Goal: Task Accomplishment & Management: Use online tool/utility

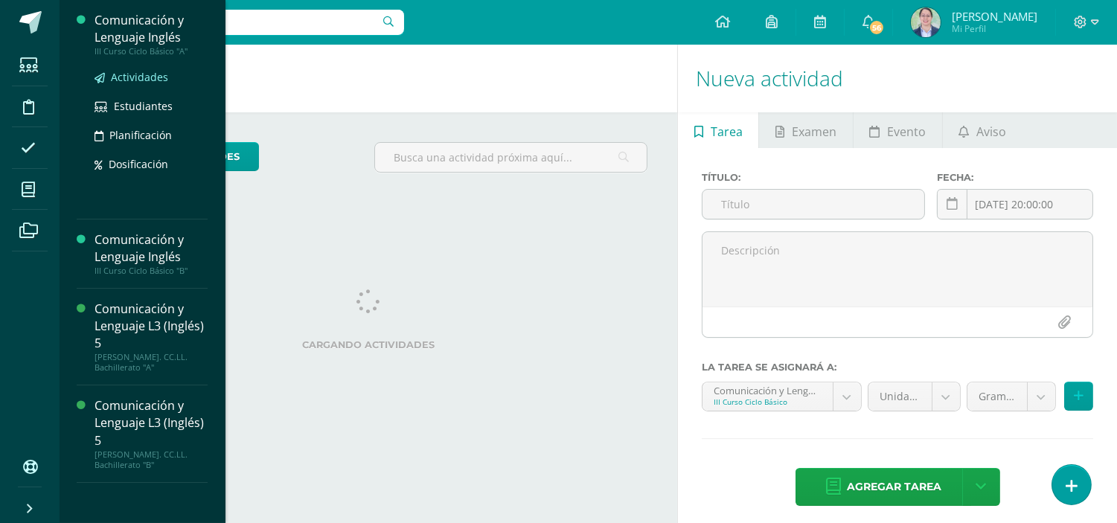
click at [153, 74] on span "Actividades" at bounding box center [139, 77] width 57 height 14
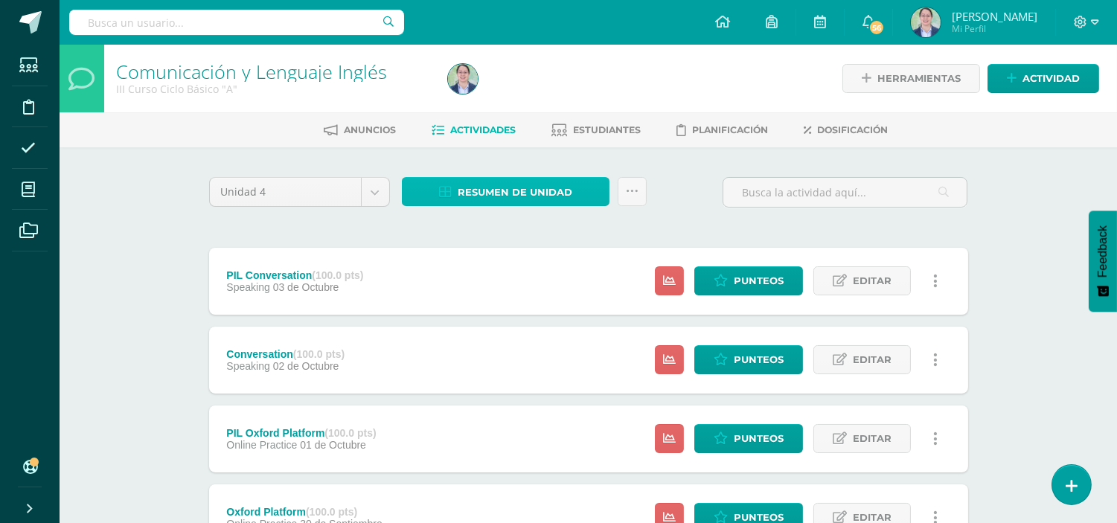
click at [592, 197] on link "Resumen de unidad" at bounding box center [506, 191] width 208 height 29
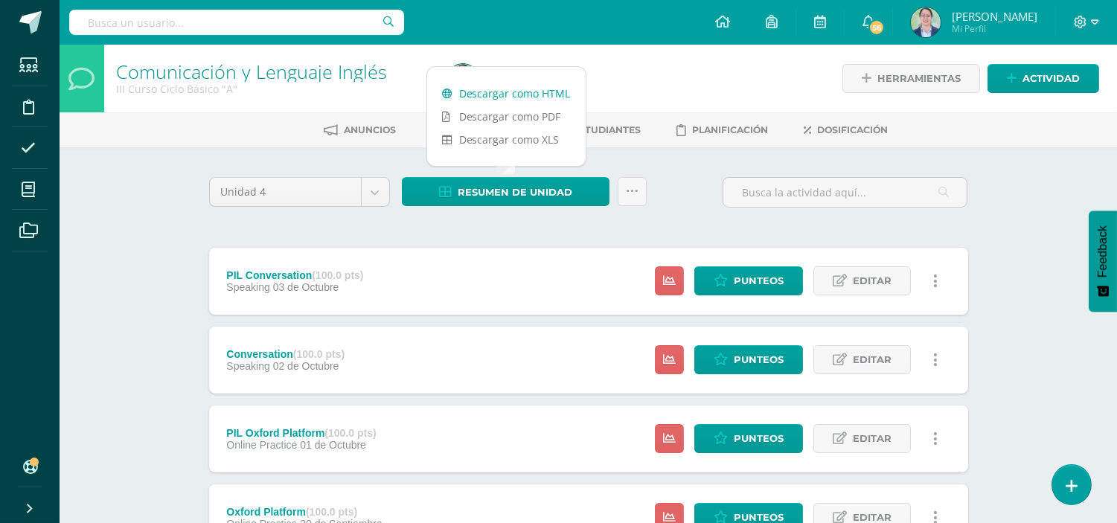
click at [553, 100] on link "Descargar como HTML" at bounding box center [506, 93] width 158 height 23
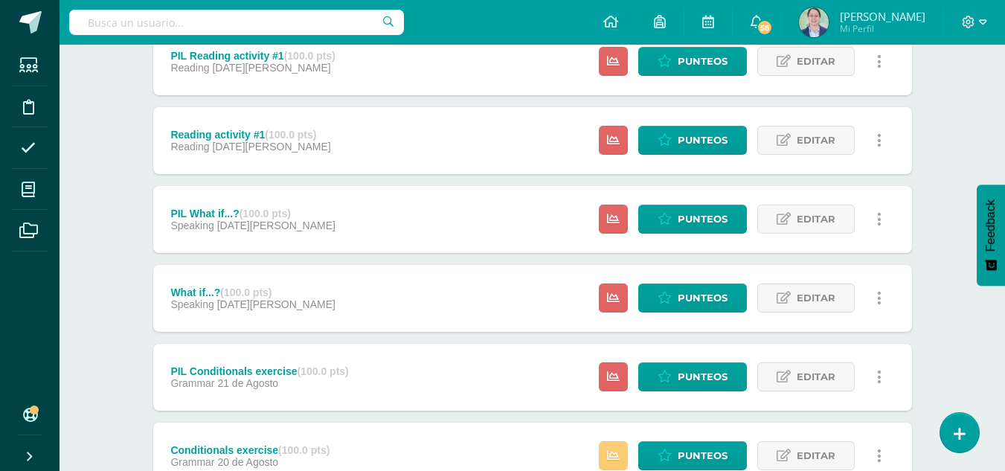
scroll to position [2451, 0]
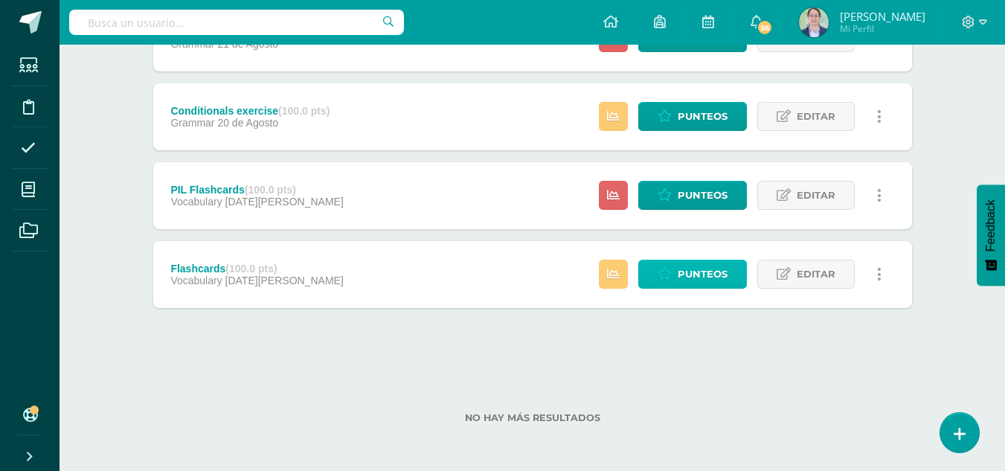
click at [699, 277] on span "Punteos" at bounding box center [703, 274] width 50 height 28
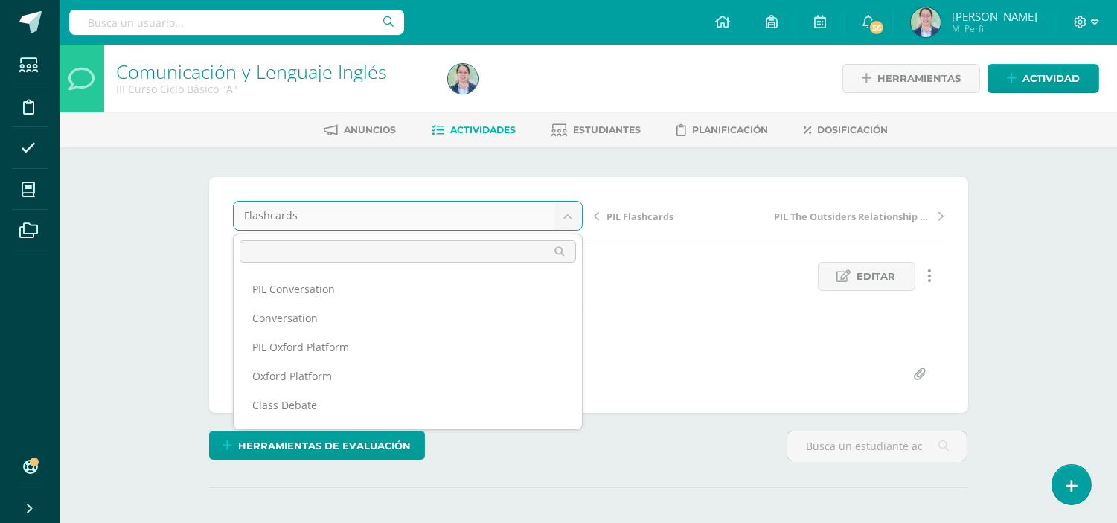
scroll to position [716, 0]
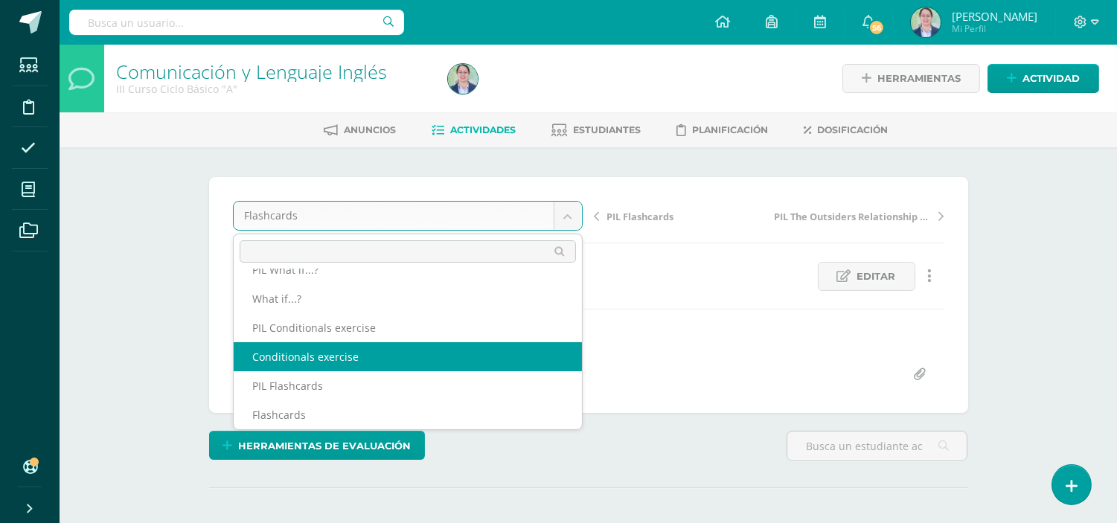
select select "/dashboard/teacher/grade-activity/262613/"
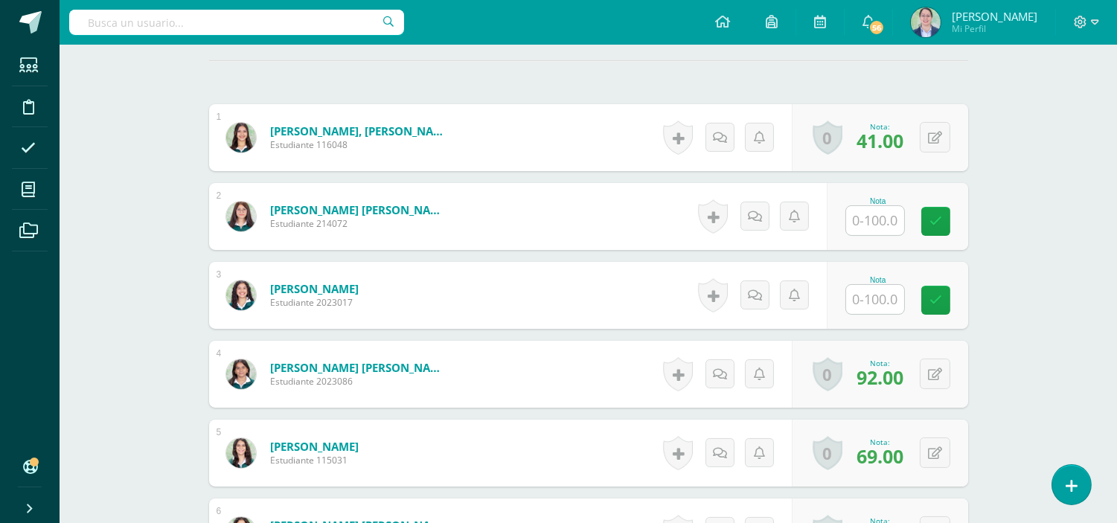
scroll to position [428, 0]
click at [871, 227] on input "text" at bounding box center [875, 219] width 58 height 29
type input "94"
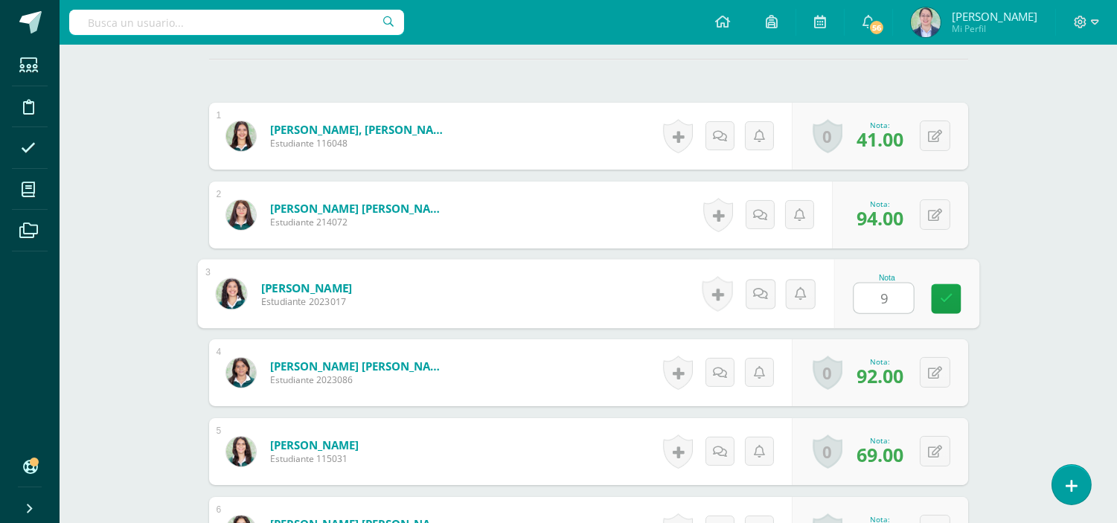
type input "94"
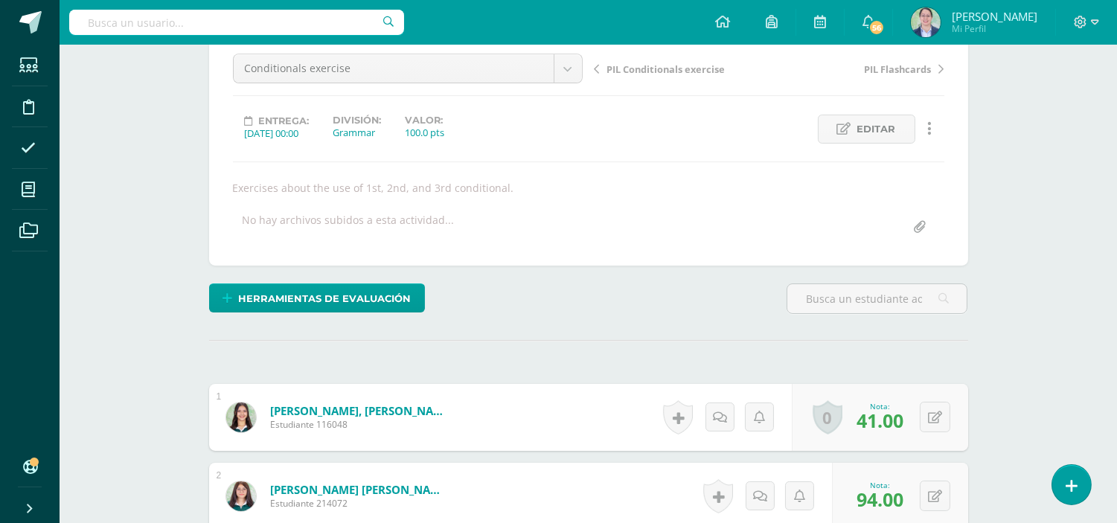
scroll to position [0, 0]
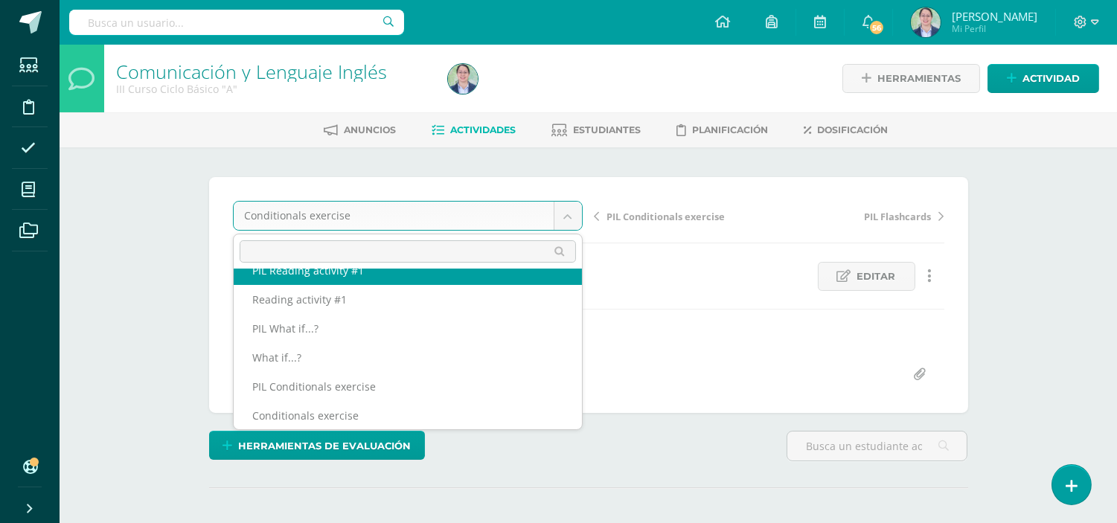
scroll to position [643, 0]
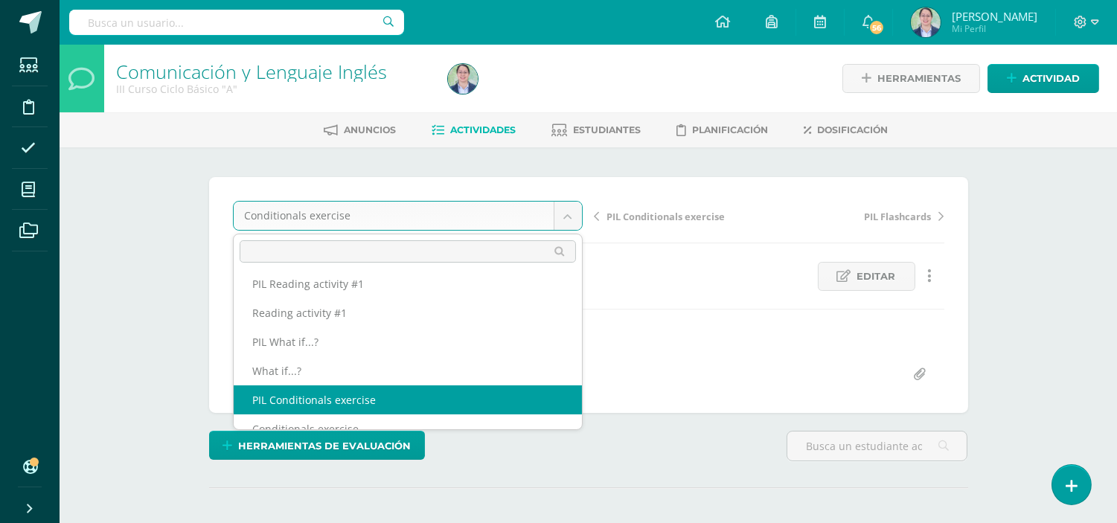
select select "/dashboard/teacher/grade-activity/262615/"
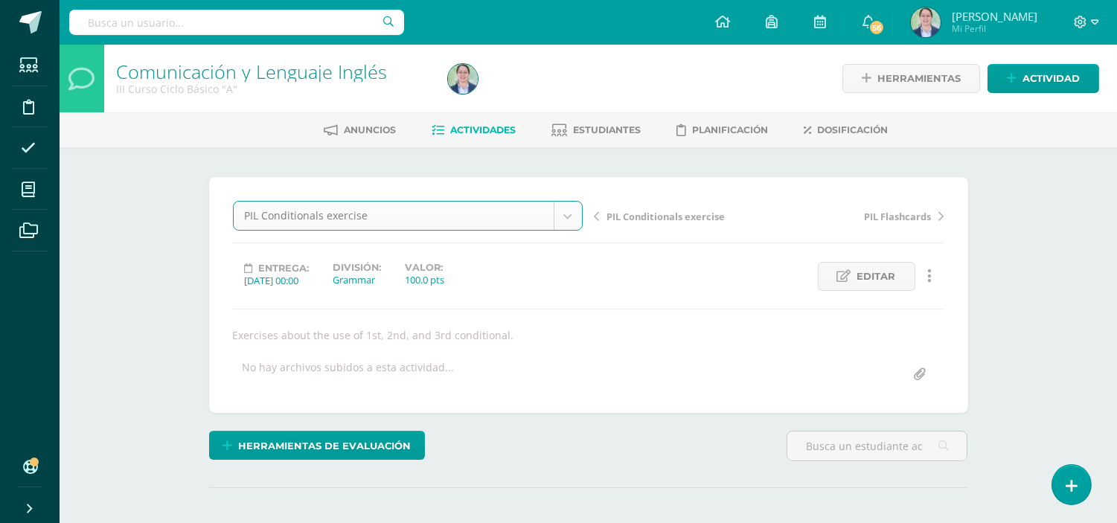
scroll to position [84, 0]
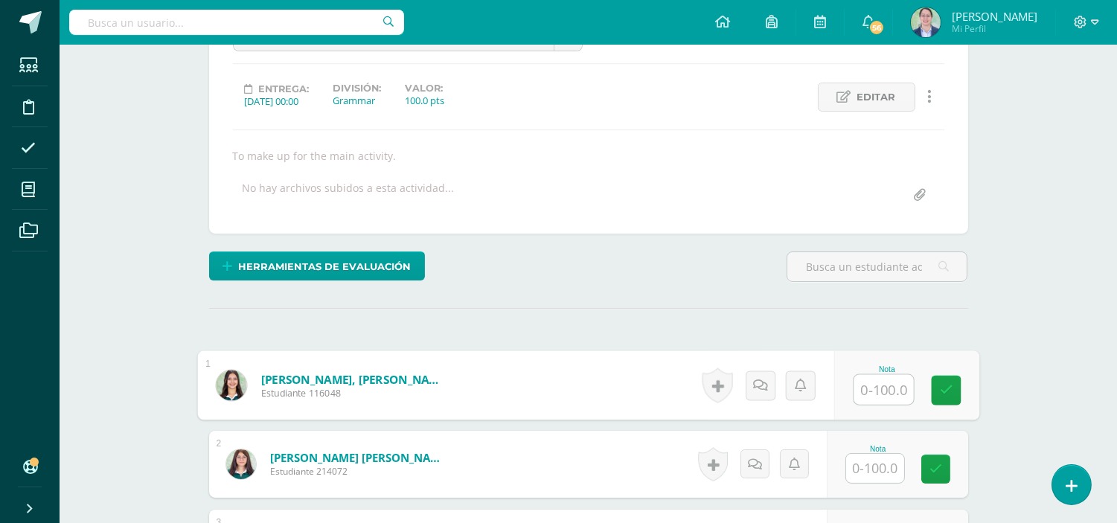
click at [875, 382] on input "text" at bounding box center [883, 390] width 60 height 30
type input "89"
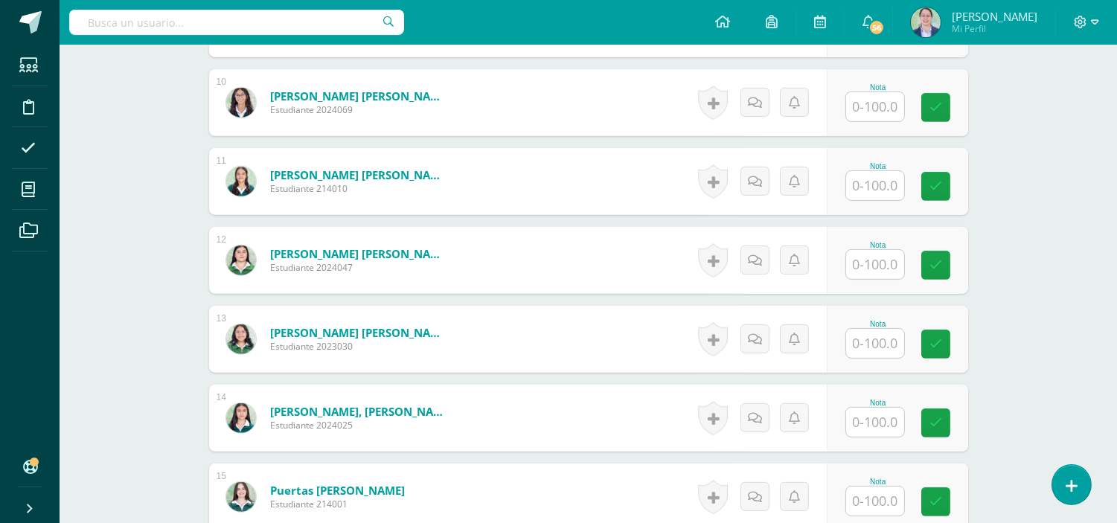
scroll to position [1172, 0]
click at [867, 264] on input "text" at bounding box center [875, 263] width 58 height 29
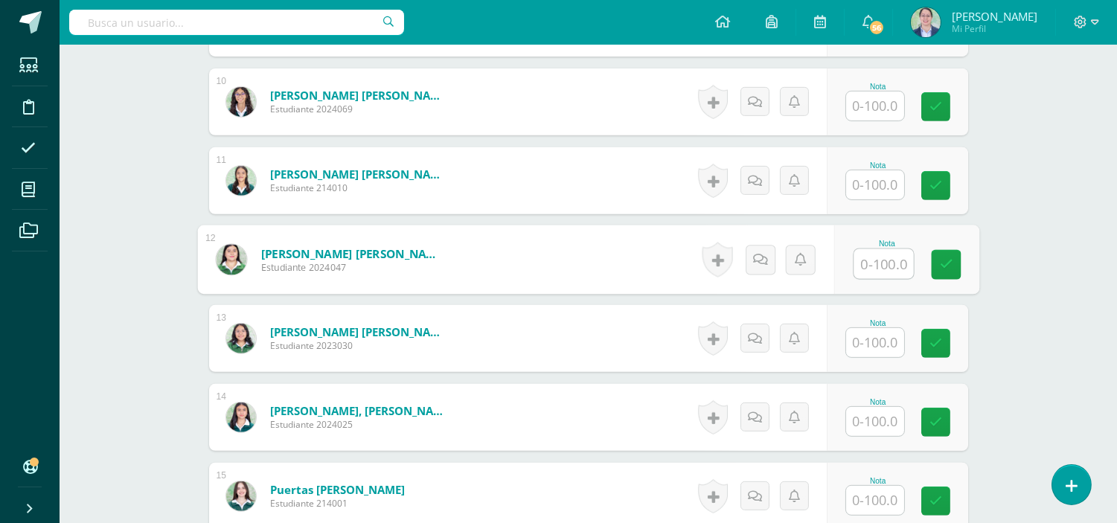
scroll to position [1173, 0]
type input "100"
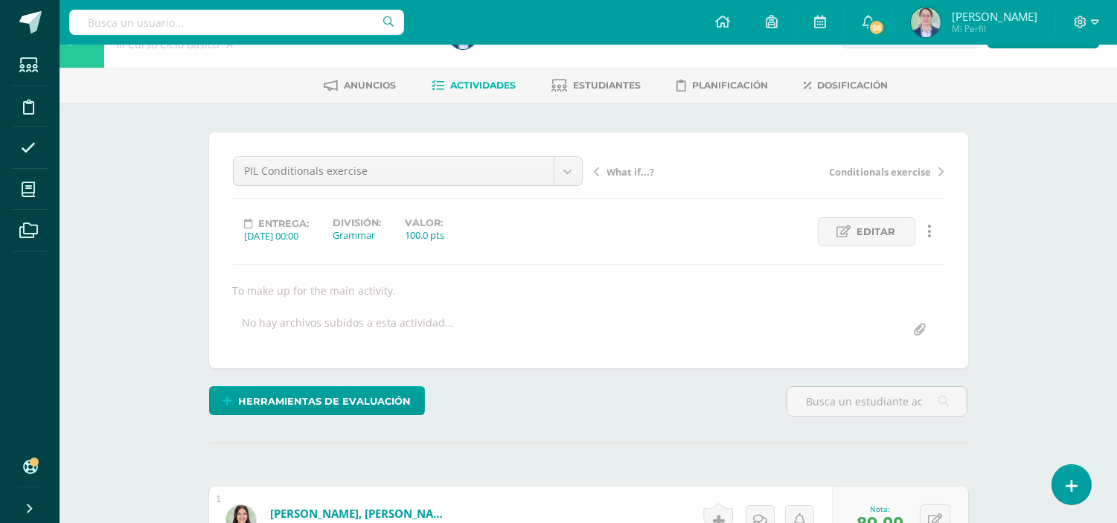
scroll to position [0, 0]
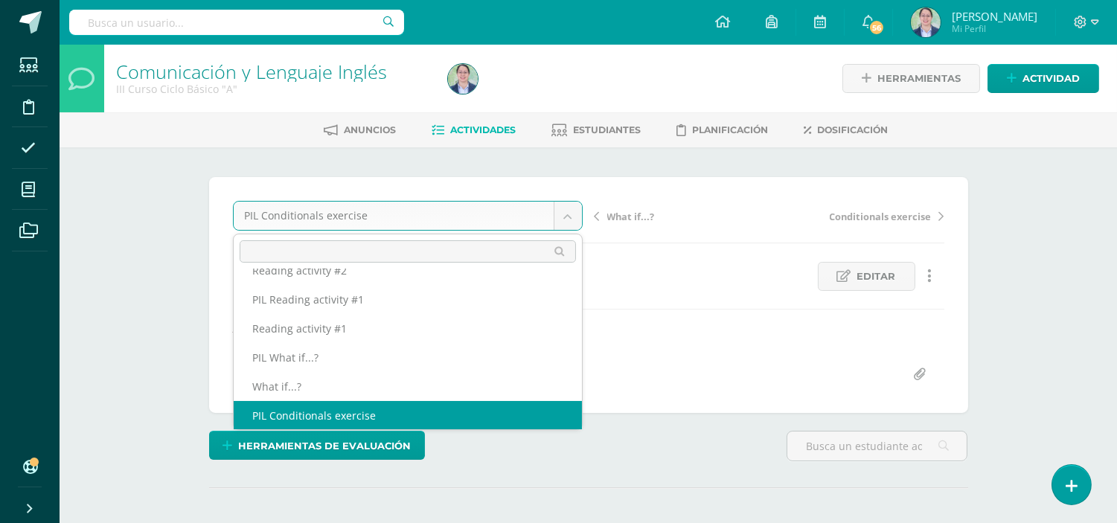
scroll to position [614, 0]
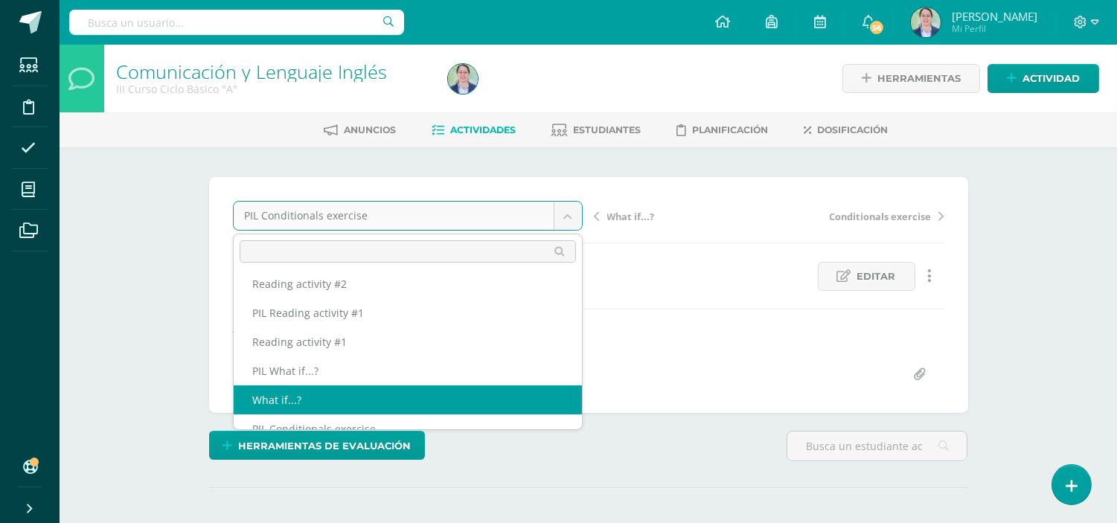
select select "/dashboard/teacher/grade-activity/262617/"
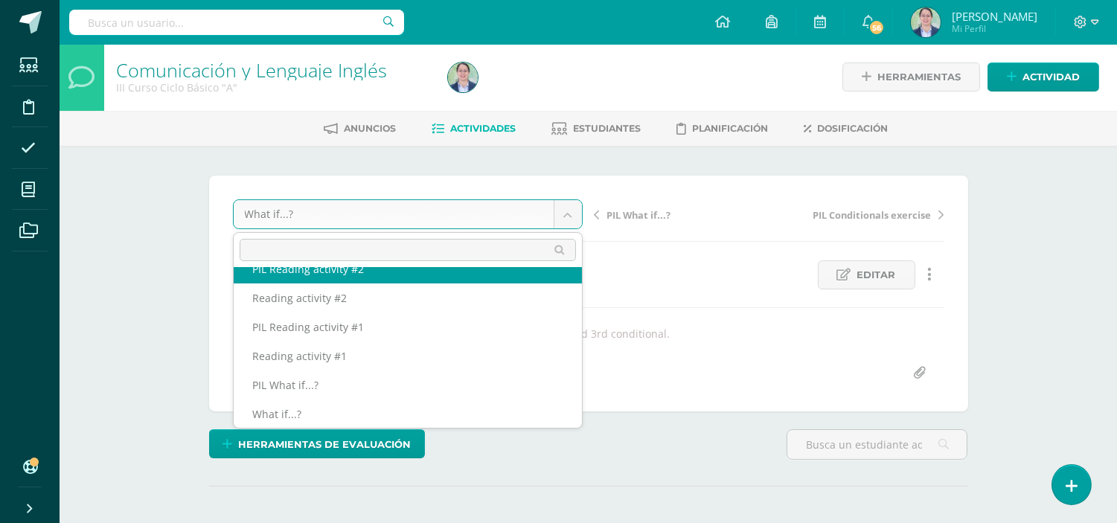
scroll to position [585, 0]
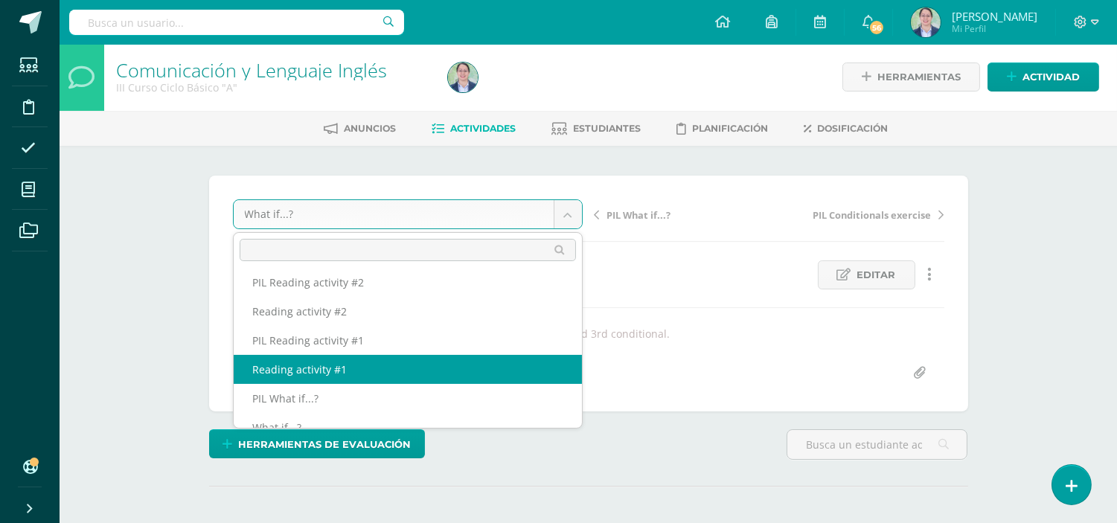
select select "/dashboard/teacher/grade-activity/262621/"
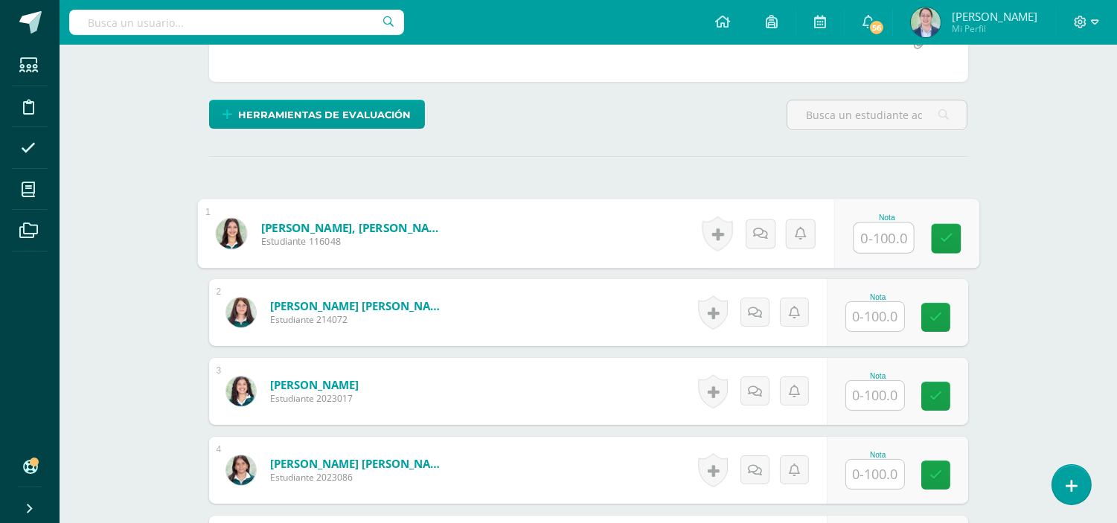
click at [876, 232] on input "text" at bounding box center [883, 238] width 60 height 30
type input "87"
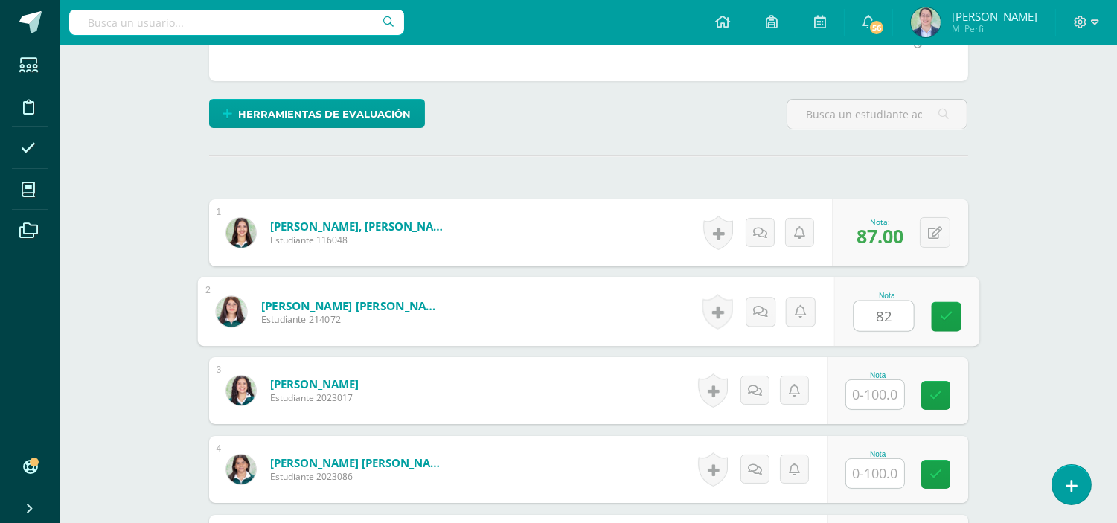
type input "82"
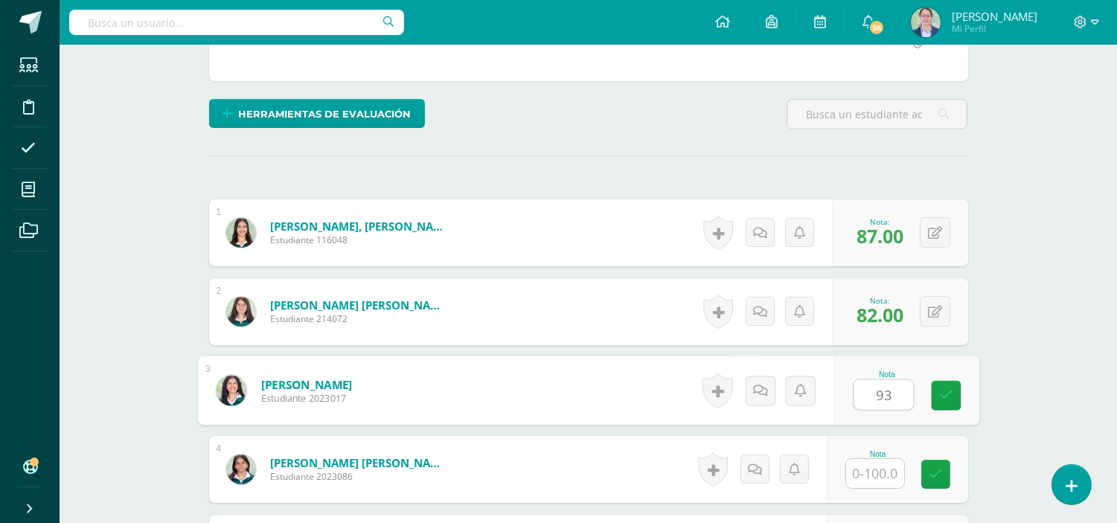
type input "93"
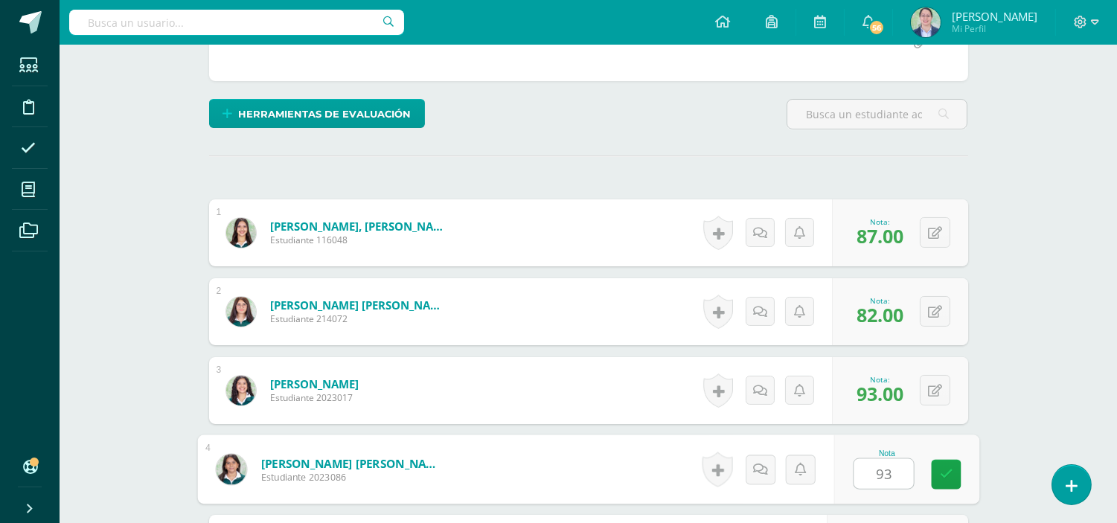
type input "93"
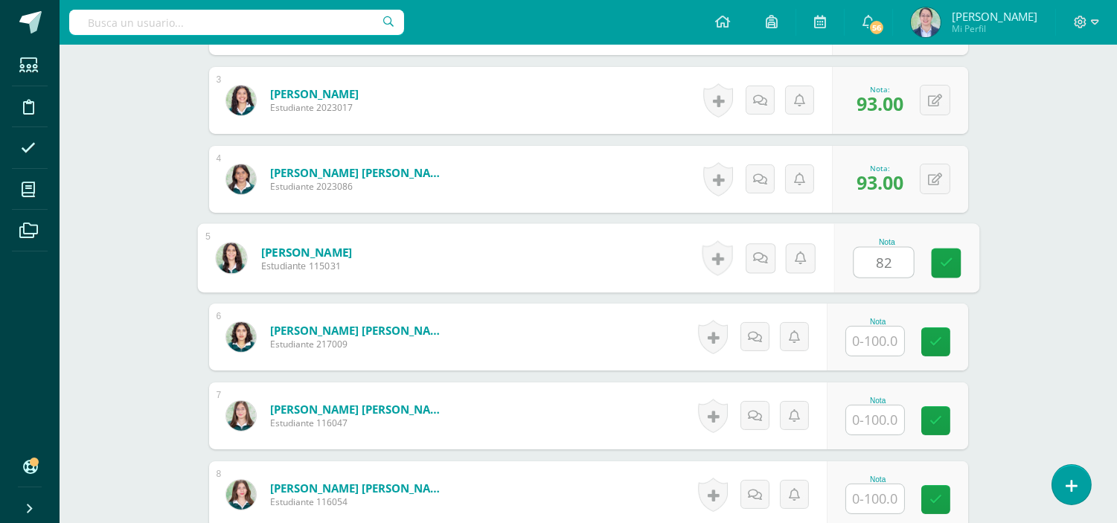
type input "82"
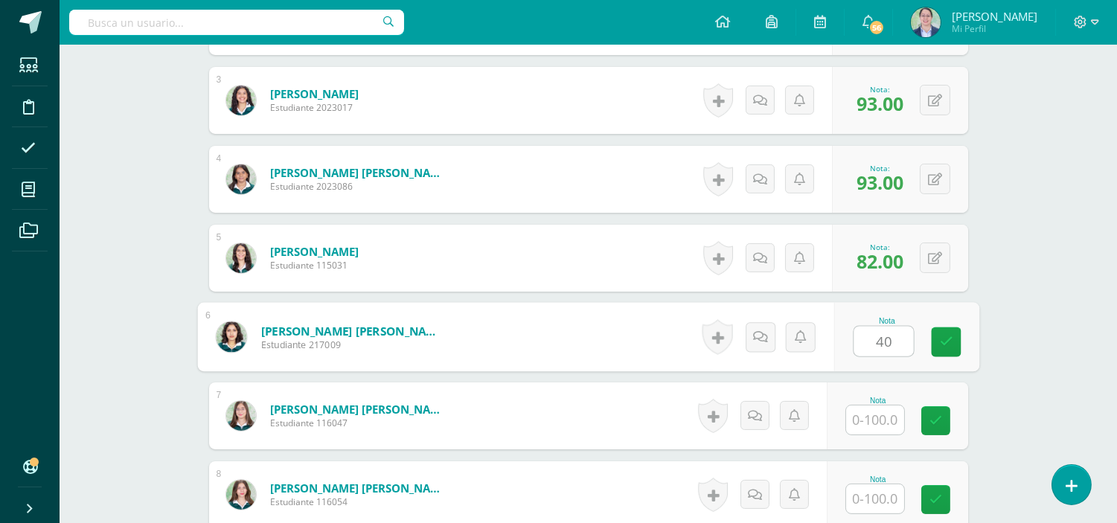
type input "40"
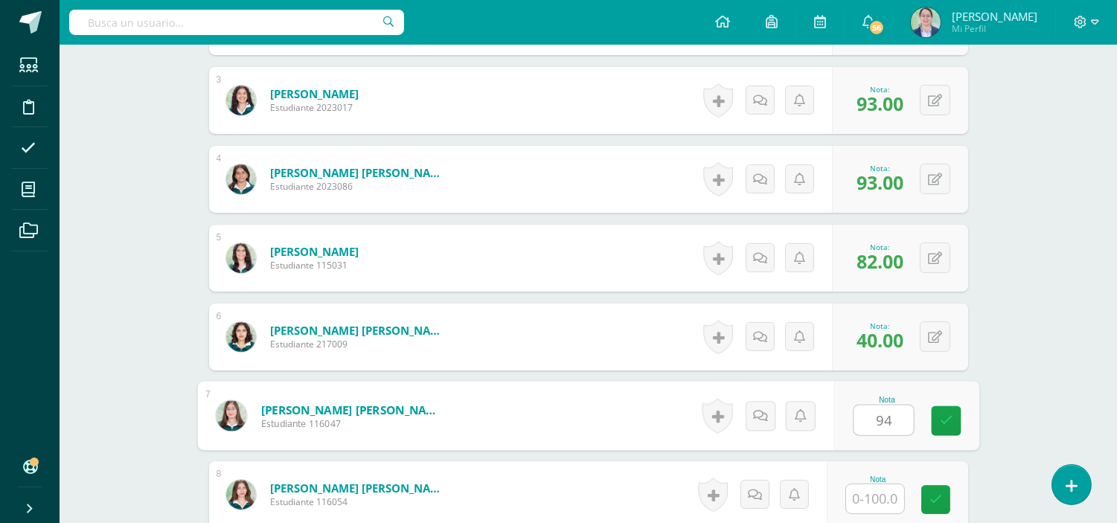
type input "94"
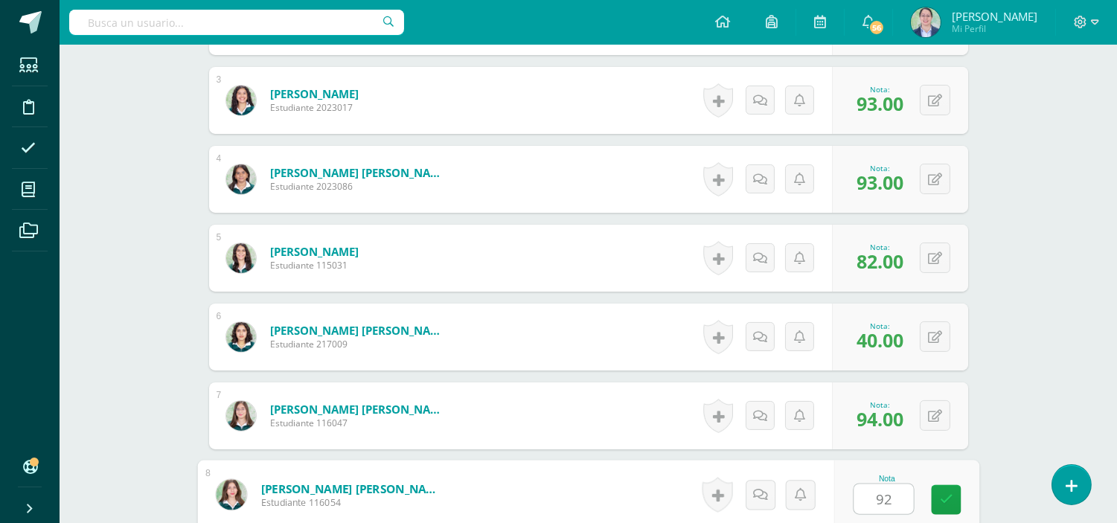
type input "92"
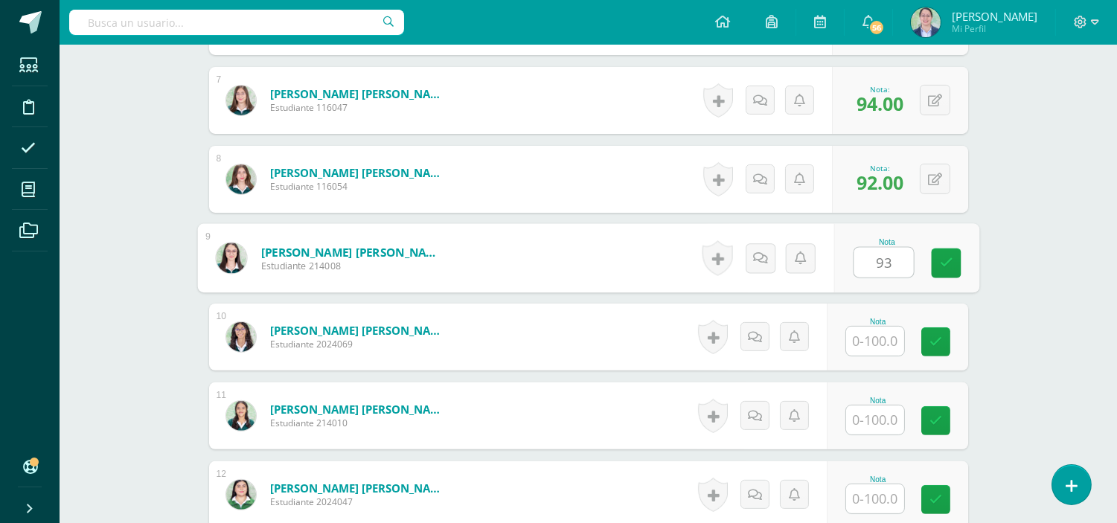
type input "93"
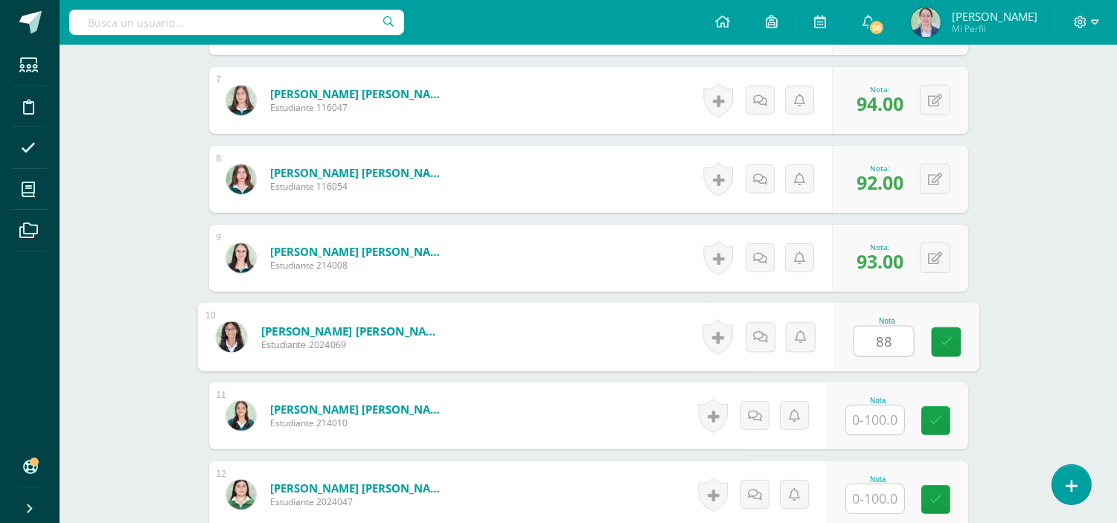
type input "88"
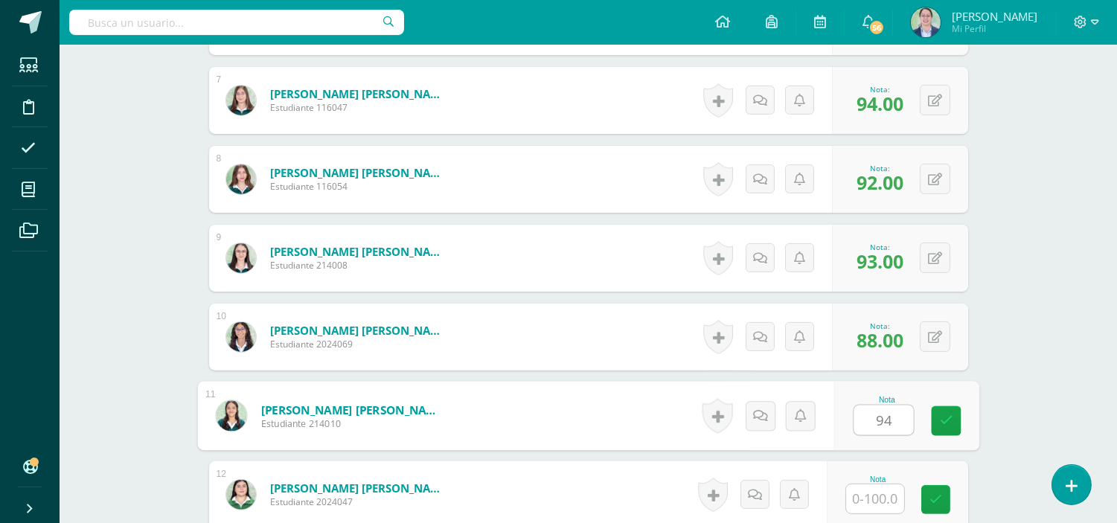
type input "94"
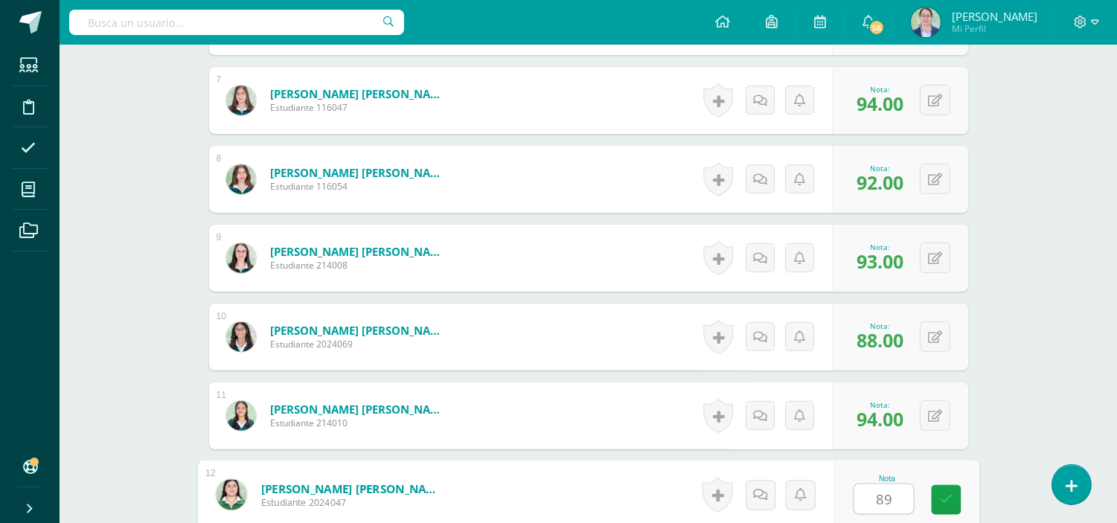
type input "89"
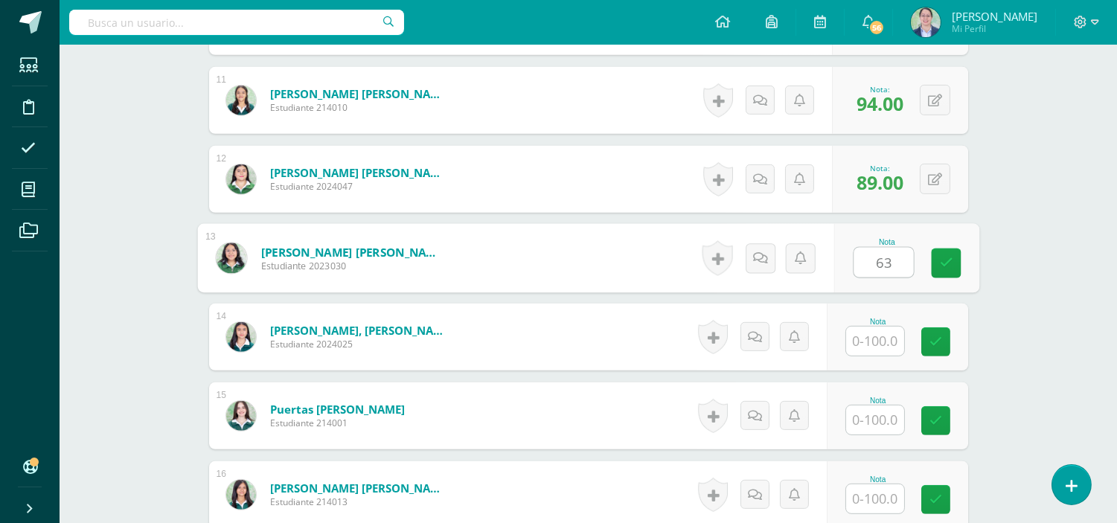
type input "63"
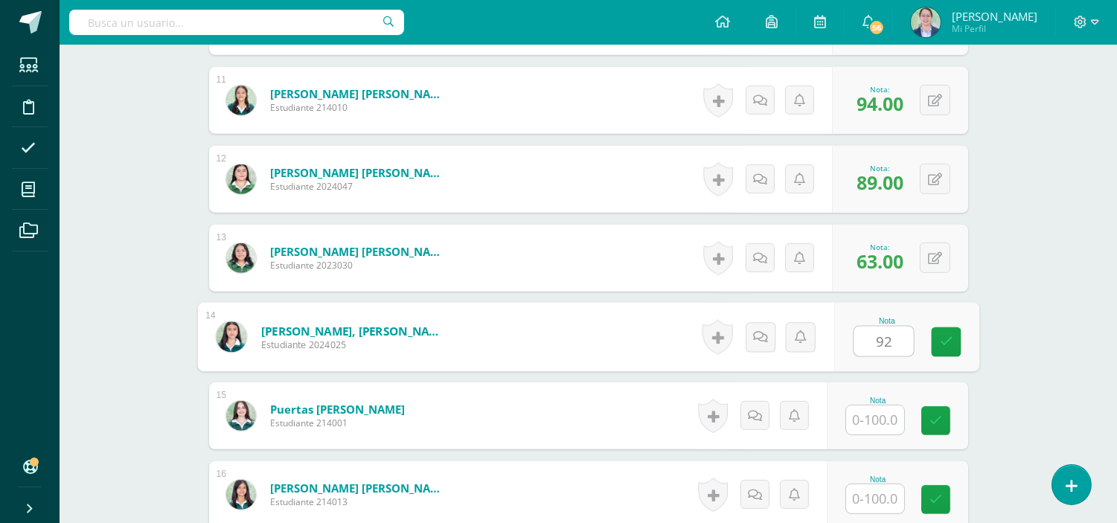
type input "92"
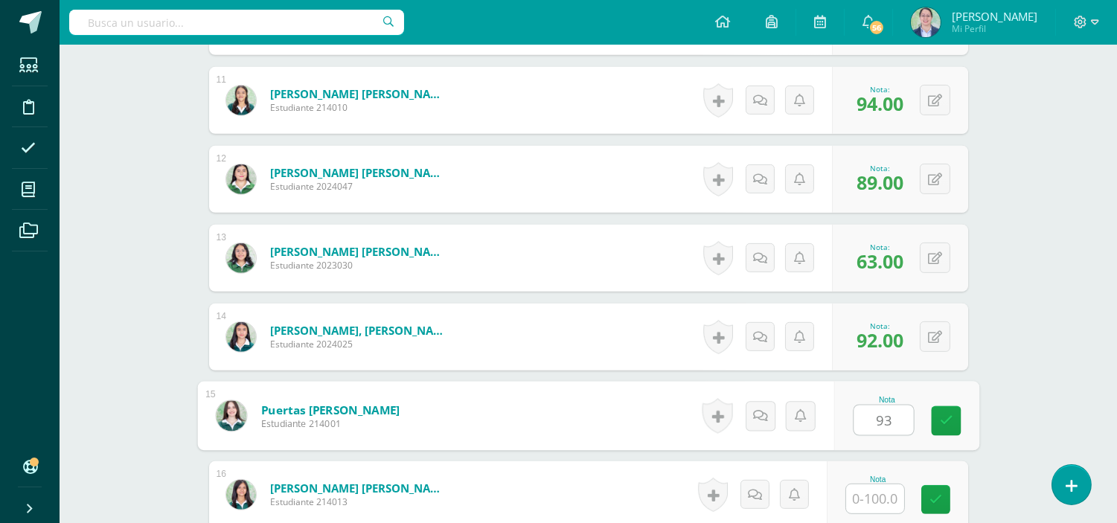
type input "93"
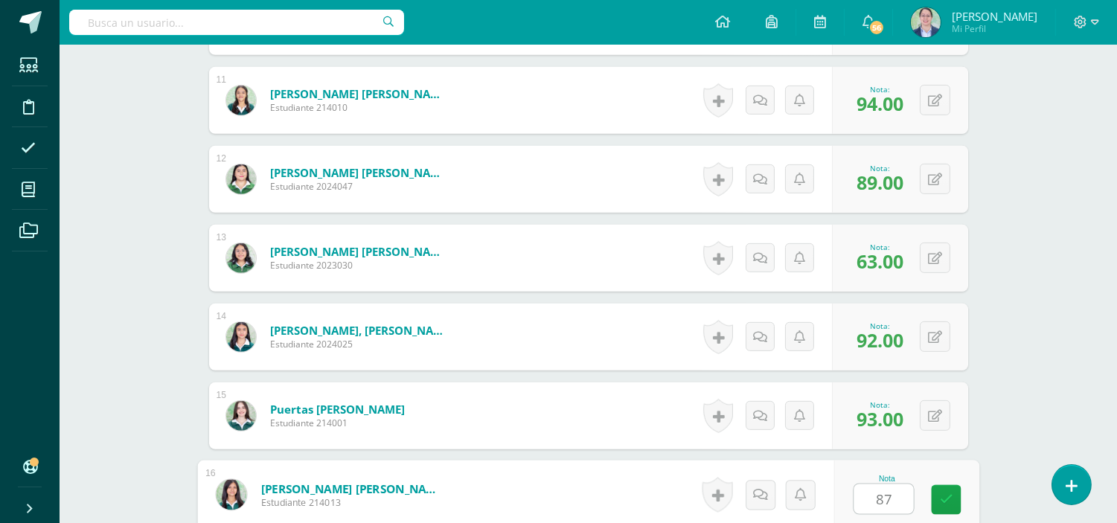
type input "87"
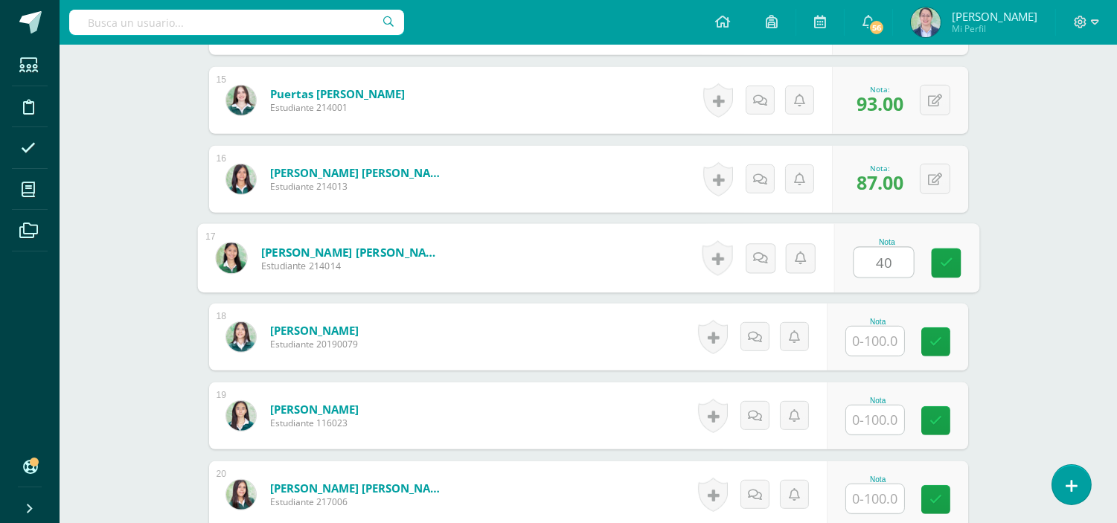
type input "40"
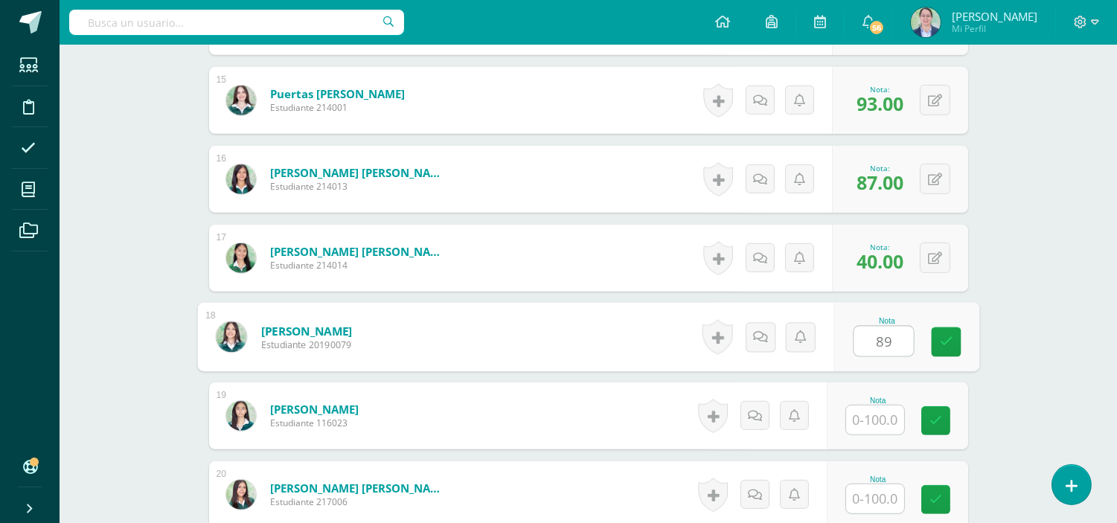
type input "89"
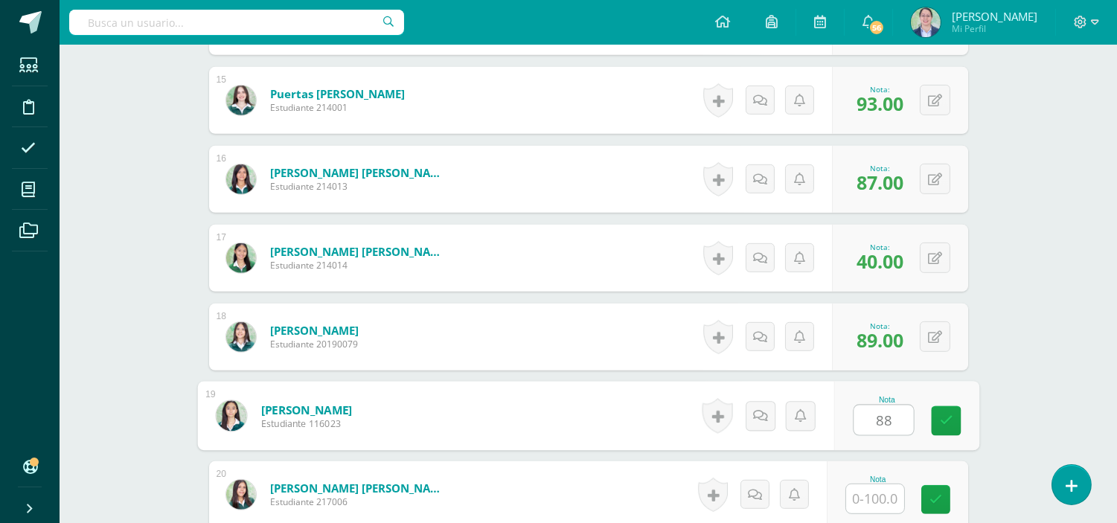
type input "88"
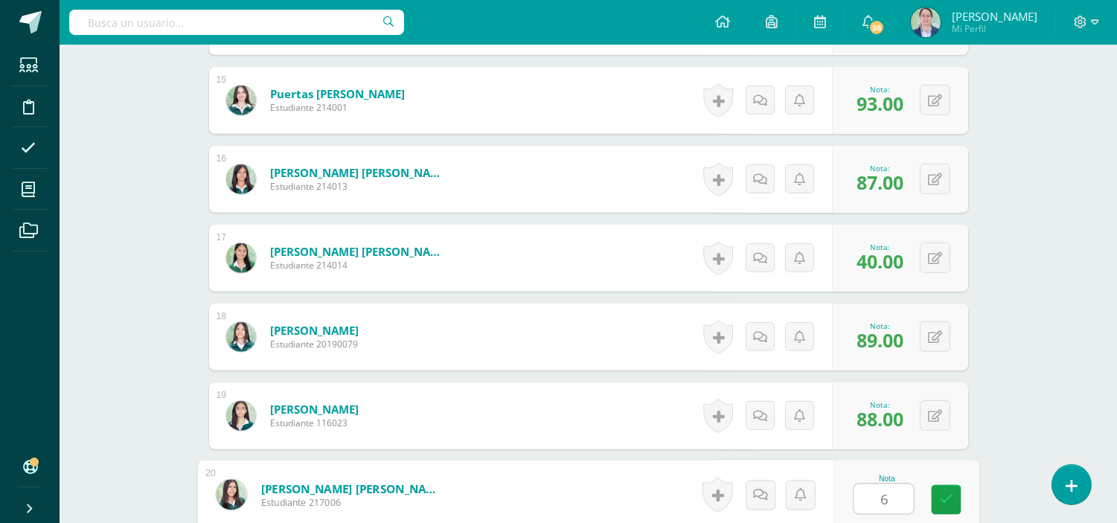
type input "63"
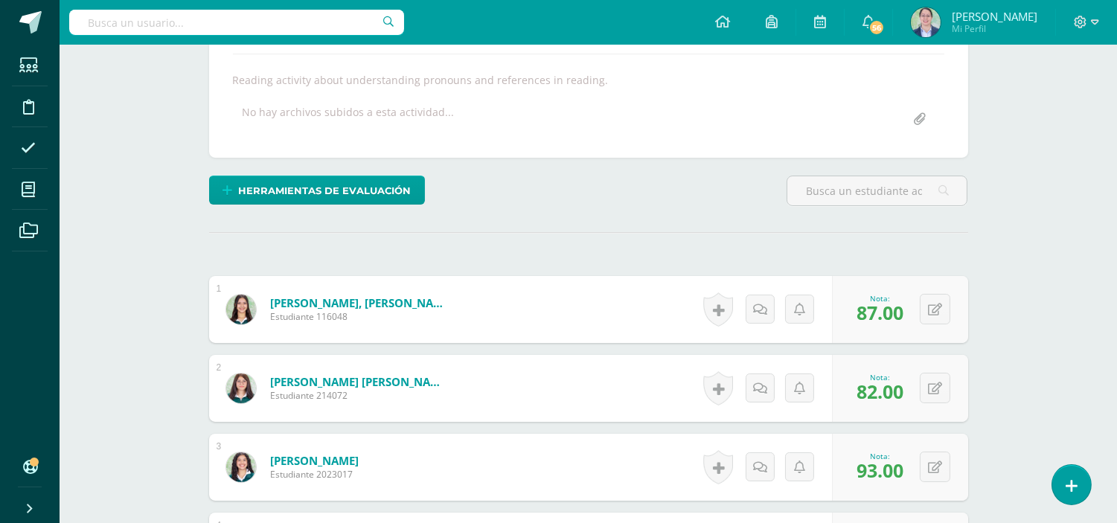
scroll to position [0, 0]
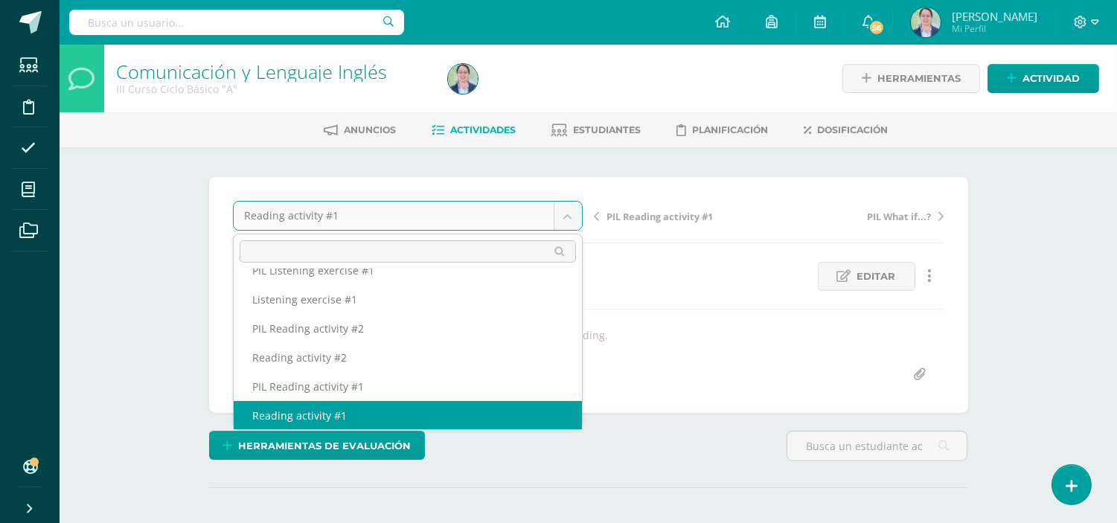
scroll to position [528, 0]
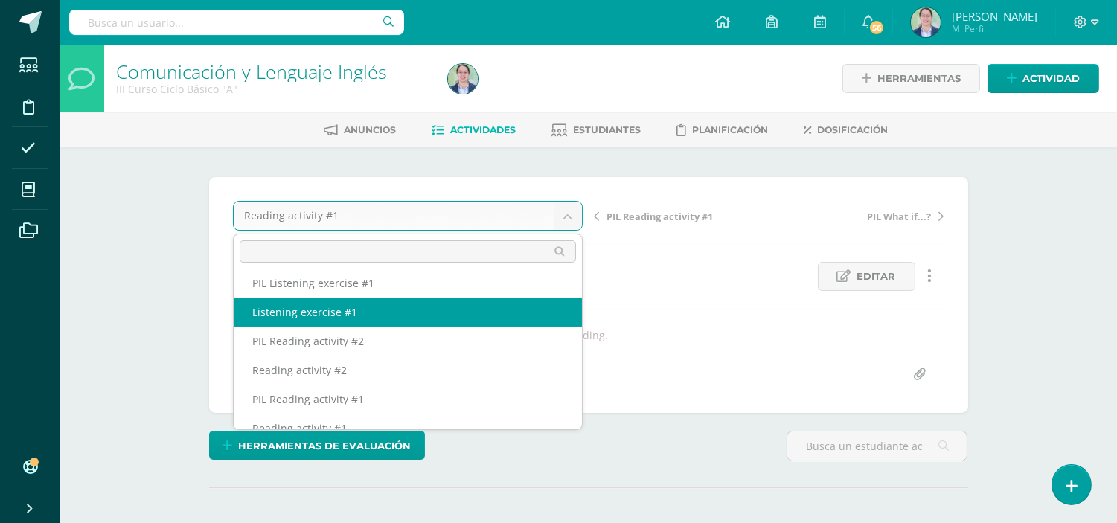
select select "/dashboard/teacher/grade-activity/262630/"
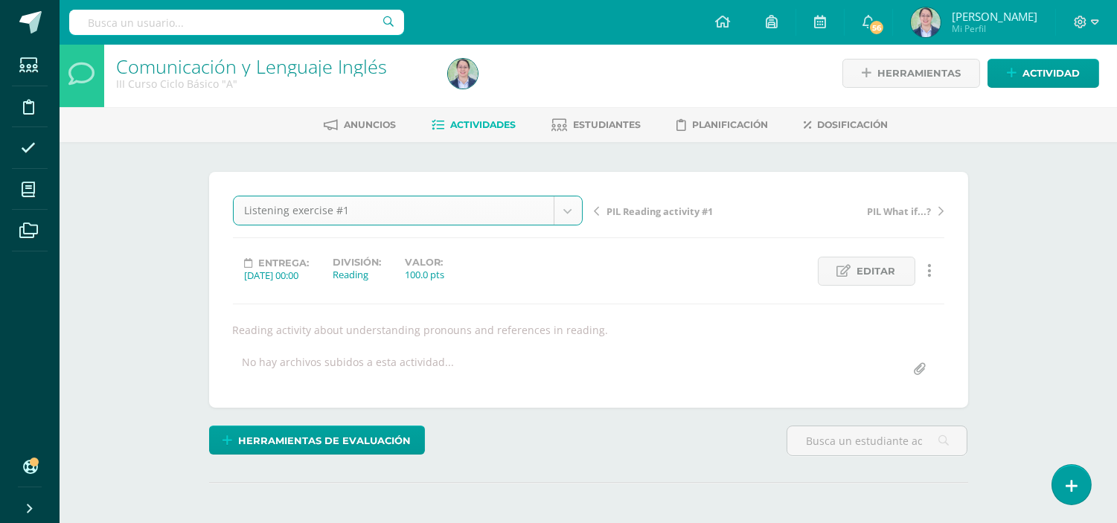
scroll to position [0, 0]
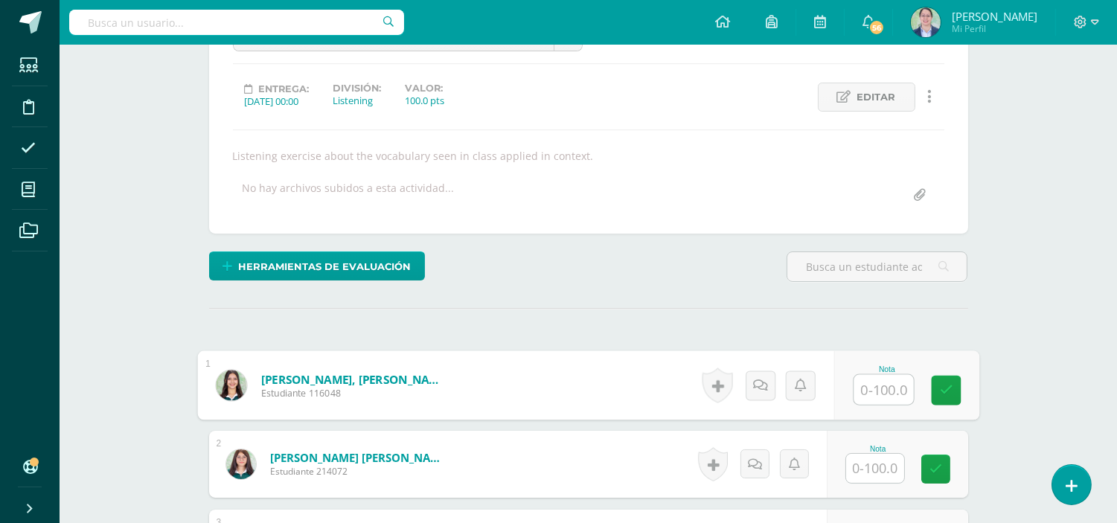
click at [869, 391] on input "text" at bounding box center [883, 390] width 60 height 30
type input "96.5"
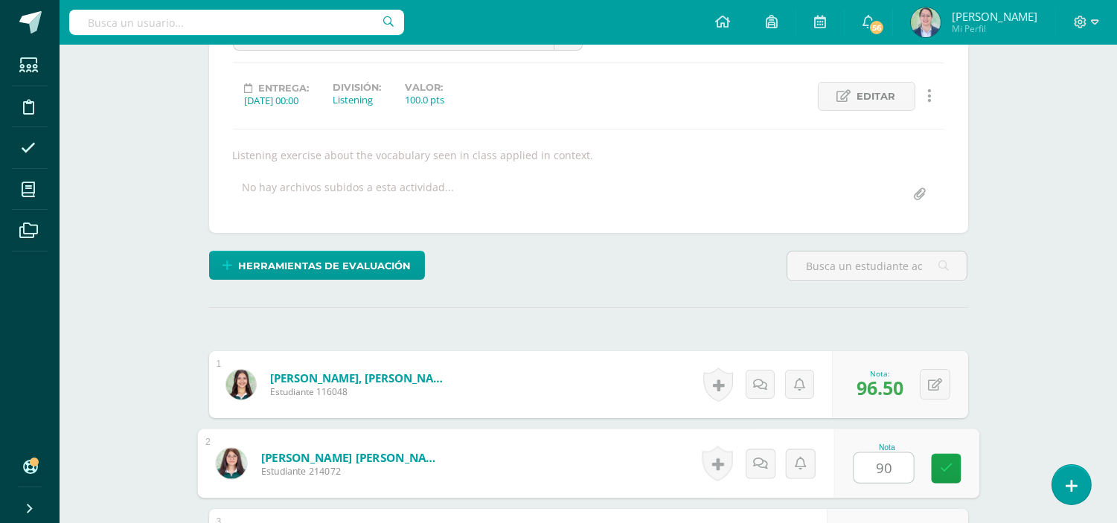
type input "90"
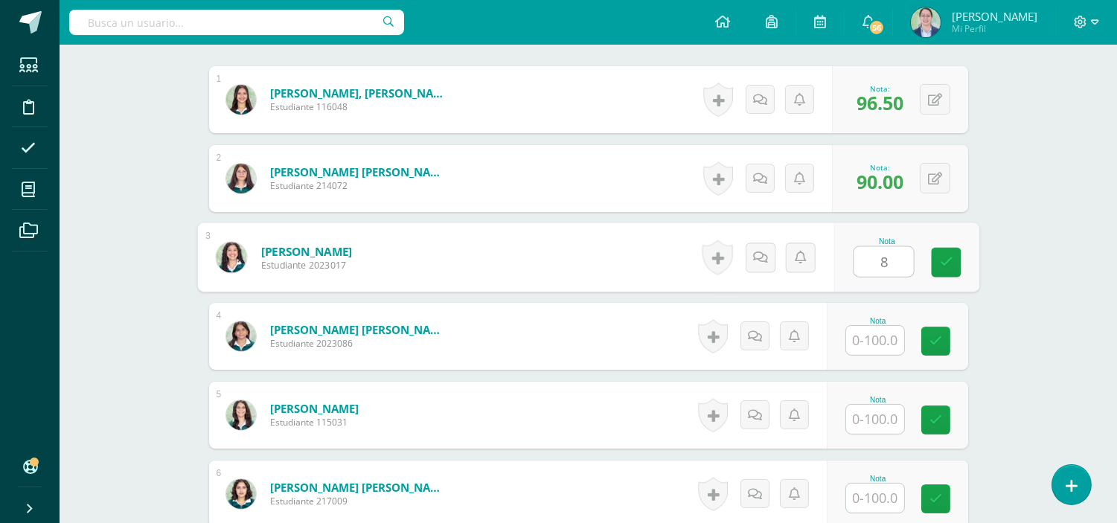
scroll to position [466, 0]
type input "86.5"
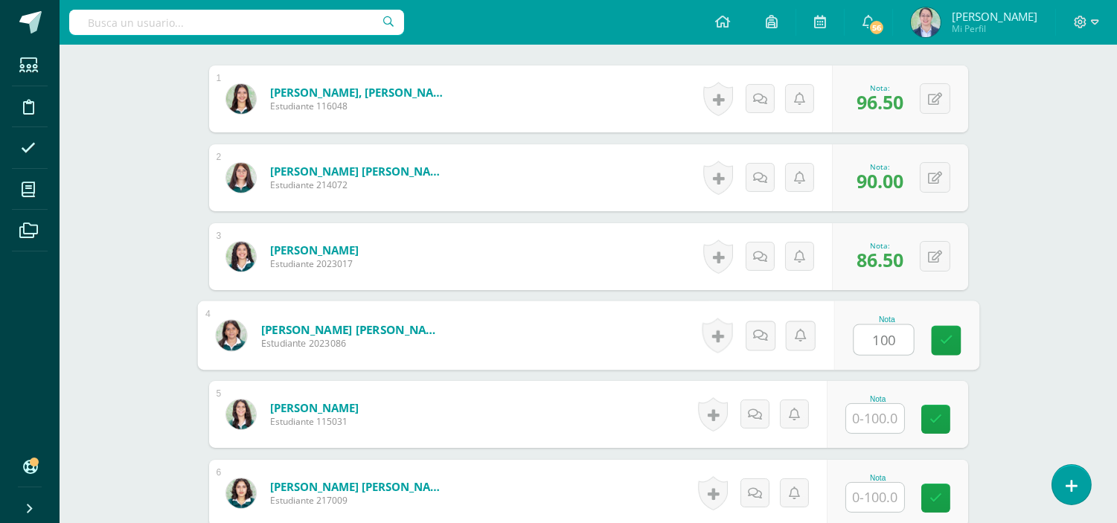
type input "100"
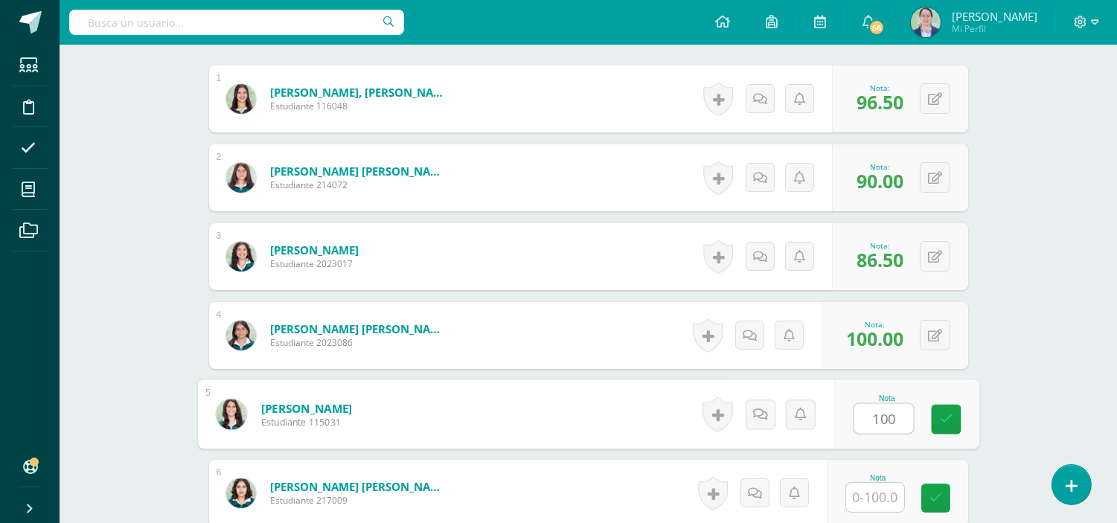
type input "100"
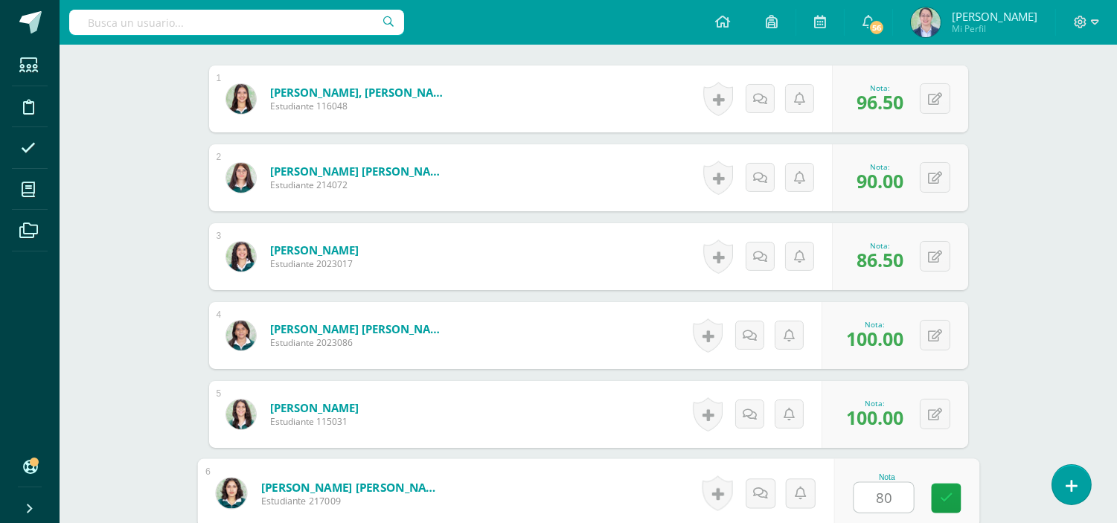
type input "80"
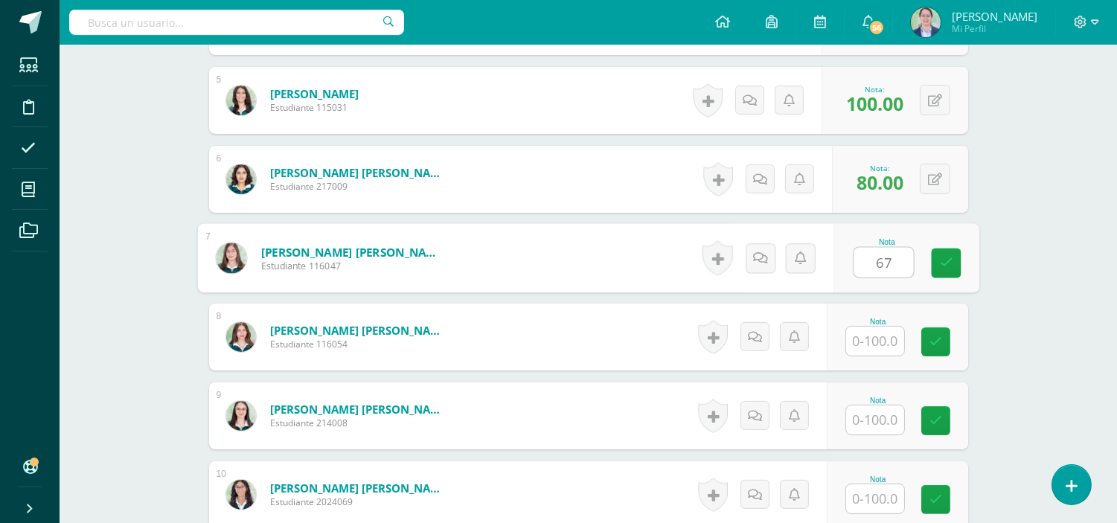
type input "67"
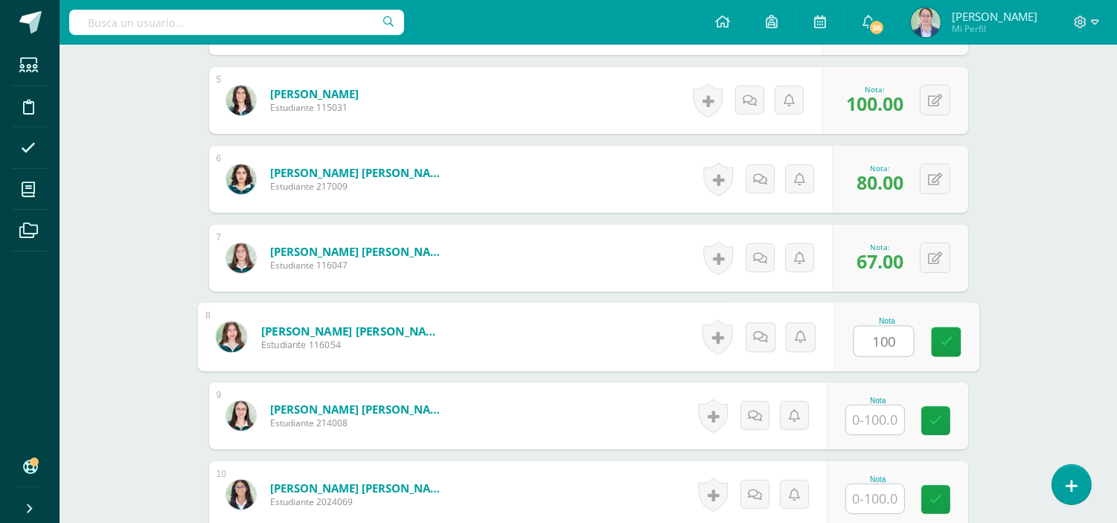
type input "100"
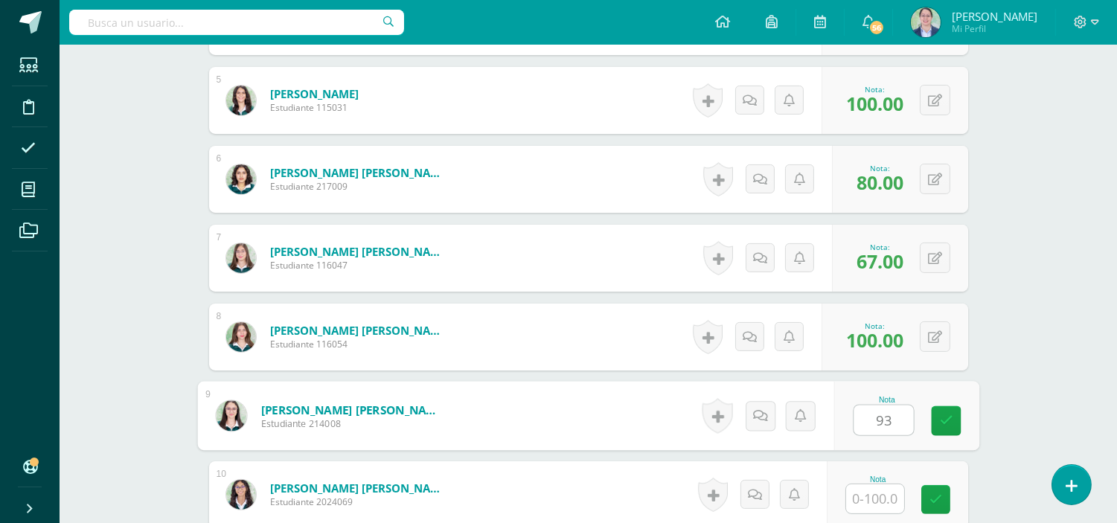
type input "93"
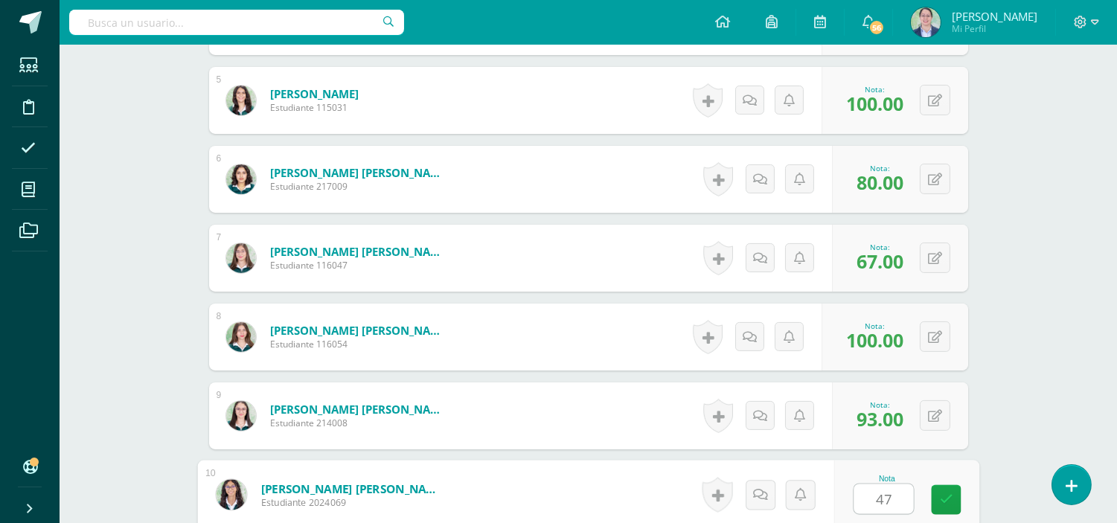
type input "47"
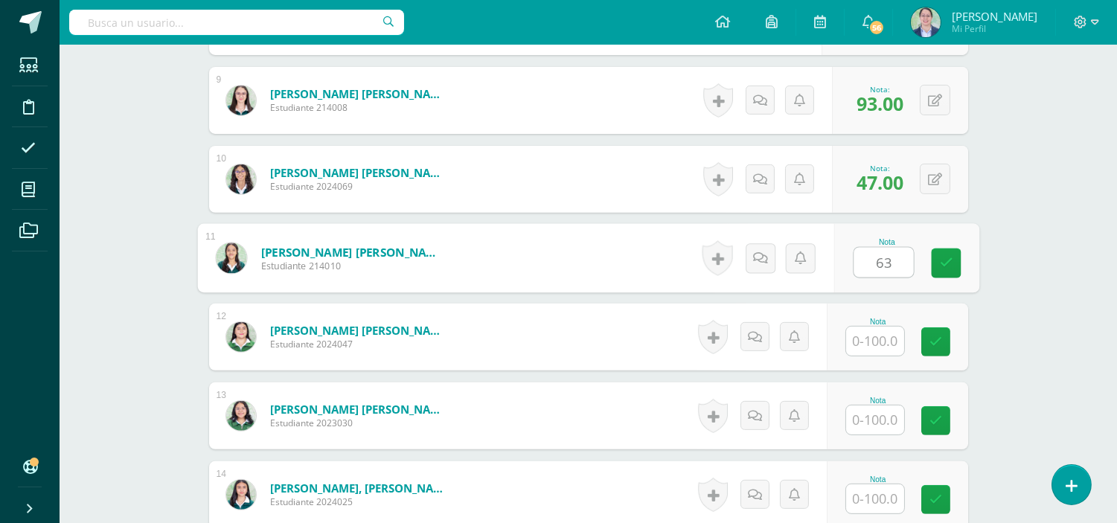
type input "63"
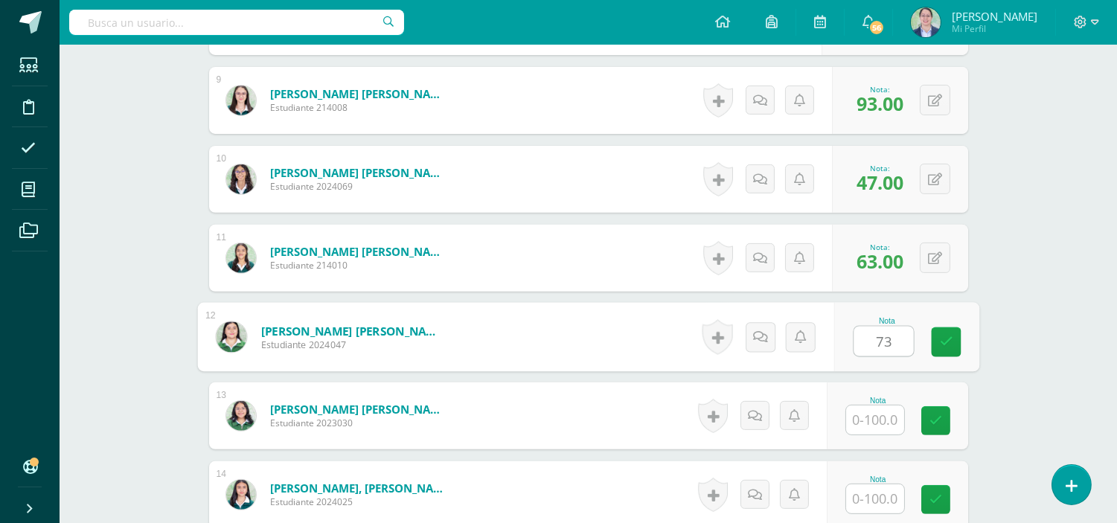
type input "73"
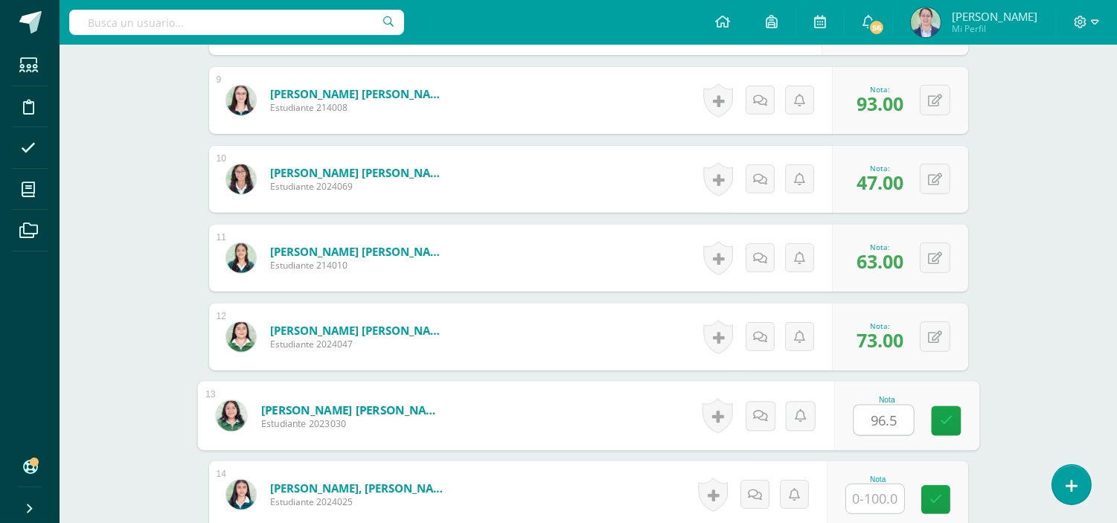
type input "96.5"
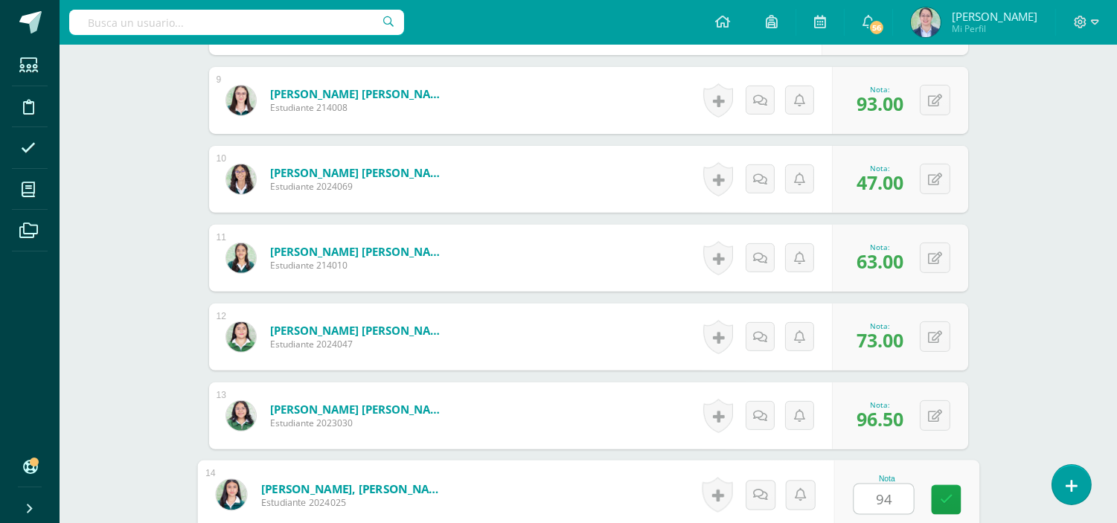
type input "94"
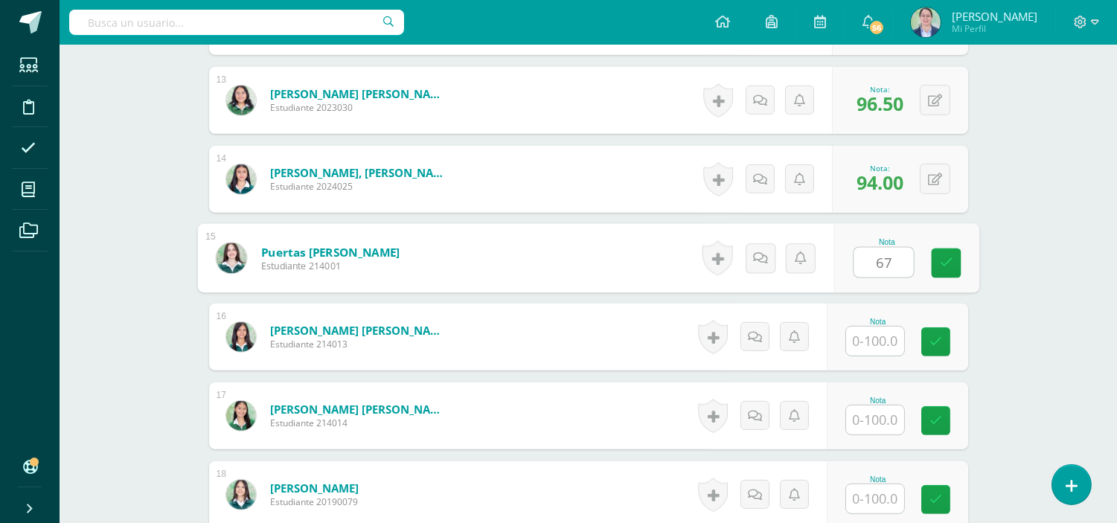
type input "67"
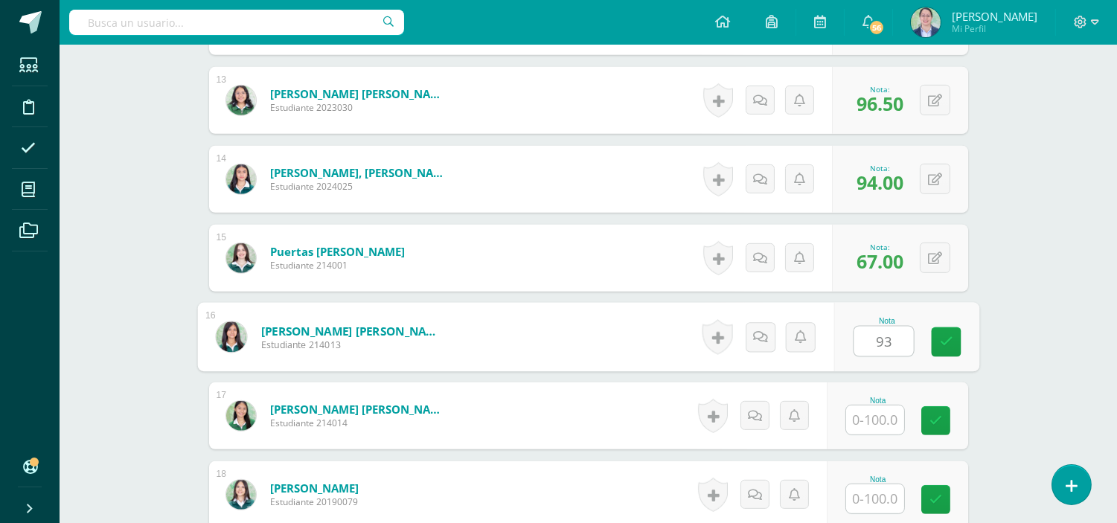
type input "93"
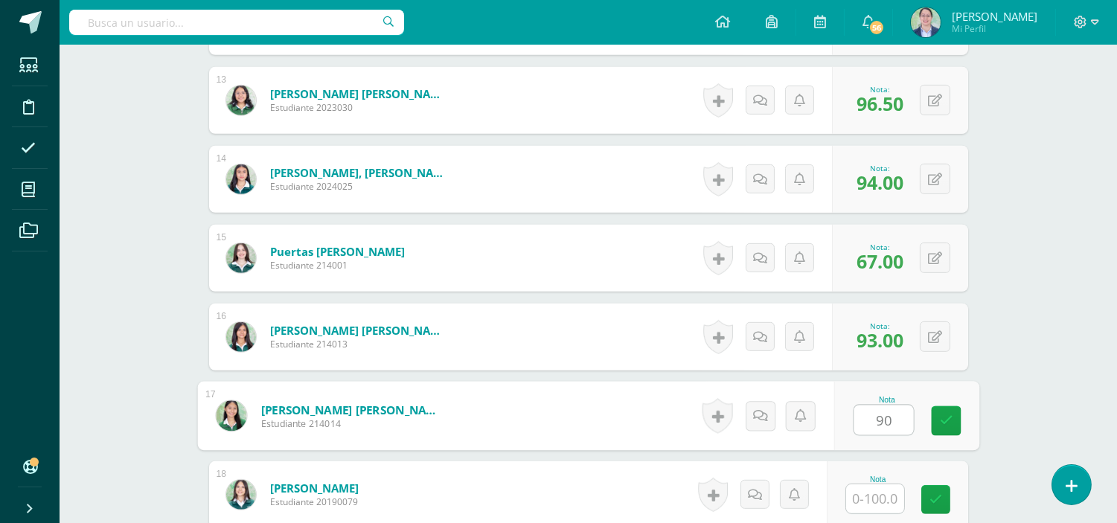
type input "90"
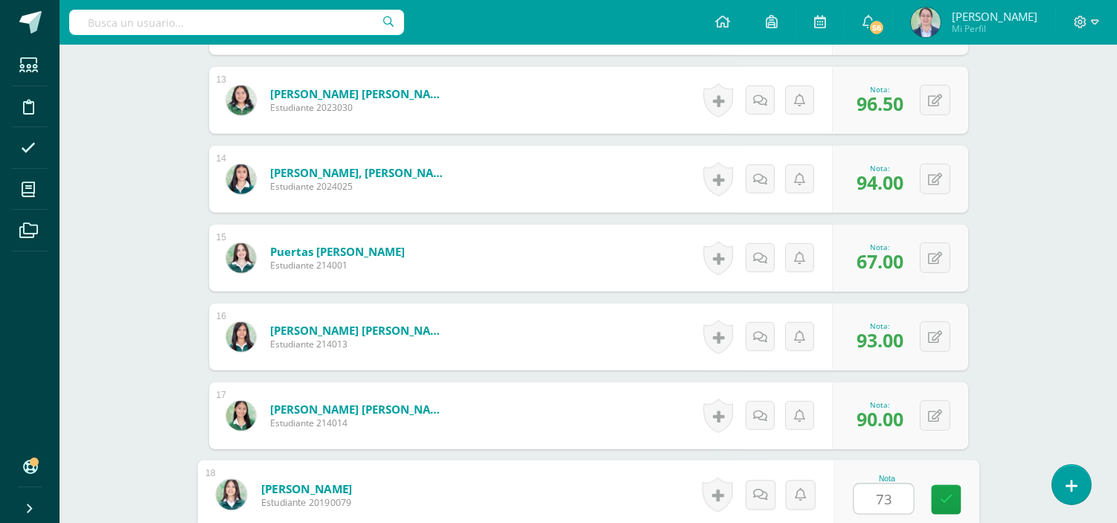
type input "73"
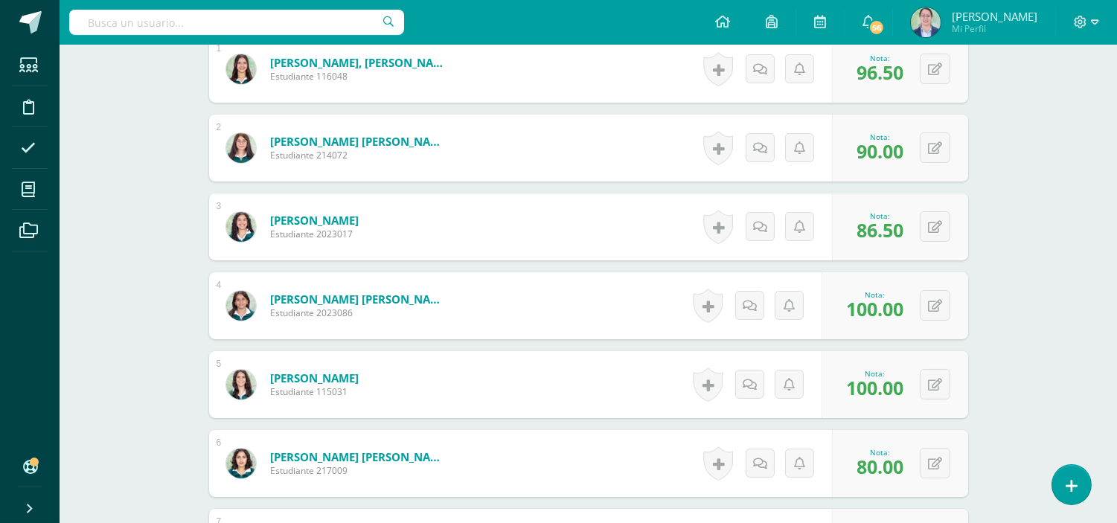
scroll to position [661, 0]
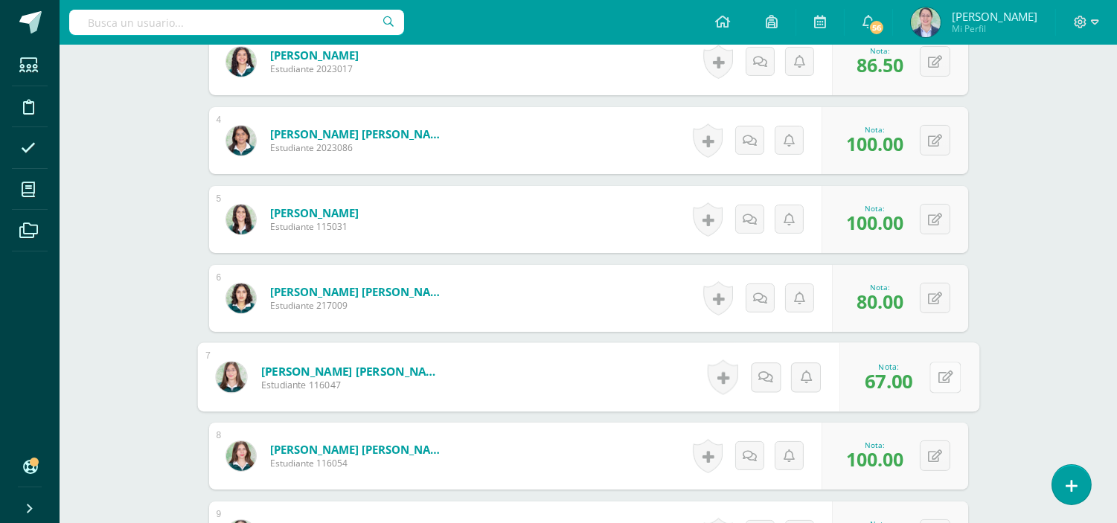
click at [935, 382] on button at bounding box center [944, 377] width 31 height 31
type input "100"
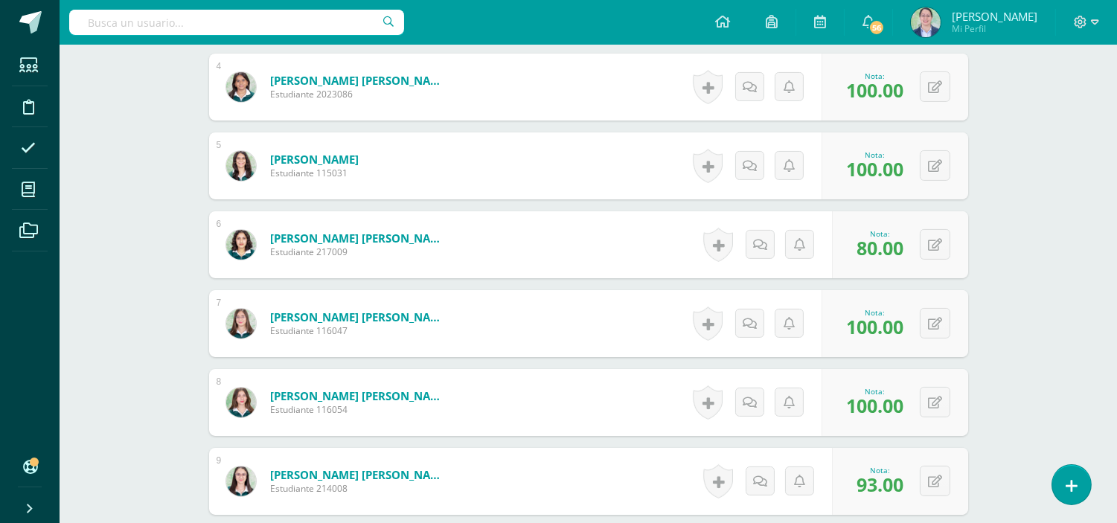
scroll to position [744, 0]
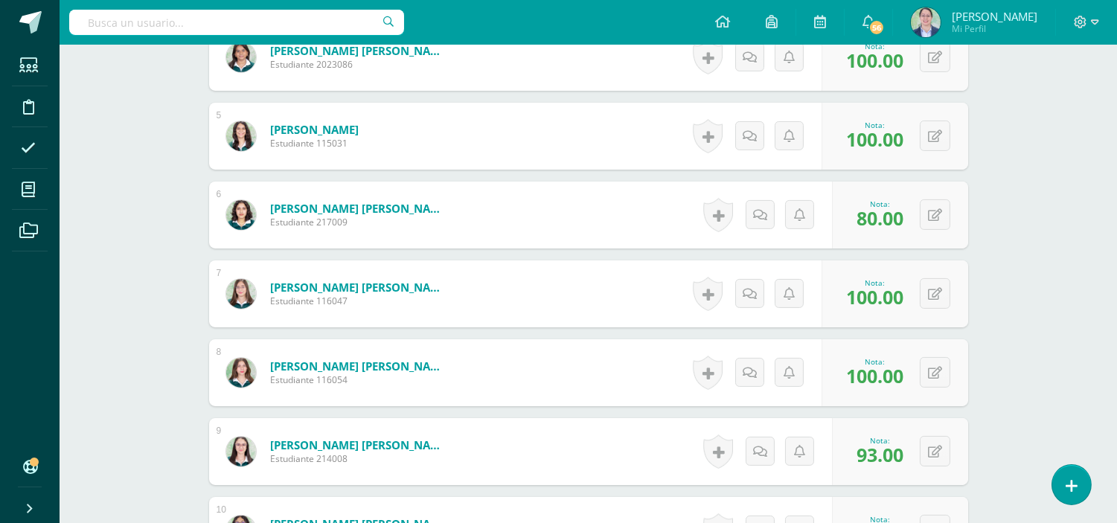
click at [879, 455] on span "93.00" at bounding box center [879, 454] width 47 height 25
click at [936, 450] on icon at bounding box center [935, 452] width 14 height 13
type input "67"
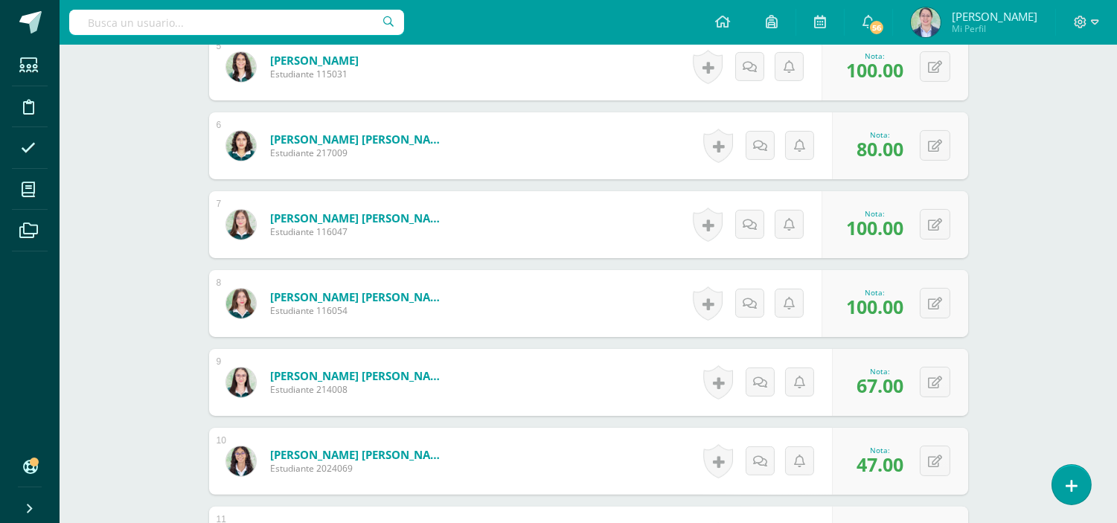
scroll to position [909, 0]
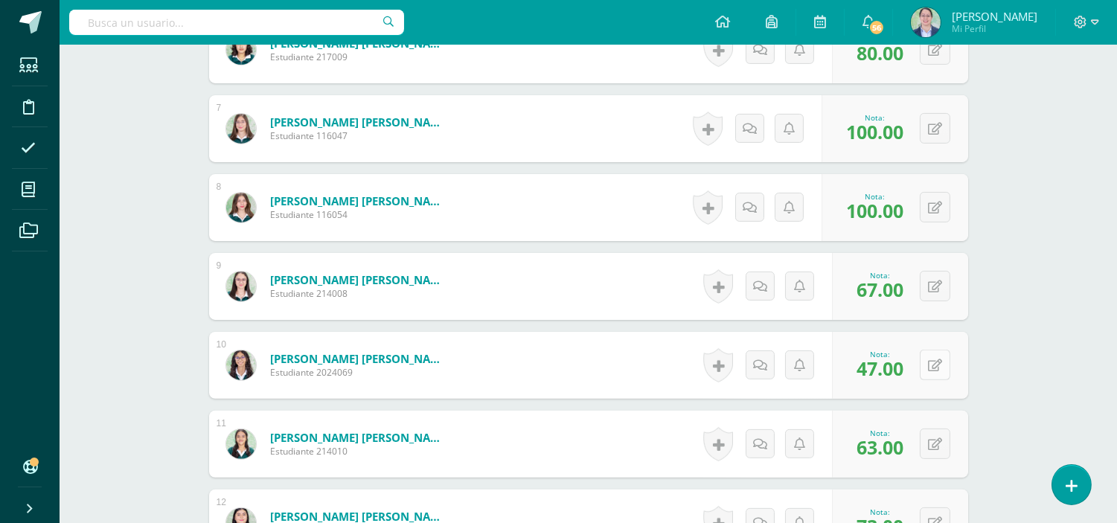
click at [932, 361] on button at bounding box center [934, 365] width 31 height 31
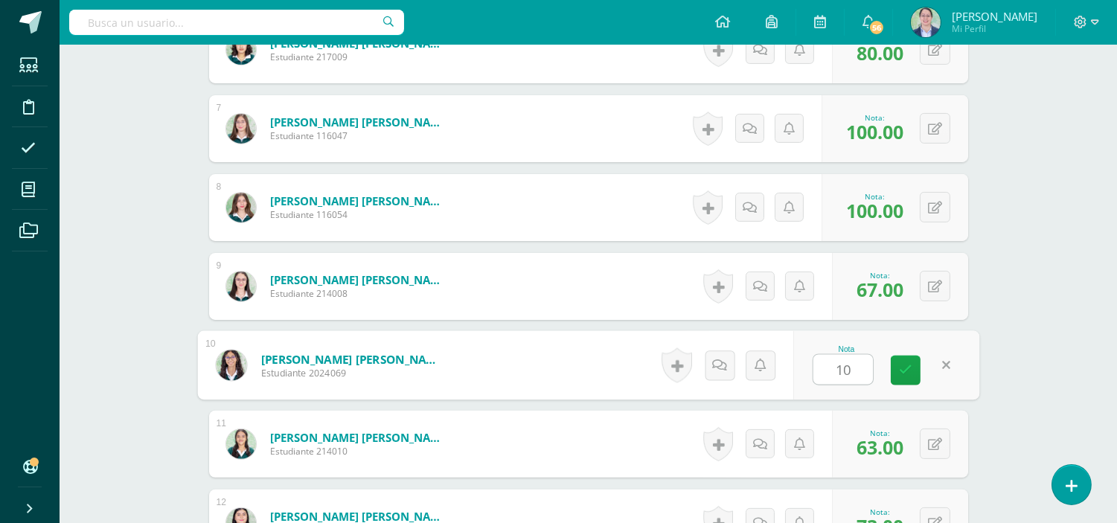
type input "100"
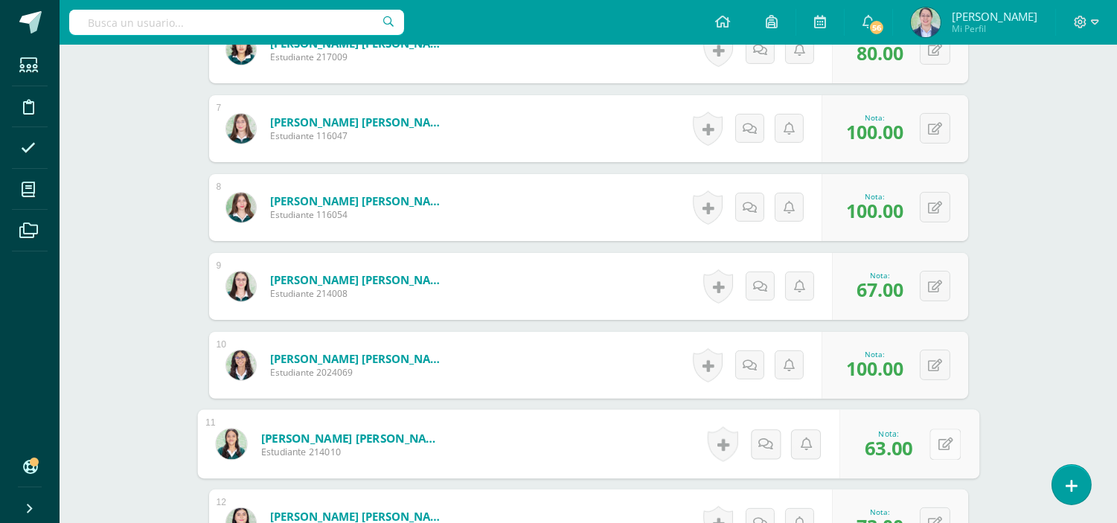
click at [935, 449] on button at bounding box center [944, 443] width 31 height 31
type input "93"
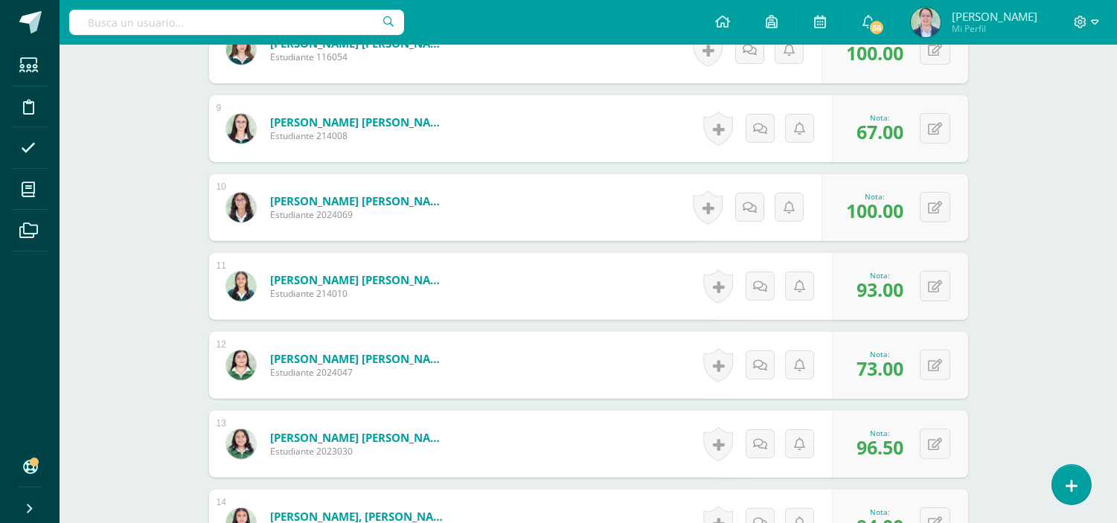
scroll to position [1074, 0]
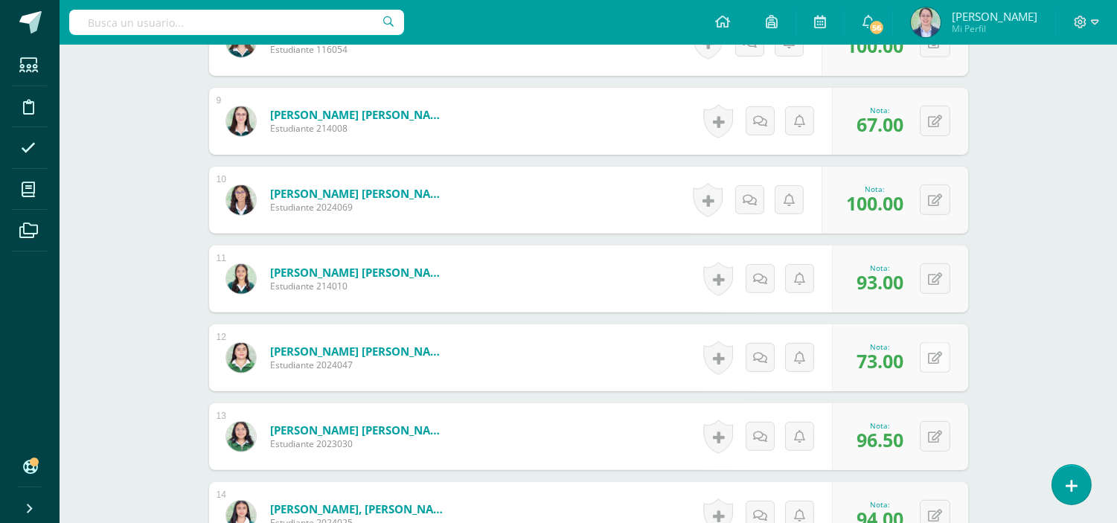
click at [932, 352] on button at bounding box center [934, 357] width 31 height 31
type input "47"
click at [934, 434] on button at bounding box center [934, 436] width 31 height 31
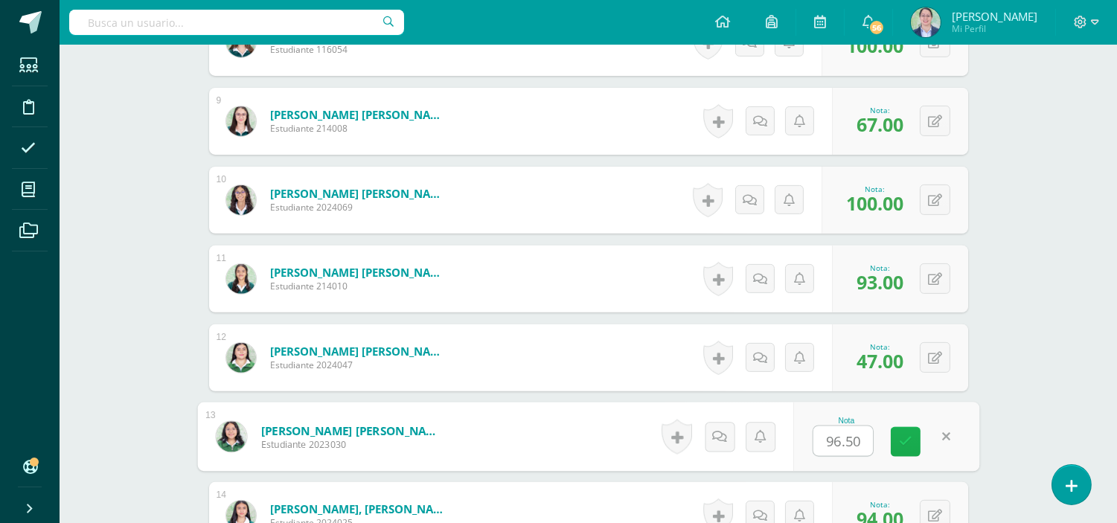
scroll to position [1239, 0]
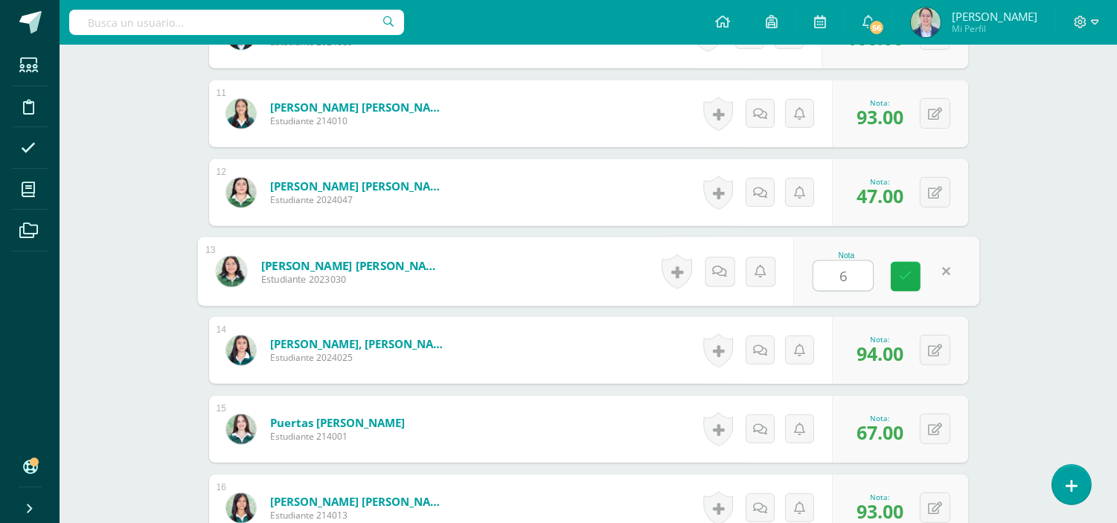
type input "63"
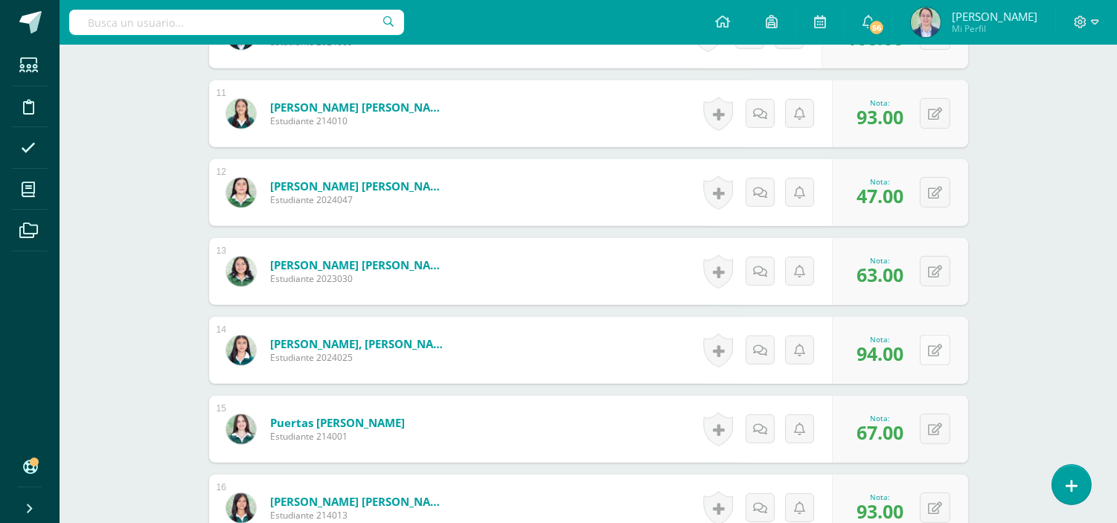
click at [946, 344] on button at bounding box center [934, 350] width 31 height 31
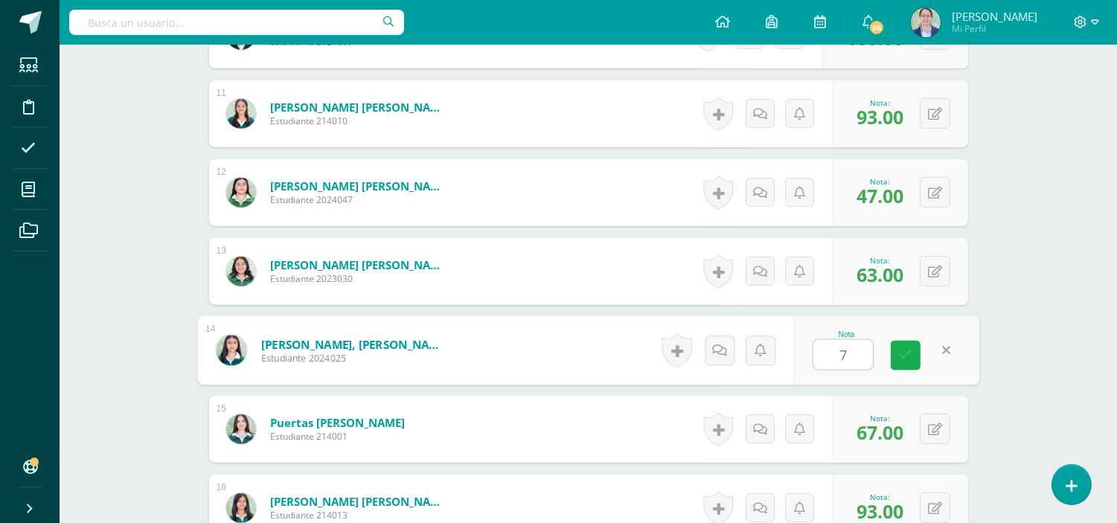
type input "73"
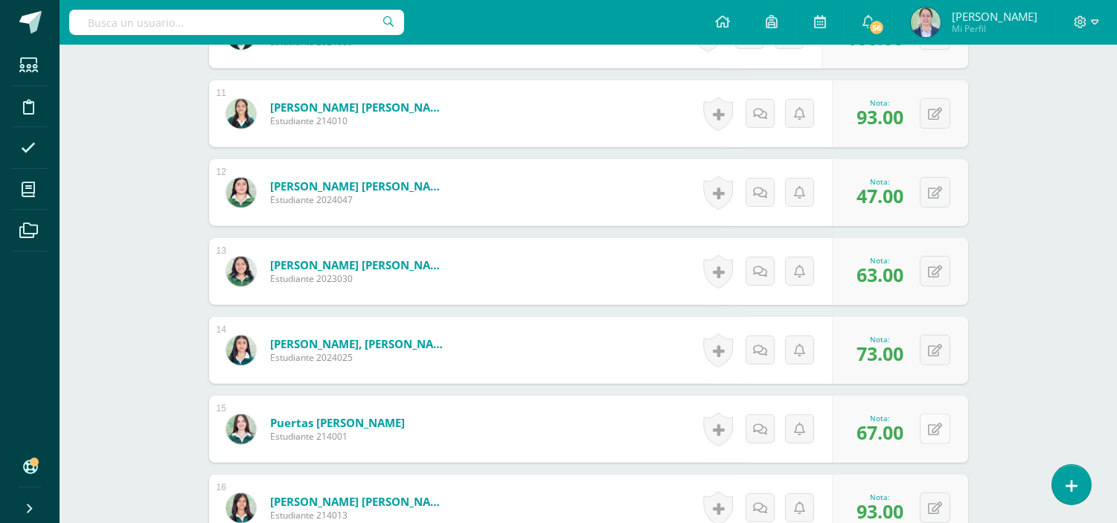
click at [941, 433] on button at bounding box center [934, 429] width 31 height 31
type input "96.5"
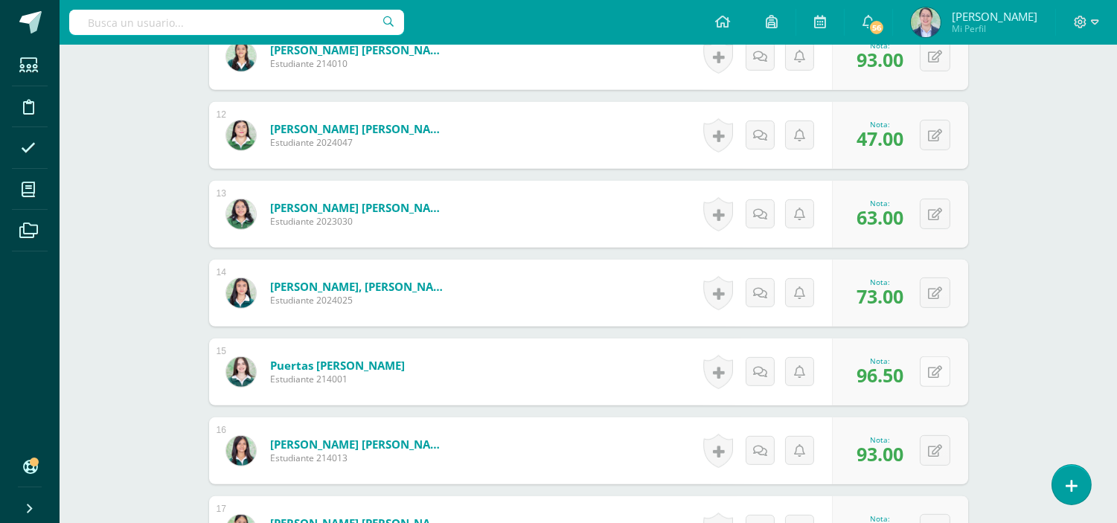
scroll to position [1404, 0]
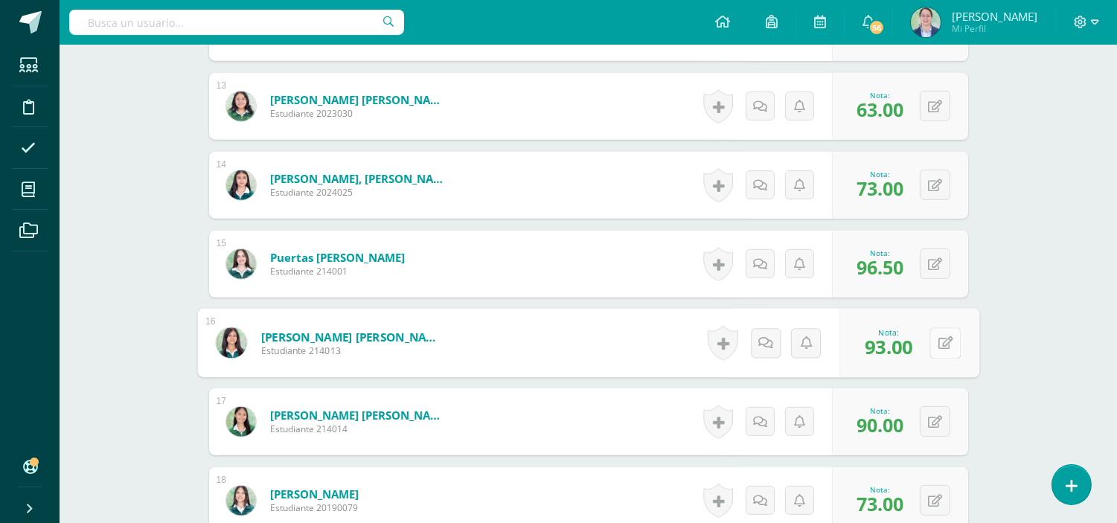
click at [922, 350] on div "0 Logros Logros obtenidos Aún no hay logros agregados Nota: 93.00" at bounding box center [909, 343] width 140 height 69
click at [948, 340] on icon at bounding box center [944, 342] width 15 height 13
type input "94"
click at [936, 428] on button at bounding box center [934, 421] width 31 height 31
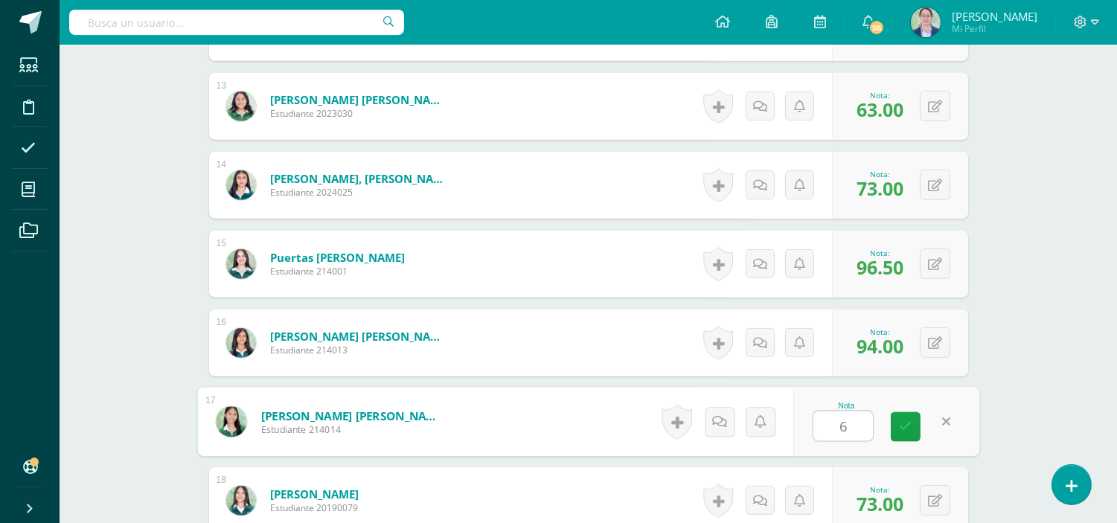
type input "67"
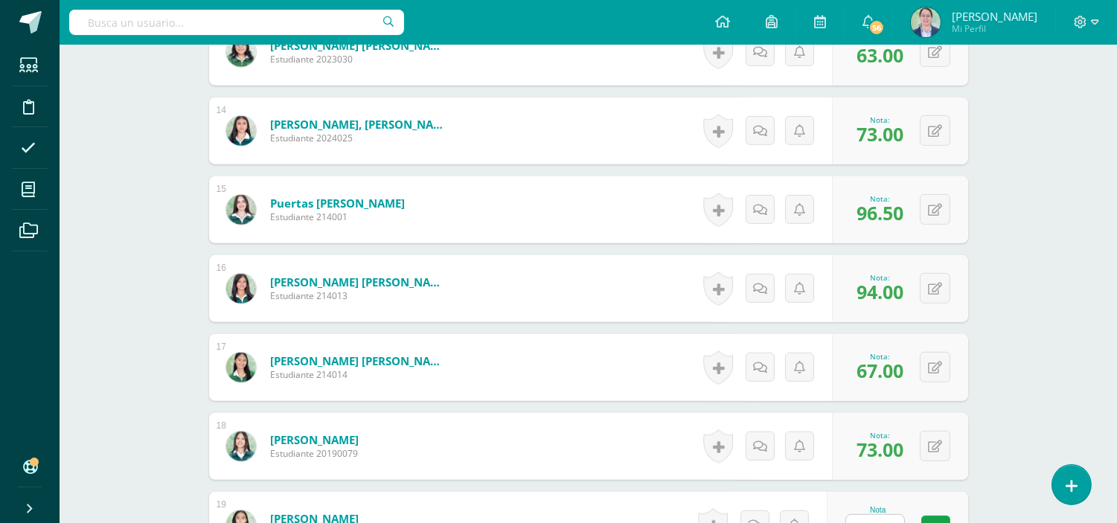
scroll to position [1570, 0]
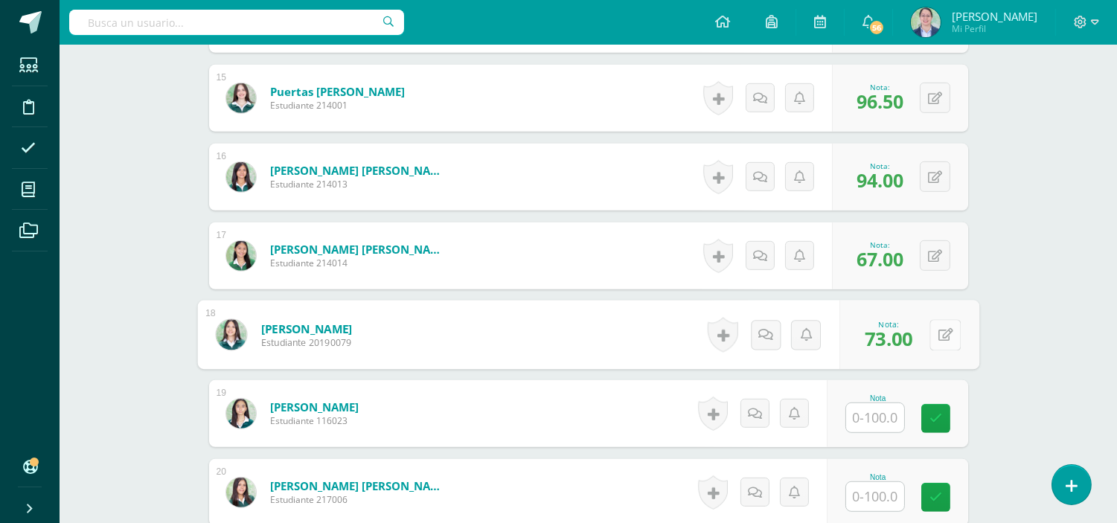
click at [929, 336] on button at bounding box center [944, 334] width 31 height 31
type input "93"
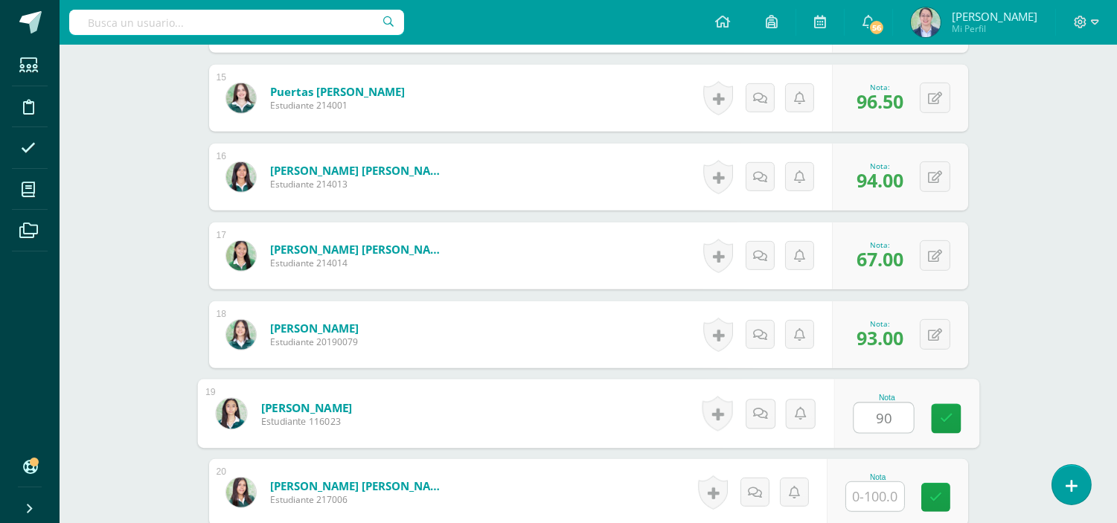
type input "90"
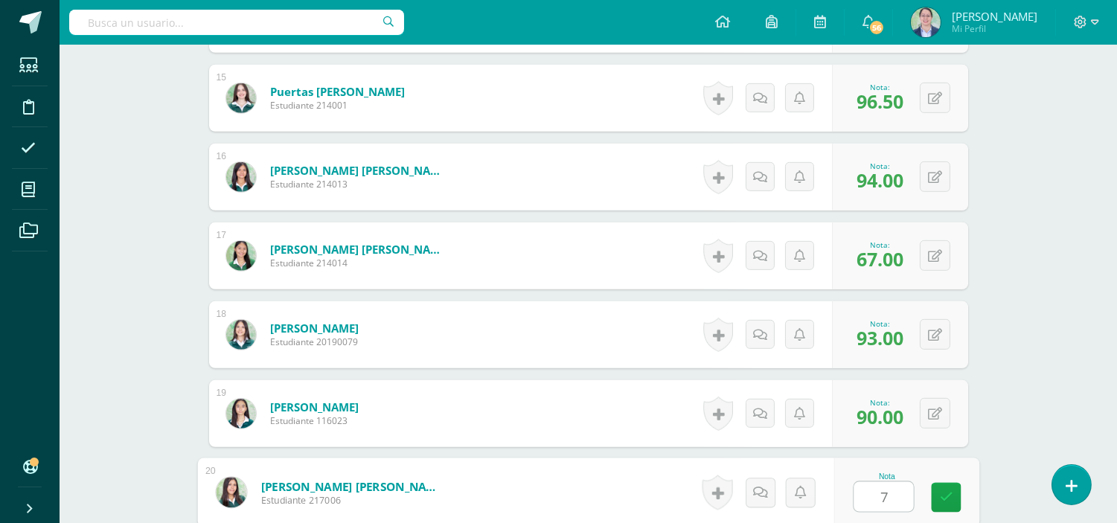
type input "73"
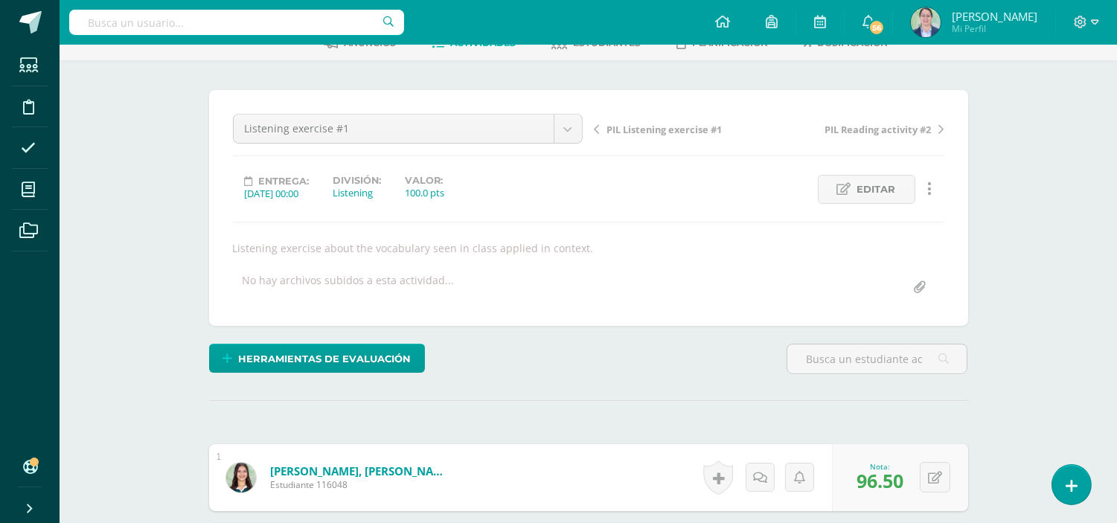
scroll to position [0, 0]
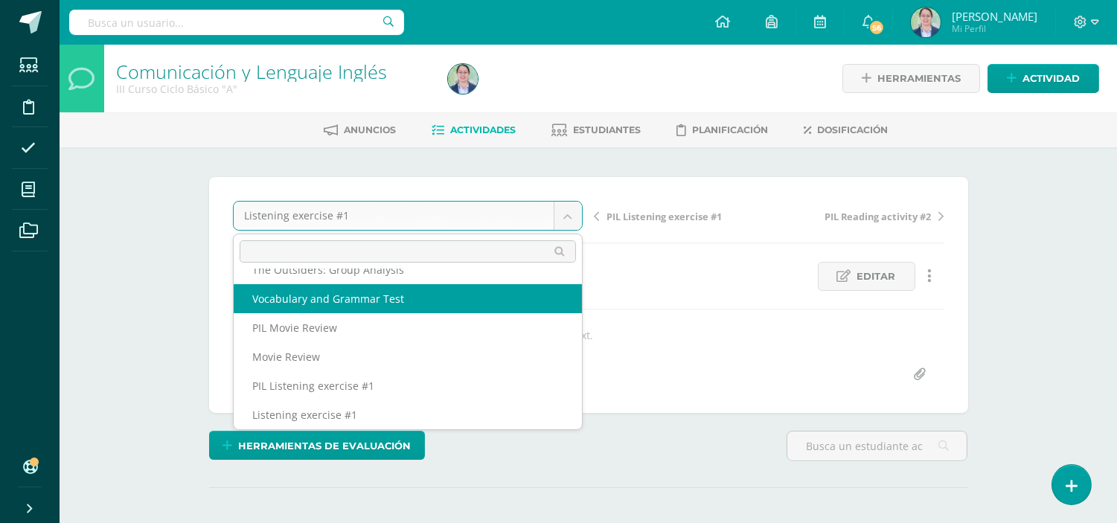
scroll to position [412, 0]
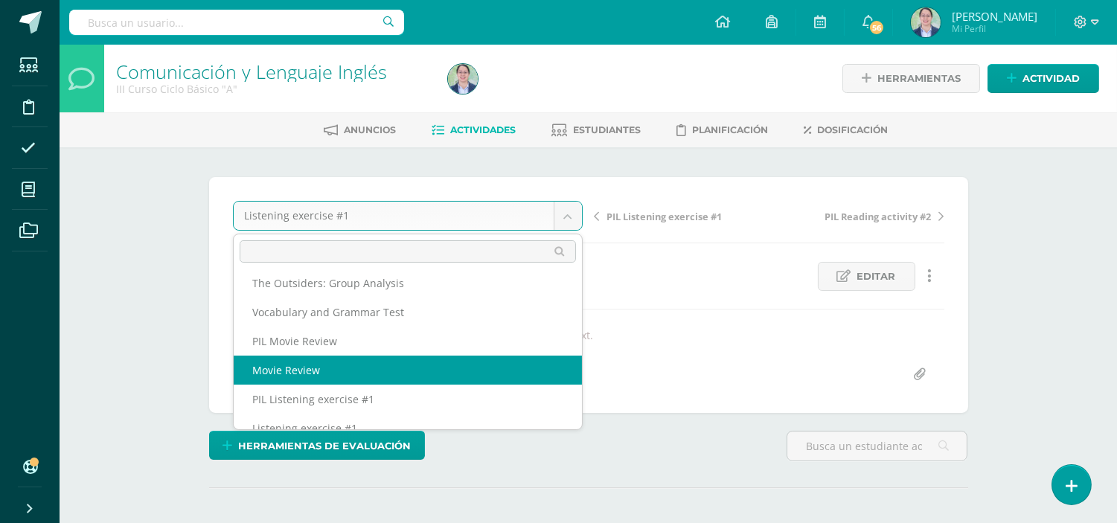
select select "/dashboard/teacher/grade-activity/262633/"
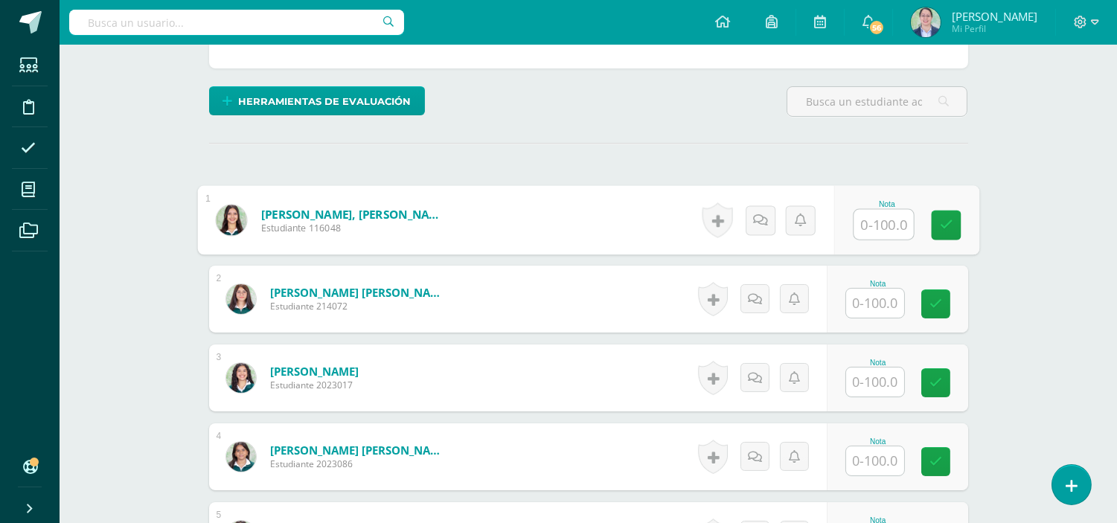
click at [896, 232] on input "text" at bounding box center [883, 225] width 60 height 30
type input "81"
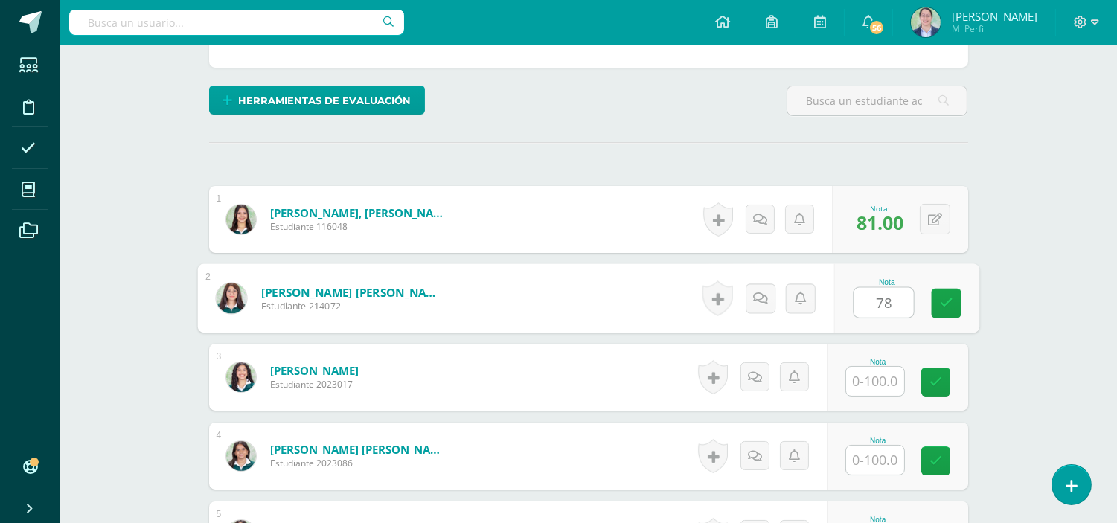
type input "78"
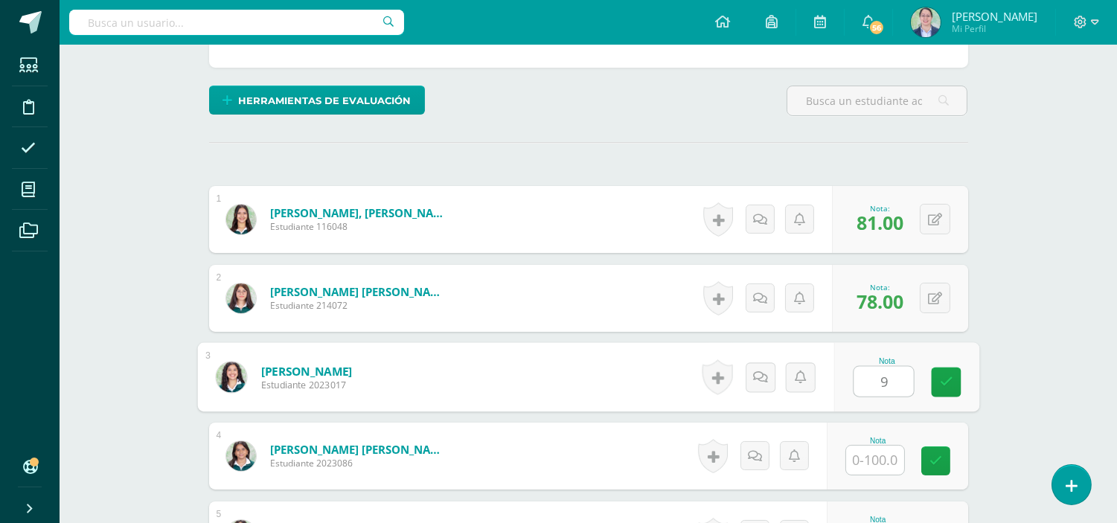
scroll to position [346, 0]
type input "93"
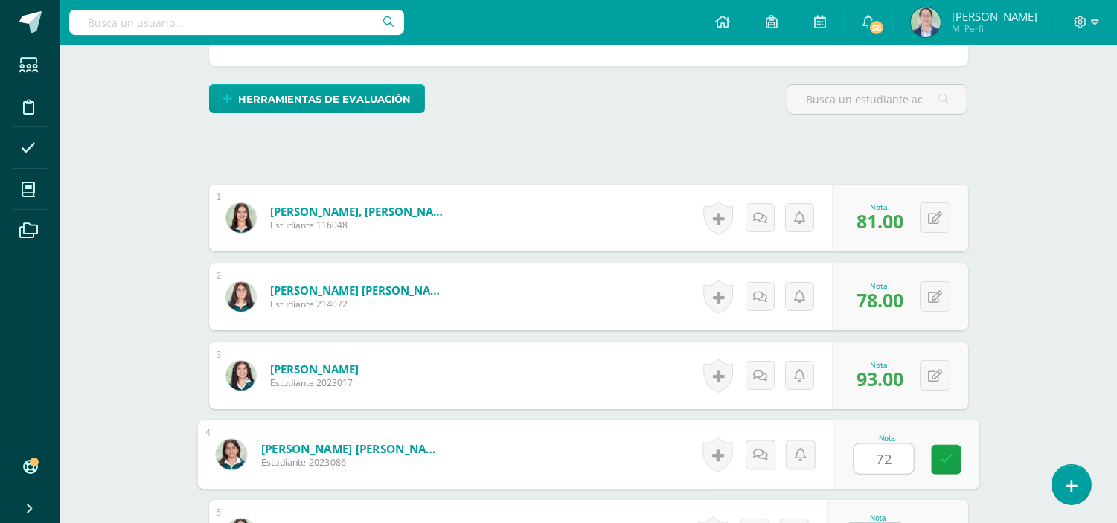
type input "72"
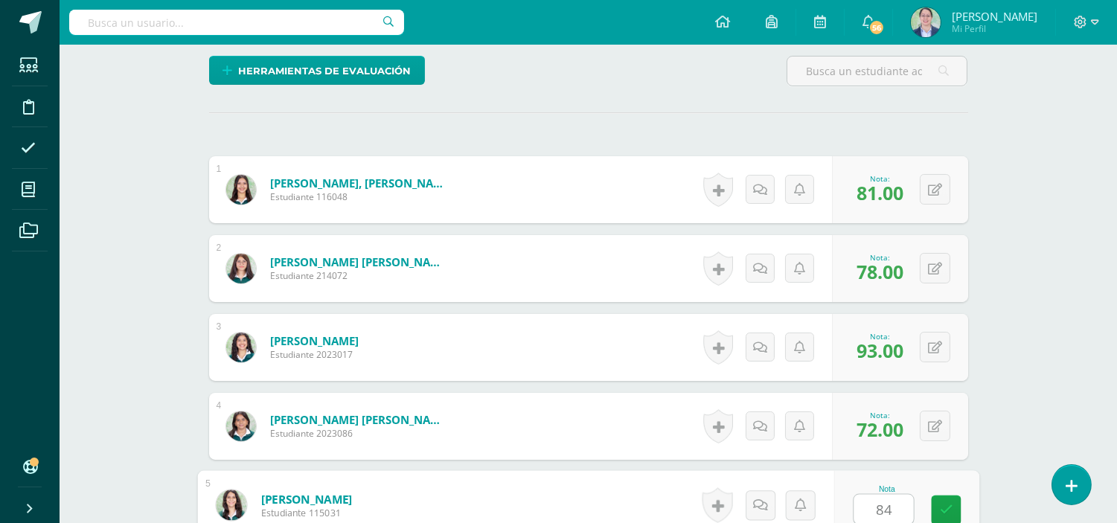
type input "84"
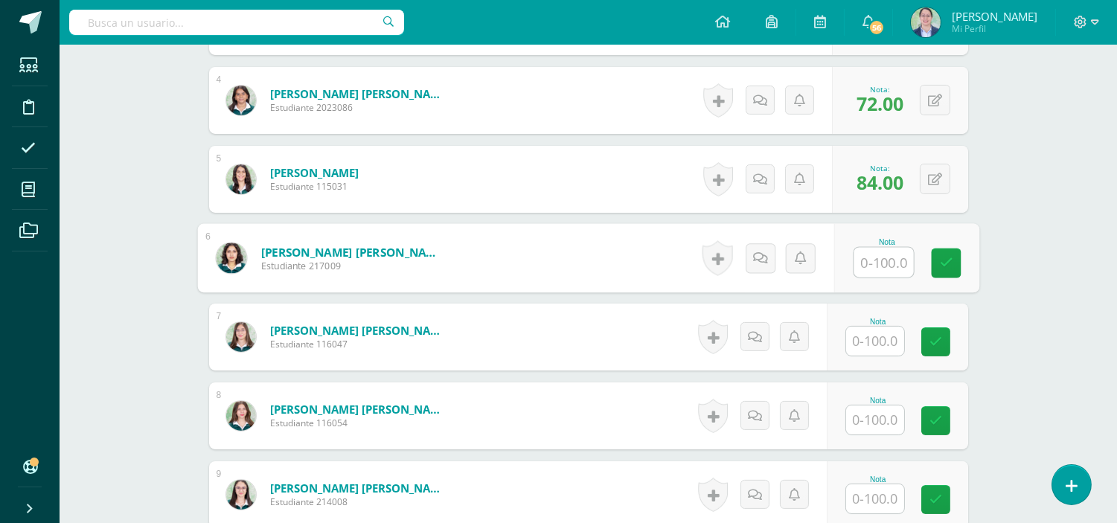
type input "7"
type input "43"
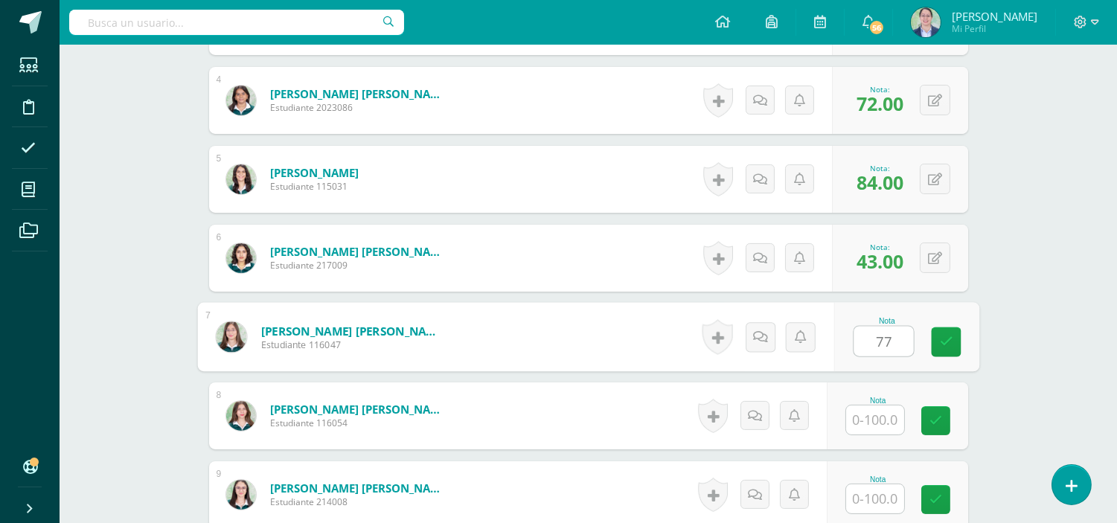
type input "77"
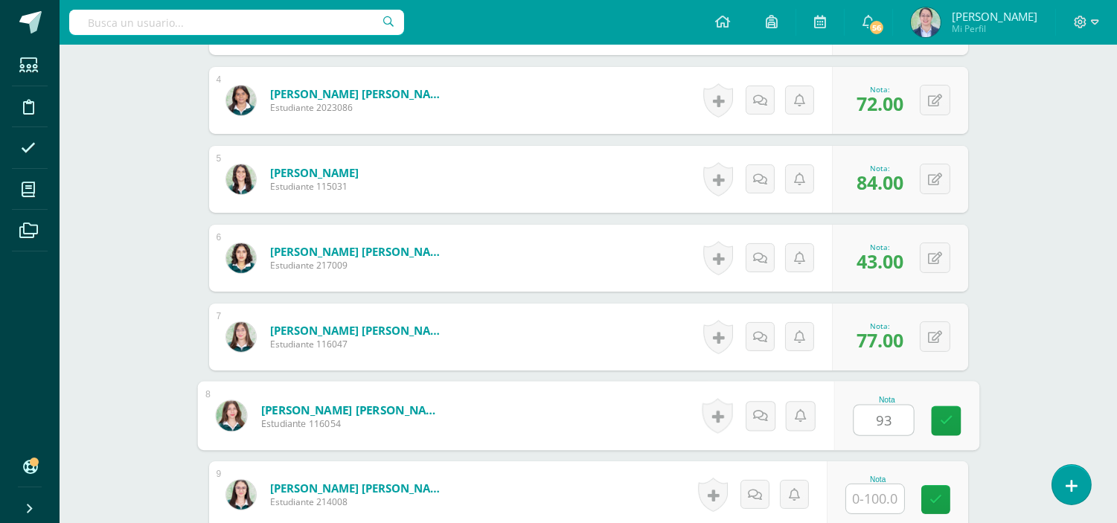
type input "93"
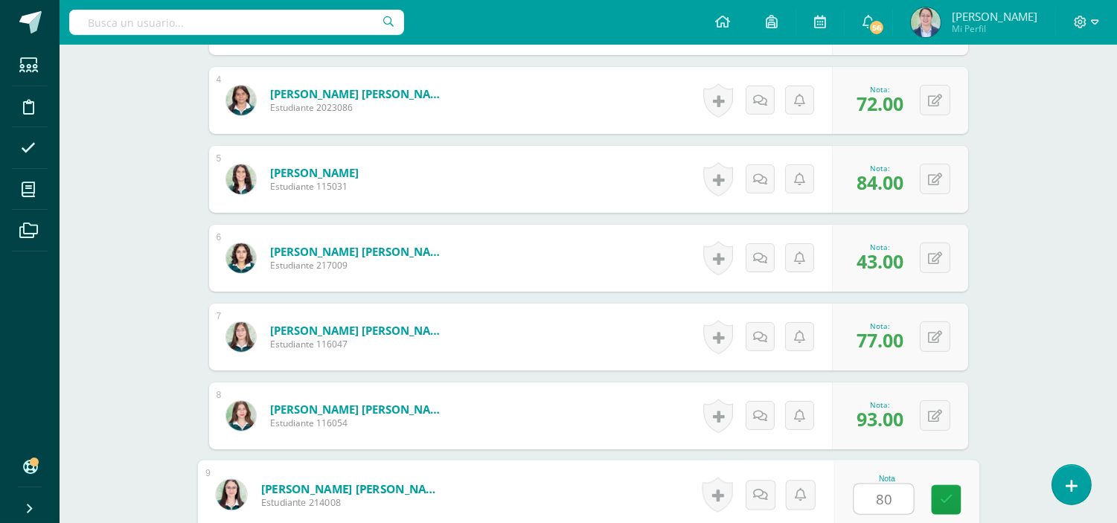
type input "80"
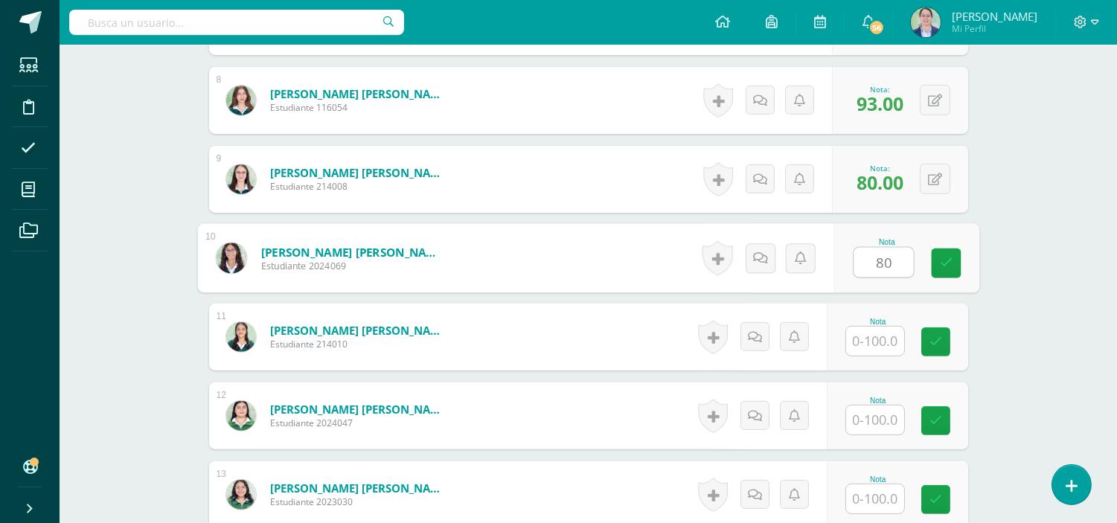
type input "80"
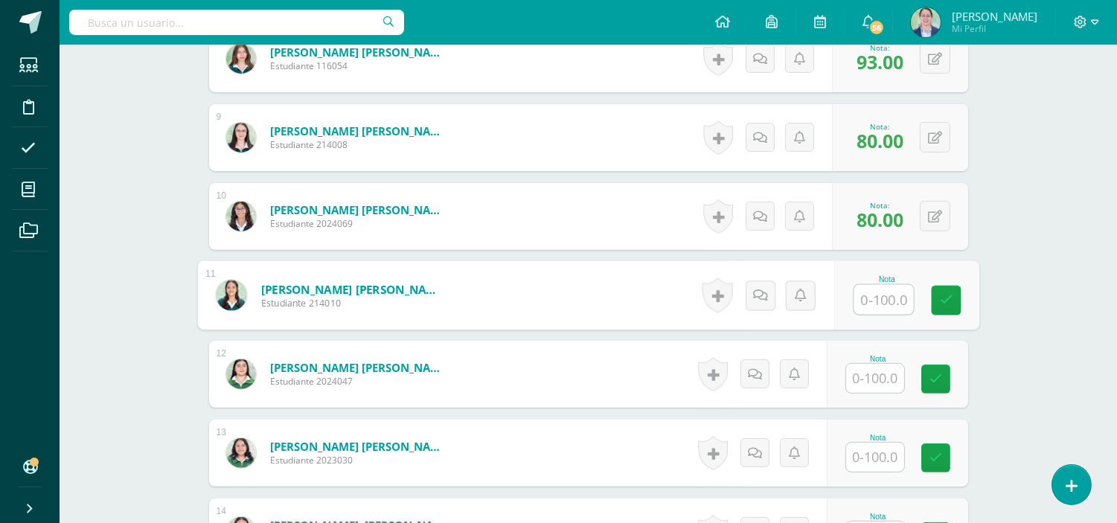
scroll to position [1099, 0]
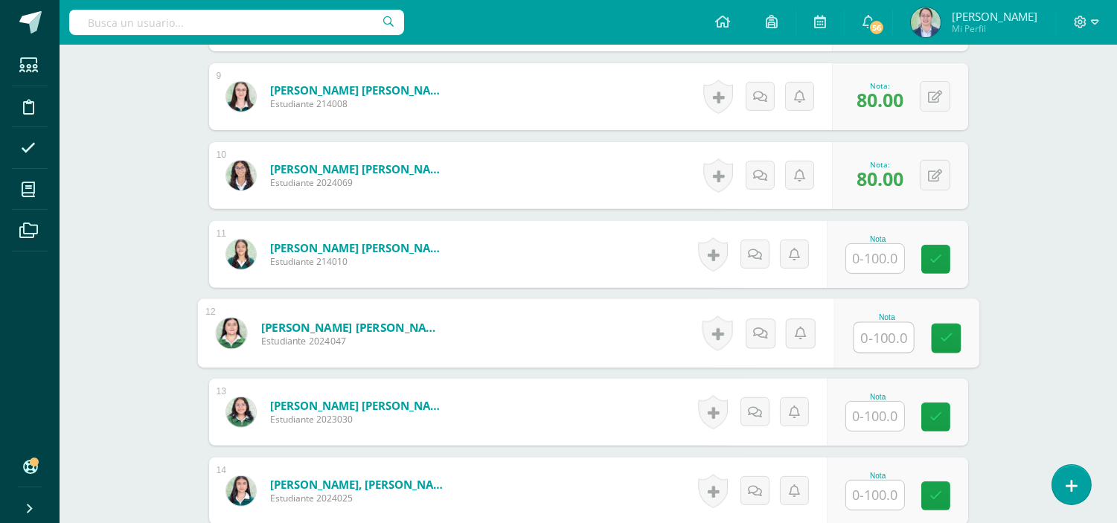
click at [865, 333] on input "text" at bounding box center [883, 338] width 60 height 30
type input "63"
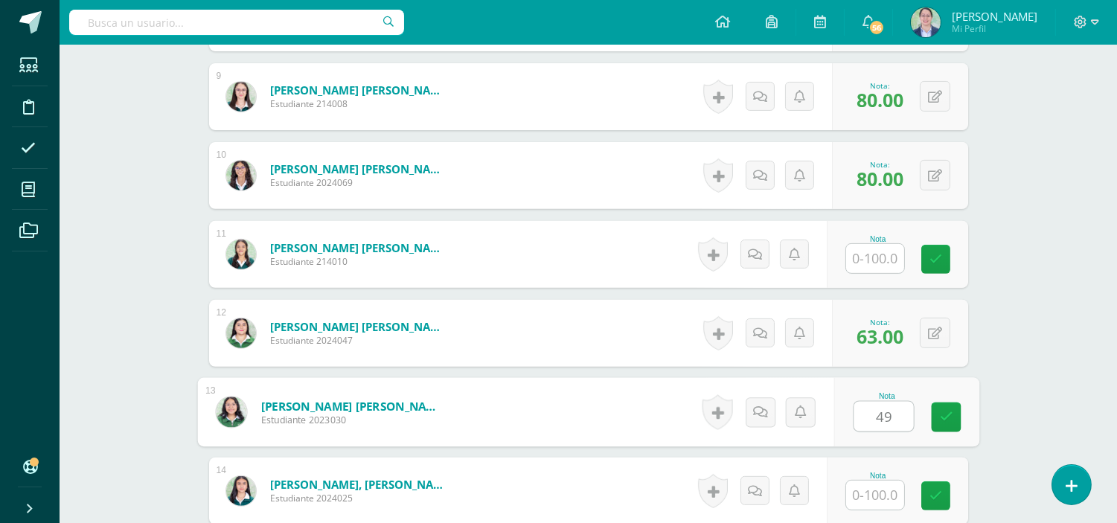
type input "49"
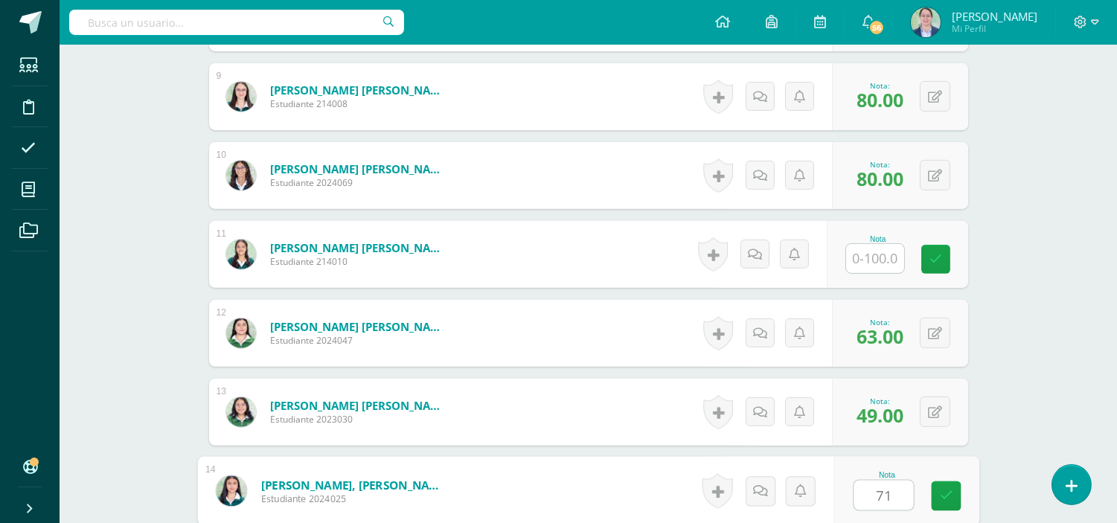
type input "71"
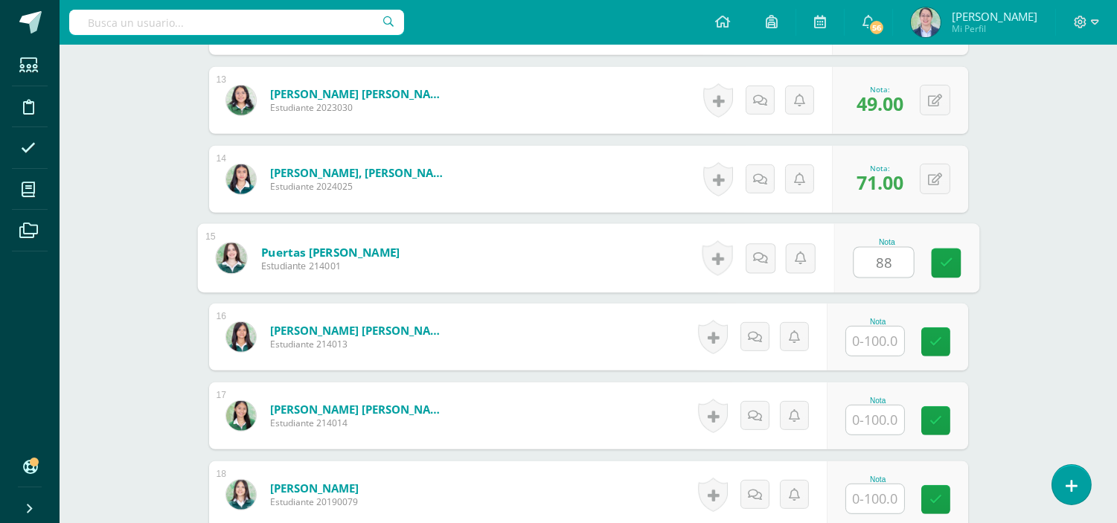
type input "88"
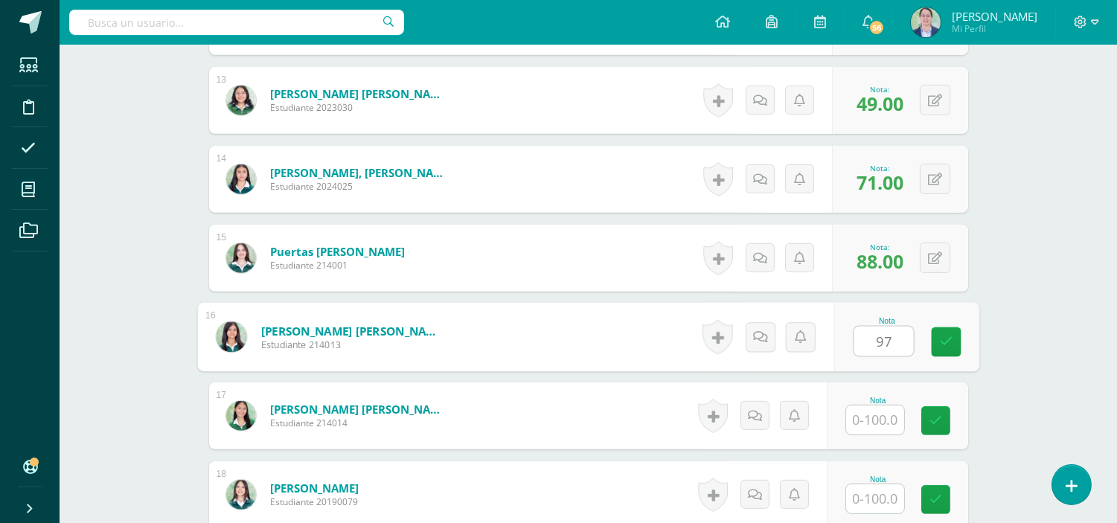
type input "97"
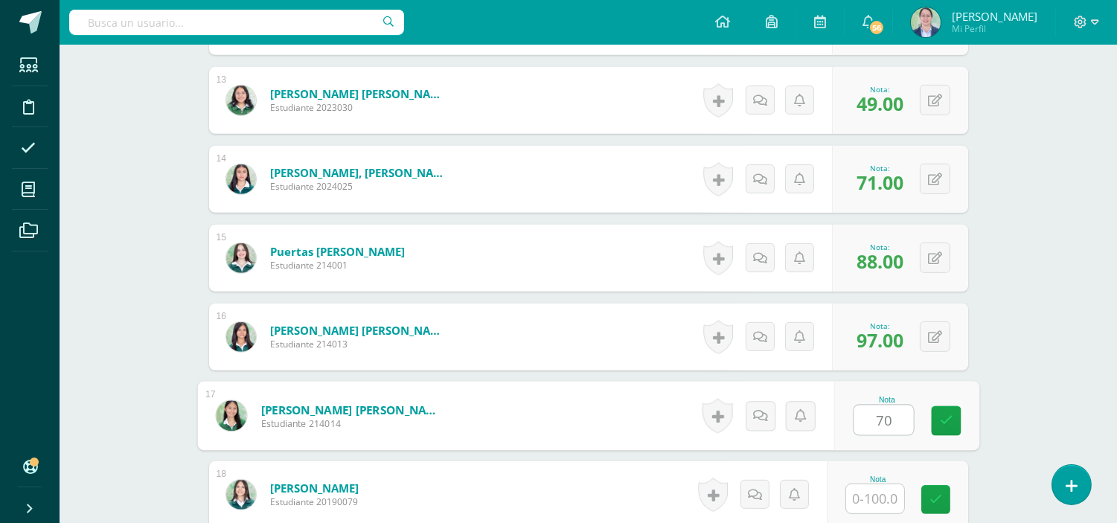
type input "70"
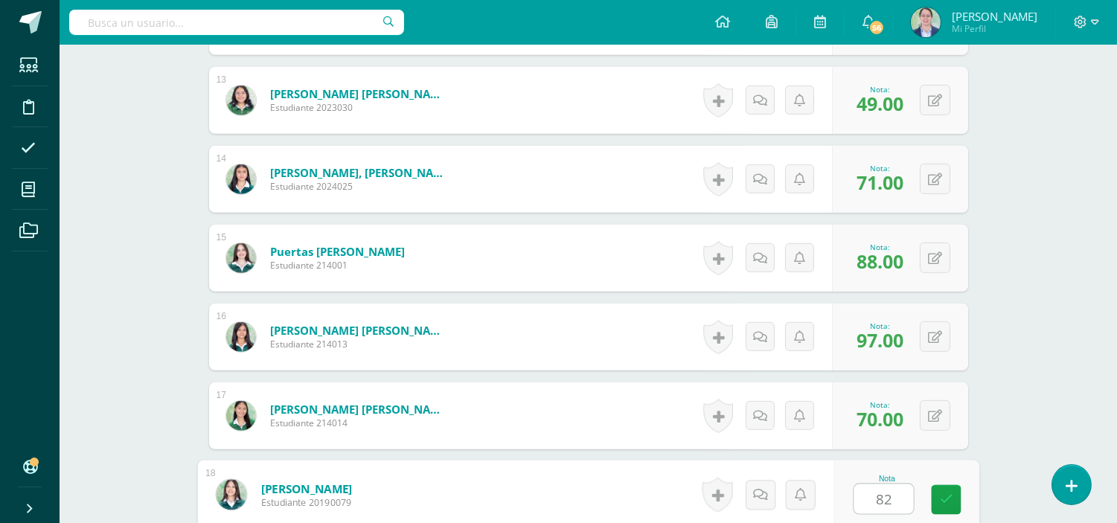
type input "82"
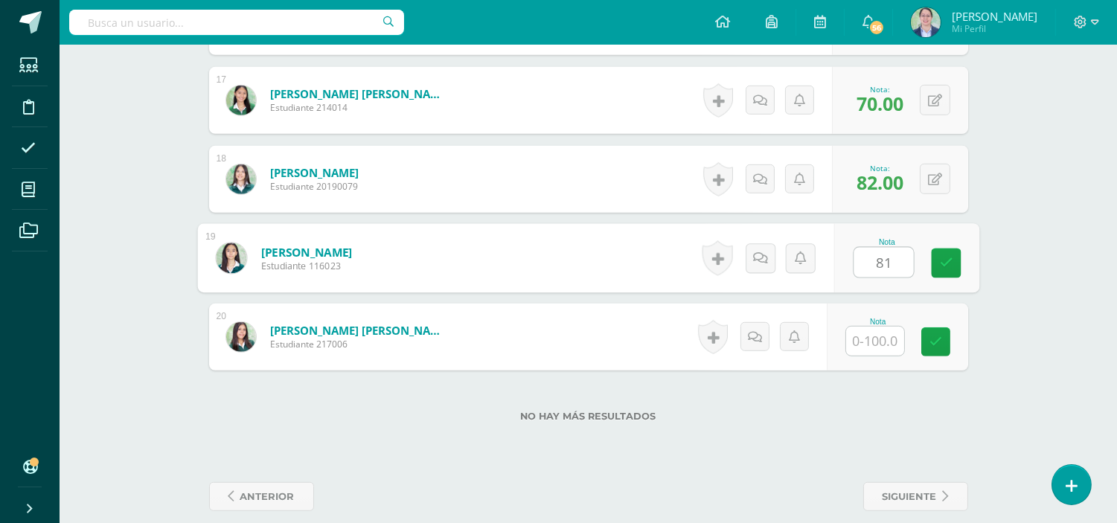
type input "81"
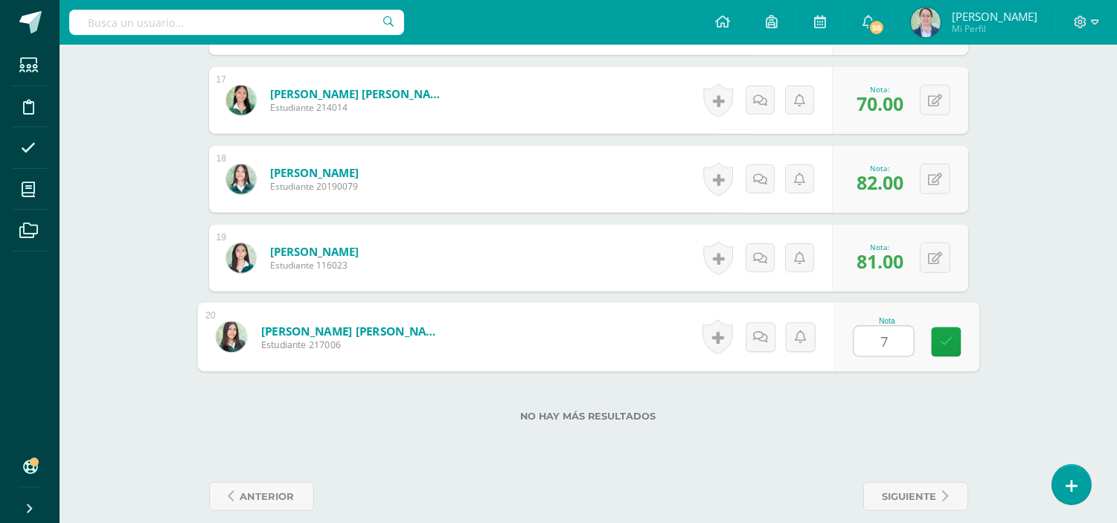
type input "78"
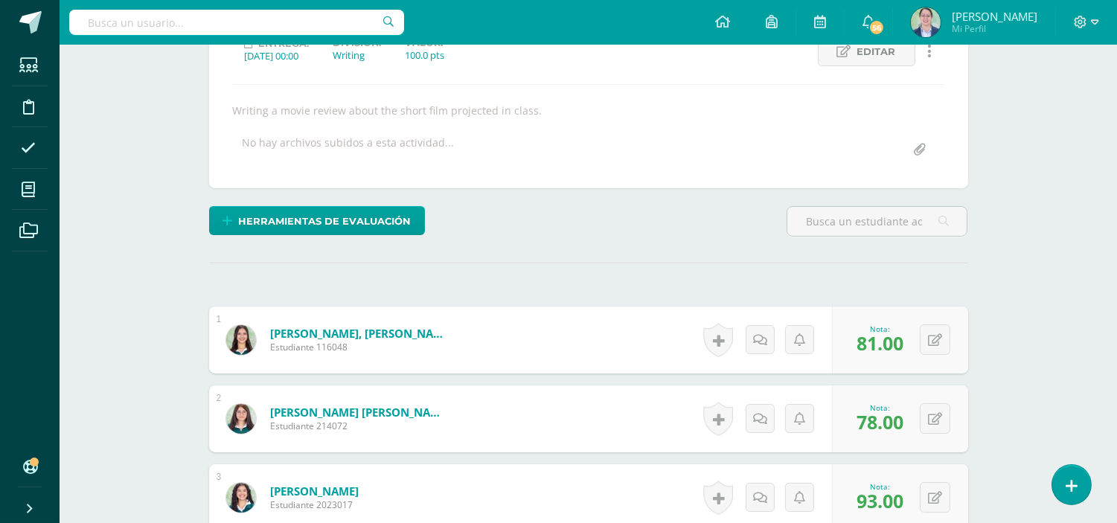
scroll to position [0, 0]
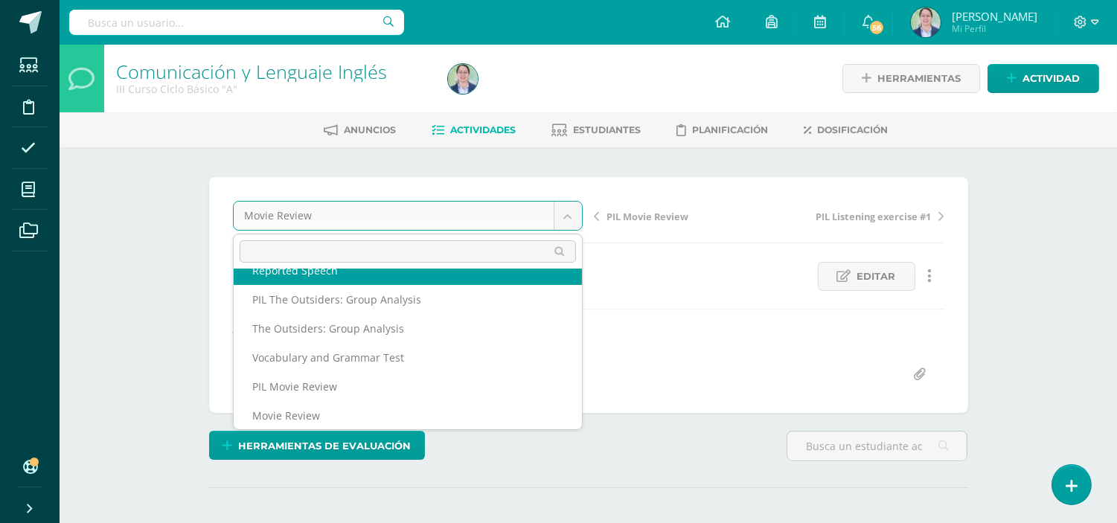
scroll to position [353, 0]
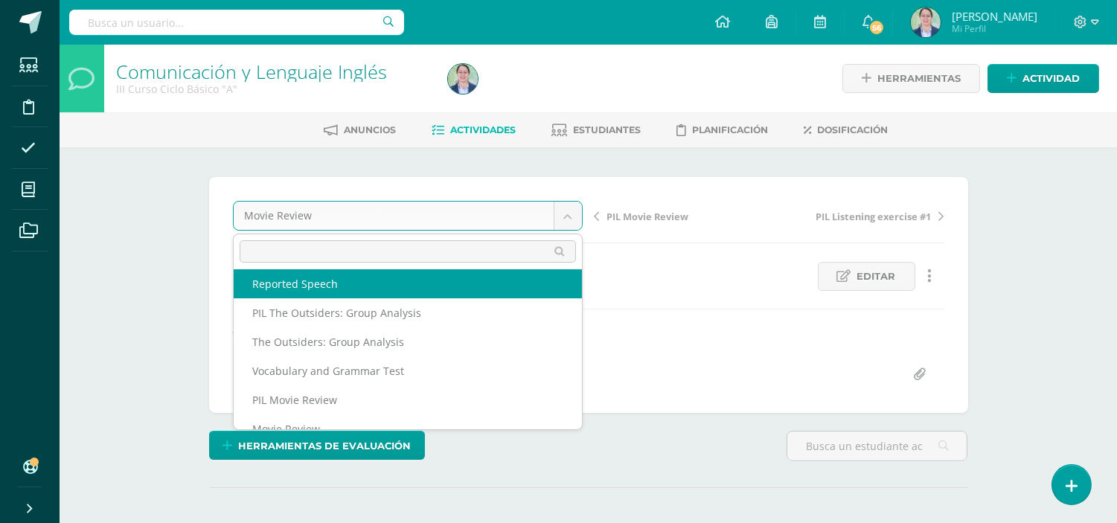
select select "/dashboard/teacher/grade-activity/262706/"
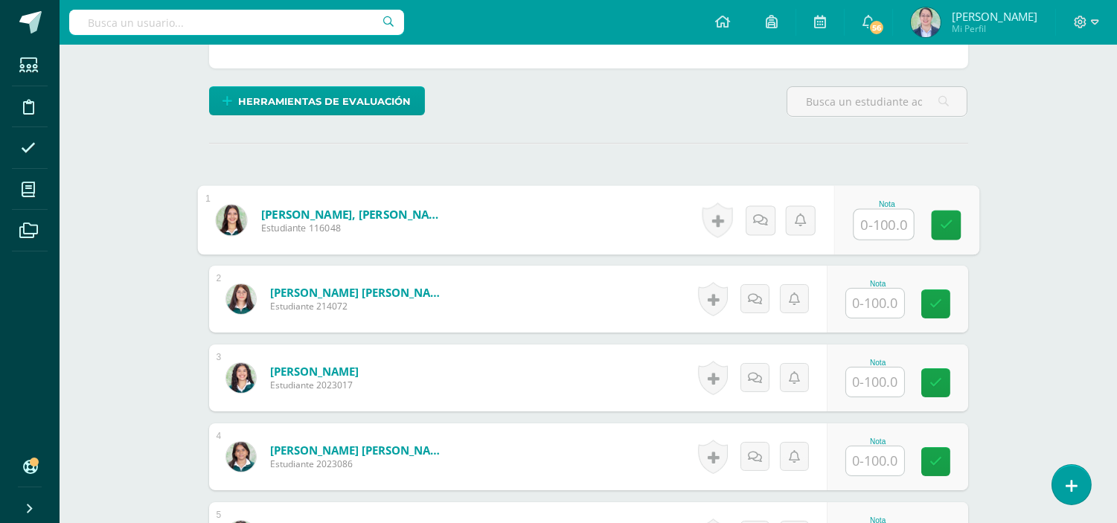
click at [869, 232] on input "text" at bounding box center [883, 225] width 60 height 30
type input "90"
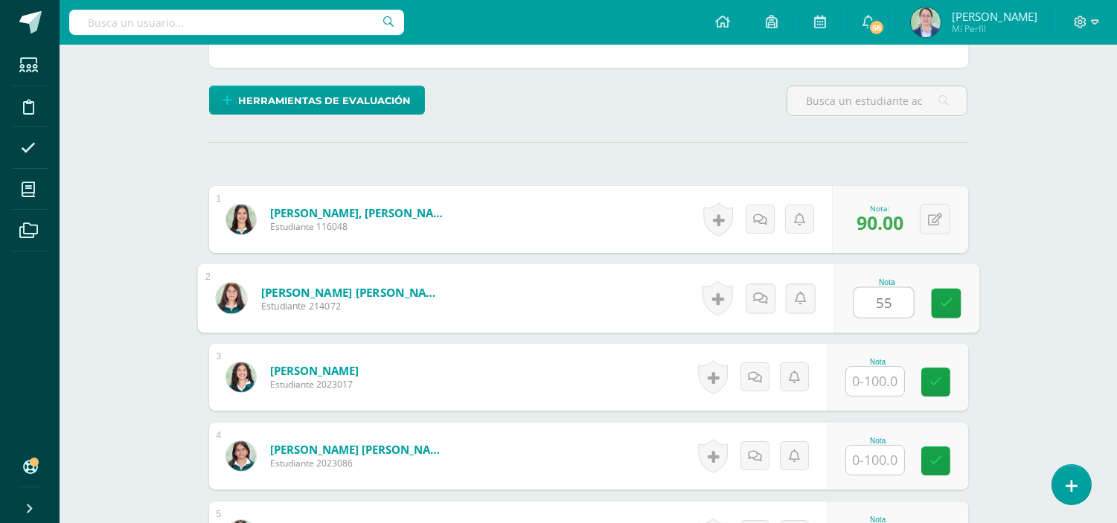
type input "55"
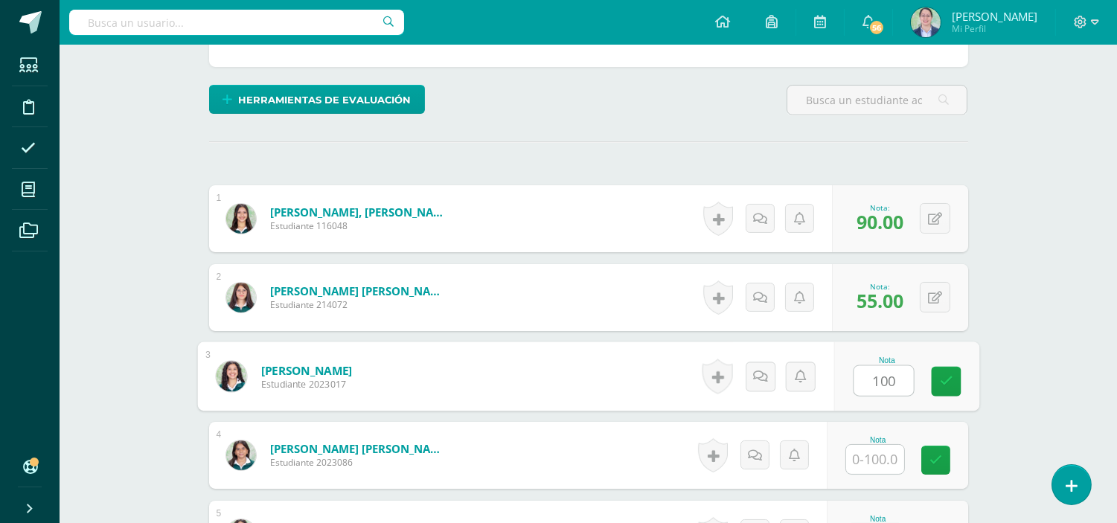
type input "100"
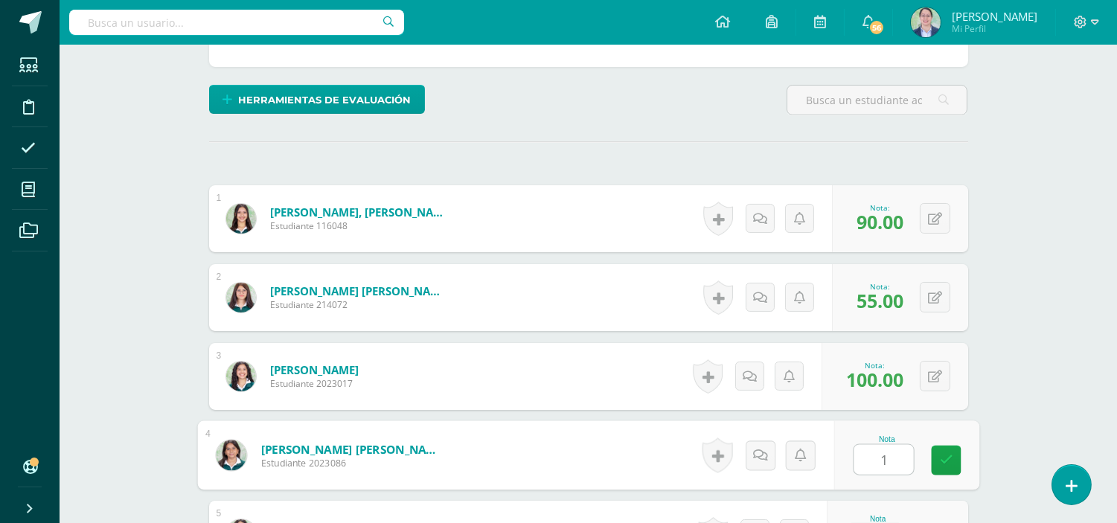
scroll to position [347, 0]
type input "100"
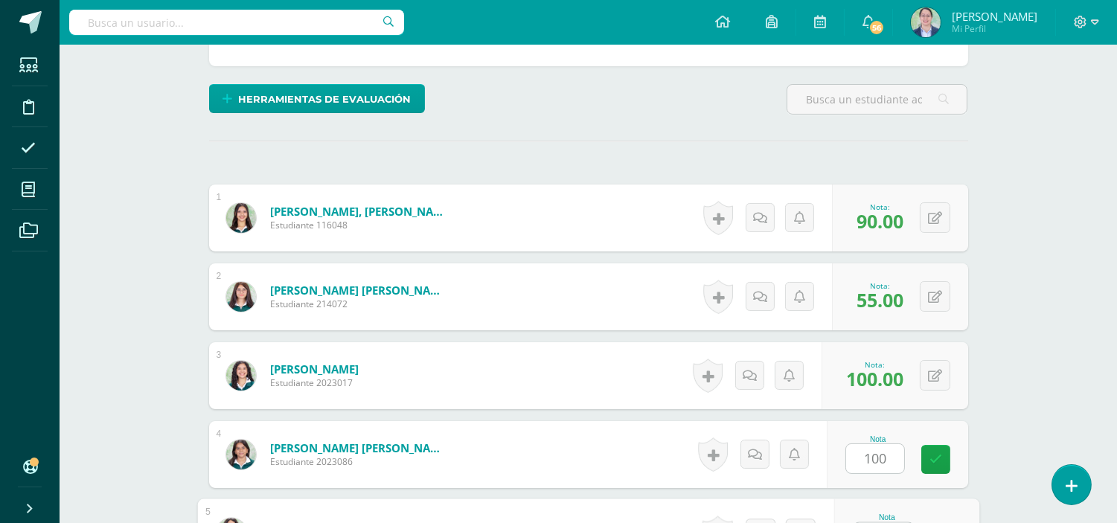
scroll to position [375, 0]
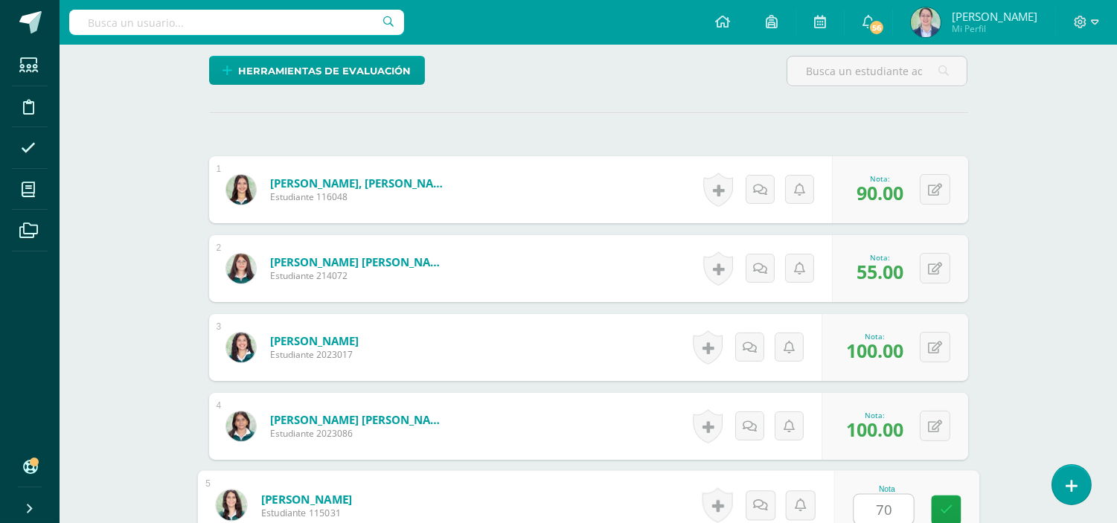
type input "70"
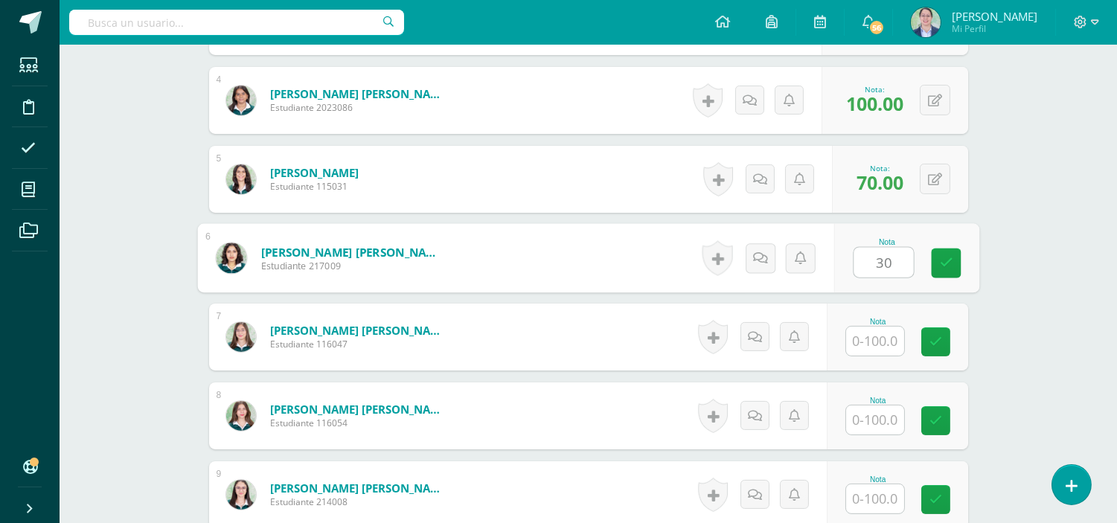
type input "30"
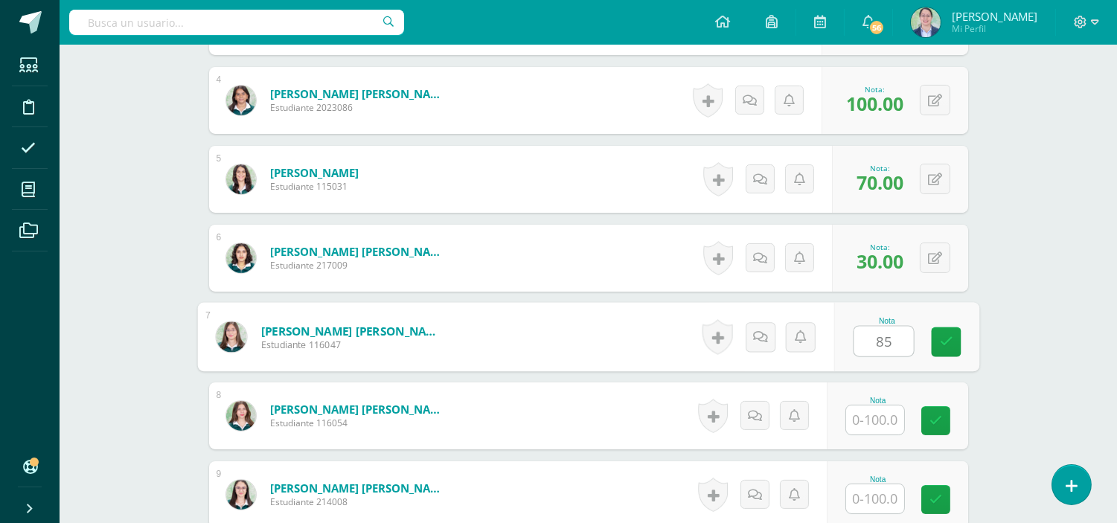
type input "85"
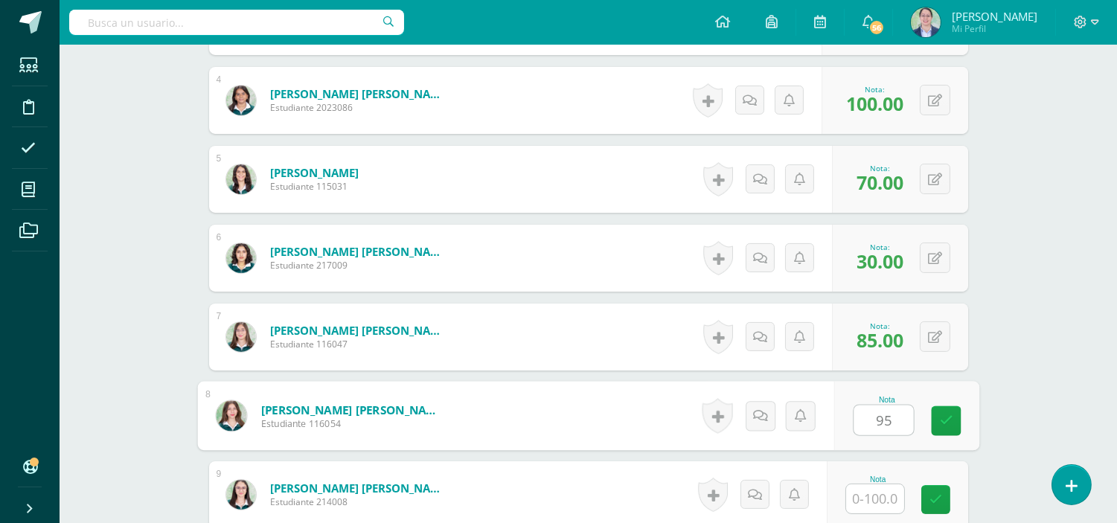
type input "95"
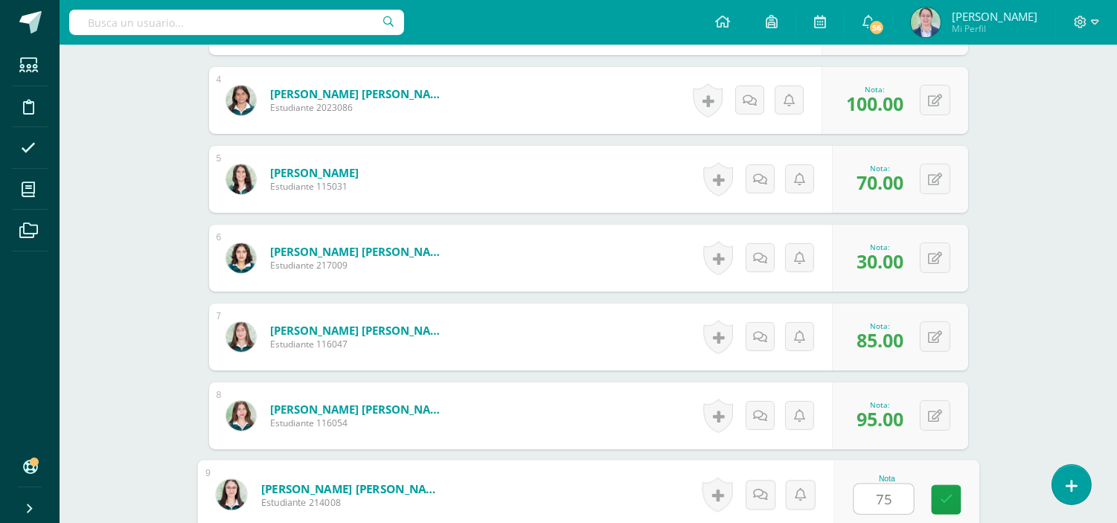
type input "75"
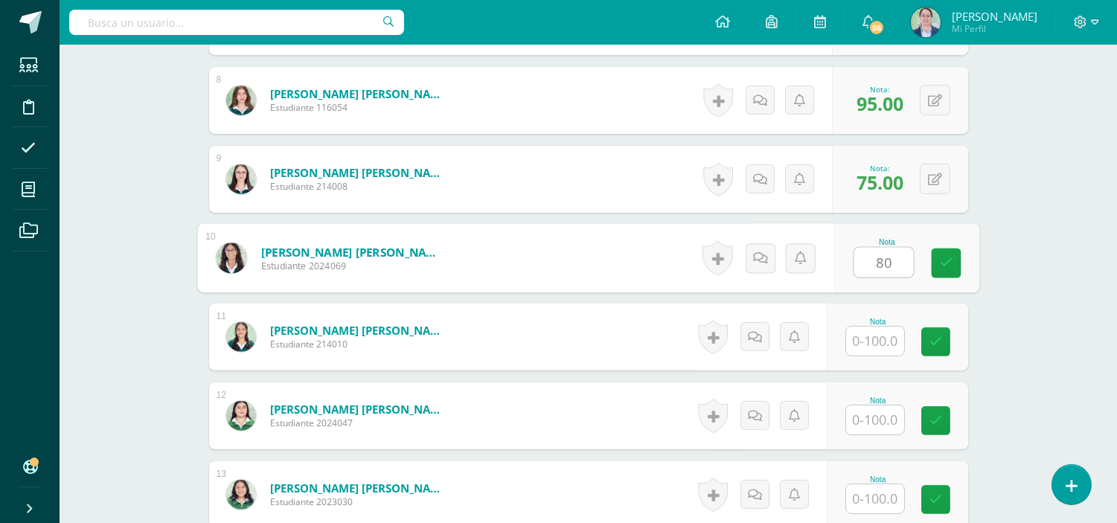
type input "80"
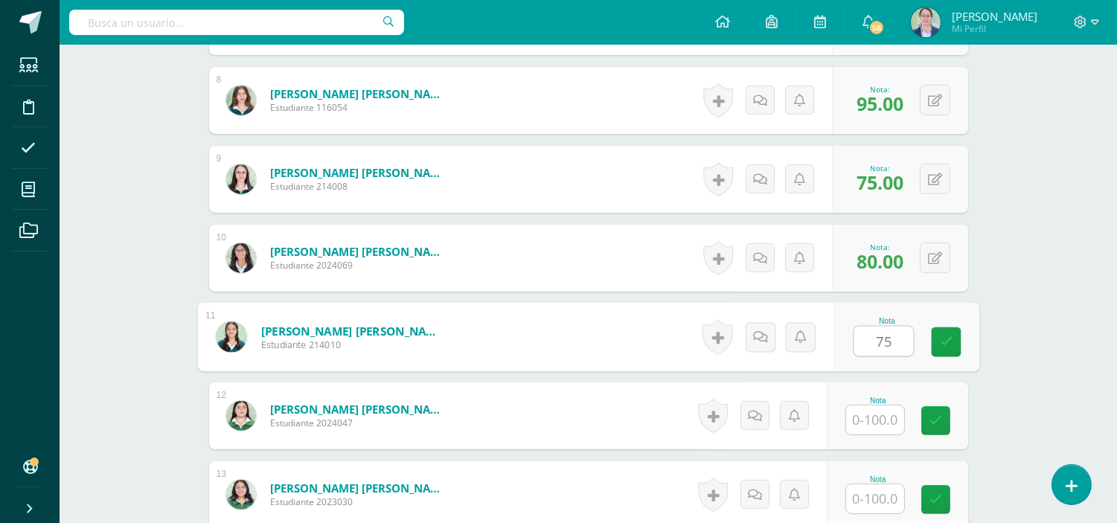
type input "75"
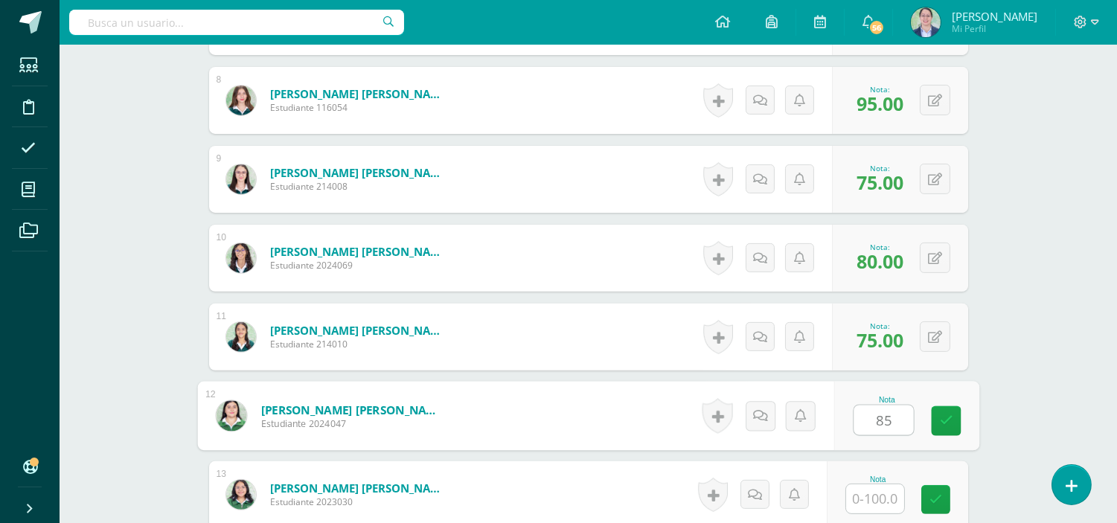
type input "85"
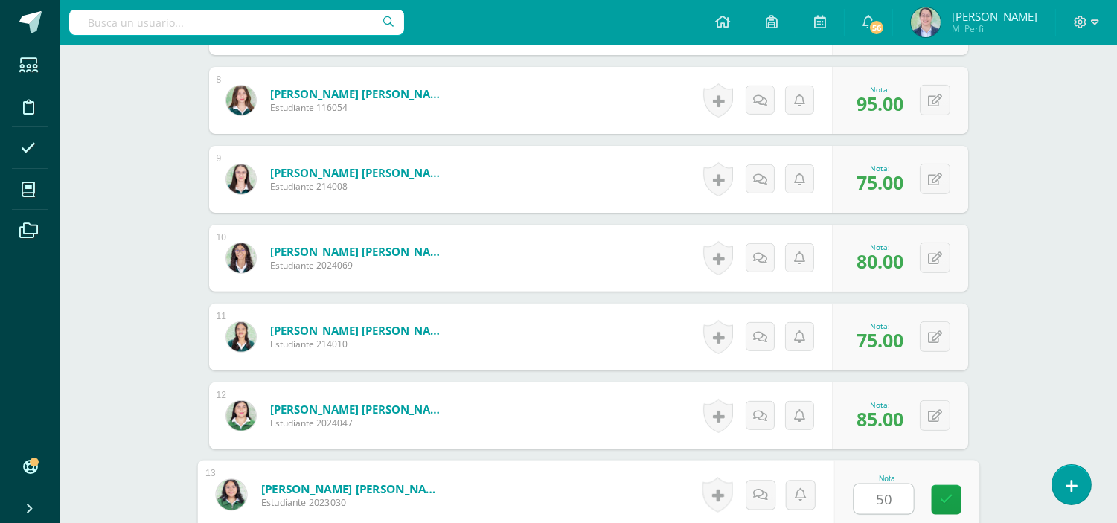
type input "50"
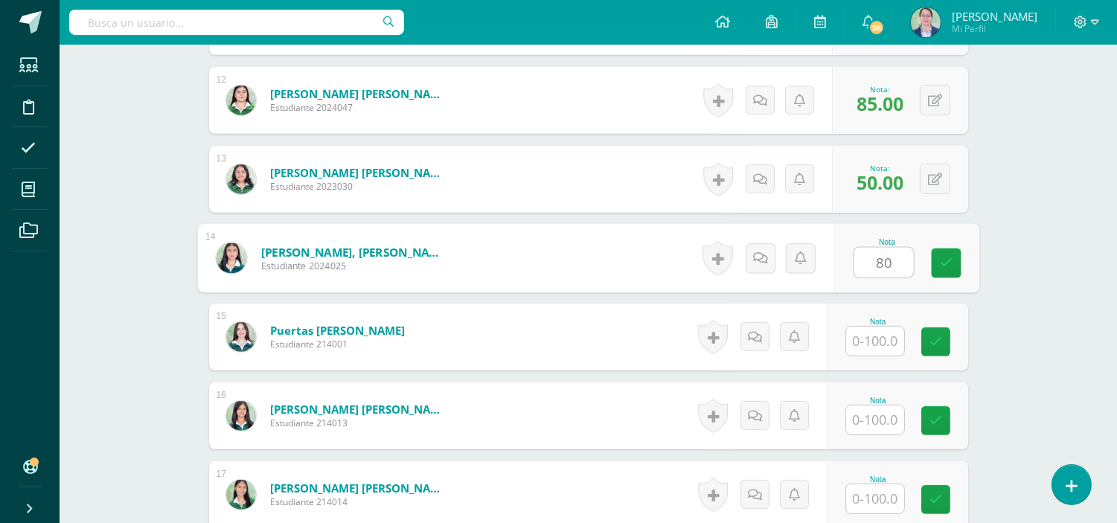
type input "80"
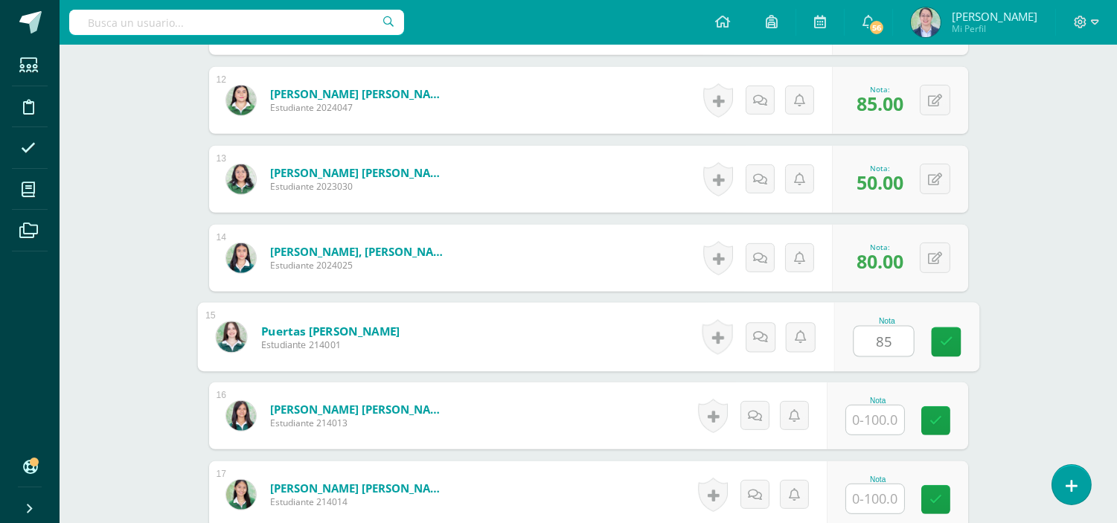
type input "85"
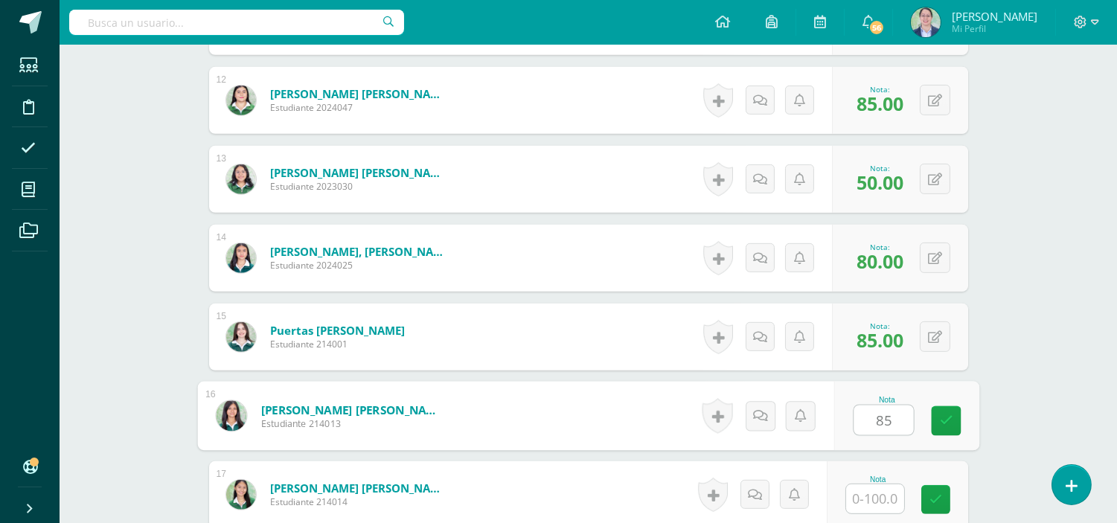
type input "85"
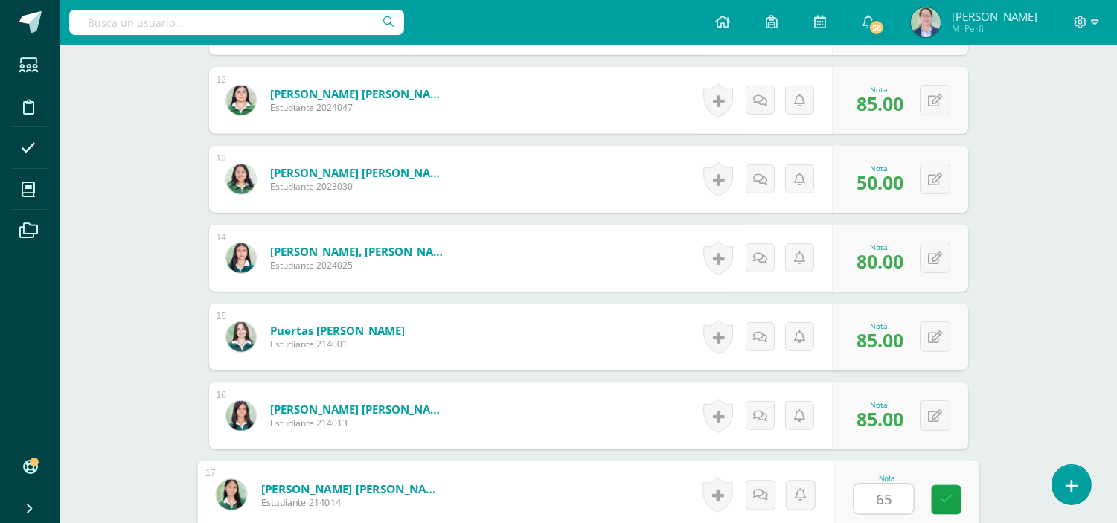
type input "65"
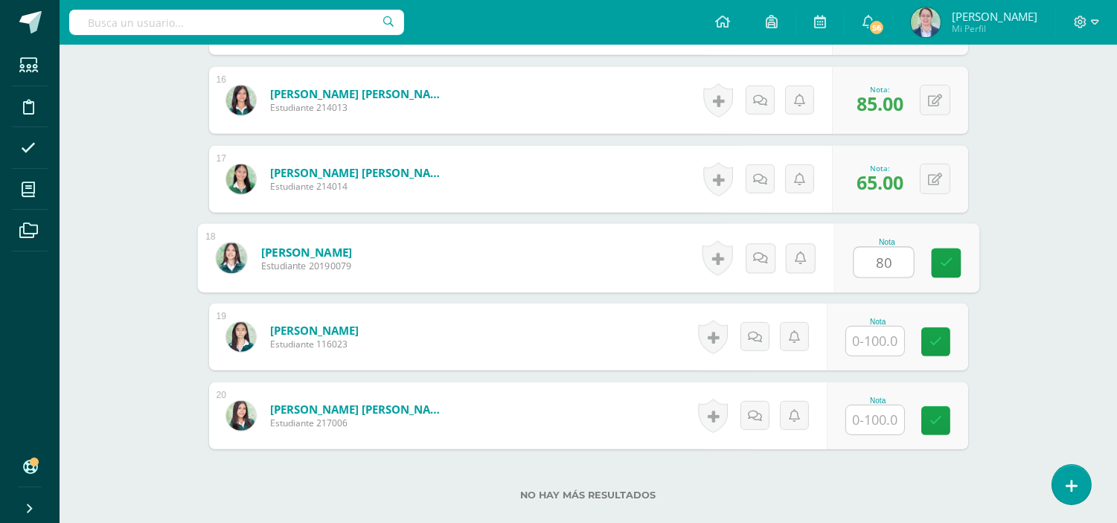
type input "80"
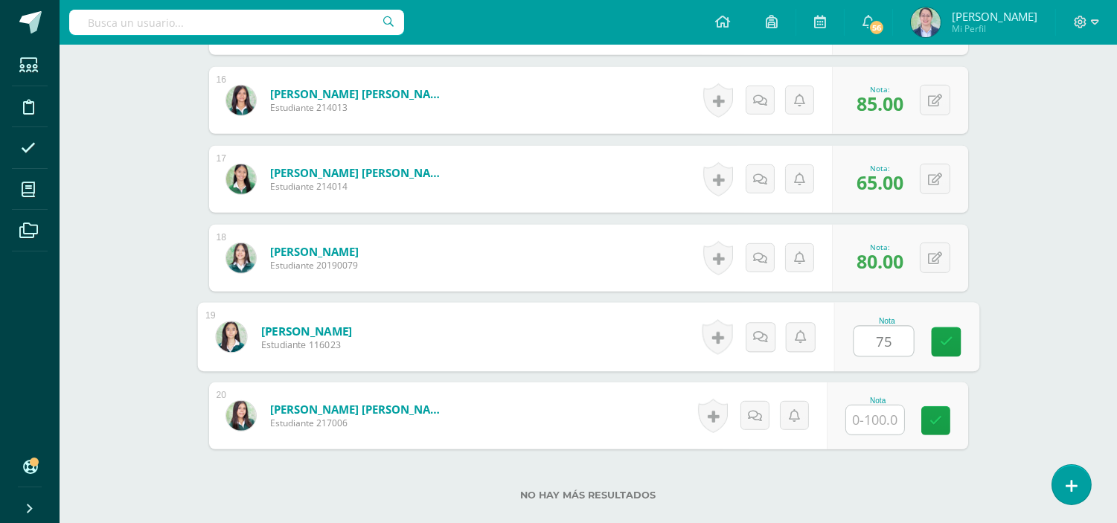
type input "75"
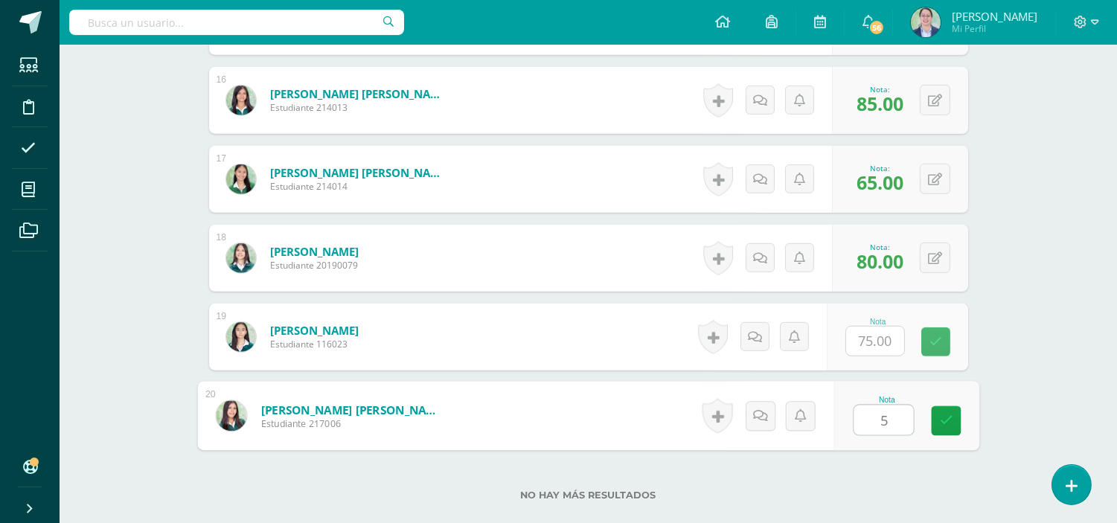
type input "55"
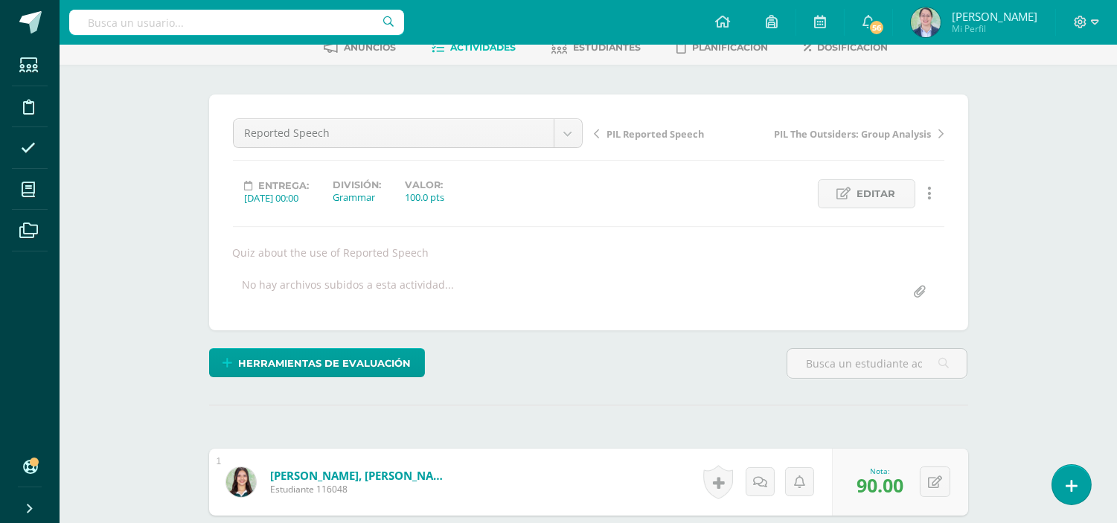
scroll to position [0, 0]
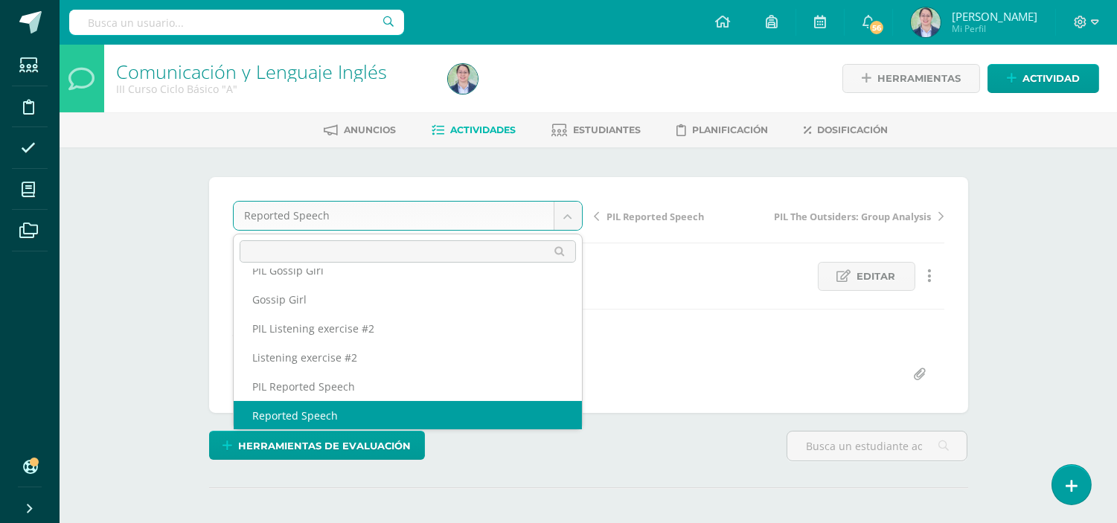
scroll to position [209, 0]
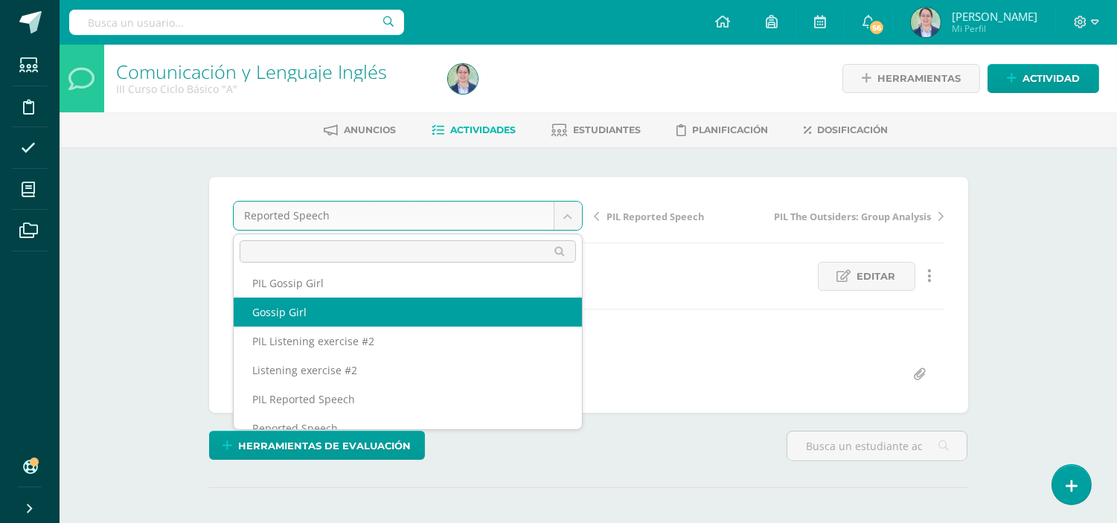
select select "/dashboard/teacher/grade-activity/262714/"
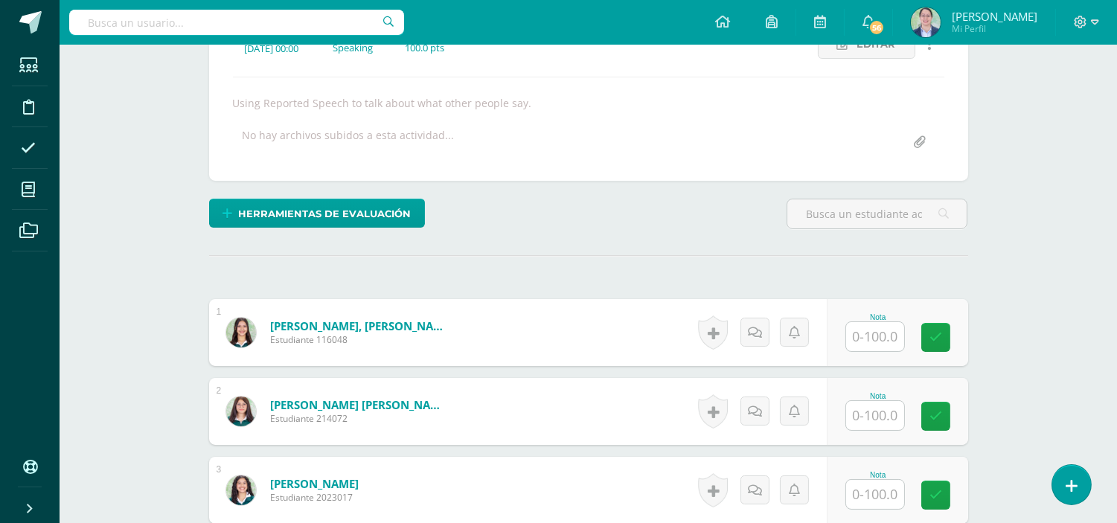
scroll to position [262, 0]
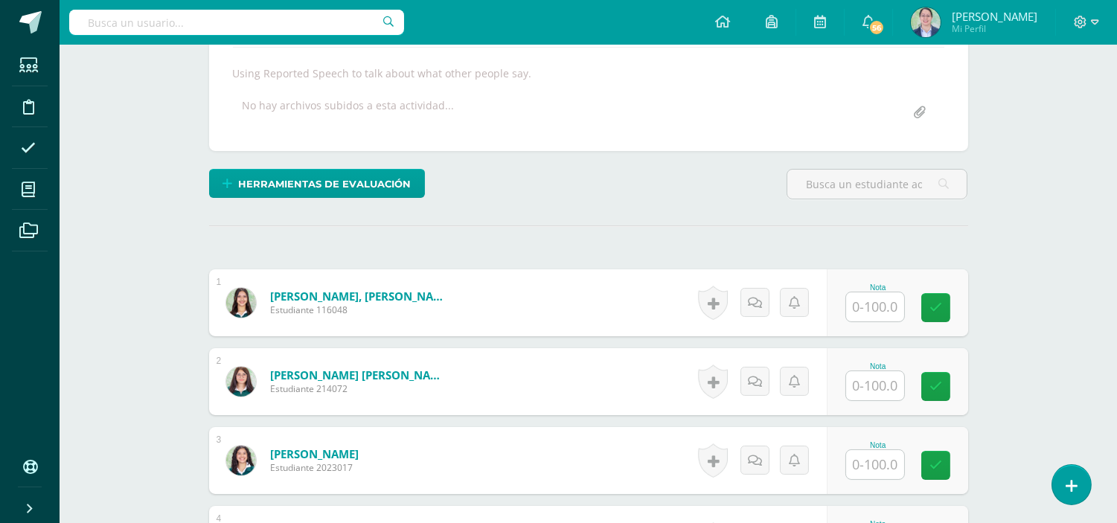
click at [882, 314] on input "text" at bounding box center [875, 306] width 58 height 29
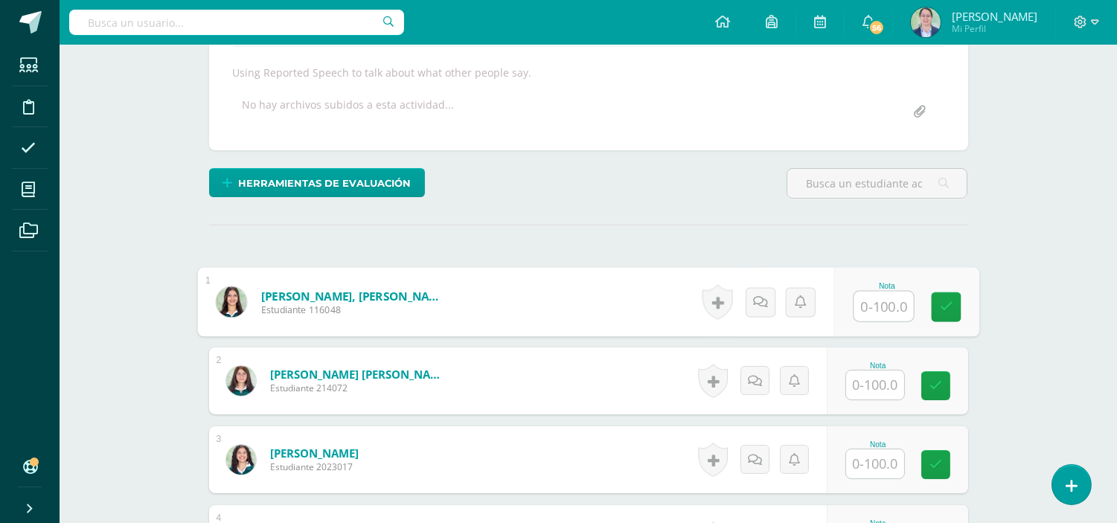
type input "1"
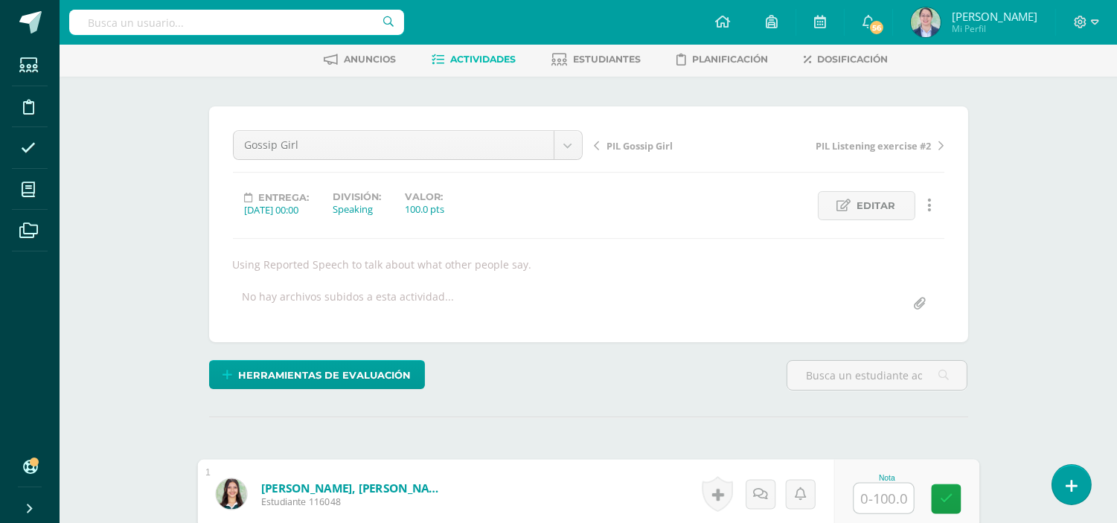
scroll to position [0, 0]
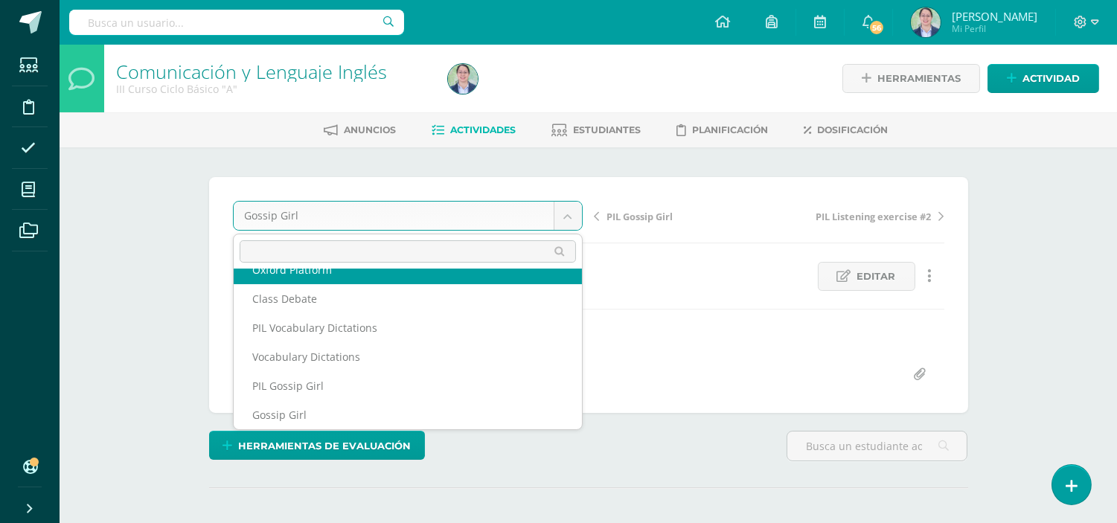
scroll to position [92, 0]
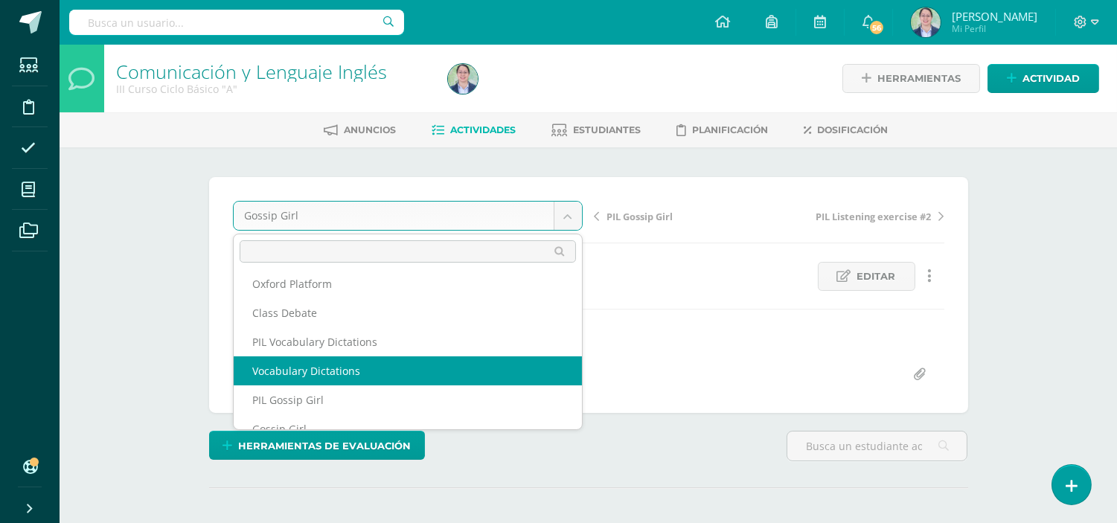
select select "/dashboard/teacher/grade-activity/262732/"
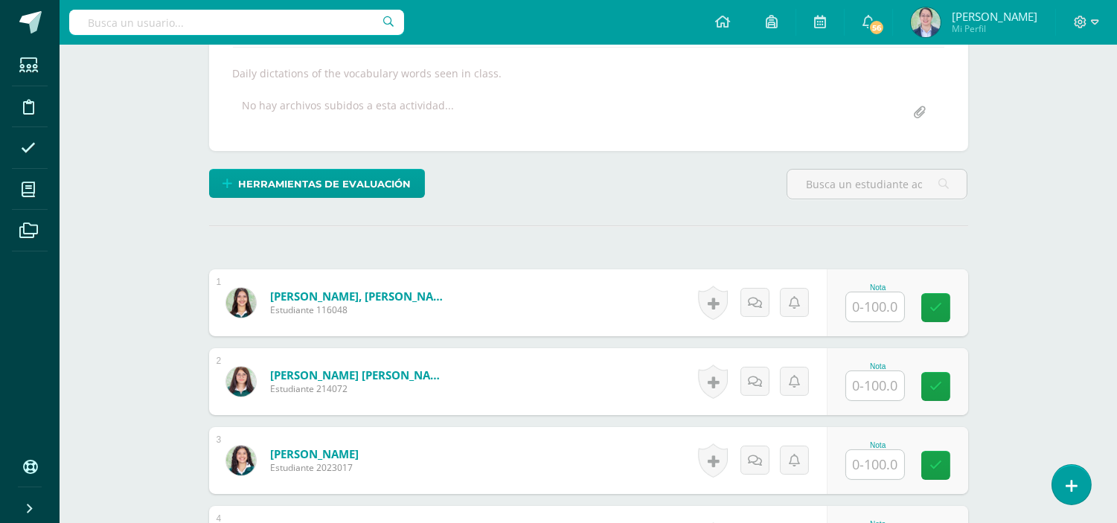
click at [885, 308] on input "text" at bounding box center [875, 306] width 58 height 29
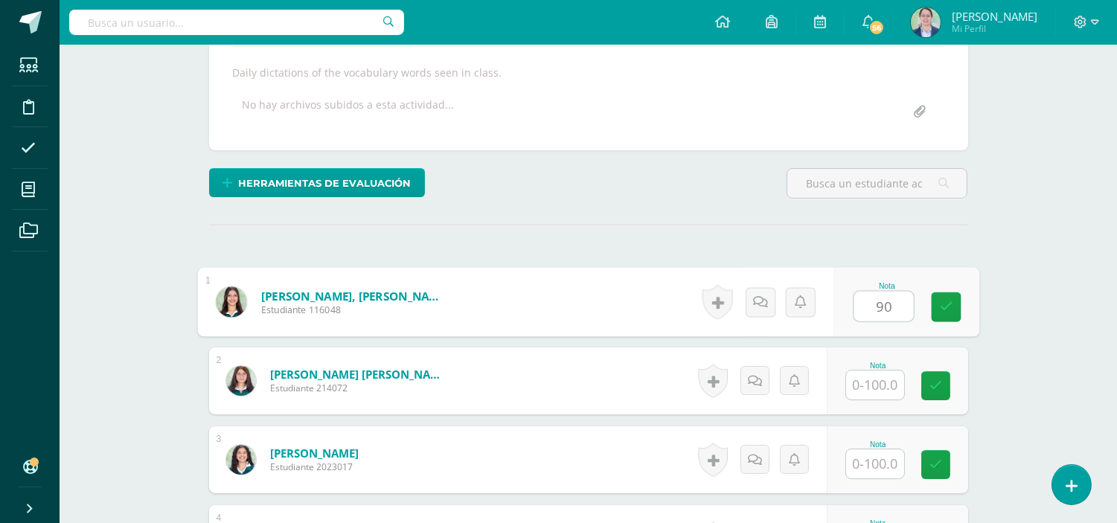
type input "90"
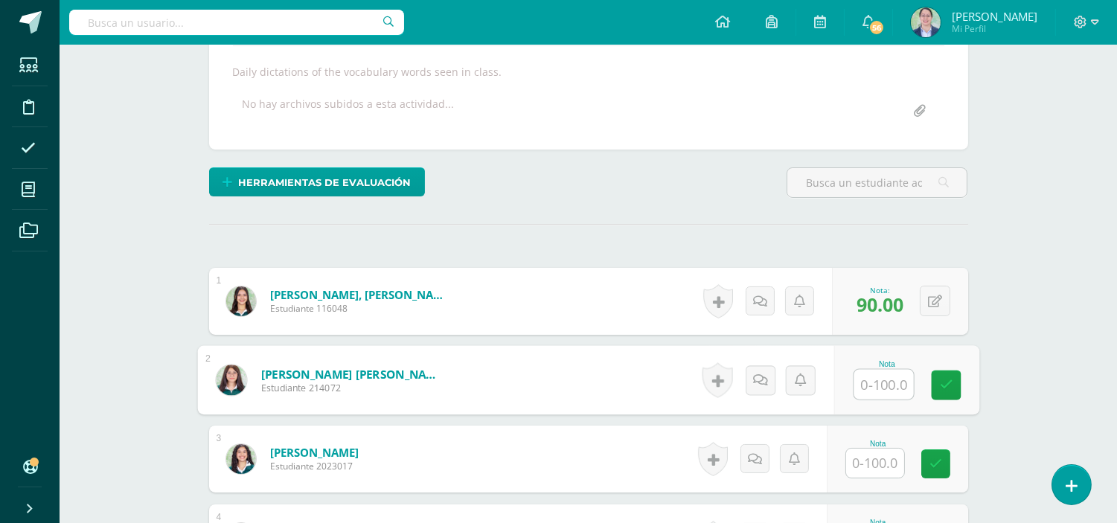
scroll to position [264, 0]
type input "31"
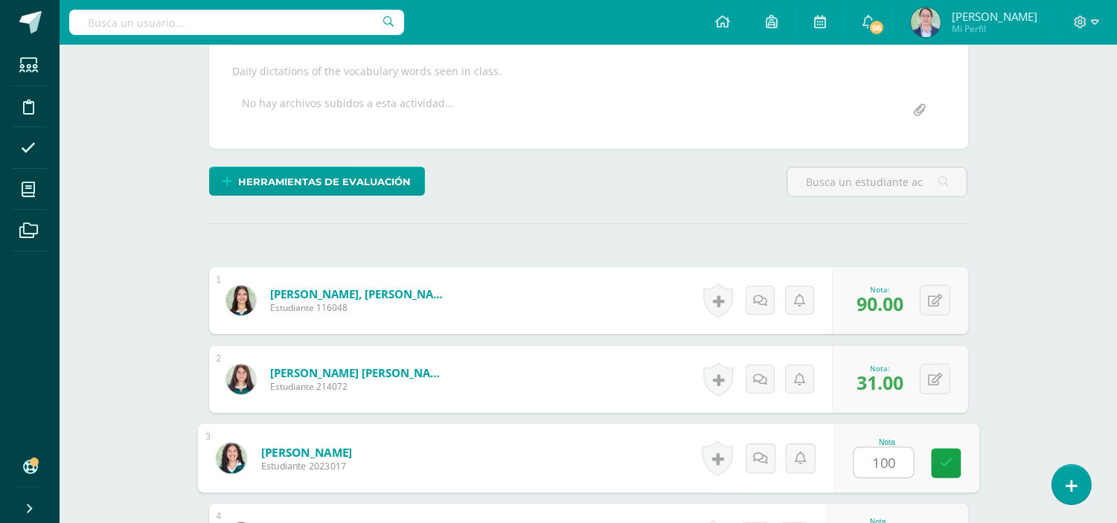
type input "100"
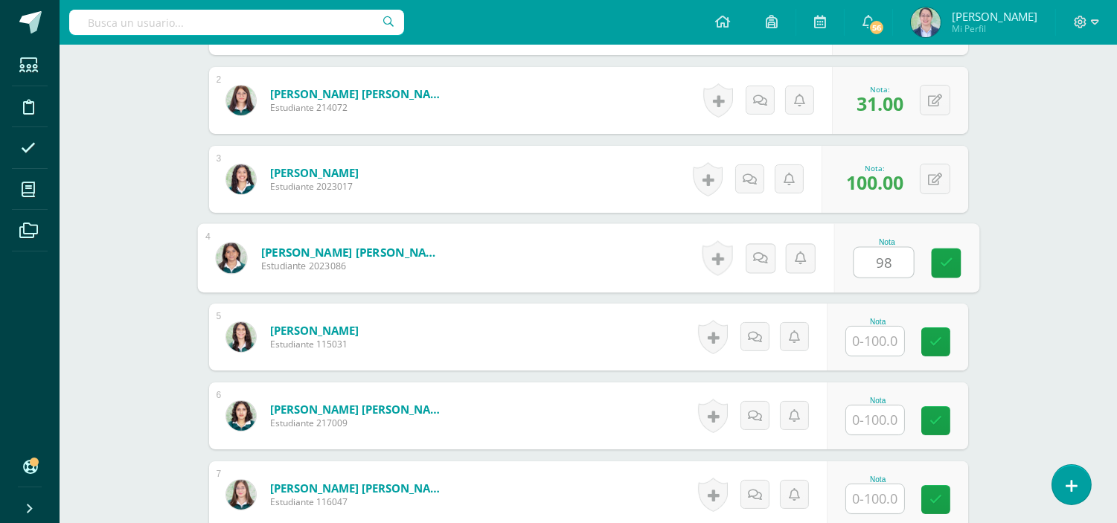
type input "98"
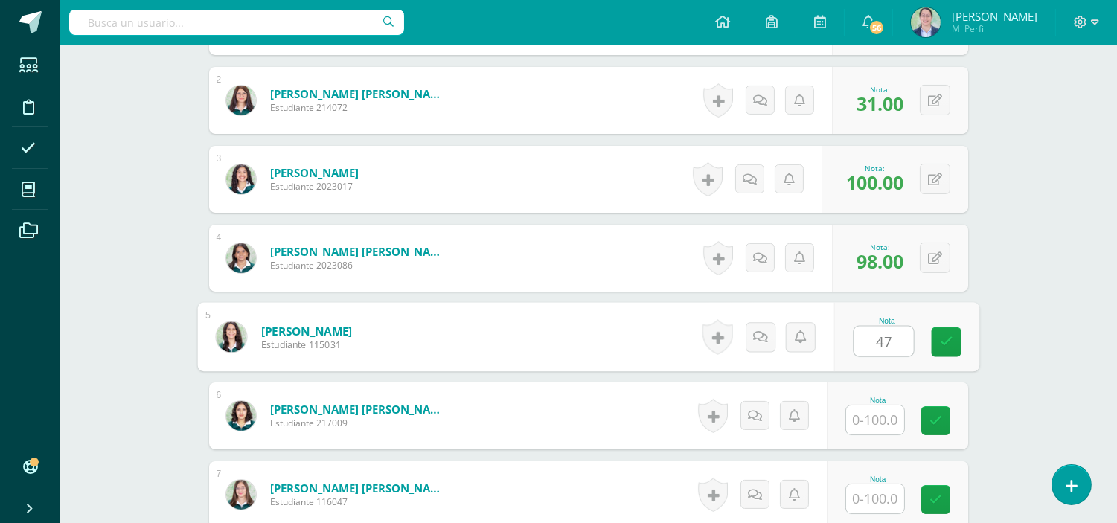
type input "47"
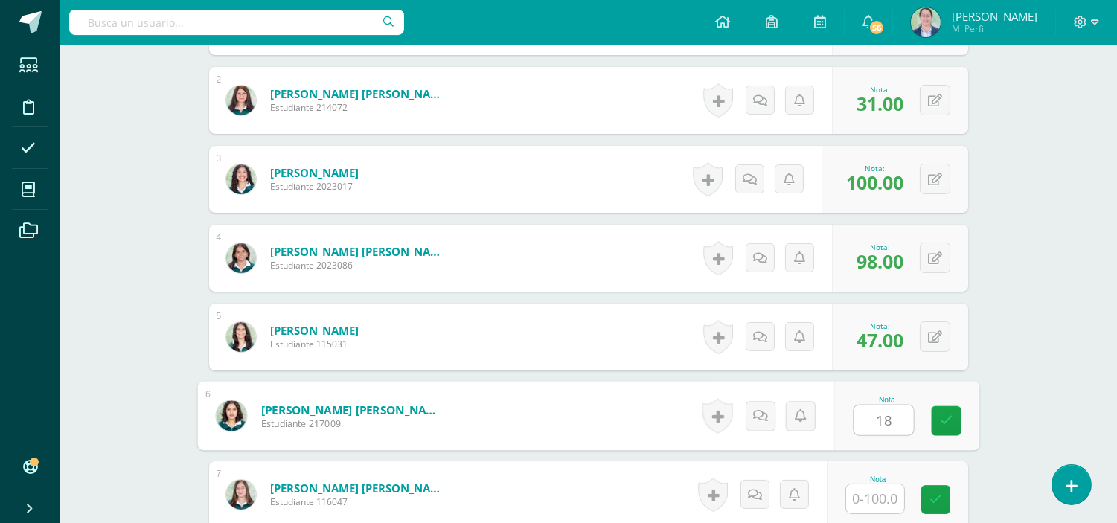
type input "18"
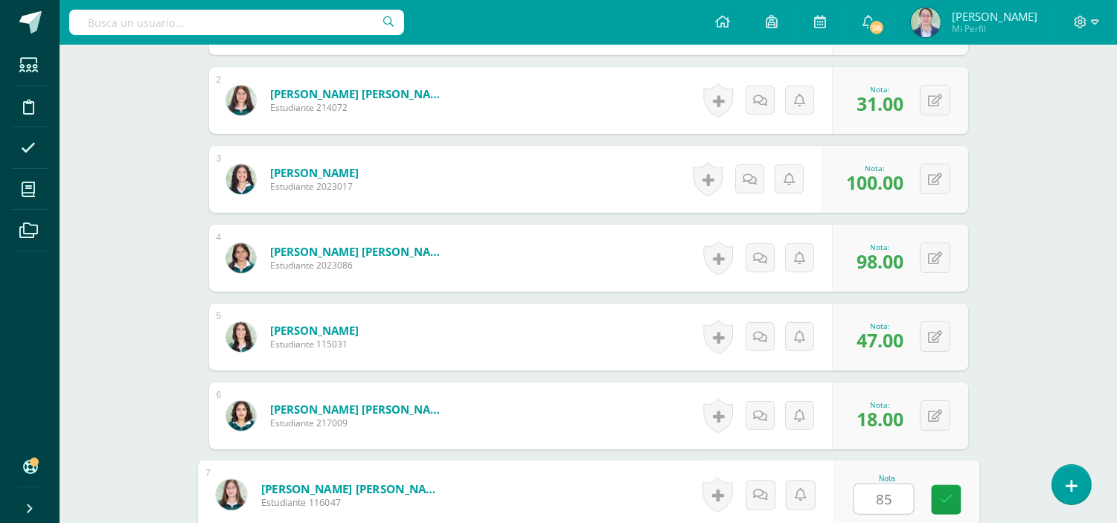
type input "85"
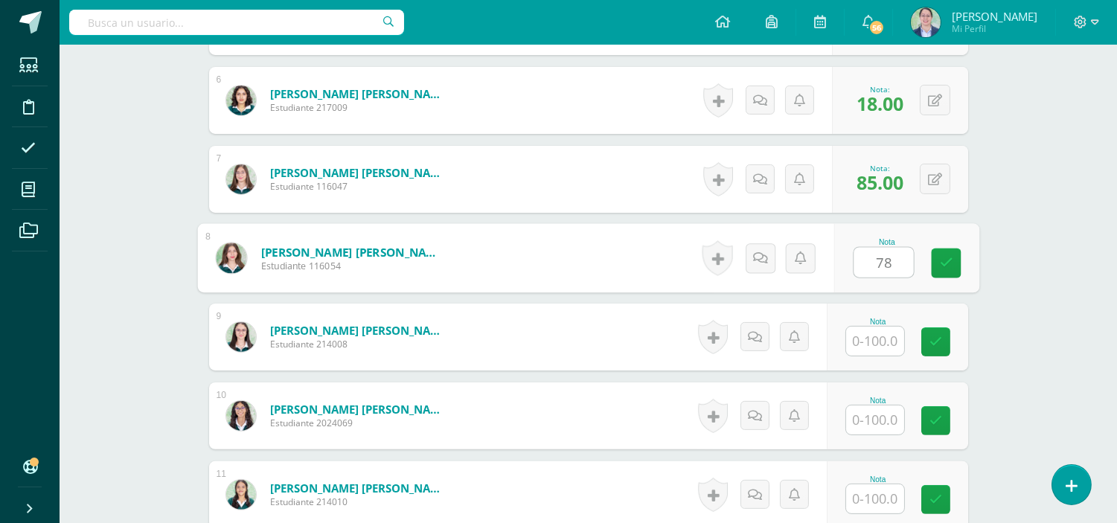
type input "78"
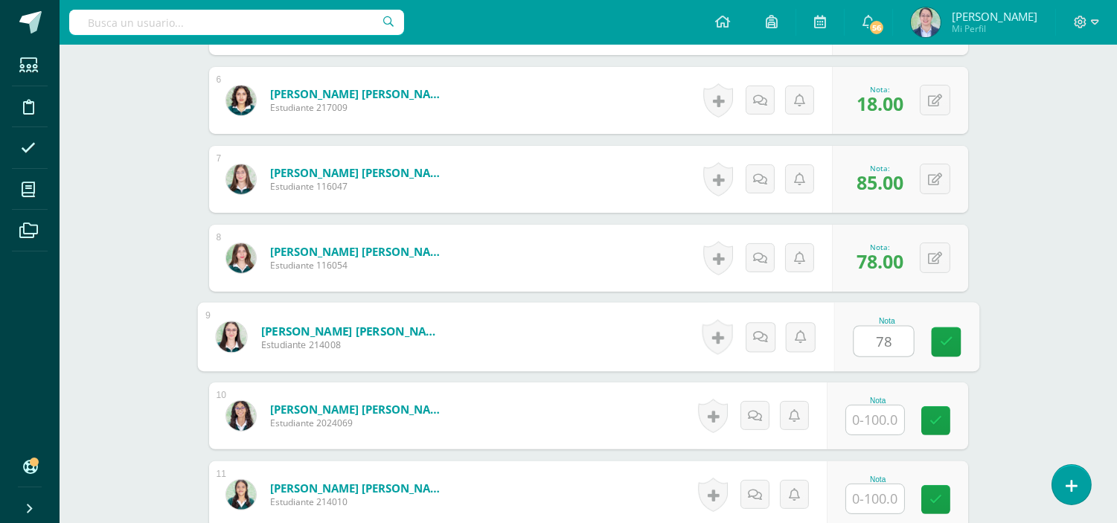
type input "78"
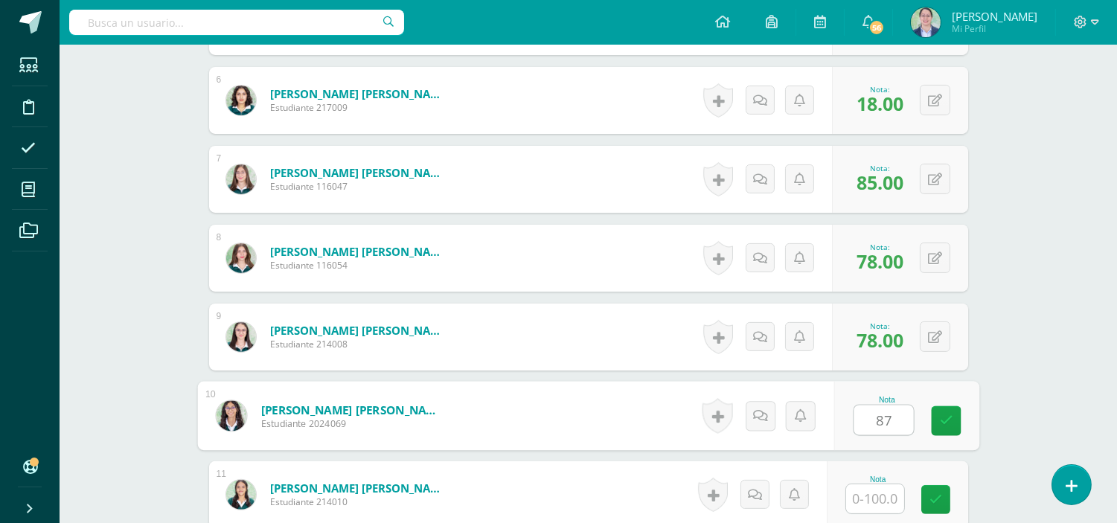
type input "87"
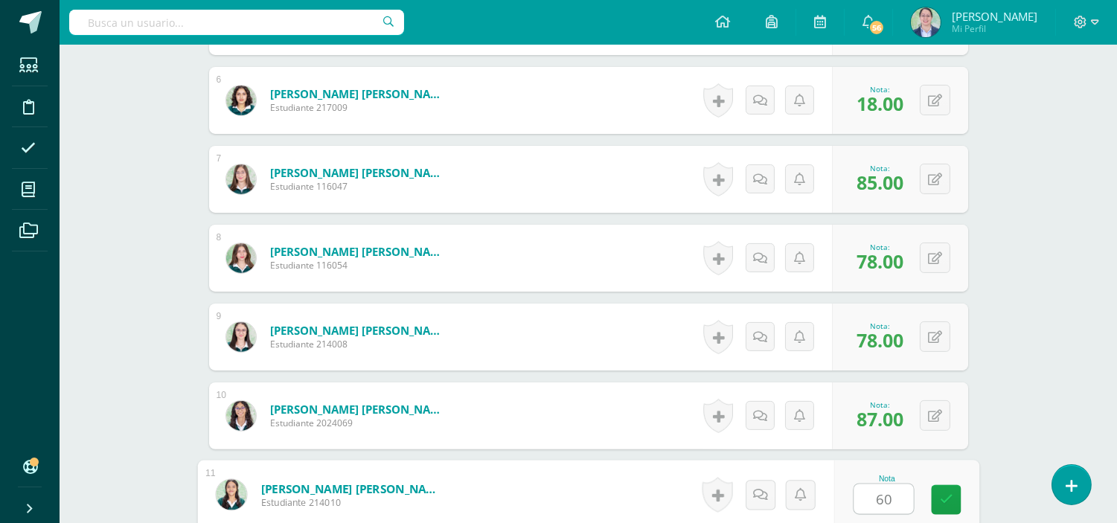
type input "60"
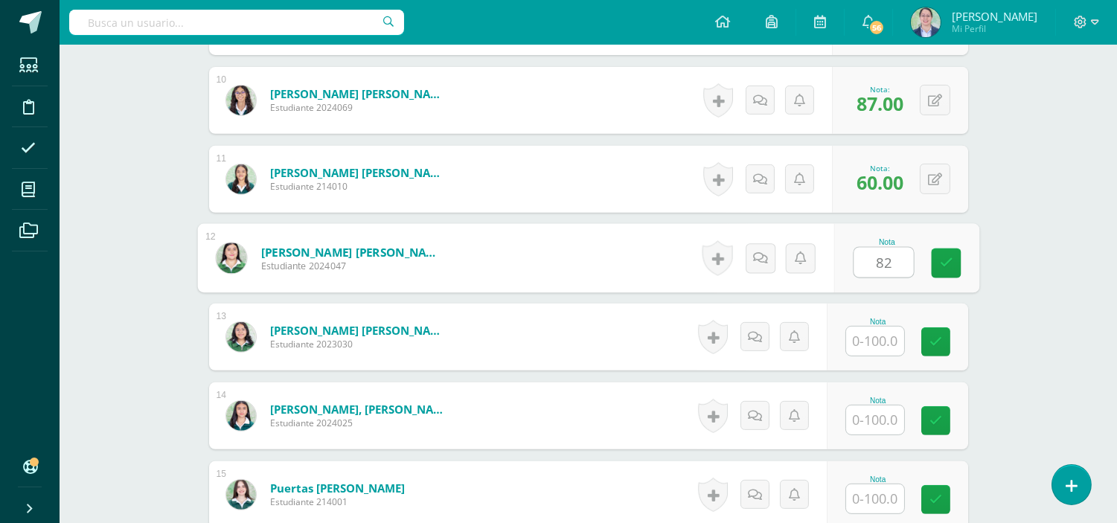
type input "82"
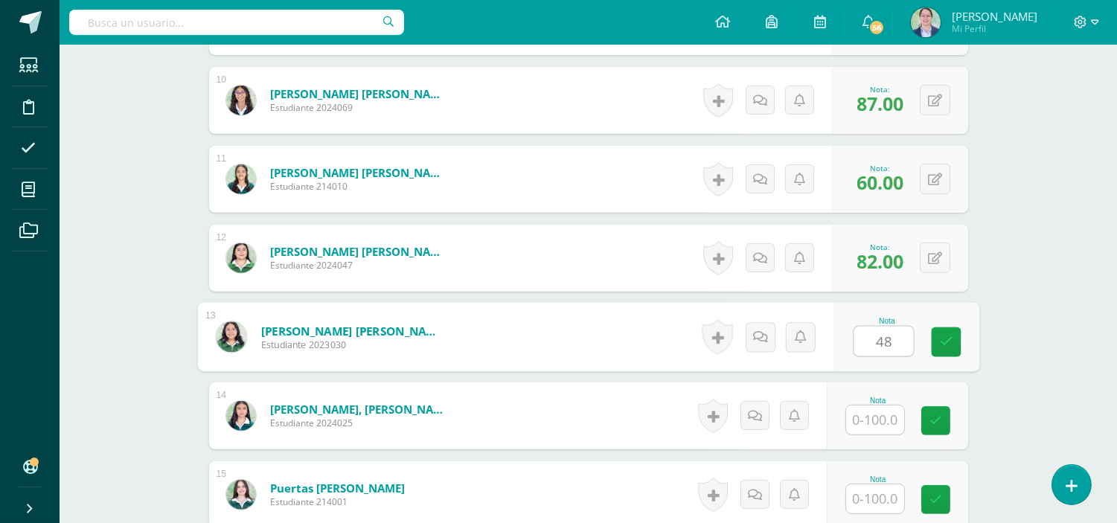
type input "48"
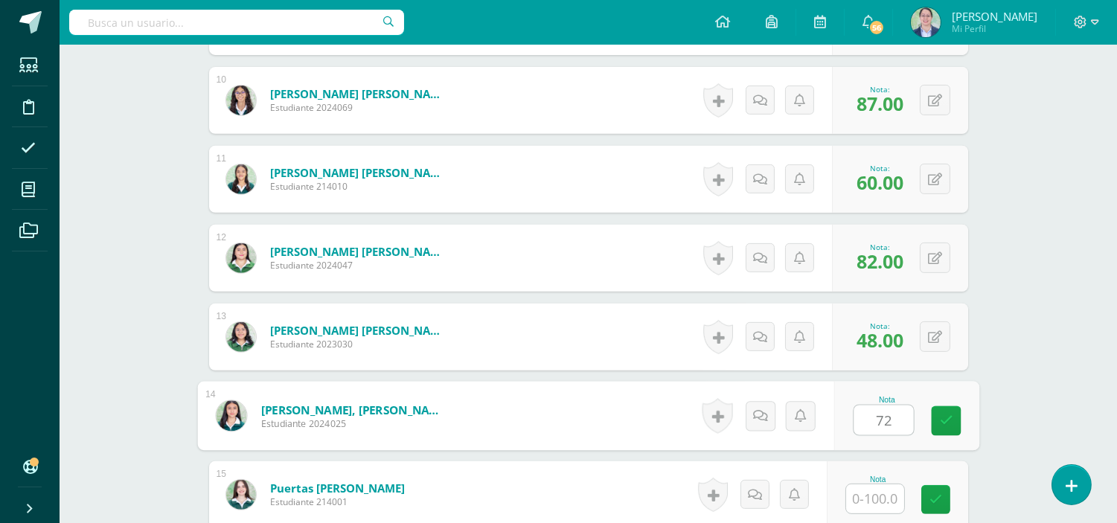
type input "72"
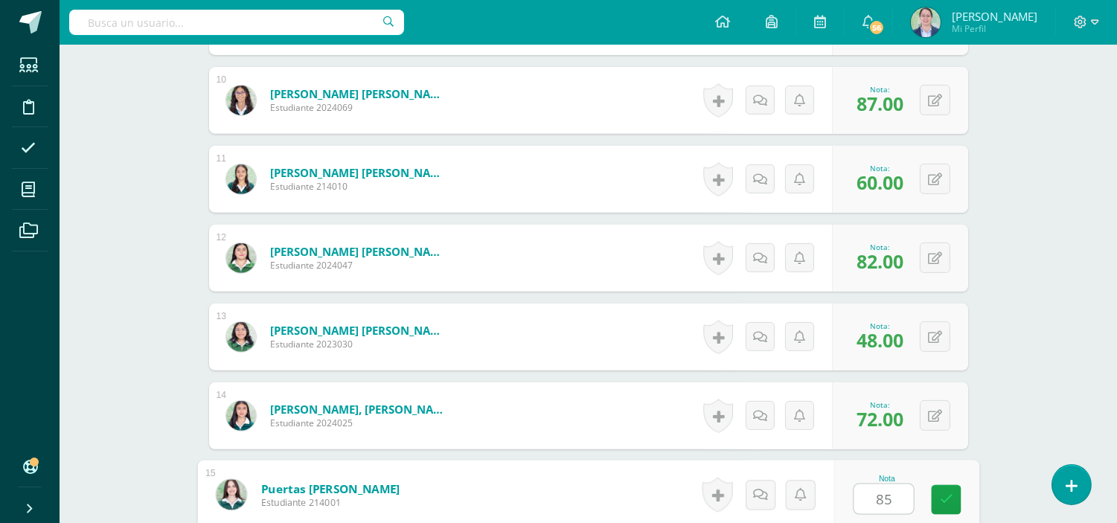
type input "85"
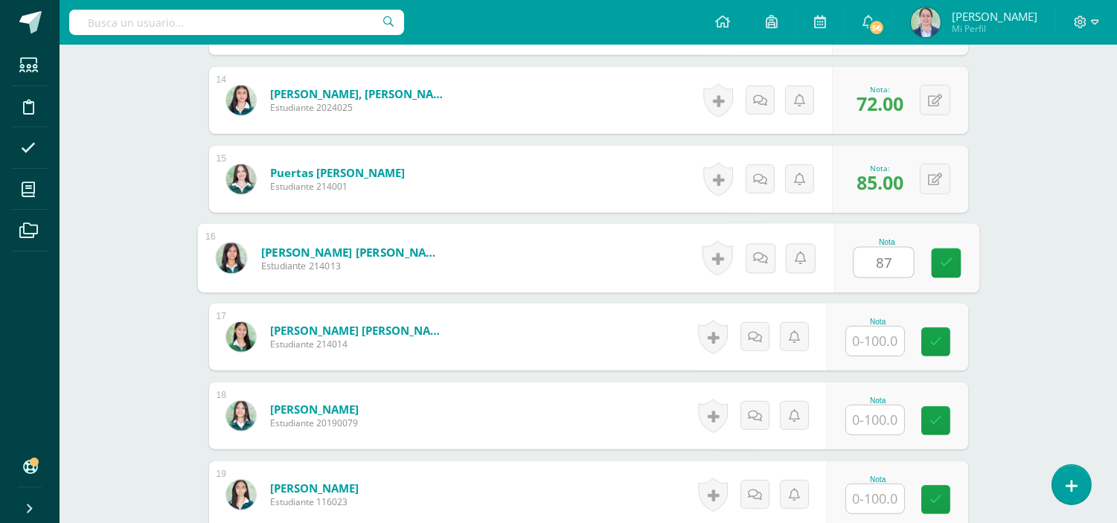
type input "87"
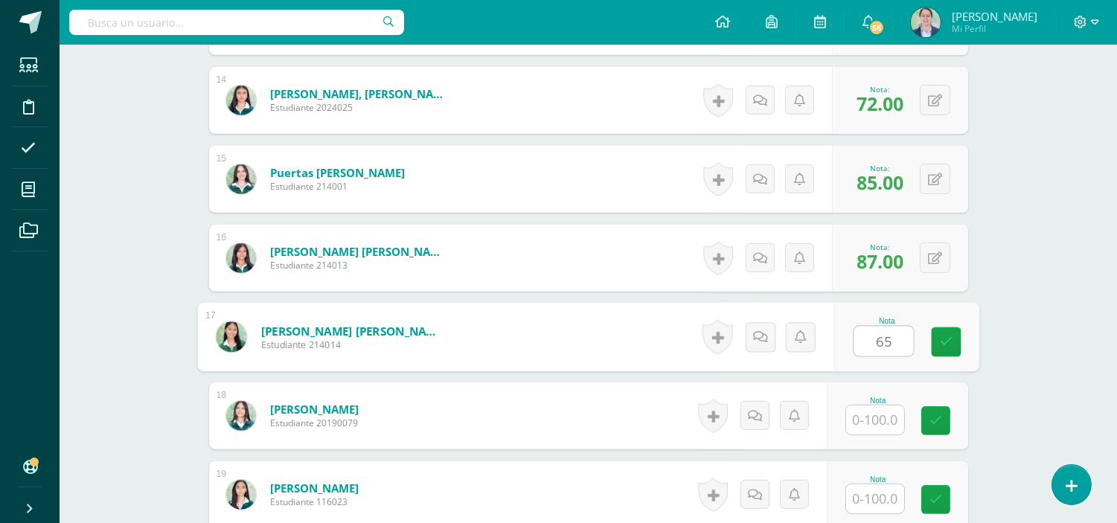
type input "65"
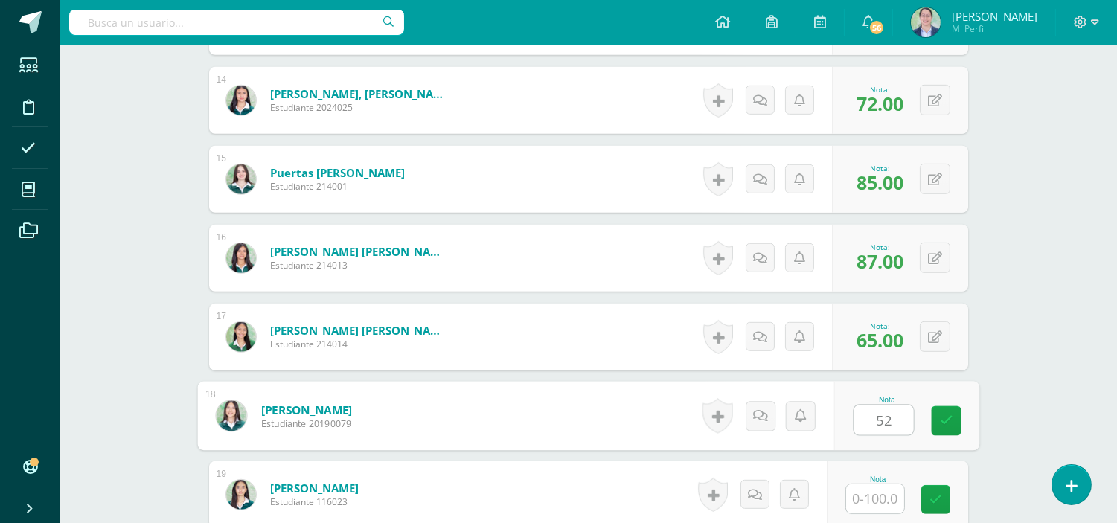
type input "52"
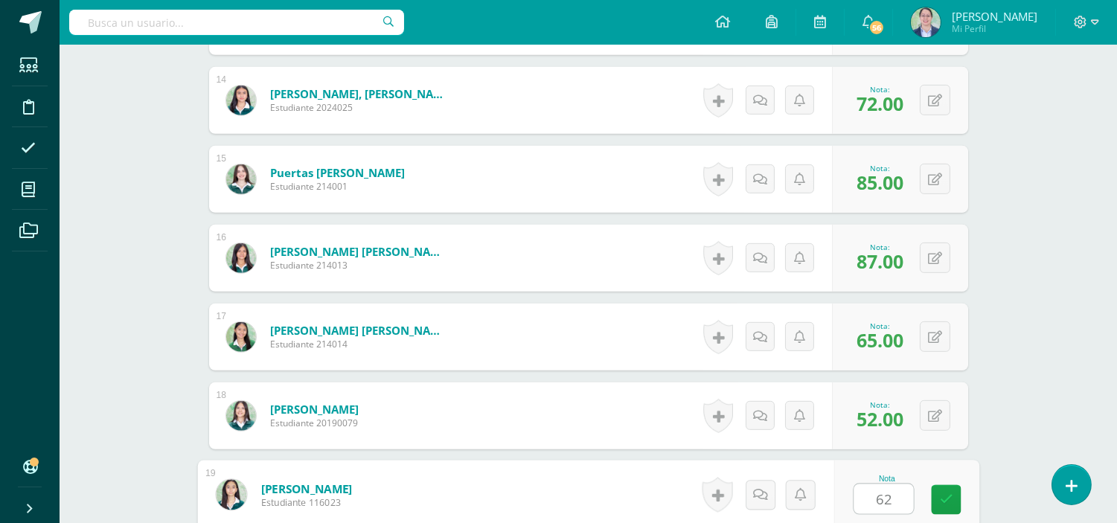
type input "62"
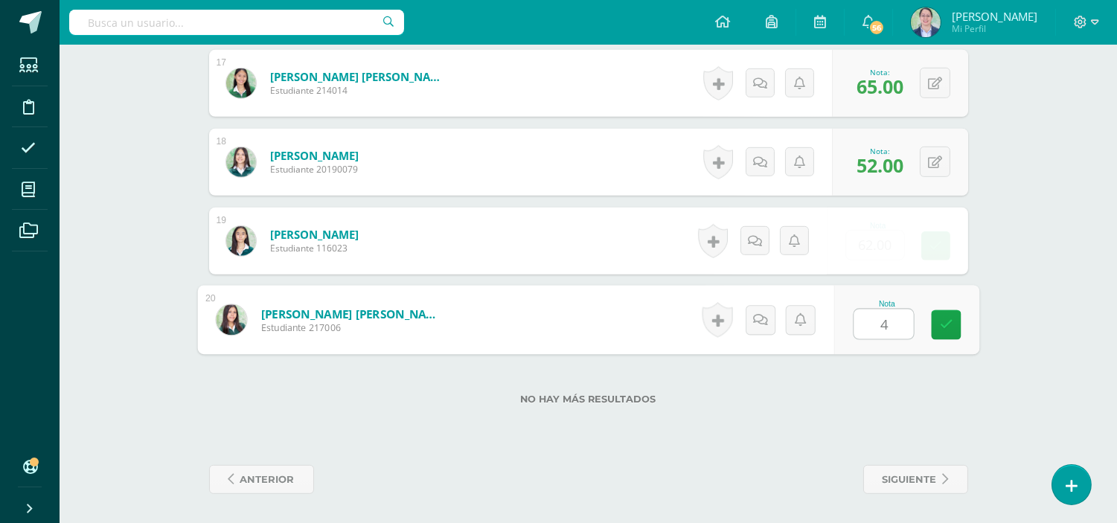
type input "48"
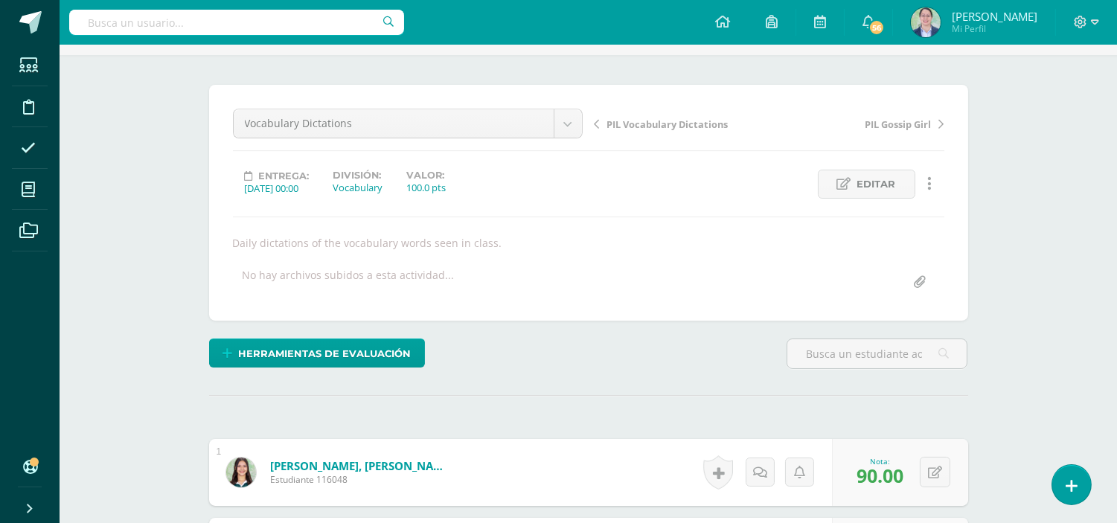
scroll to position [0, 0]
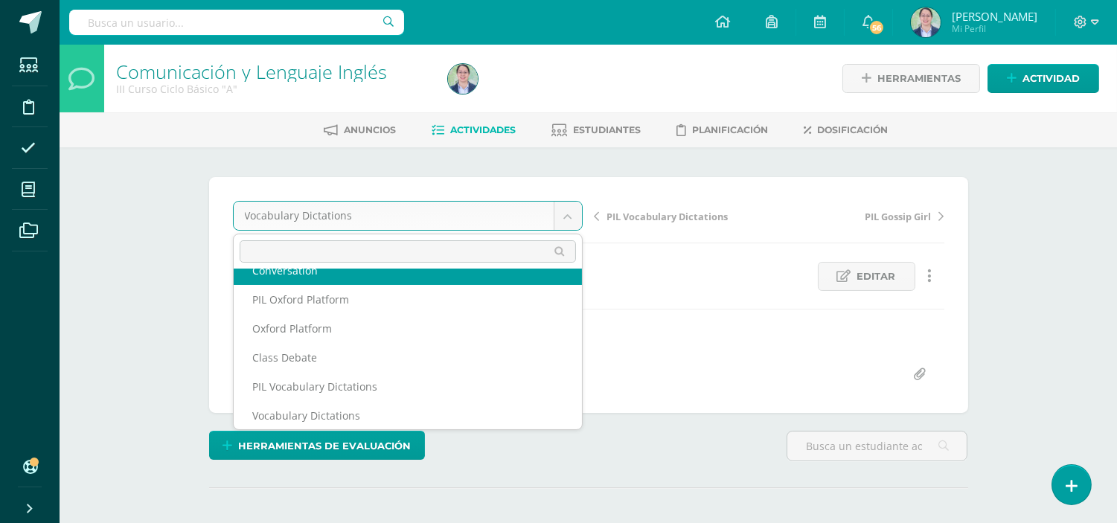
scroll to position [34, 0]
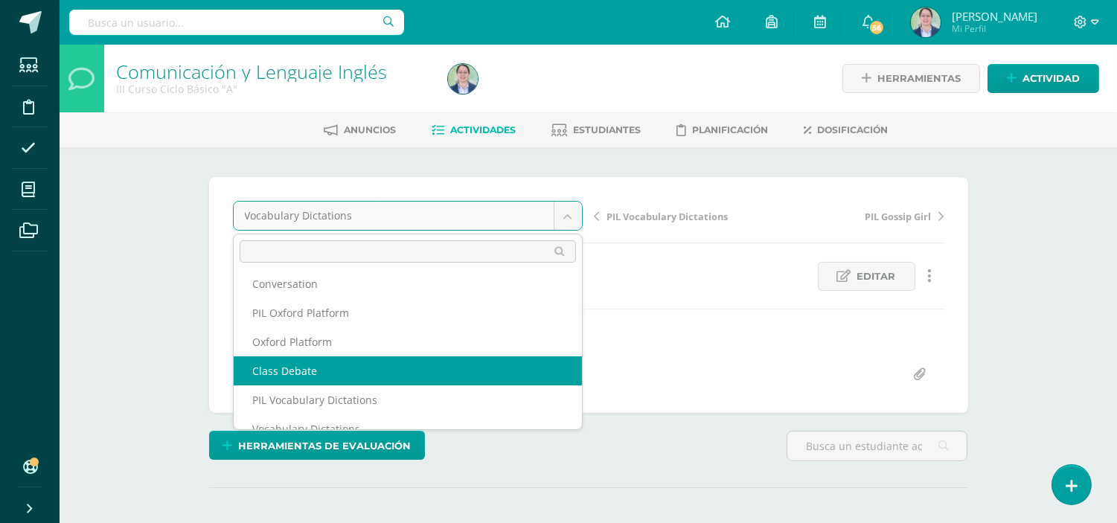
select select "/dashboard/teacher/grade-activity/262718/"
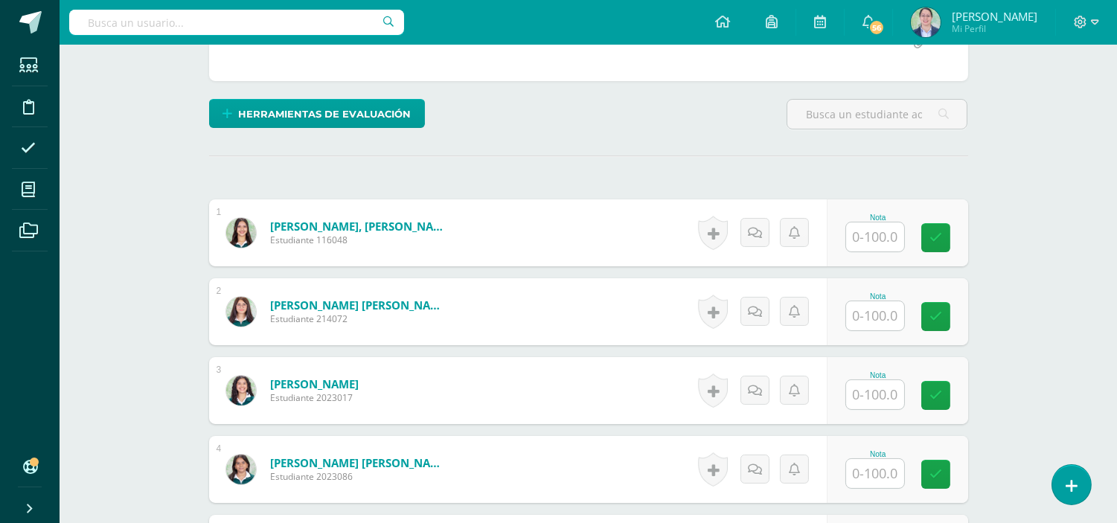
scroll to position [333, 0]
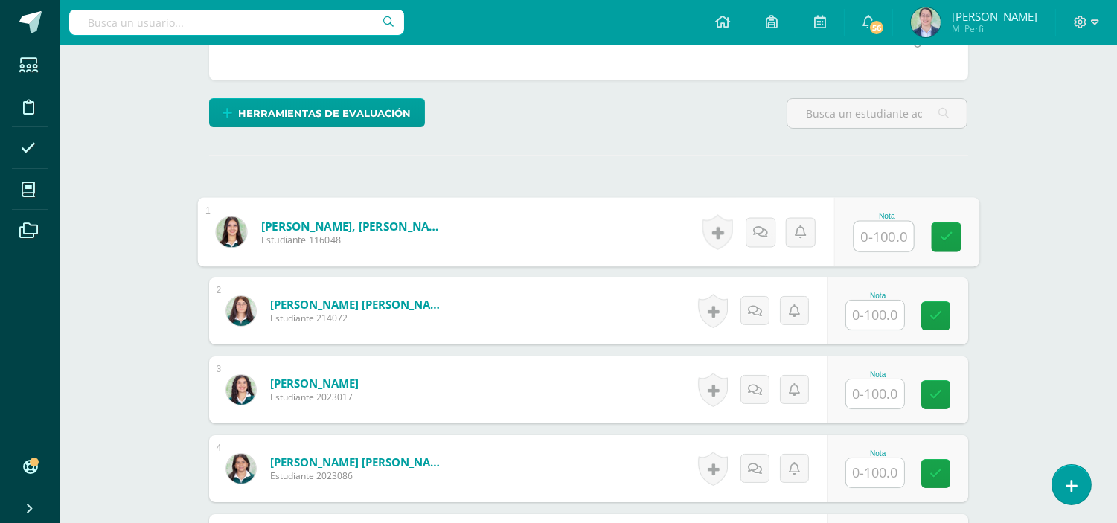
click at [900, 229] on input "text" at bounding box center [883, 237] width 60 height 30
type input "92"
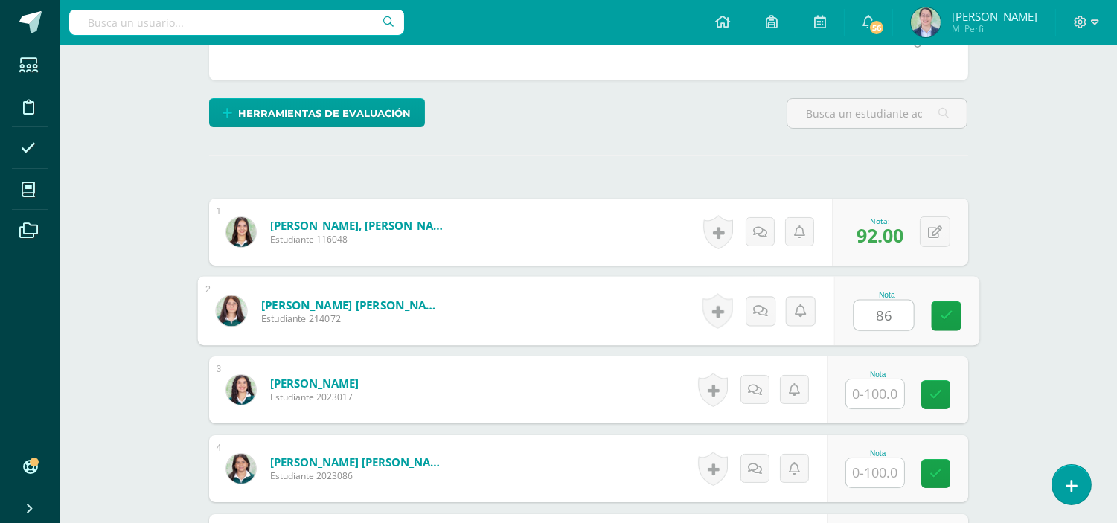
type input "86"
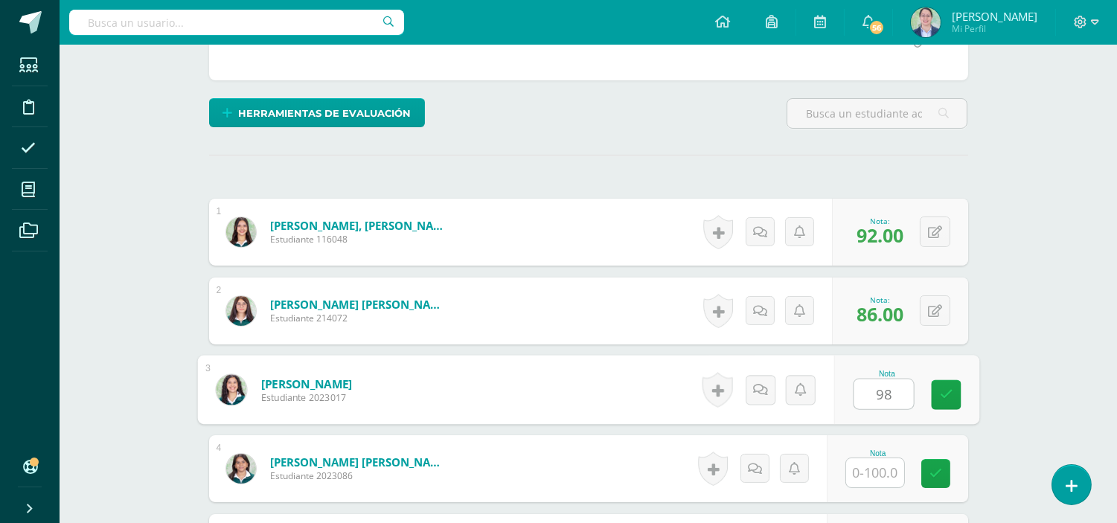
type input "98"
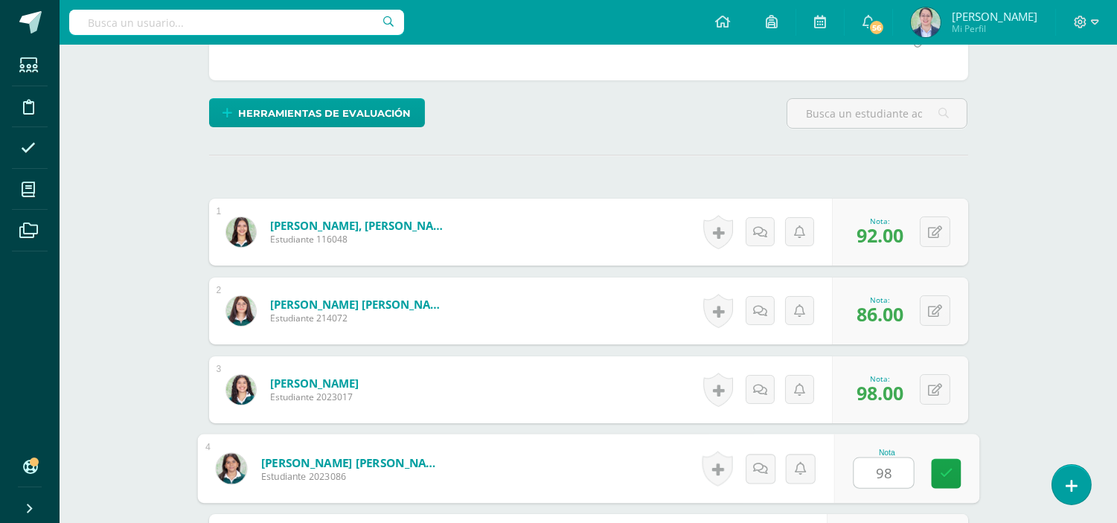
type input "98"
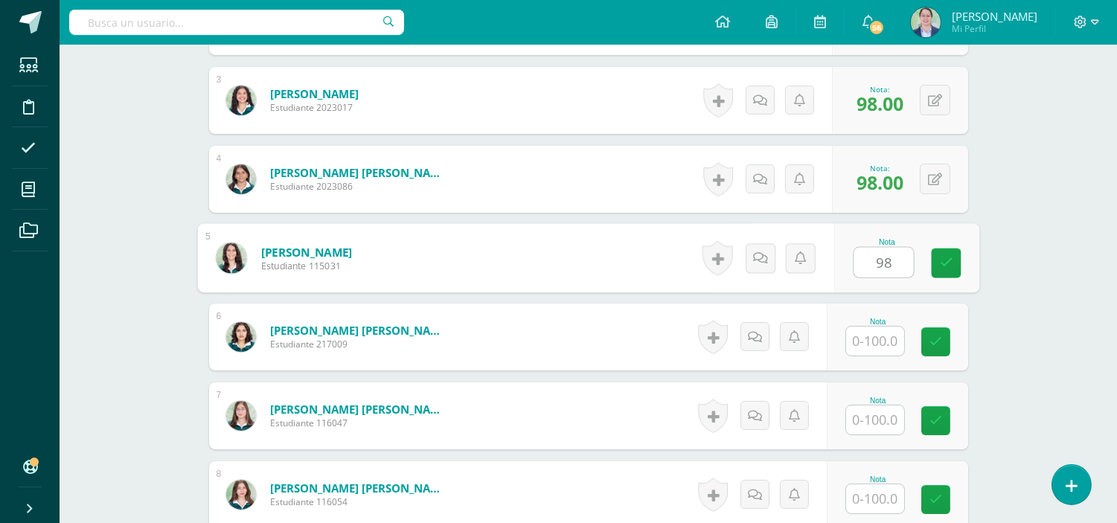
type input "98"
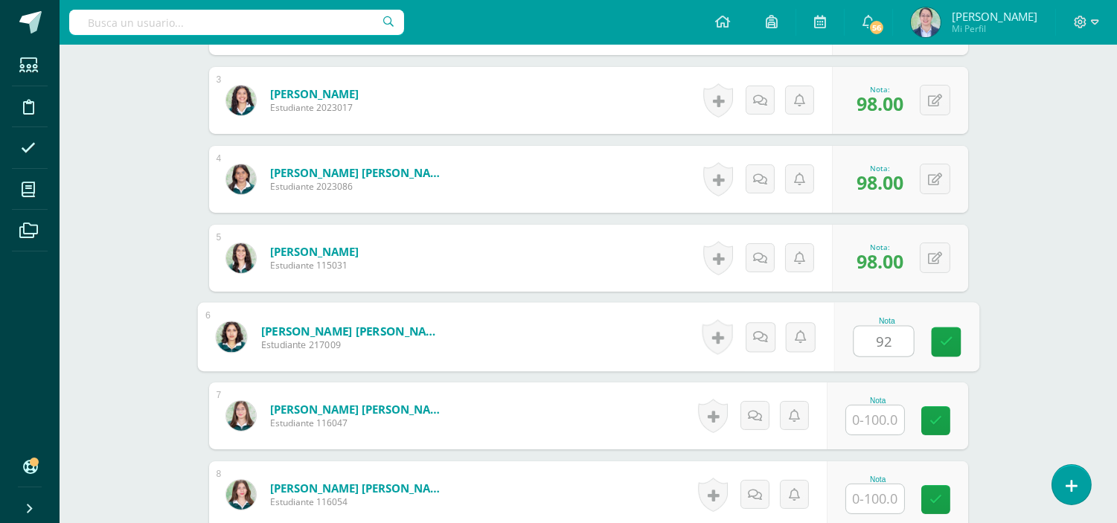
type input "92"
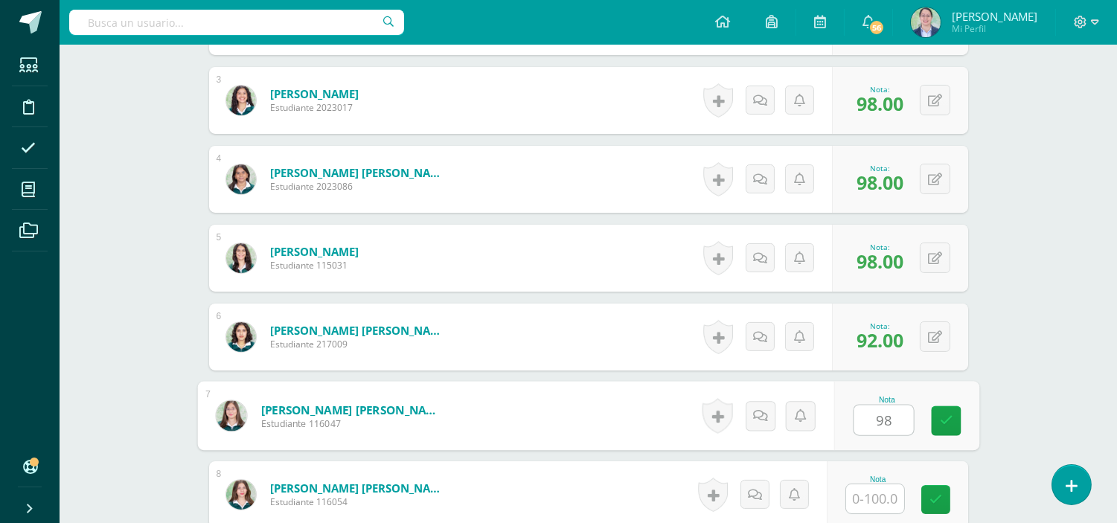
type input "98"
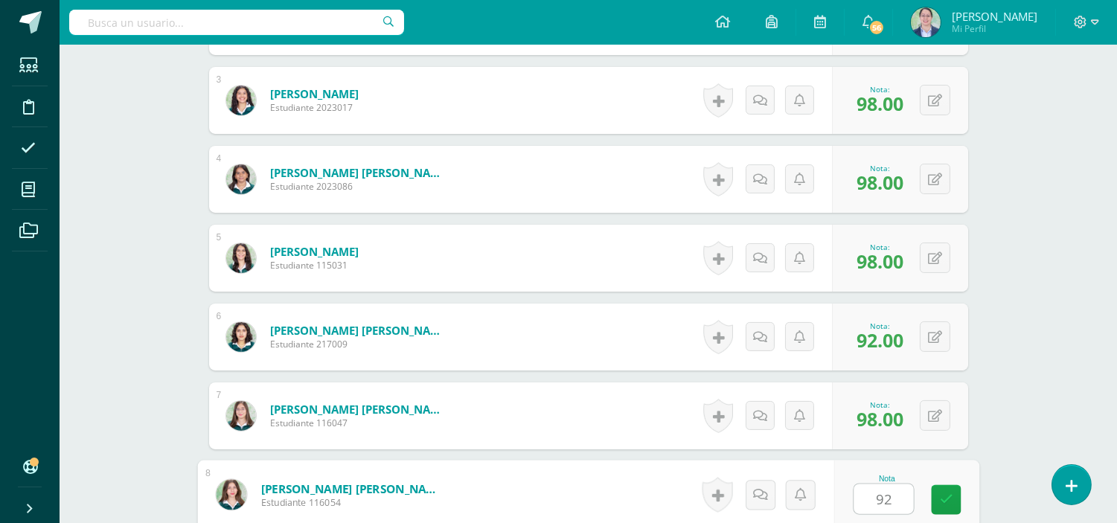
type input "92"
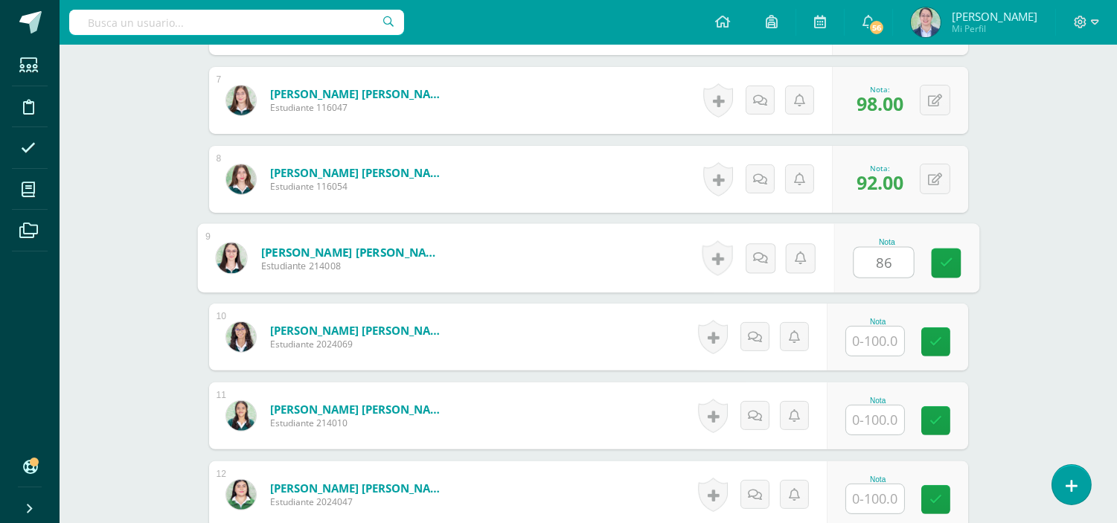
type input "86"
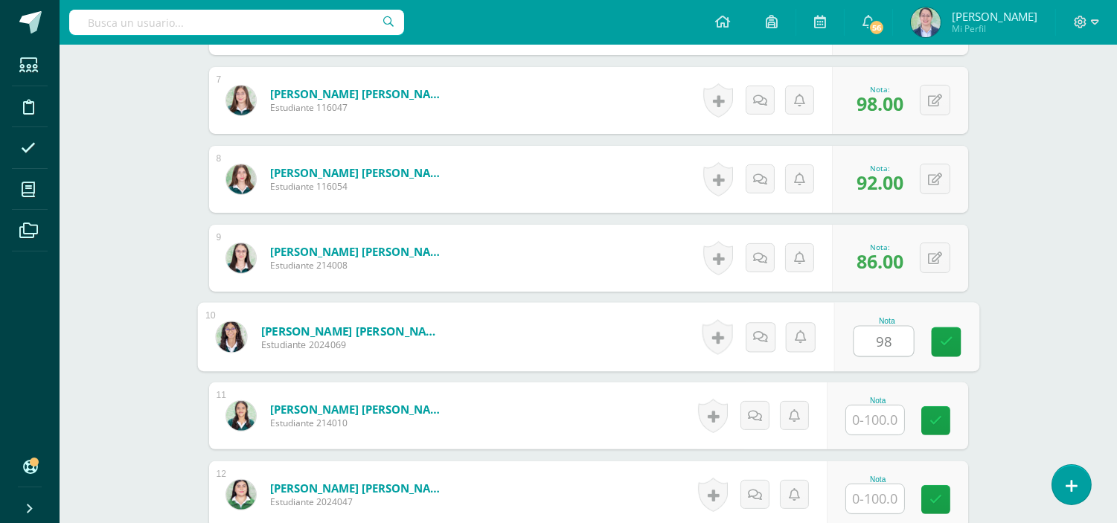
type input "98"
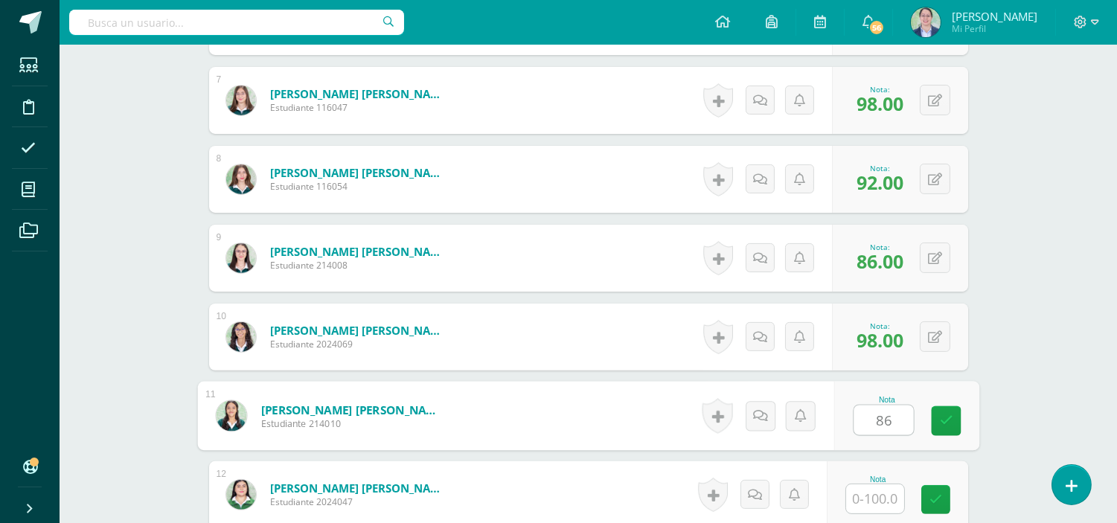
type input "86"
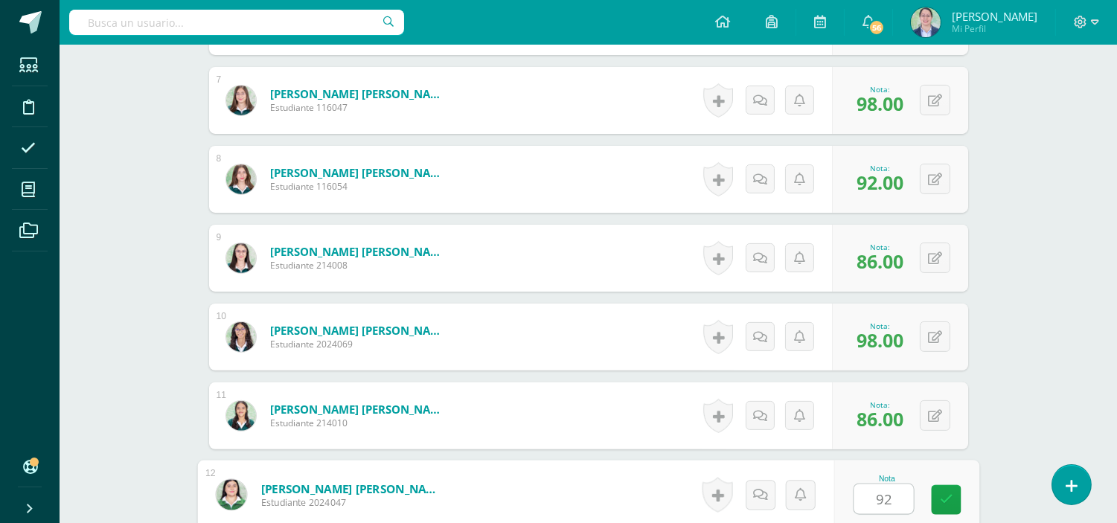
type input "92"
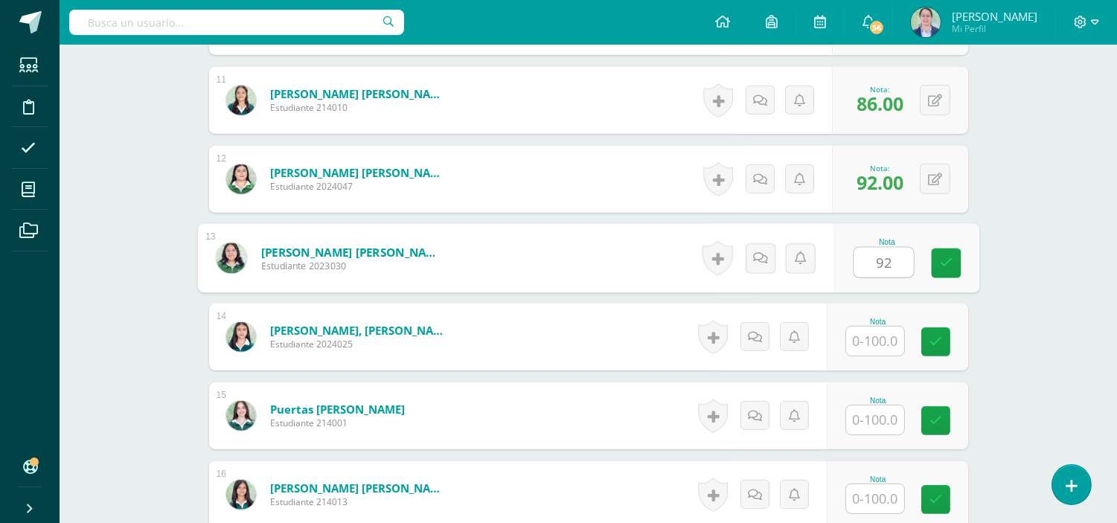
type input "92"
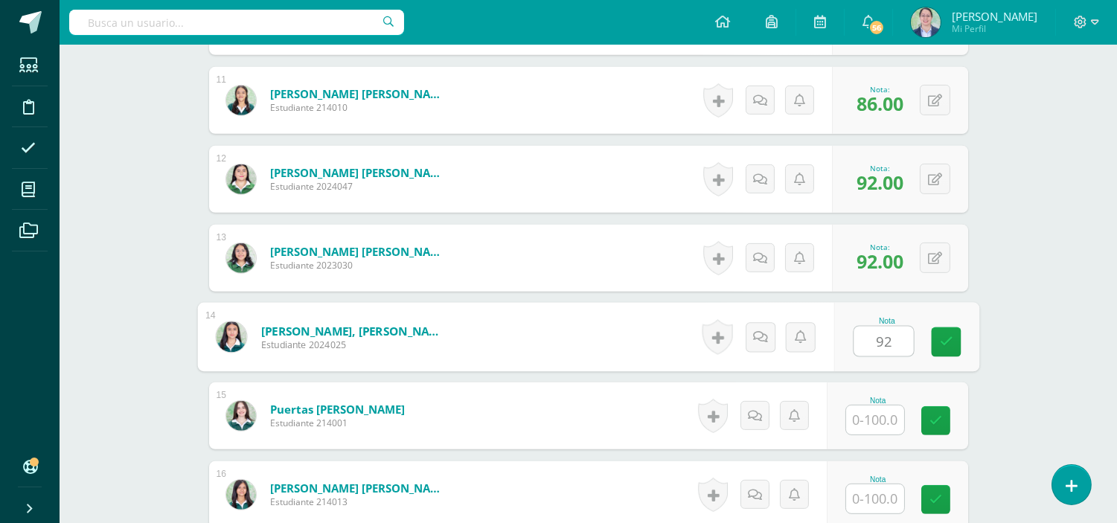
type input "92"
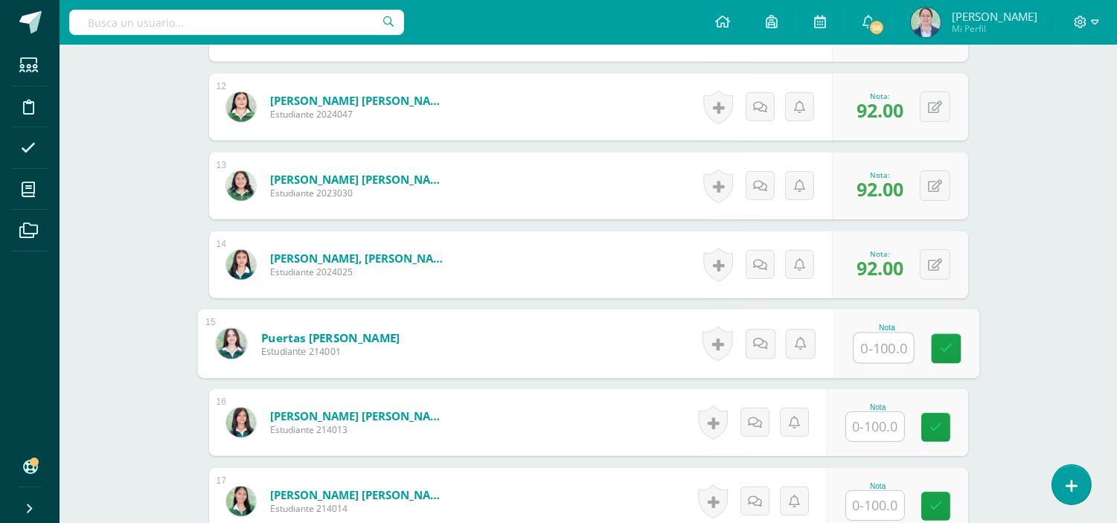
scroll to position [1418, 0]
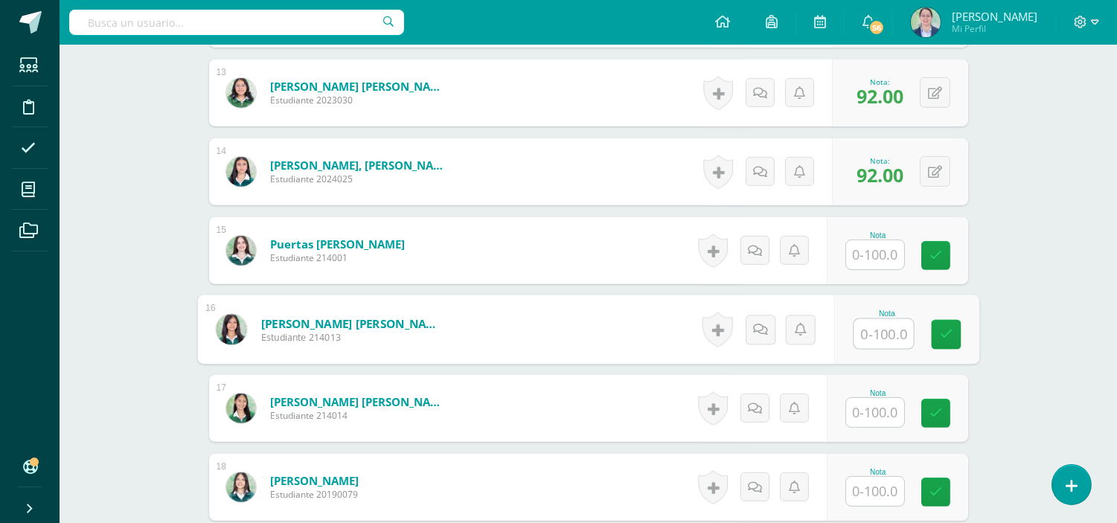
click at [895, 332] on input "text" at bounding box center [883, 334] width 60 height 30
type input "92"
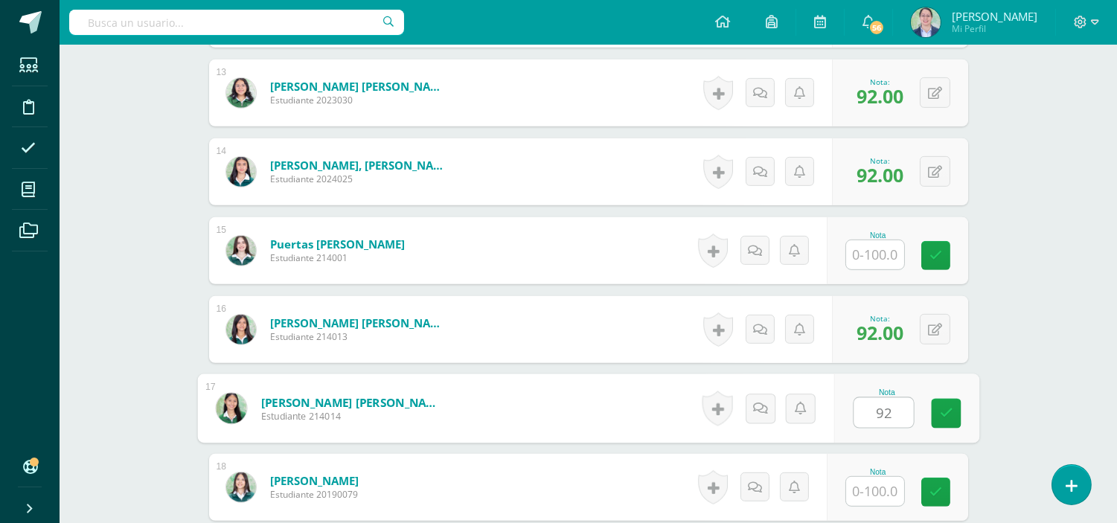
type input "92"
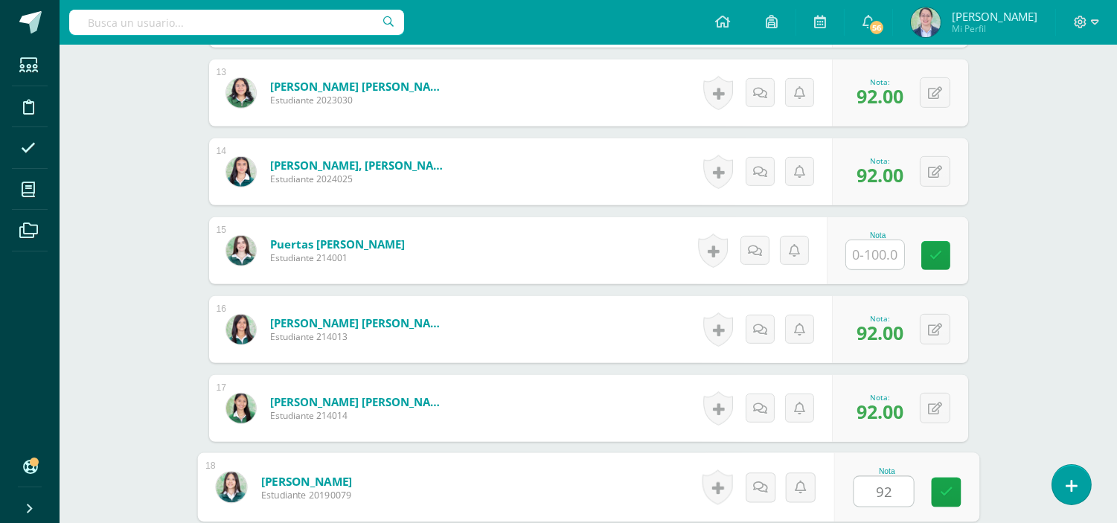
type input "92"
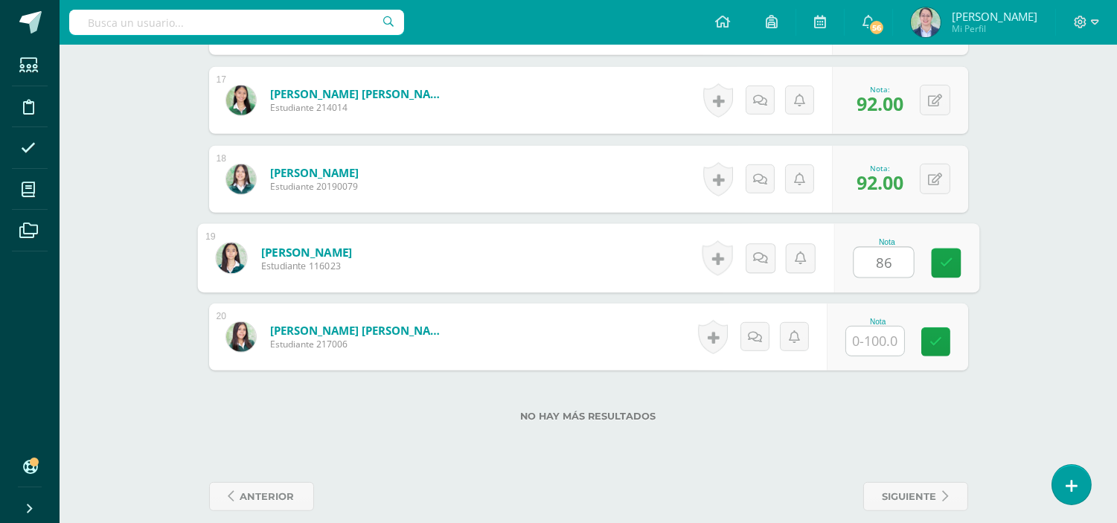
type input "86"
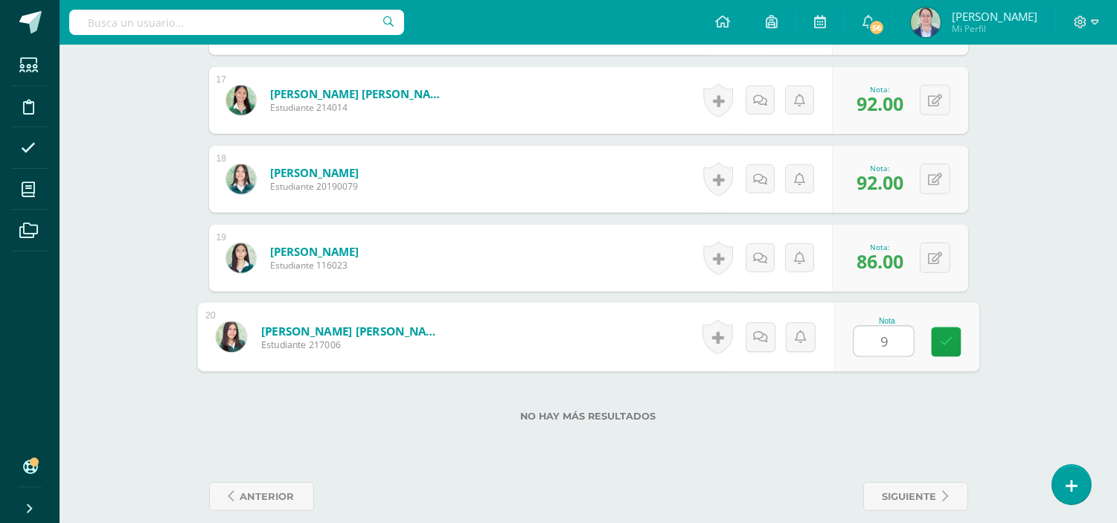
type input "92"
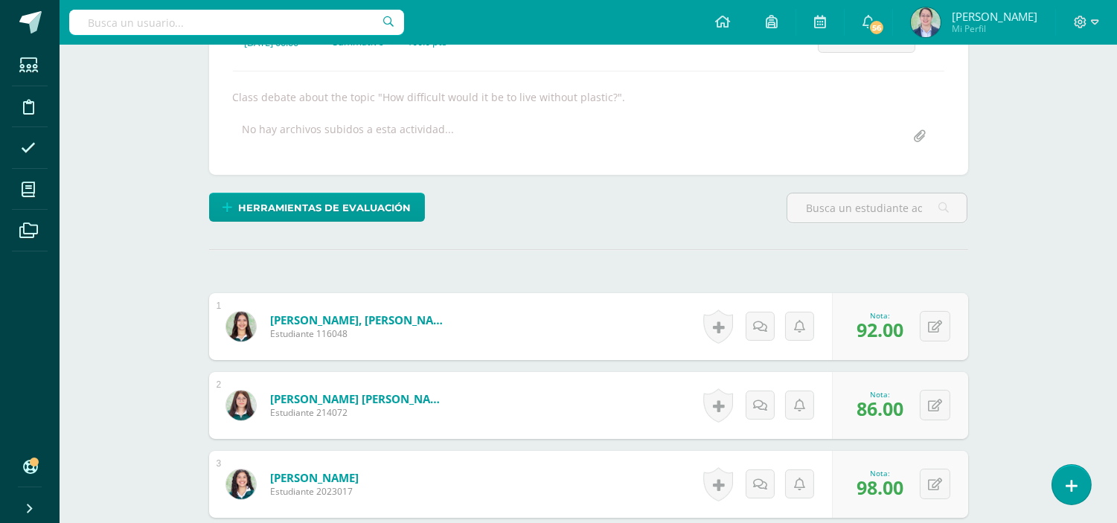
scroll to position [0, 0]
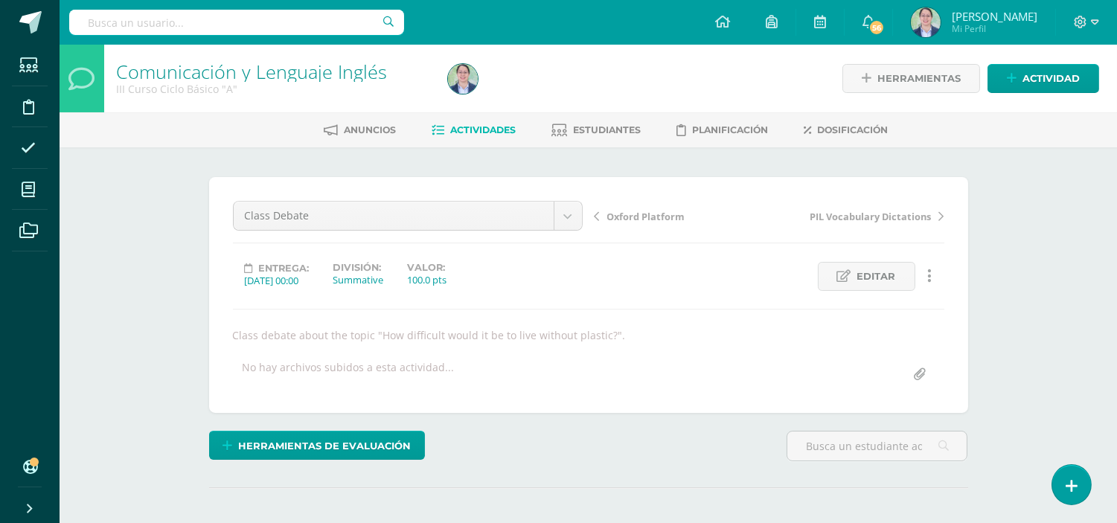
click at [489, 125] on span "Actividades" at bounding box center [483, 129] width 65 height 11
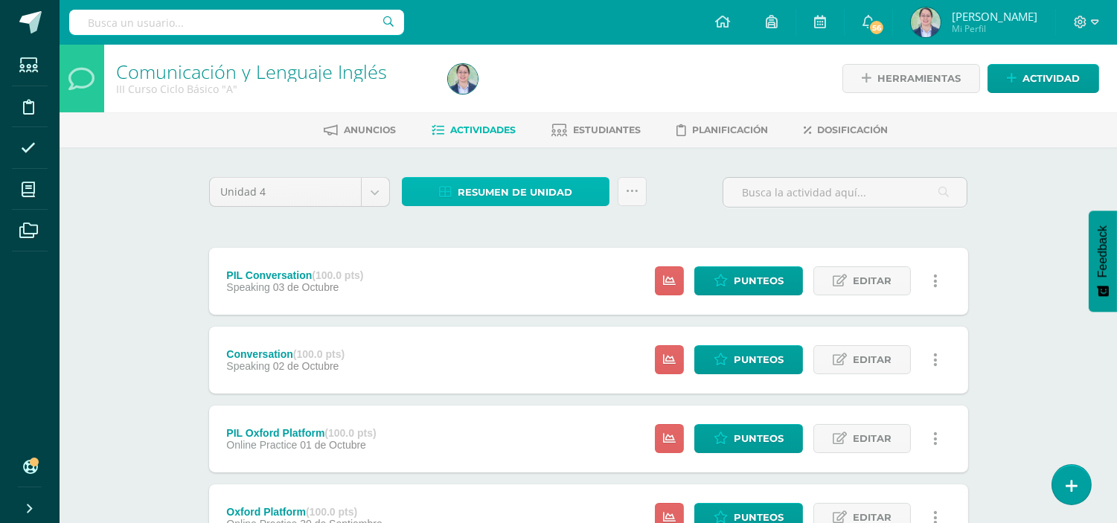
click at [530, 193] on span "Resumen de unidad" at bounding box center [515, 193] width 115 height 28
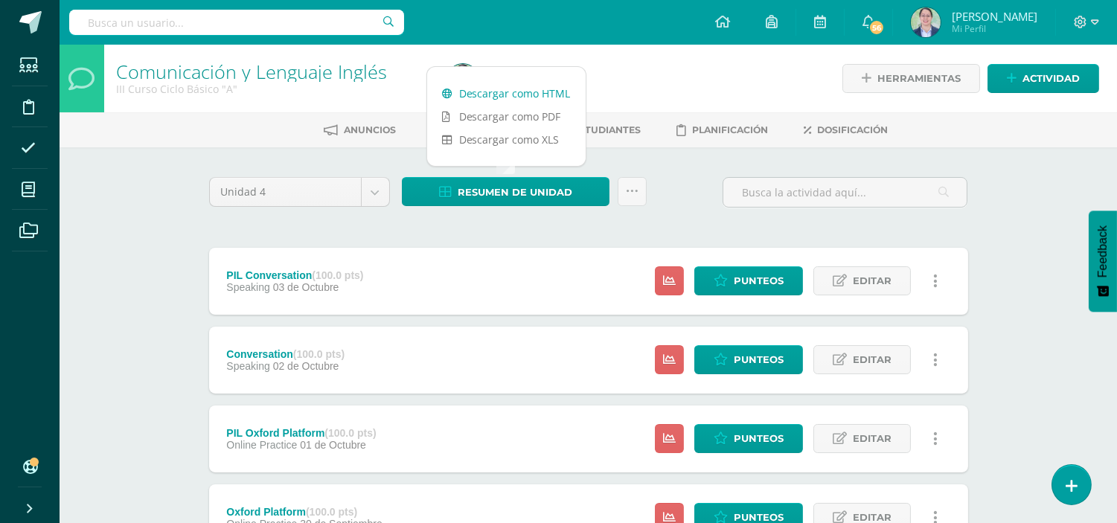
click at [548, 89] on link "Descargar como HTML" at bounding box center [506, 93] width 158 height 23
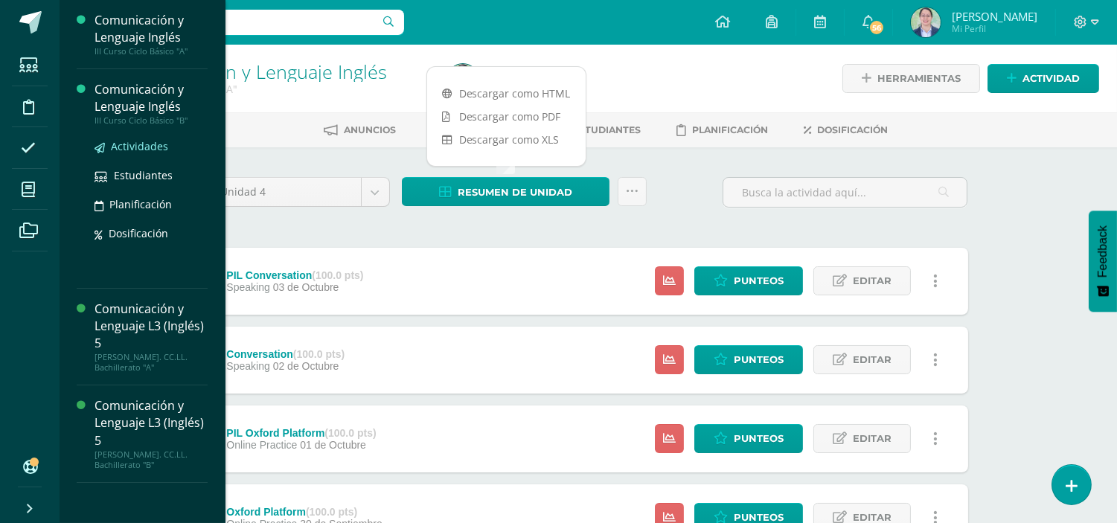
click at [141, 147] on span "Actividades" at bounding box center [139, 146] width 57 height 14
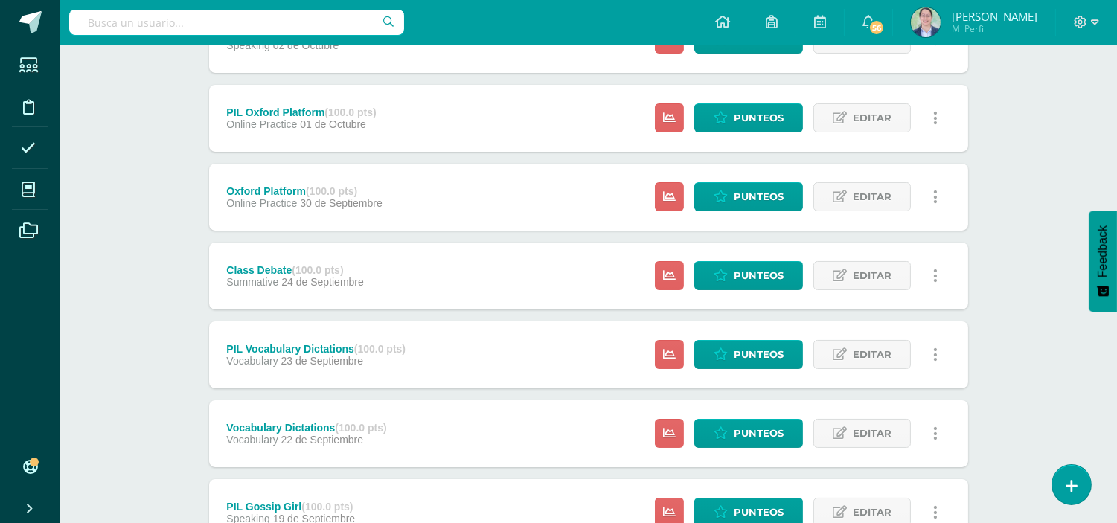
scroll to position [98, 0]
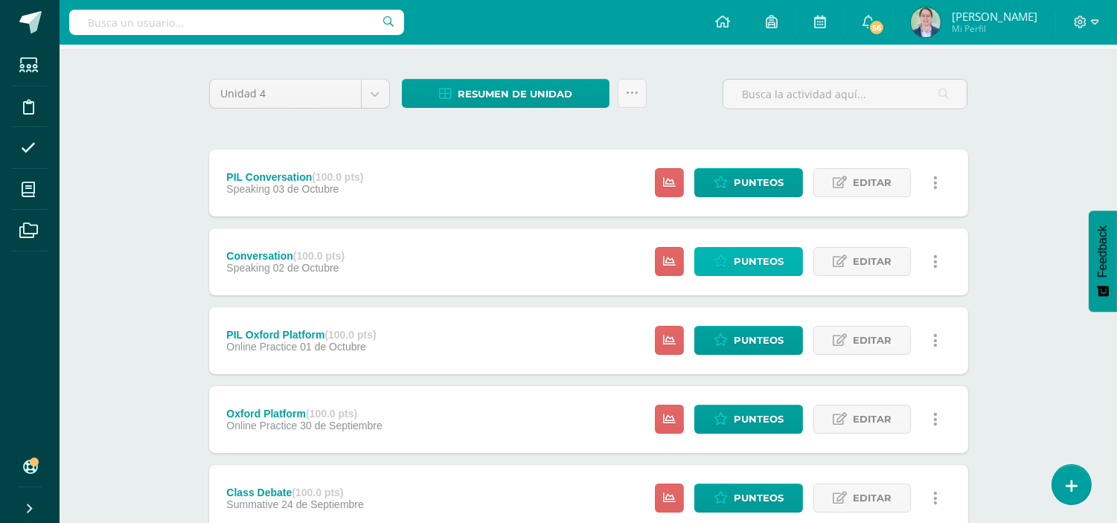
click at [768, 264] on span "Punteos" at bounding box center [758, 262] width 50 height 28
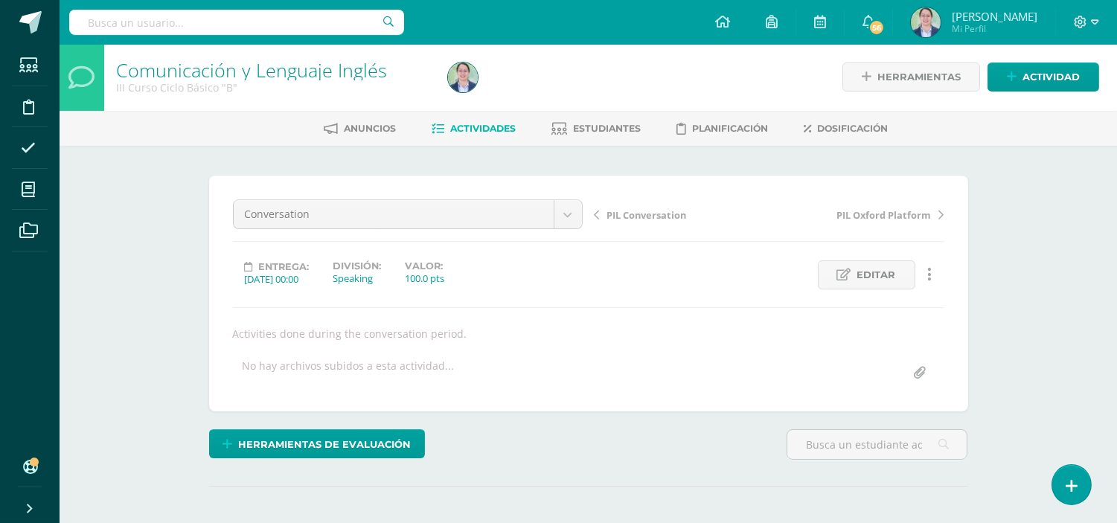
scroll to position [2, 0]
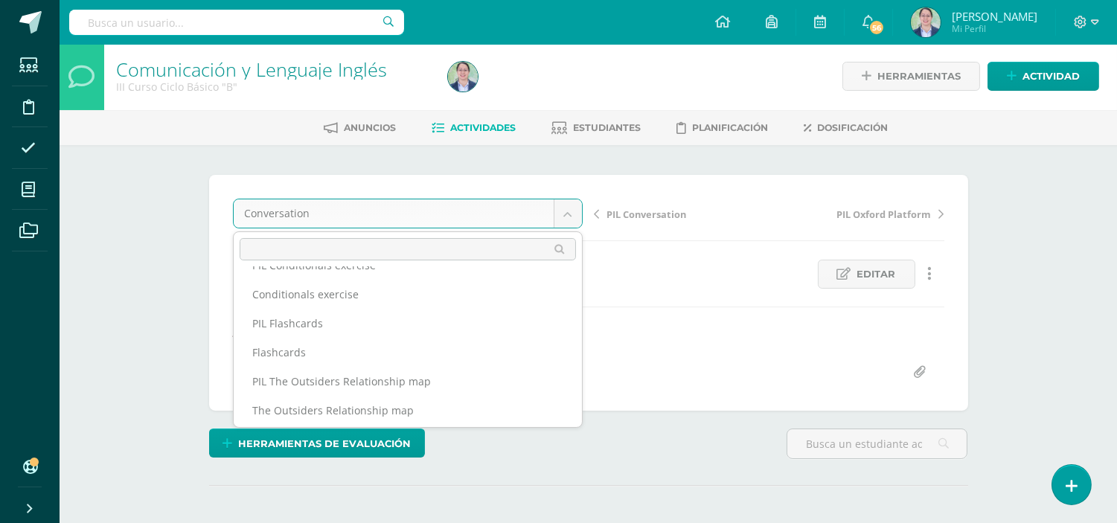
scroll to position [779, 0]
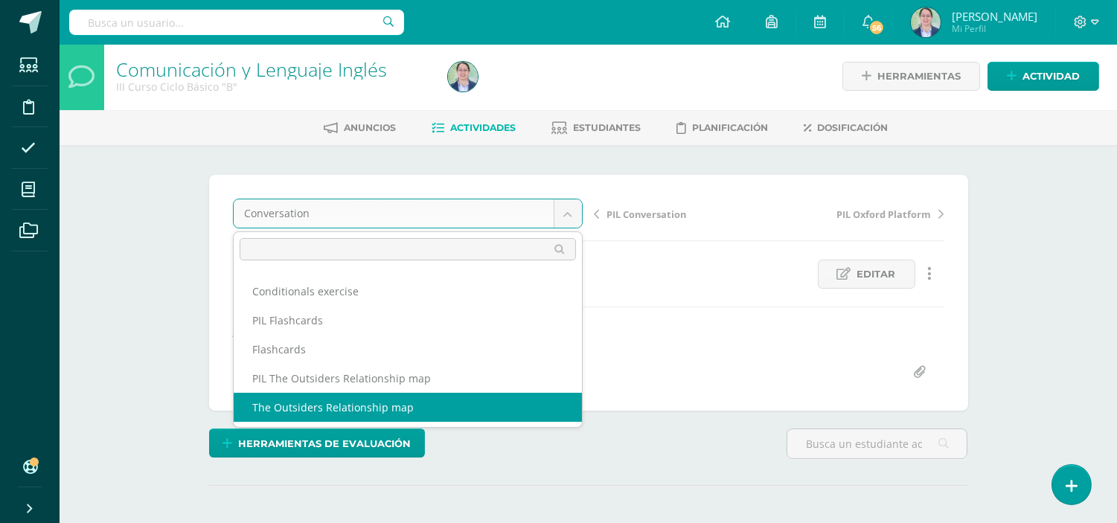
select select "/dashboard/teacher/grade-activity/262606/"
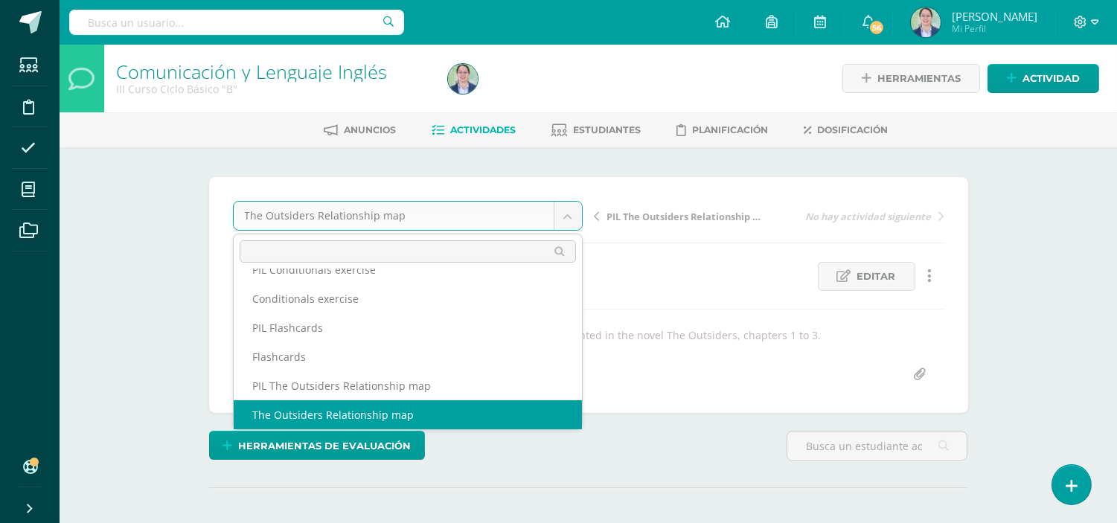
scroll to position [760, 0]
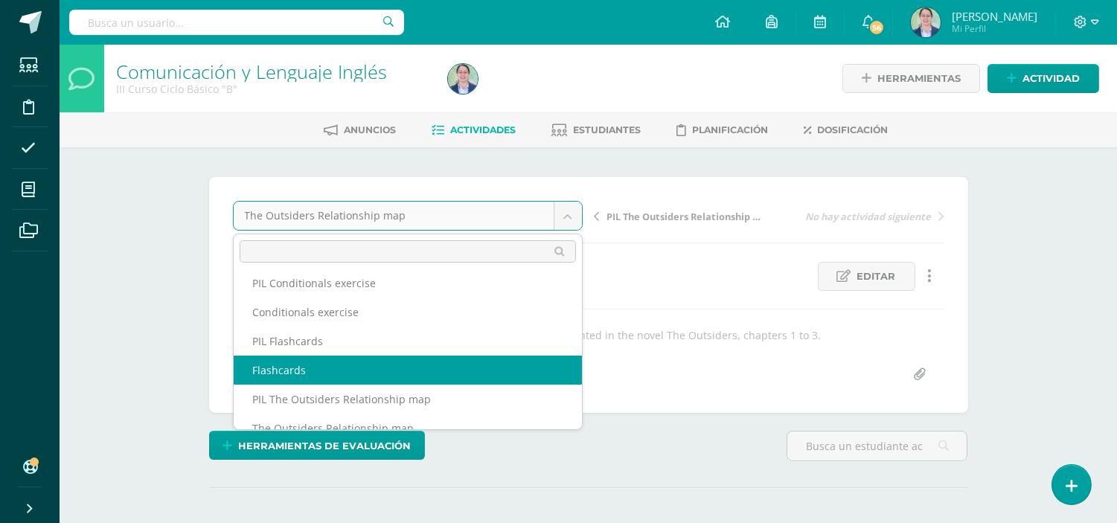
select select "/dashboard/teacher/grade-activity/262610/"
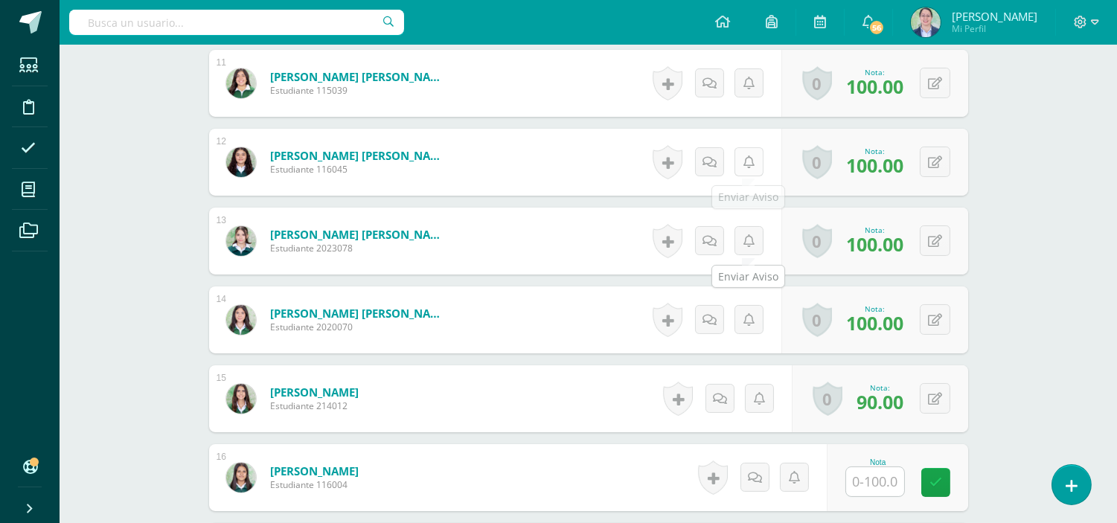
scroll to position [785, 0]
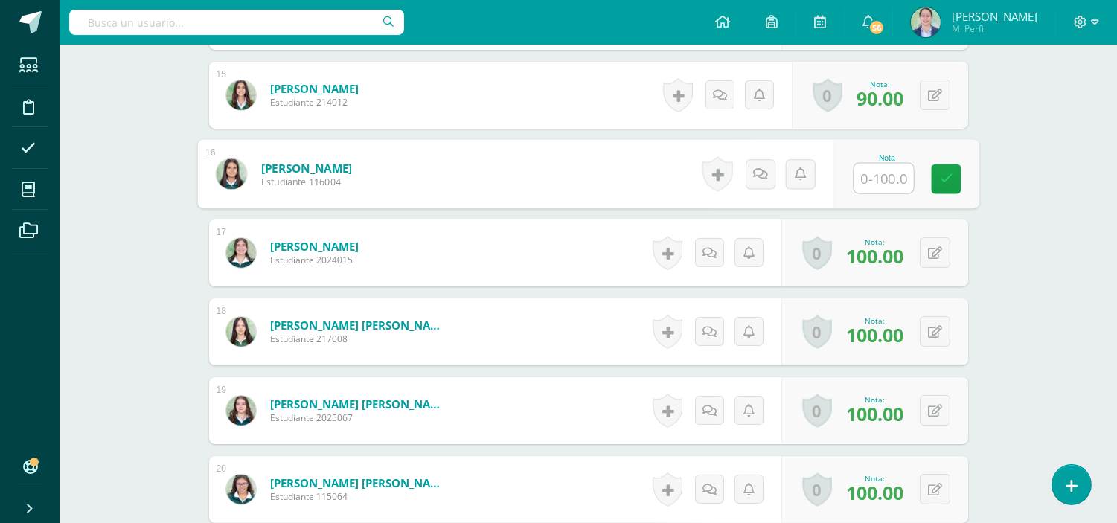
click at [858, 164] on input "text" at bounding box center [883, 179] width 60 height 30
type input "0"
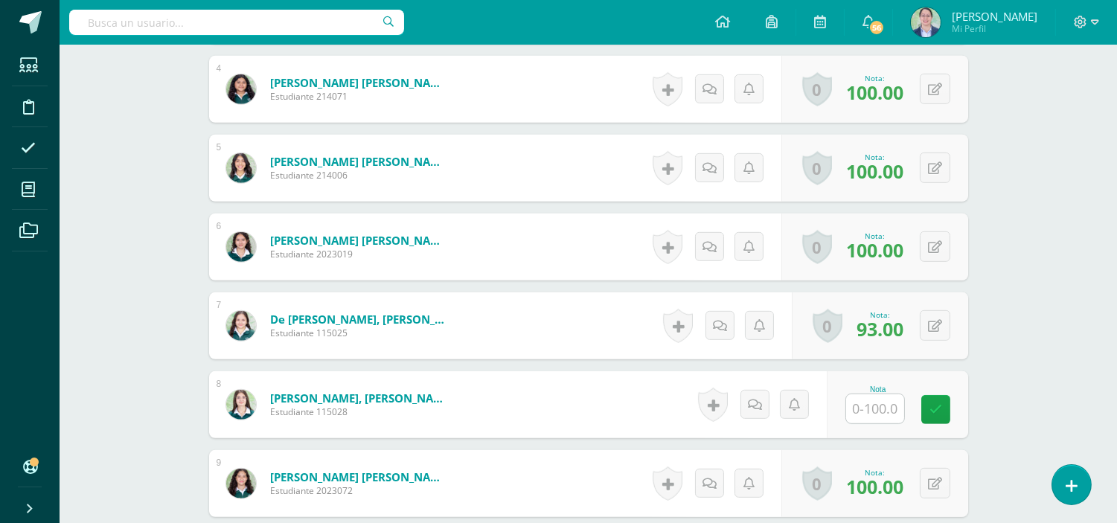
scroll to position [1530, 0]
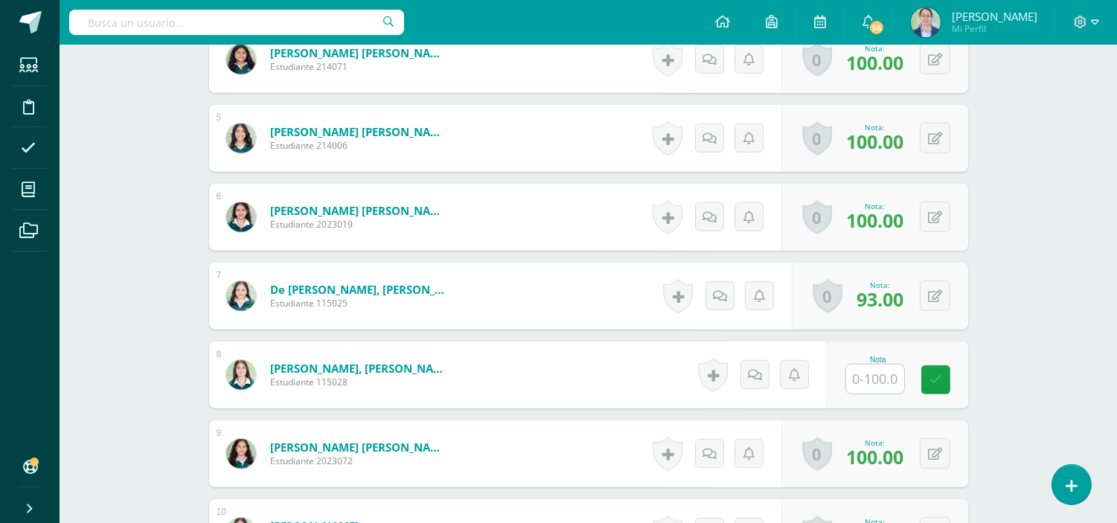
click at [860, 373] on input "text" at bounding box center [875, 379] width 58 height 29
type input "0"
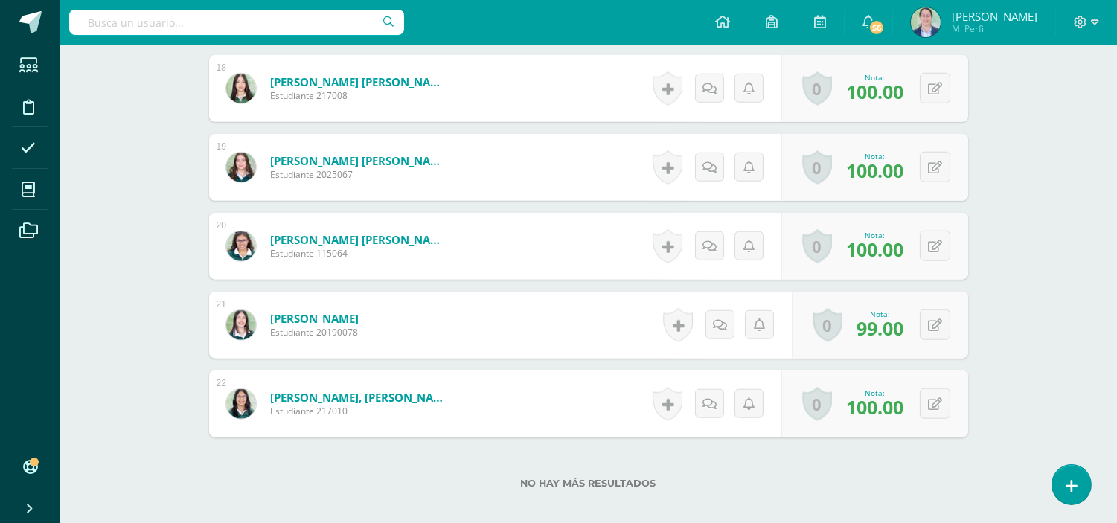
scroll to position [2274, 0]
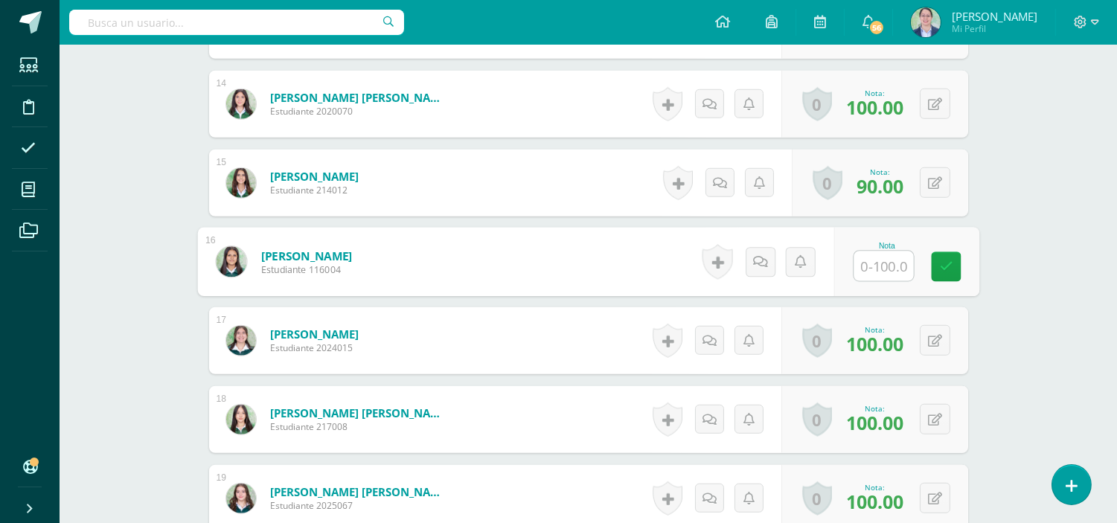
click at [884, 263] on input "text" at bounding box center [883, 266] width 60 height 30
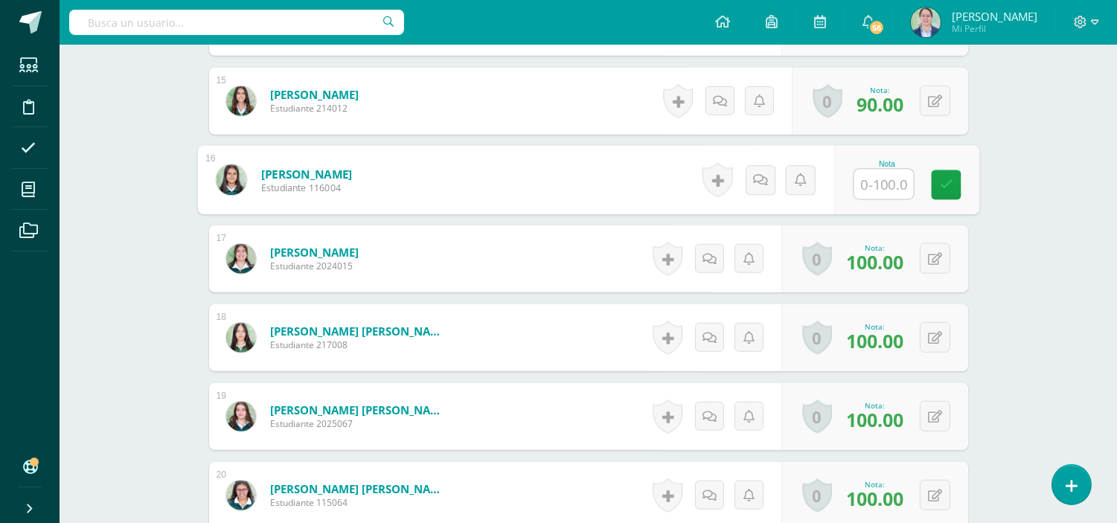
scroll to position [2275, 0]
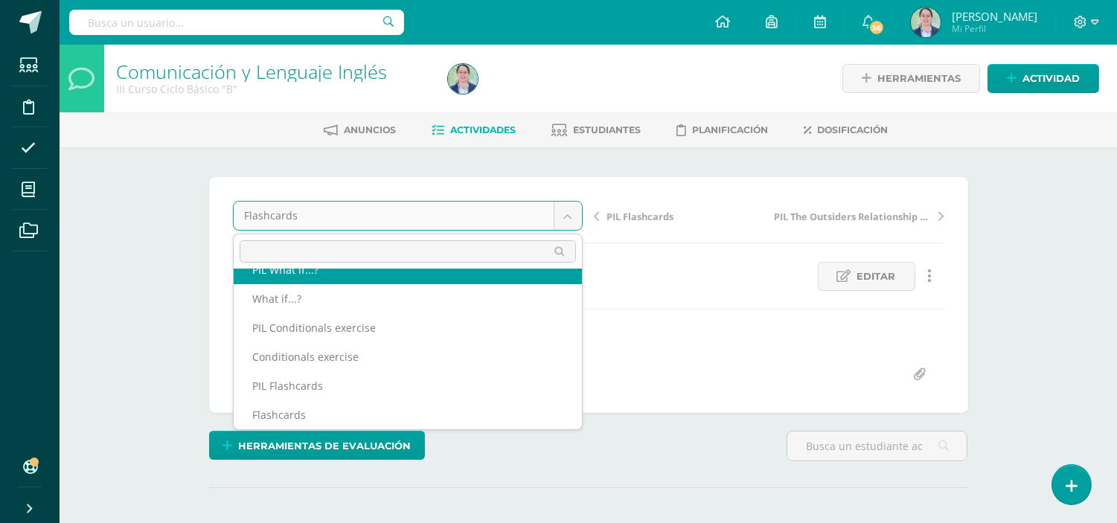
scroll to position [702, 0]
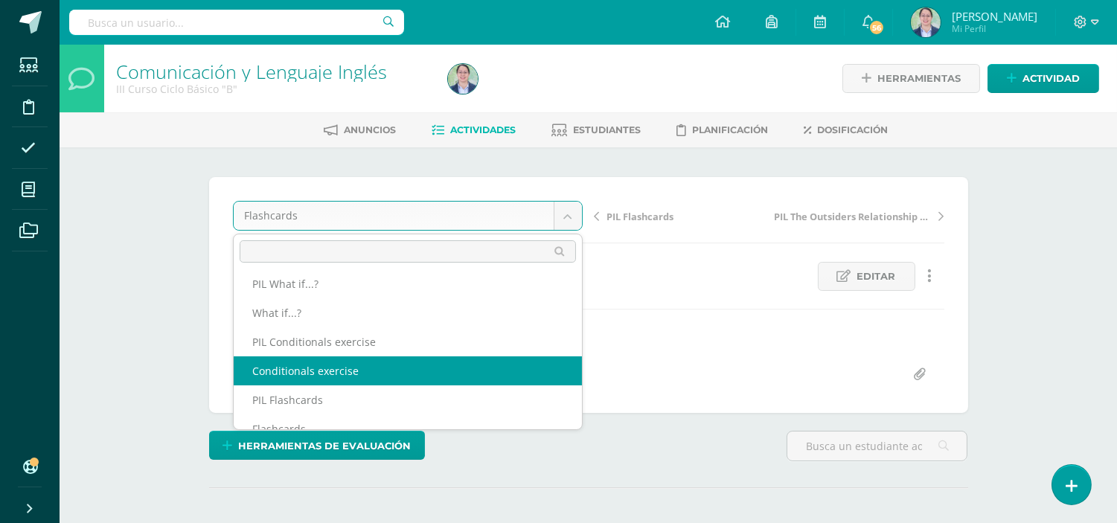
select select "/dashboard/teacher/grade-activity/262614/"
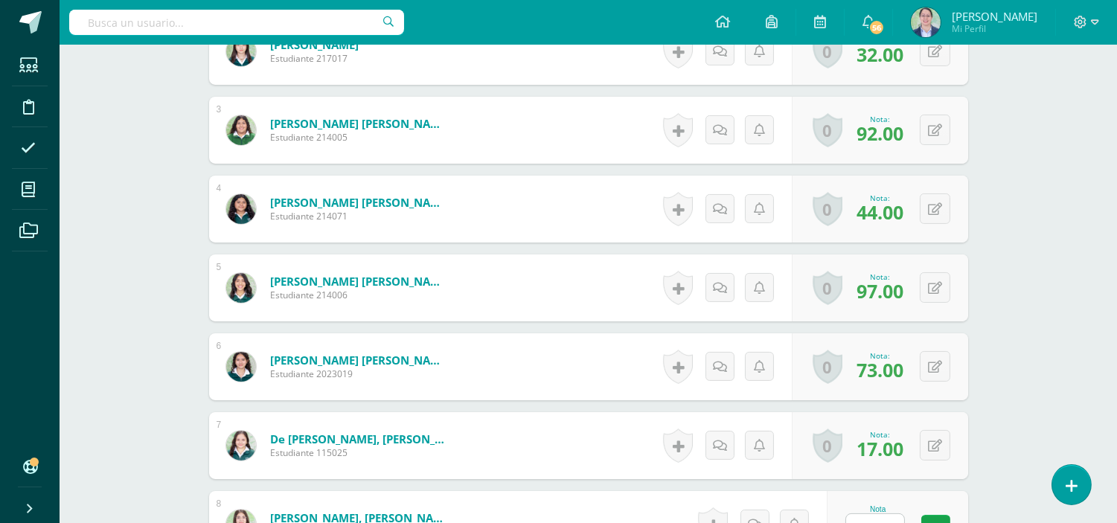
scroll to position [923, 0]
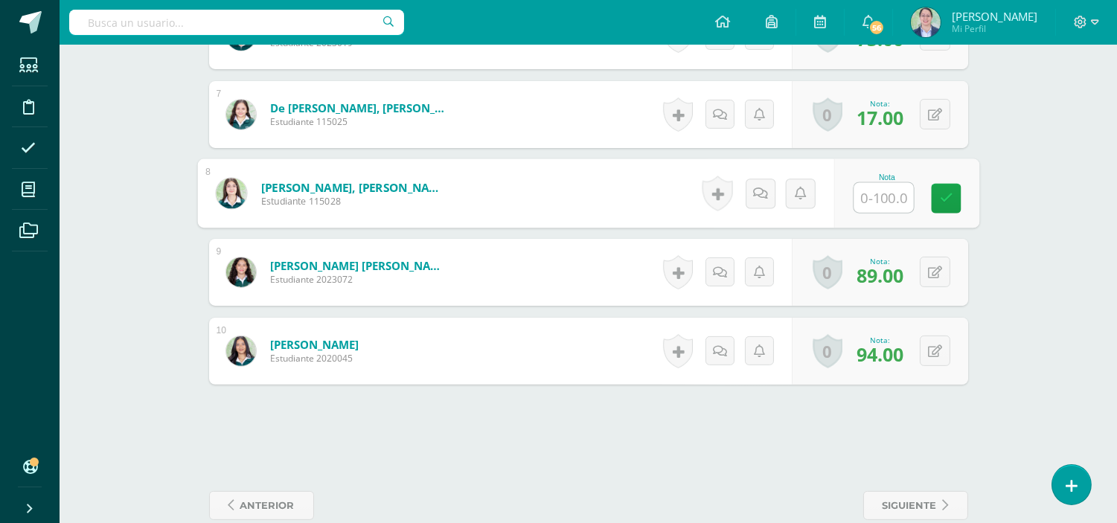
click at [890, 190] on input "text" at bounding box center [883, 198] width 60 height 30
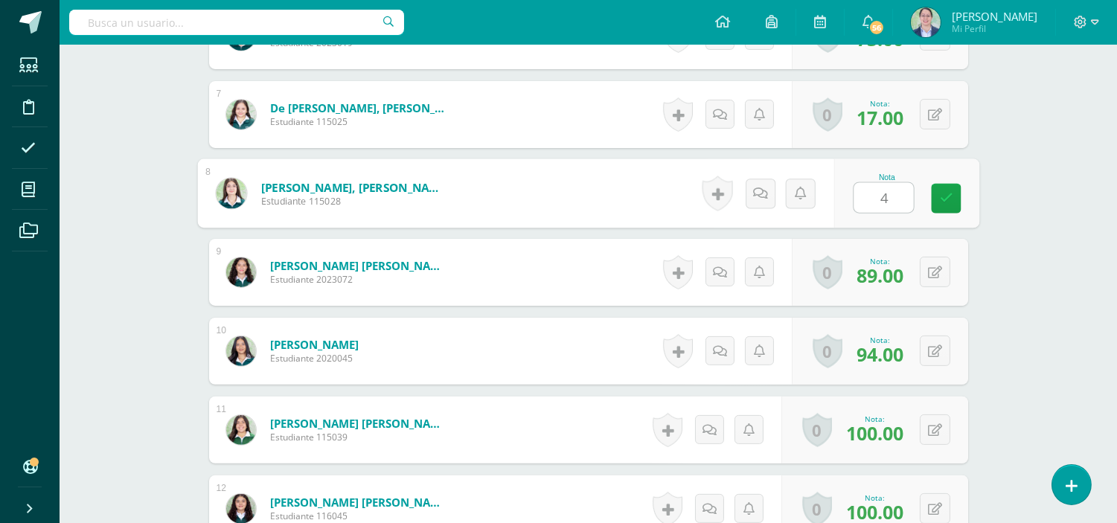
type input "46"
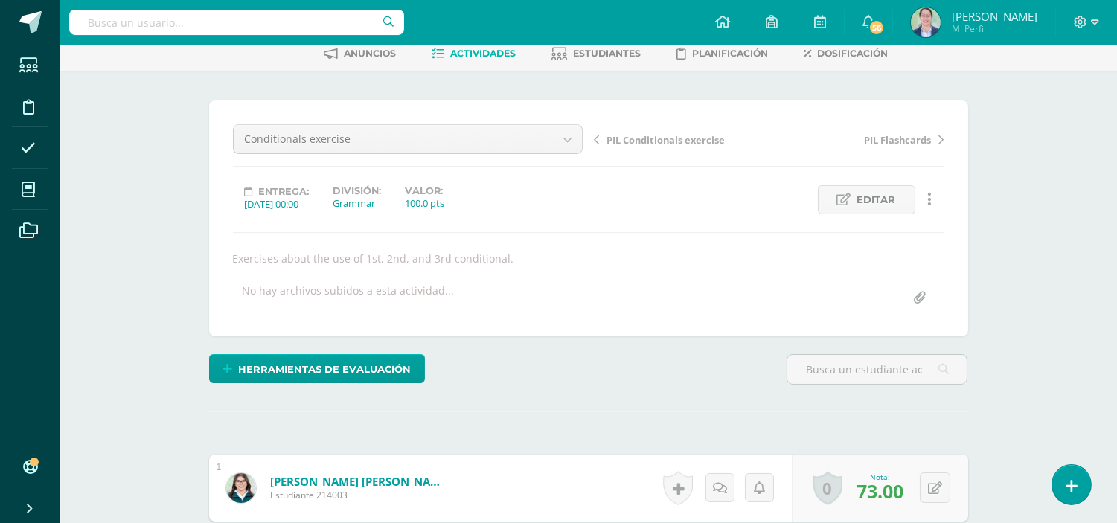
scroll to position [0, 0]
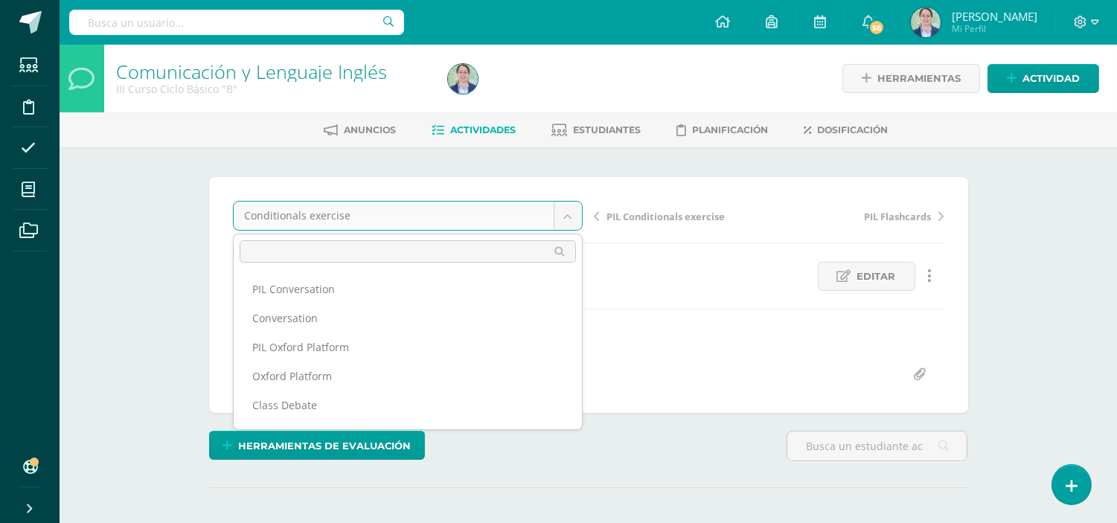
scroll to position [657, 0]
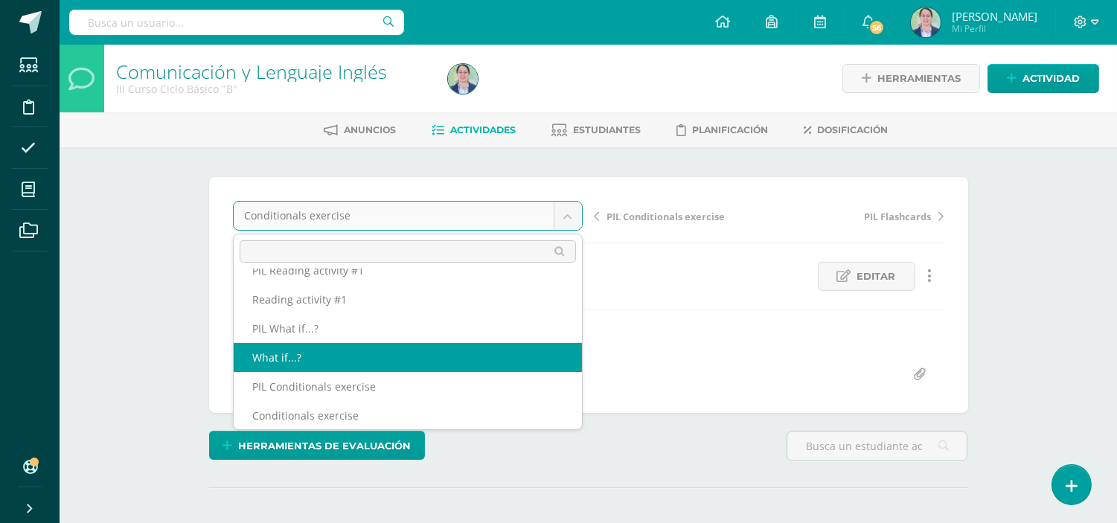
select select "/dashboard/teacher/grade-activity/262618/"
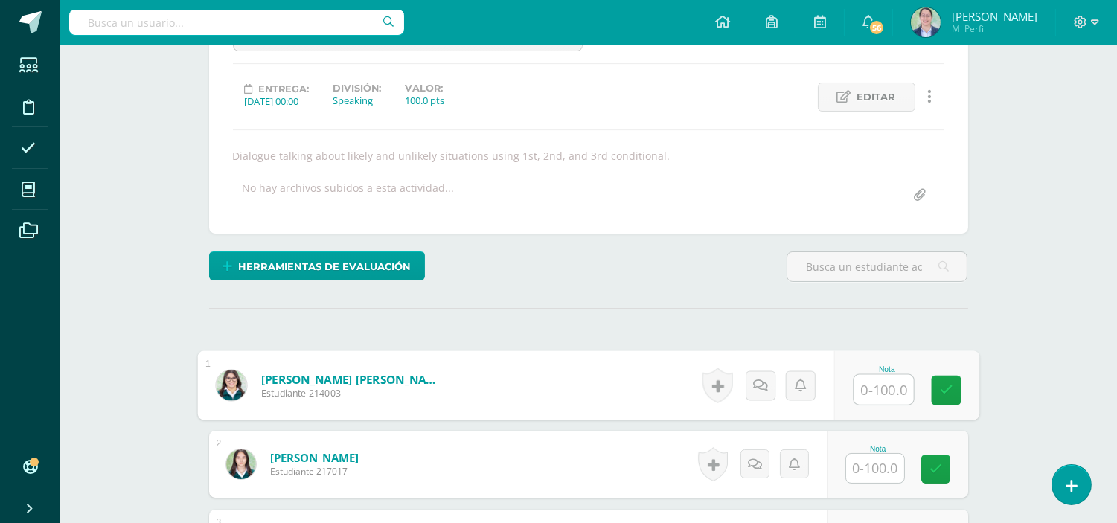
click at [865, 387] on input "text" at bounding box center [883, 390] width 60 height 30
type input "95"
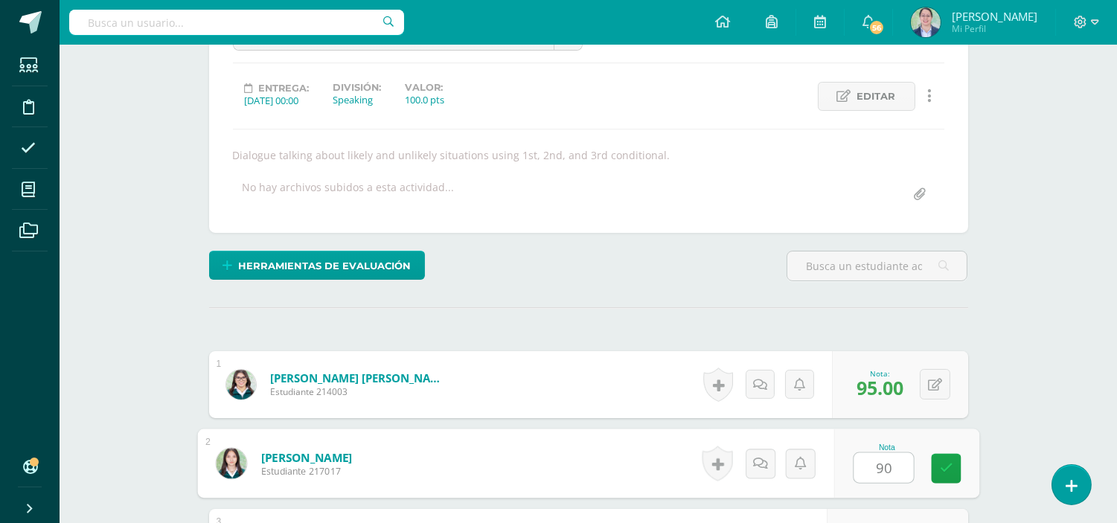
scroll to position [464, 0]
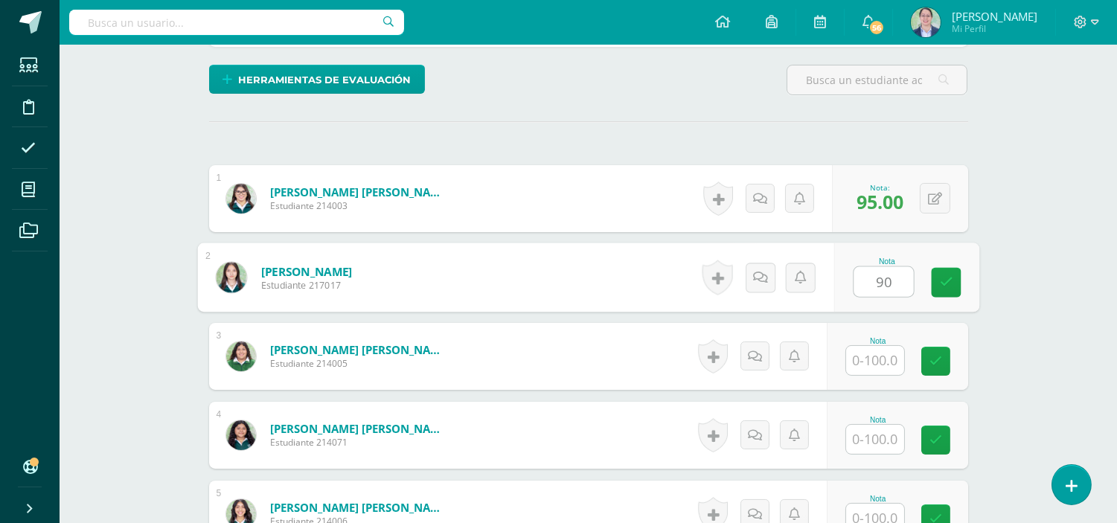
type input "90"
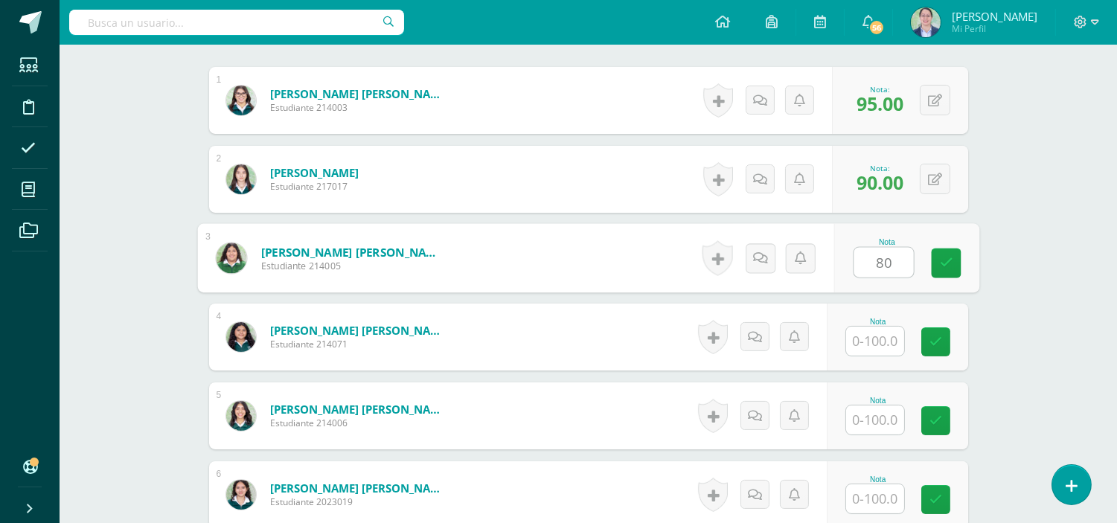
type input "80"
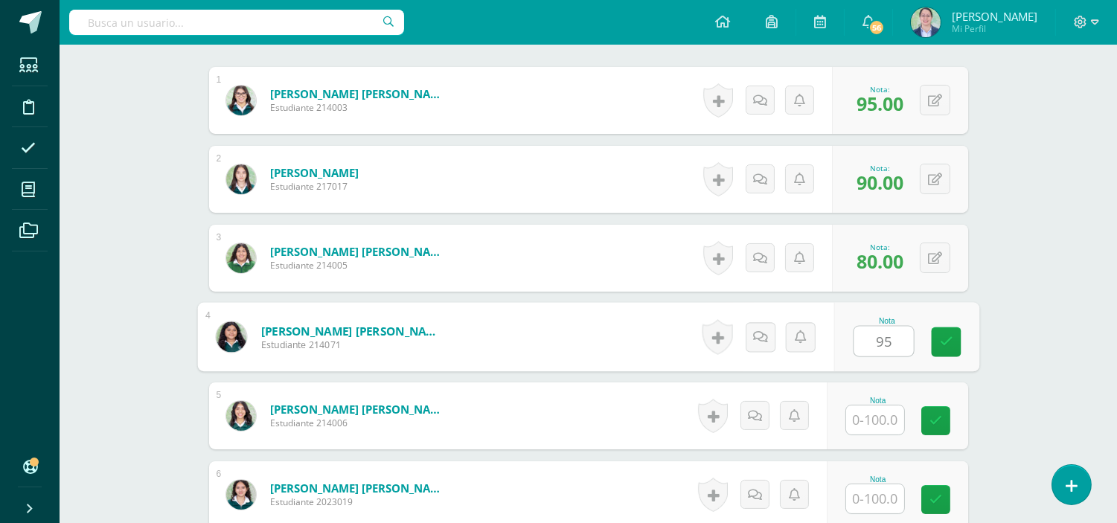
type input "95"
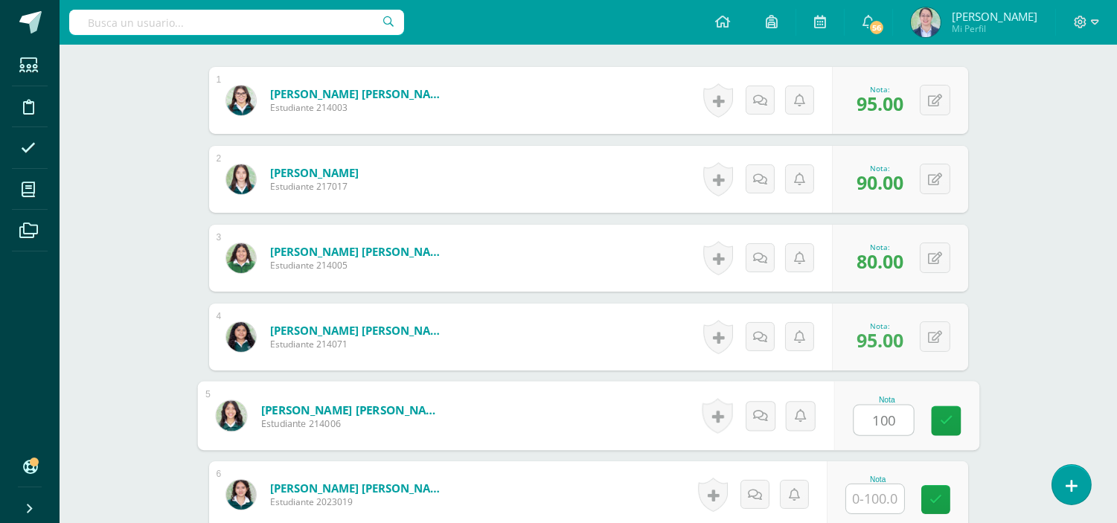
scroll to position [465, 0]
type input "100"
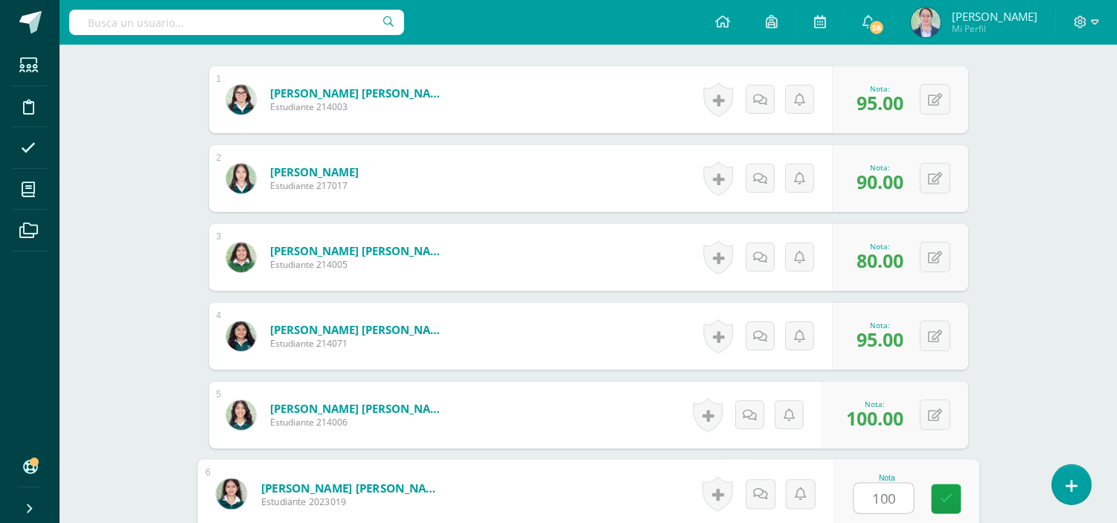
type input "100"
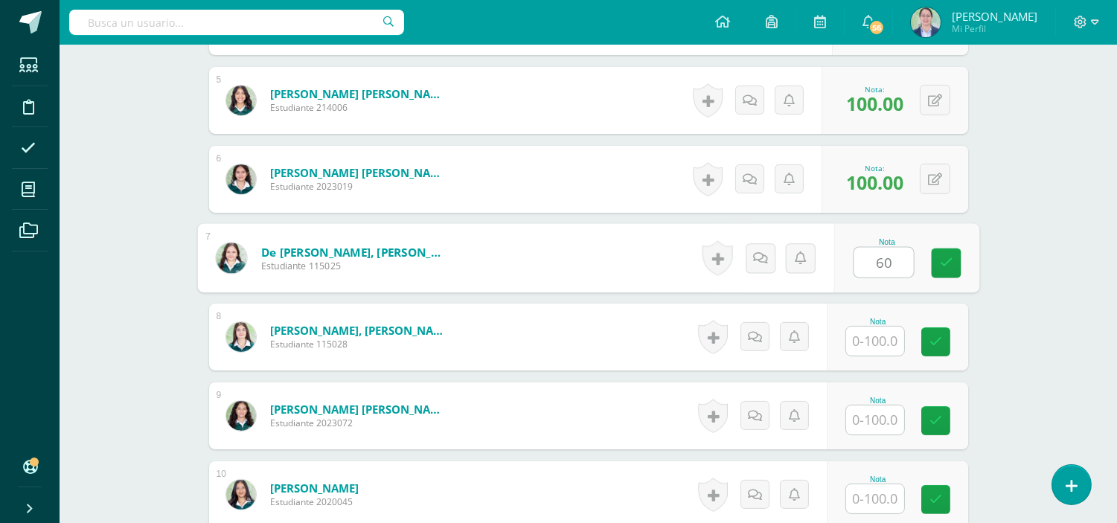
type input "60"
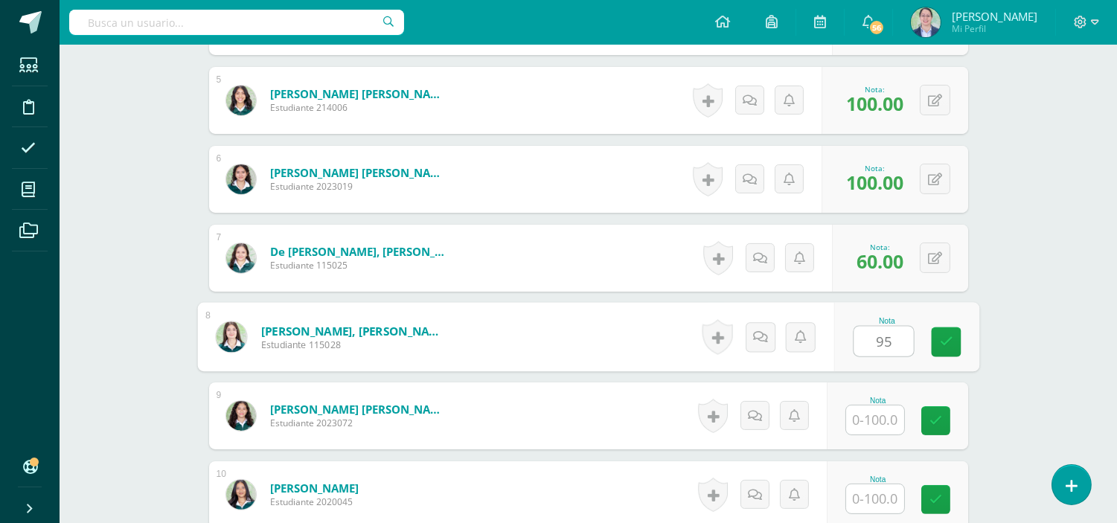
type input "95"
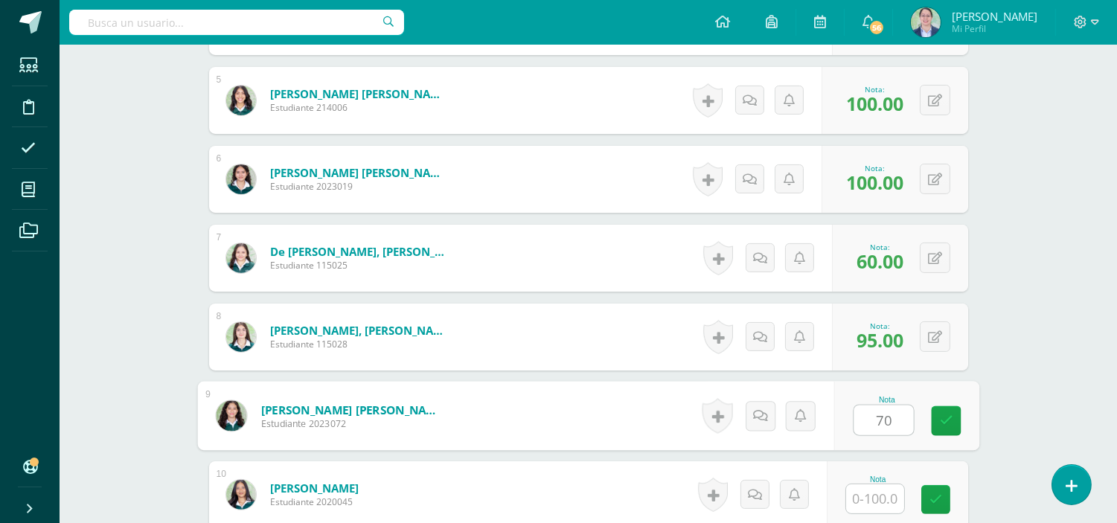
type input "70"
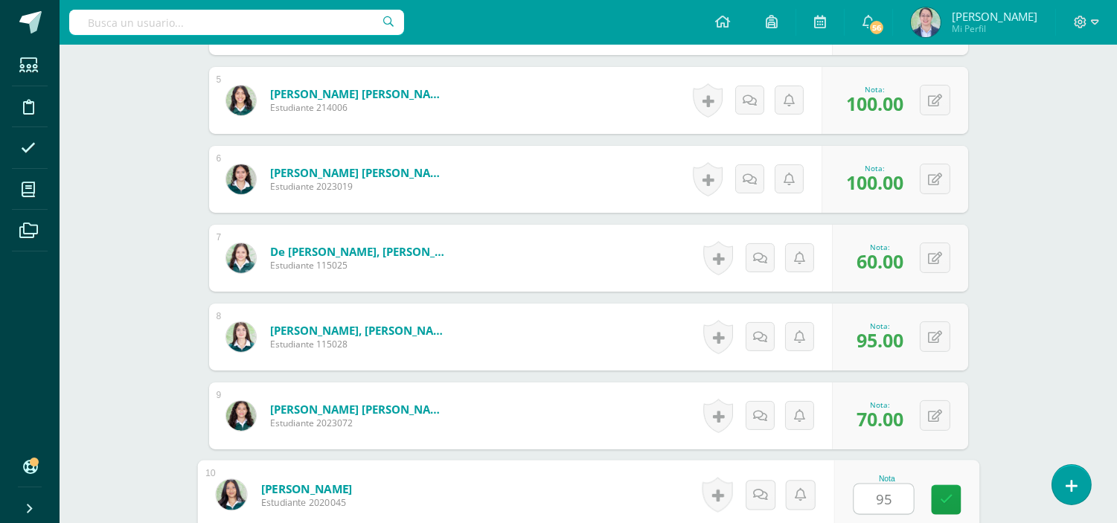
type input "95"
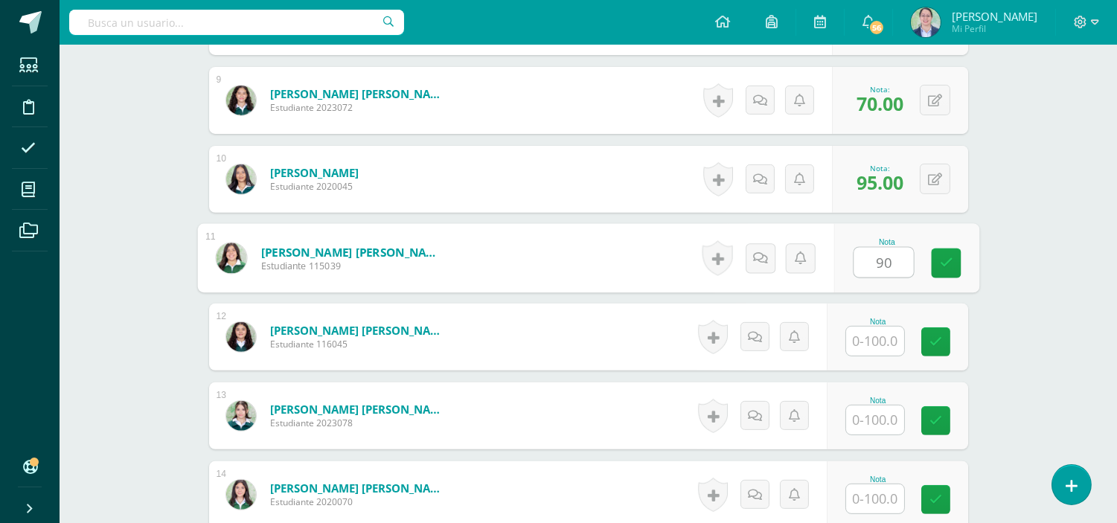
type input "90"
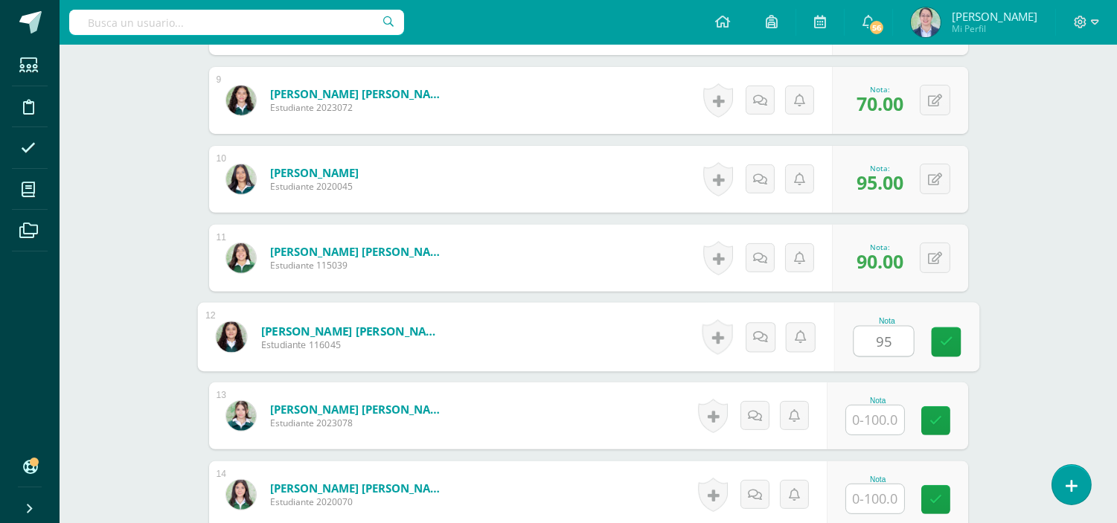
type input "95"
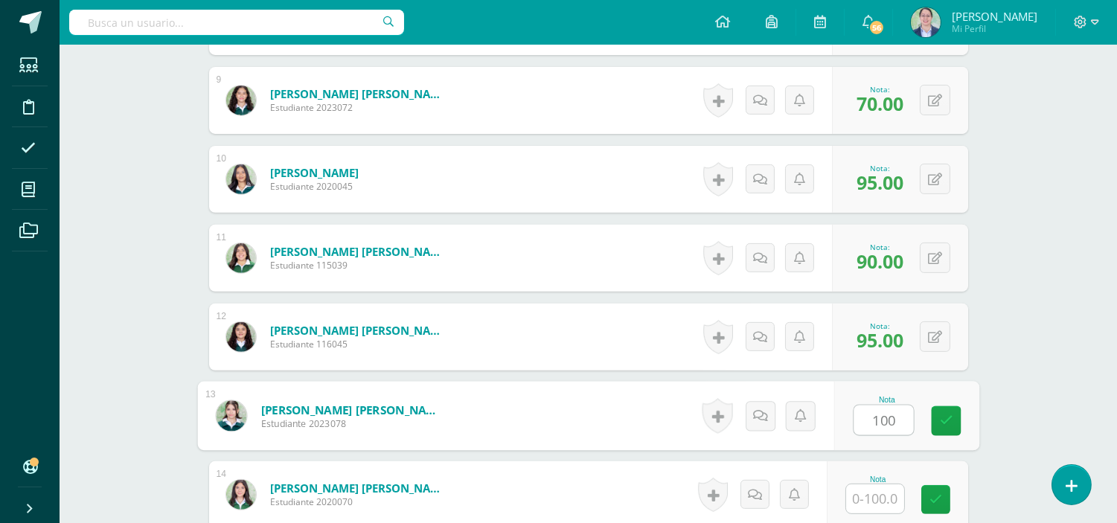
type input "100"
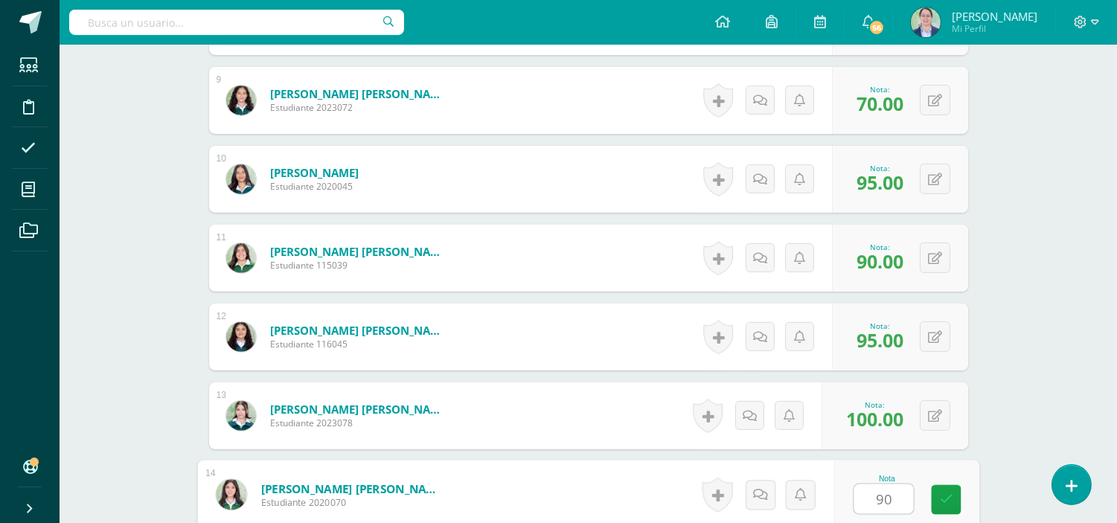
type input "90"
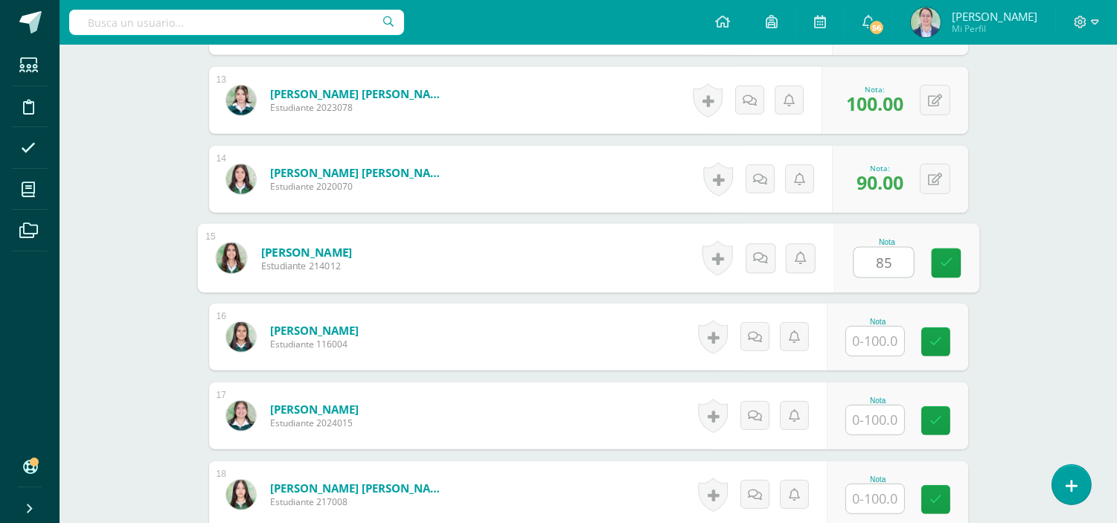
type input "85"
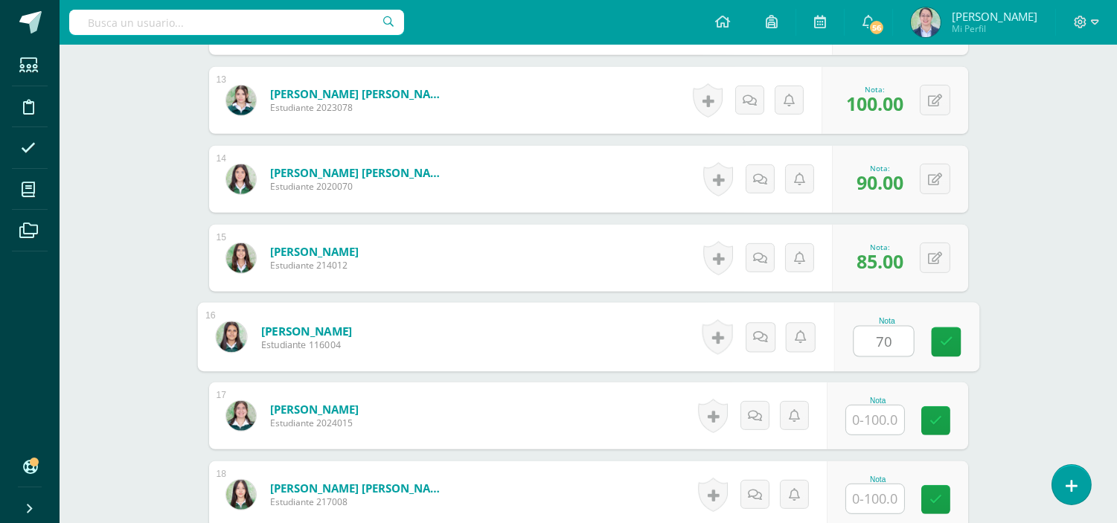
type input "70"
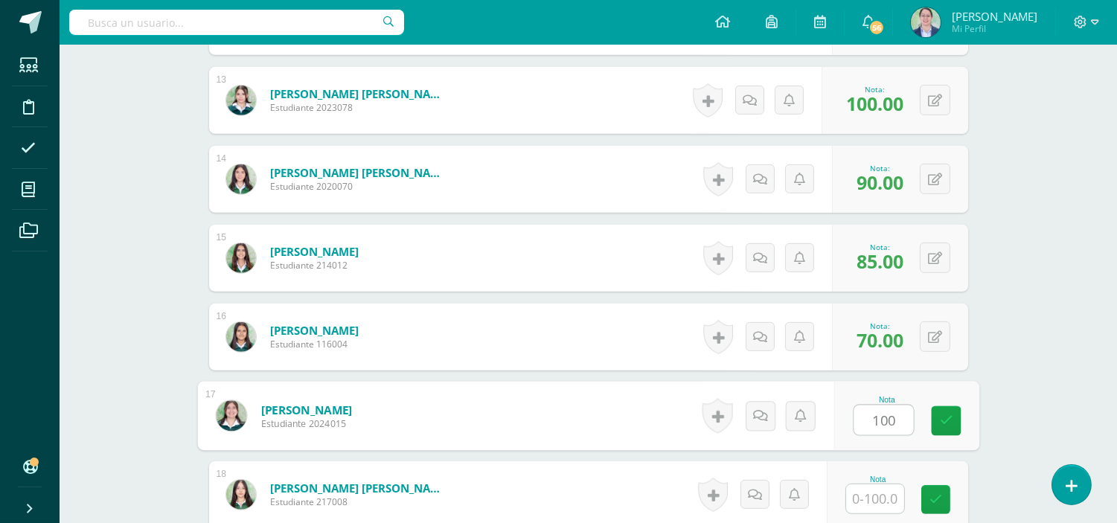
type input "100"
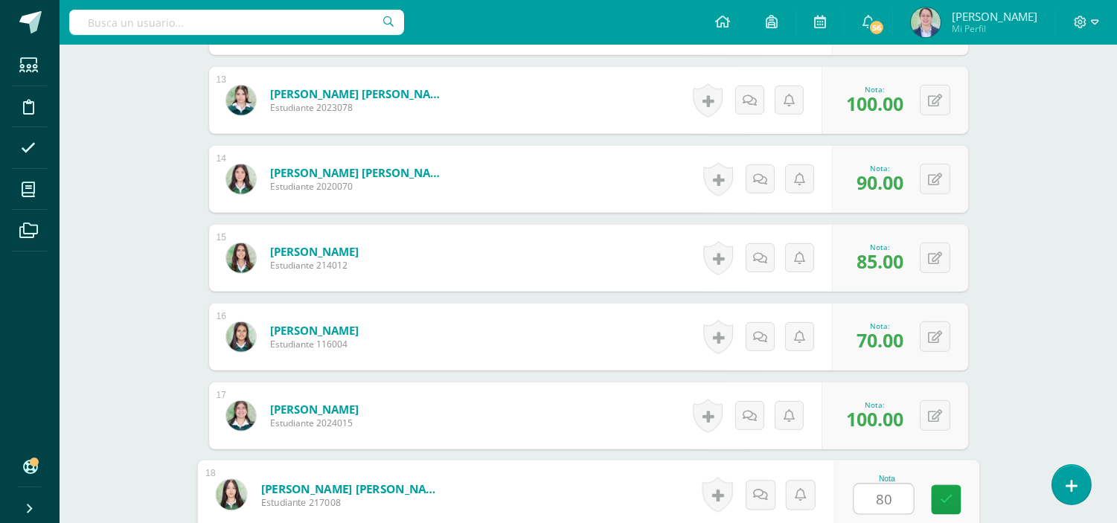
type input "80"
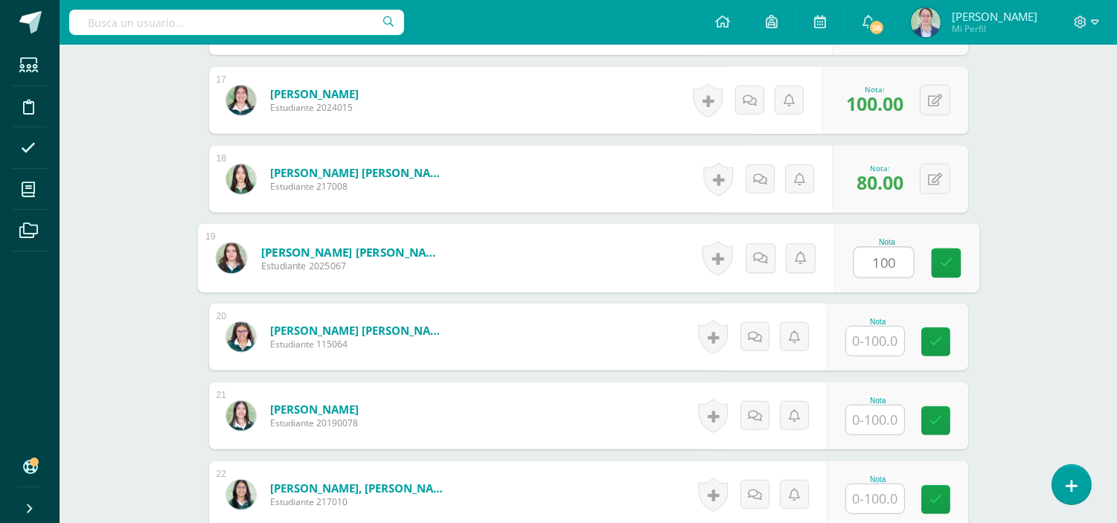
type input "100"
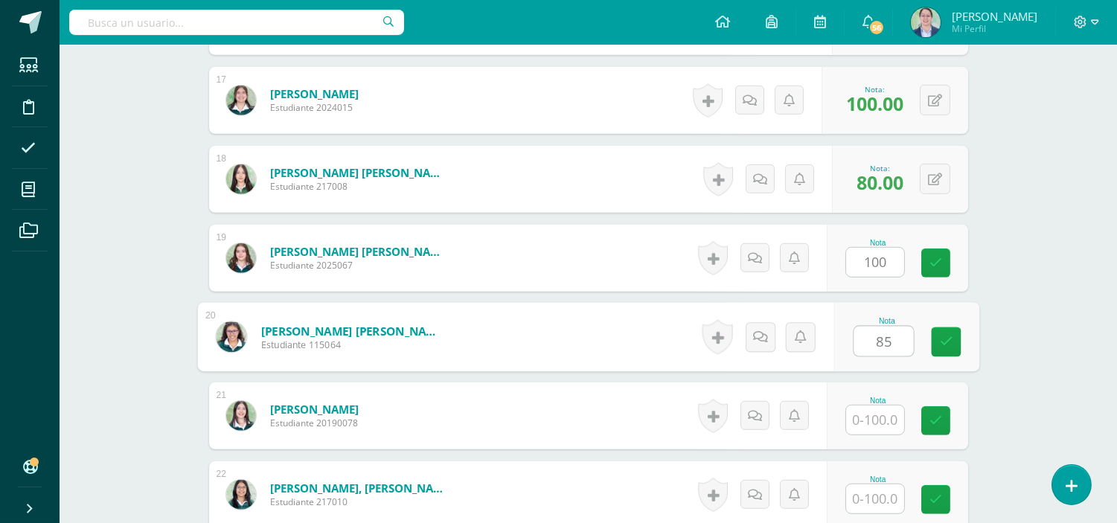
type input "85"
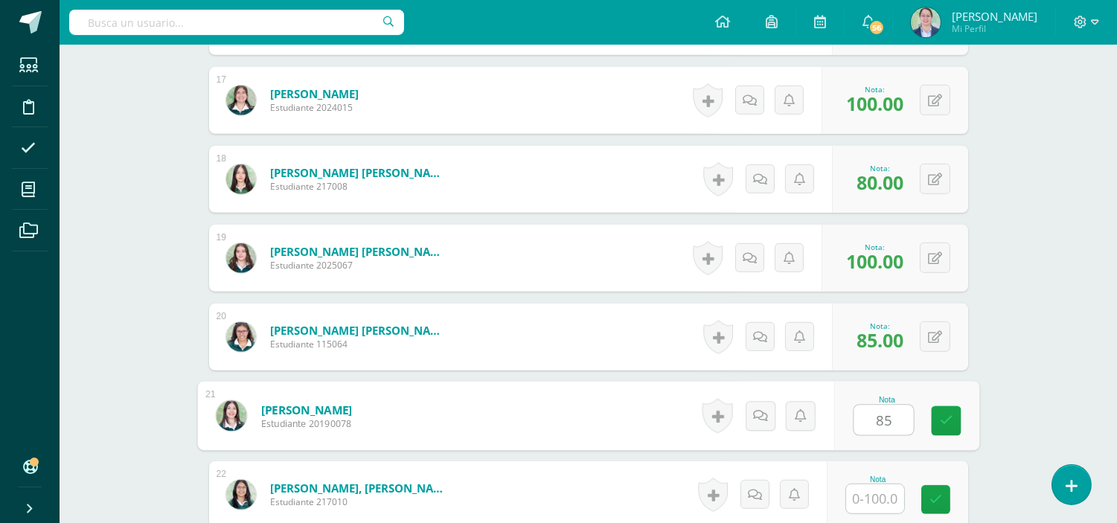
type input "85"
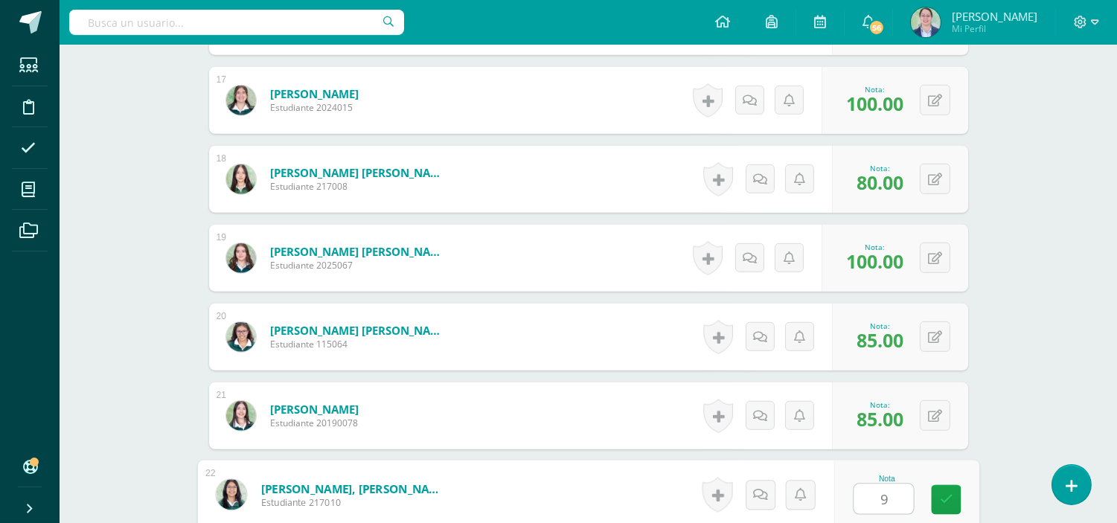
type input "95"
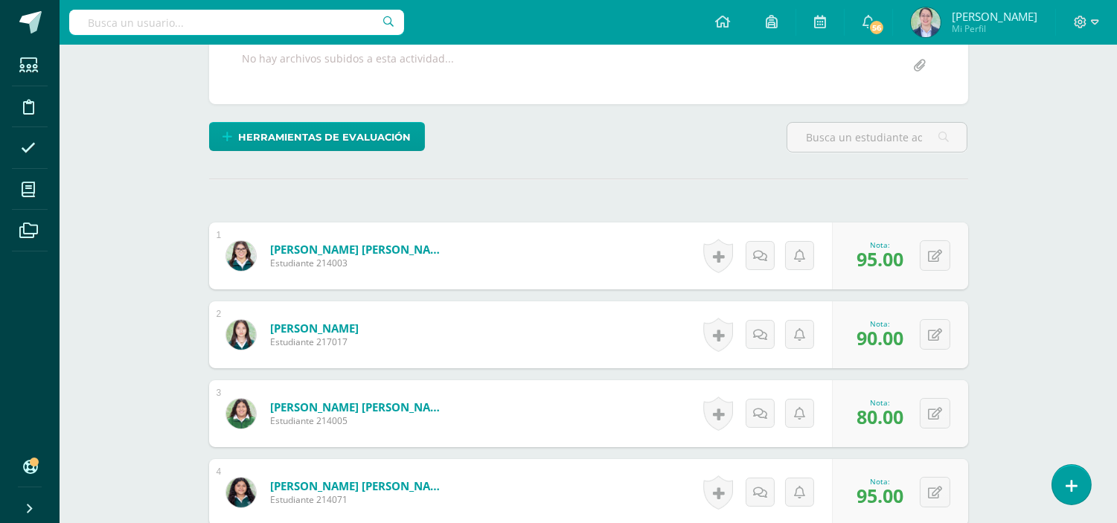
scroll to position [72, 0]
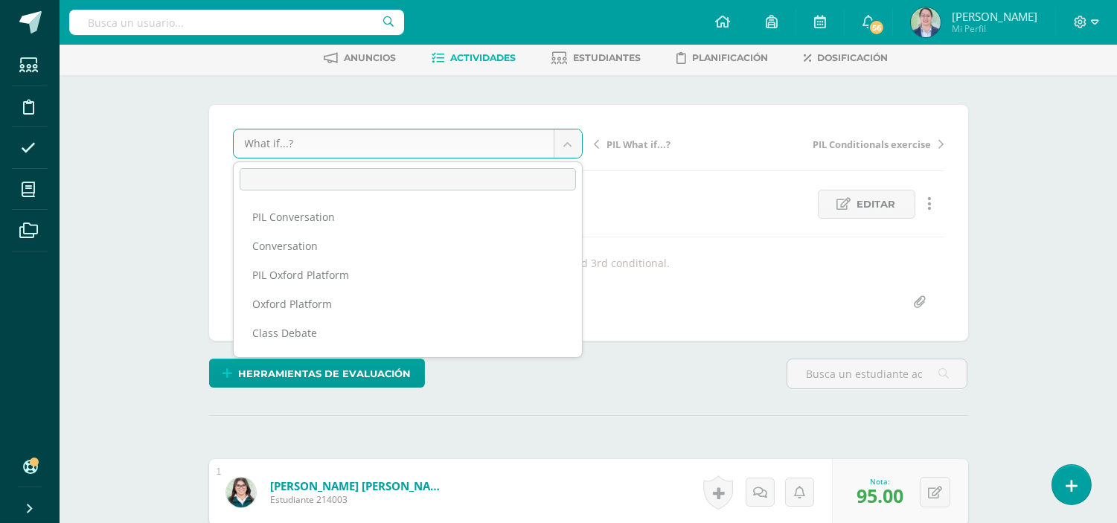
scroll to position [599, 0]
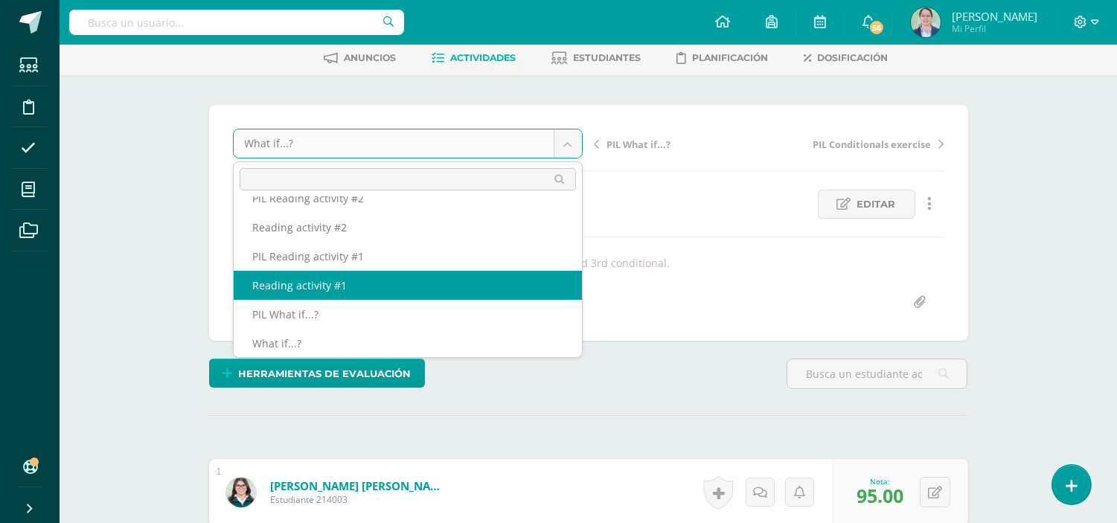
select select "/dashboard/teacher/grade-activity/262622/"
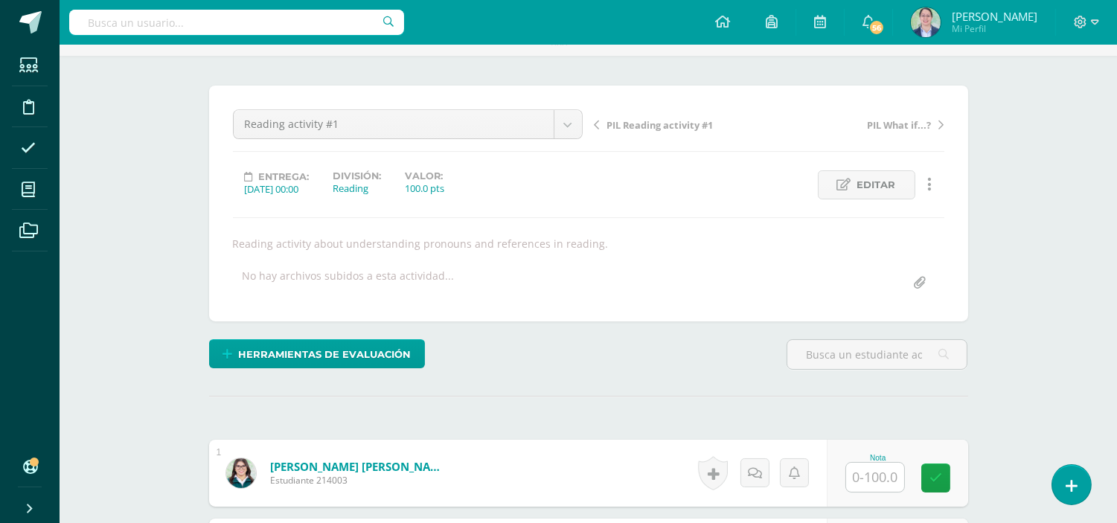
scroll to position [415, 0]
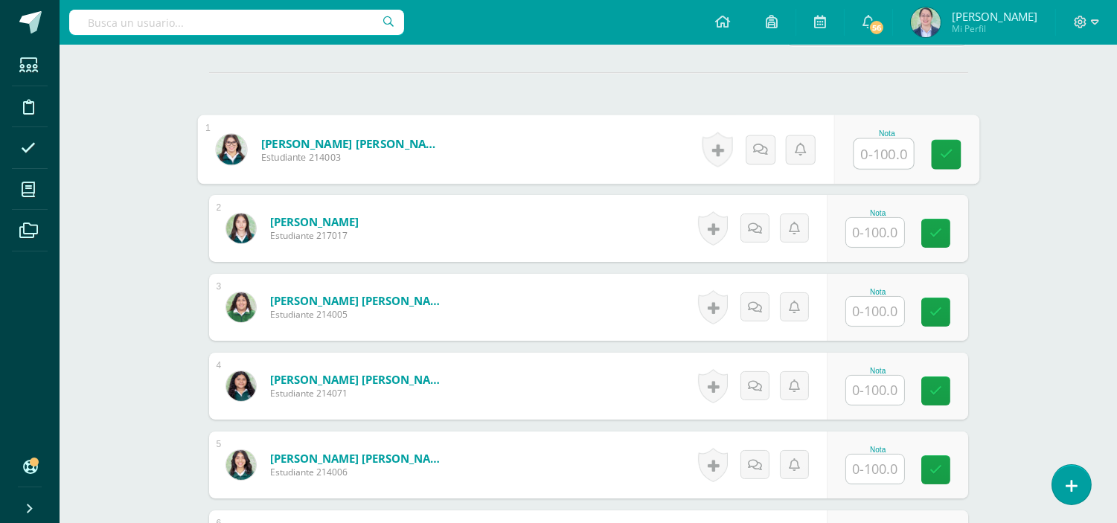
click at [893, 152] on input "text" at bounding box center [883, 154] width 60 height 30
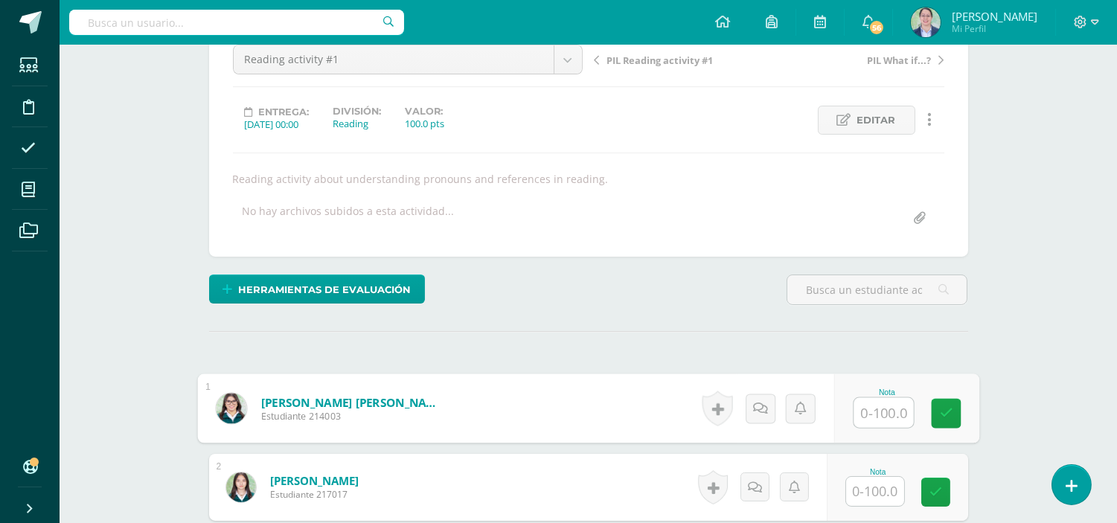
scroll to position [333, 0]
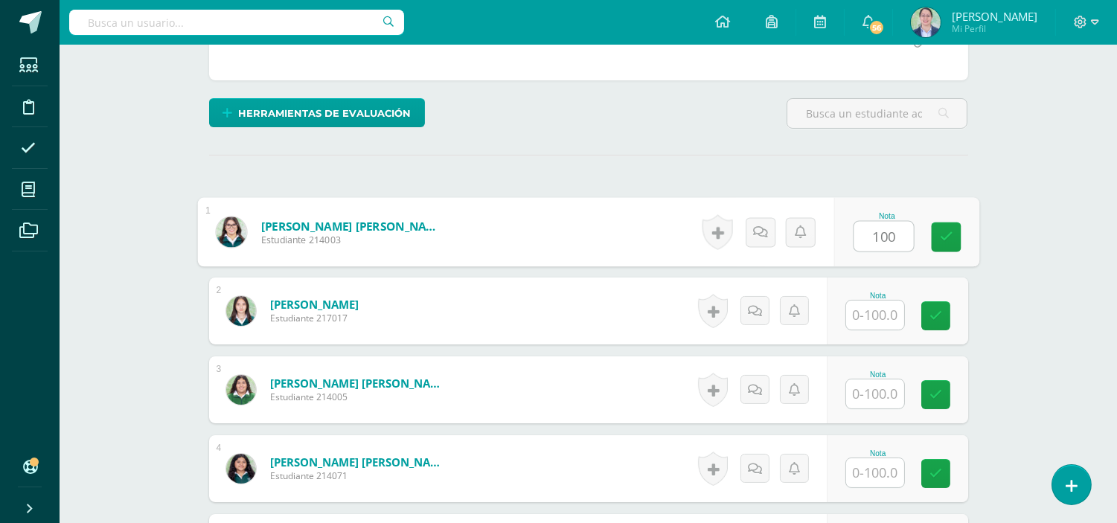
type input "100"
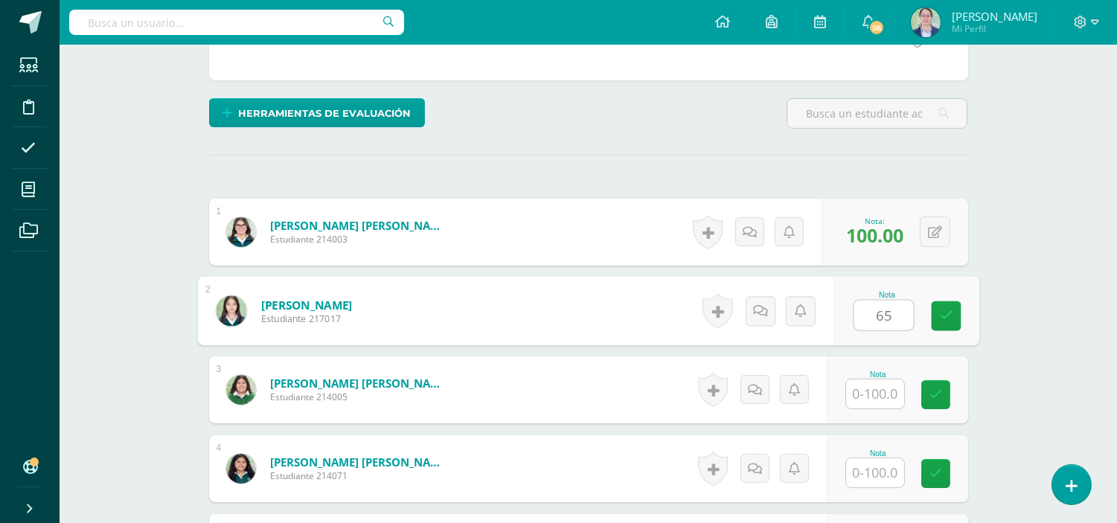
type input "65"
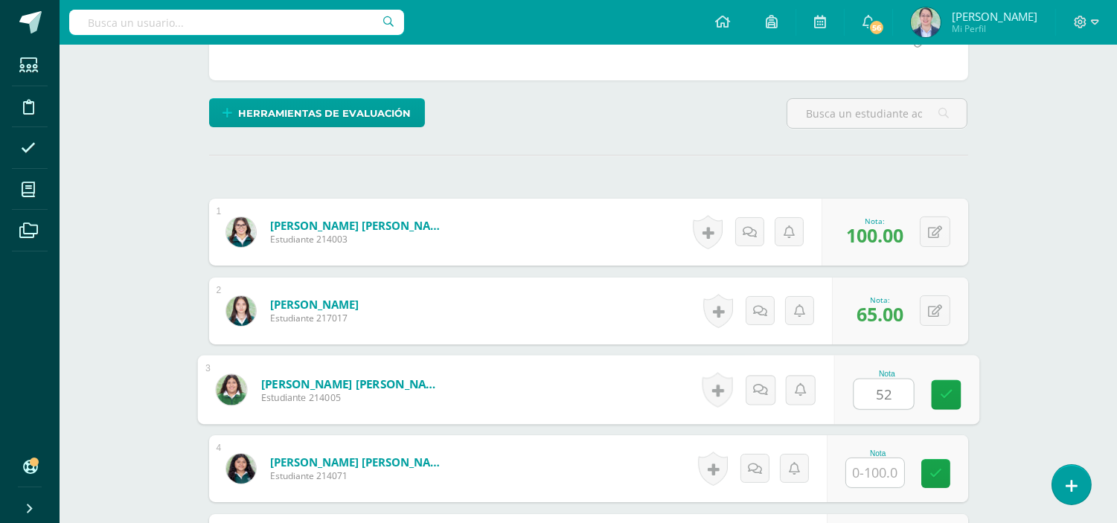
type input "52"
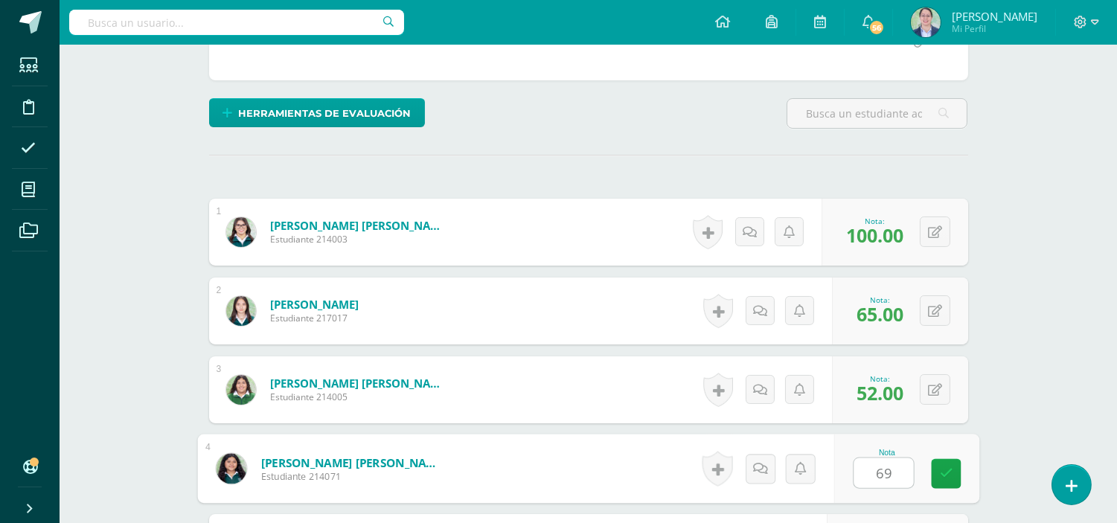
type input "69"
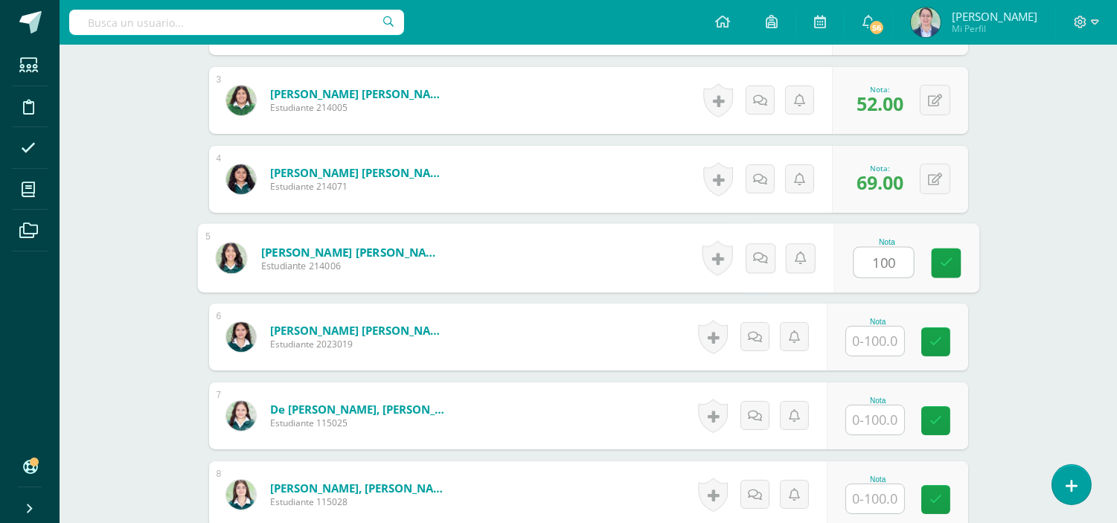
type input "100"
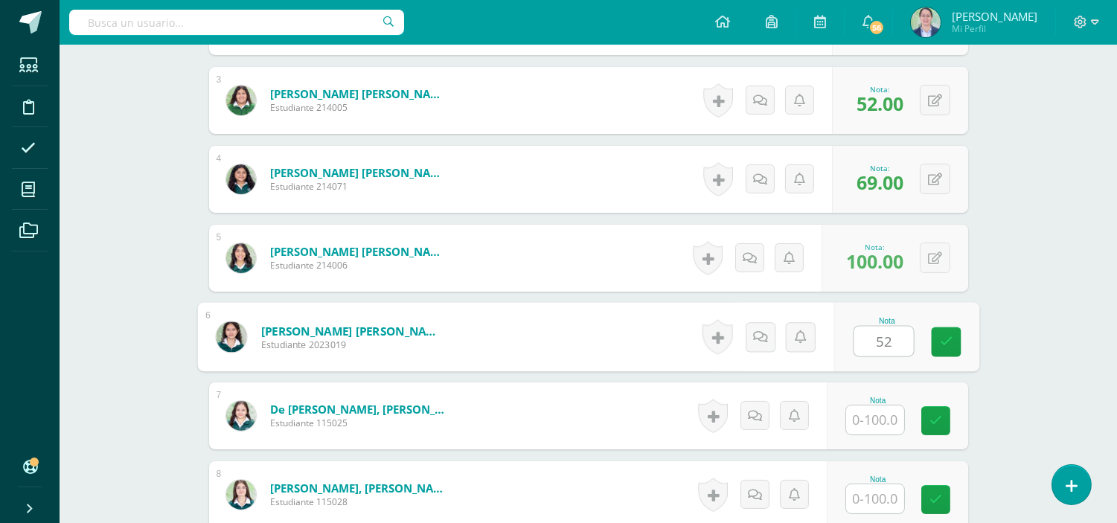
type input "52"
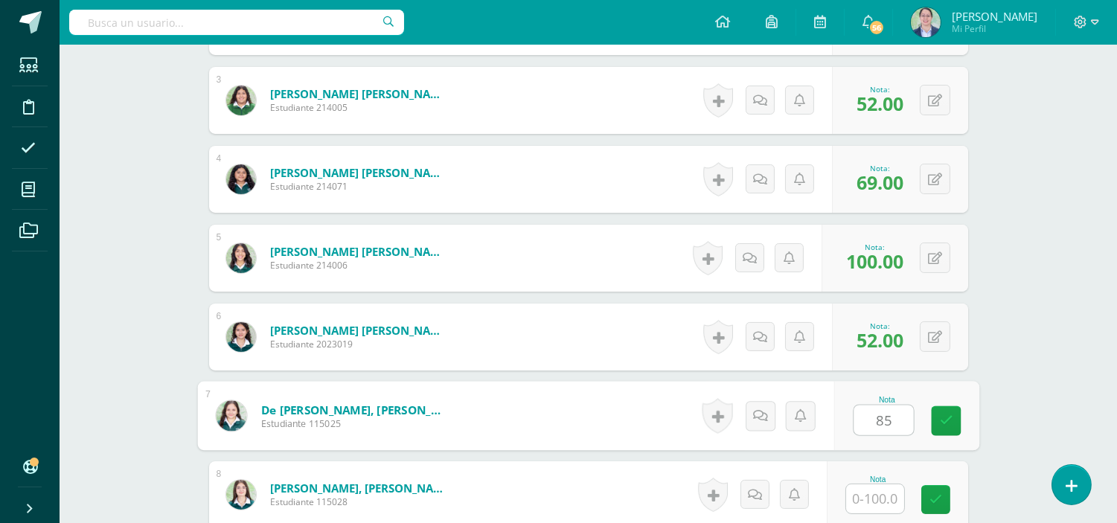
type input "85"
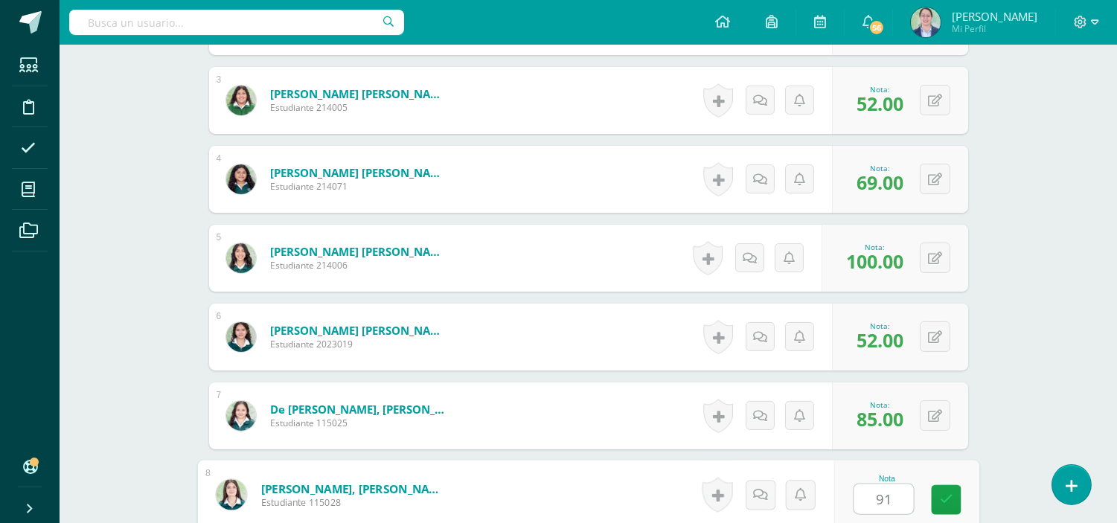
type input "91"
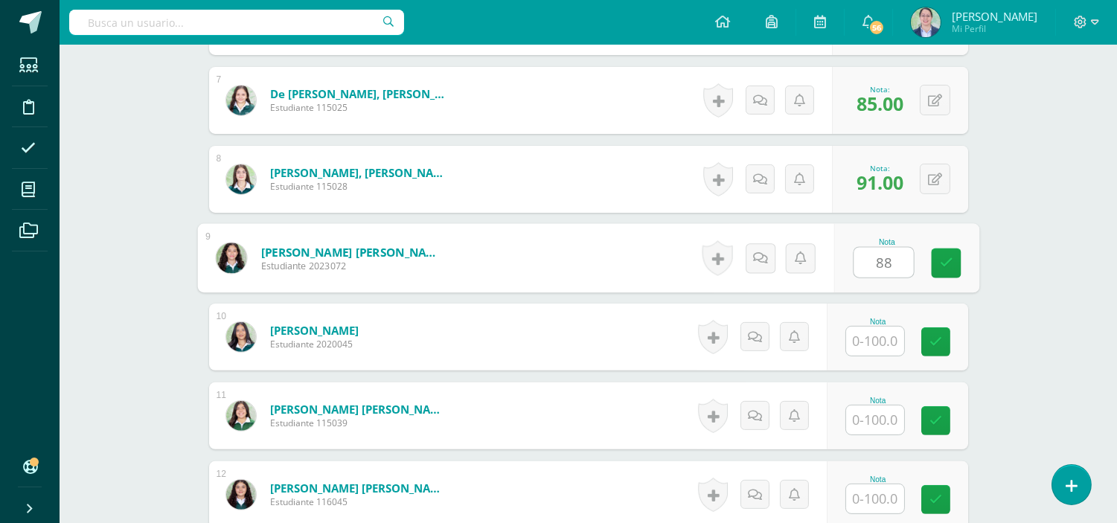
type input "88"
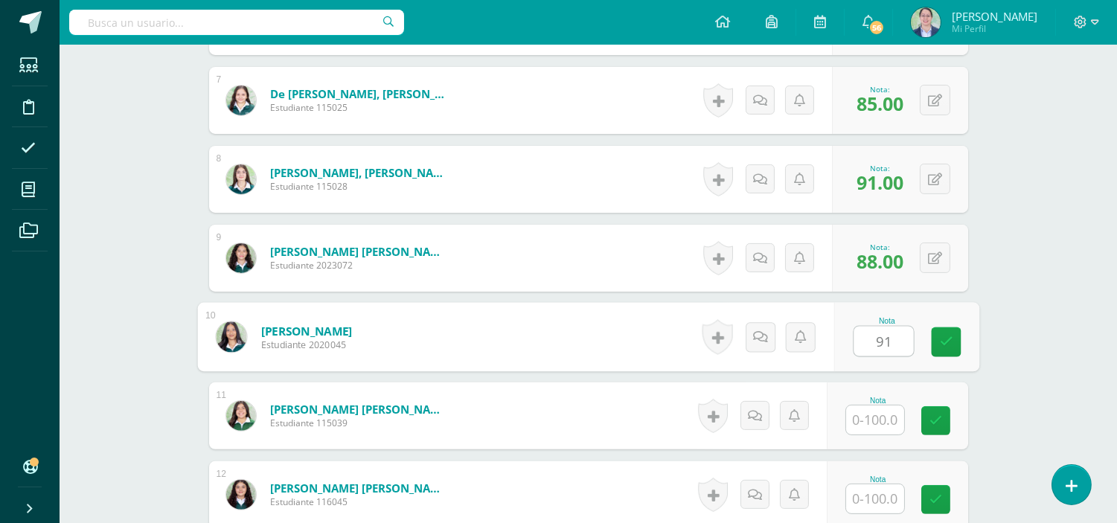
type input "91"
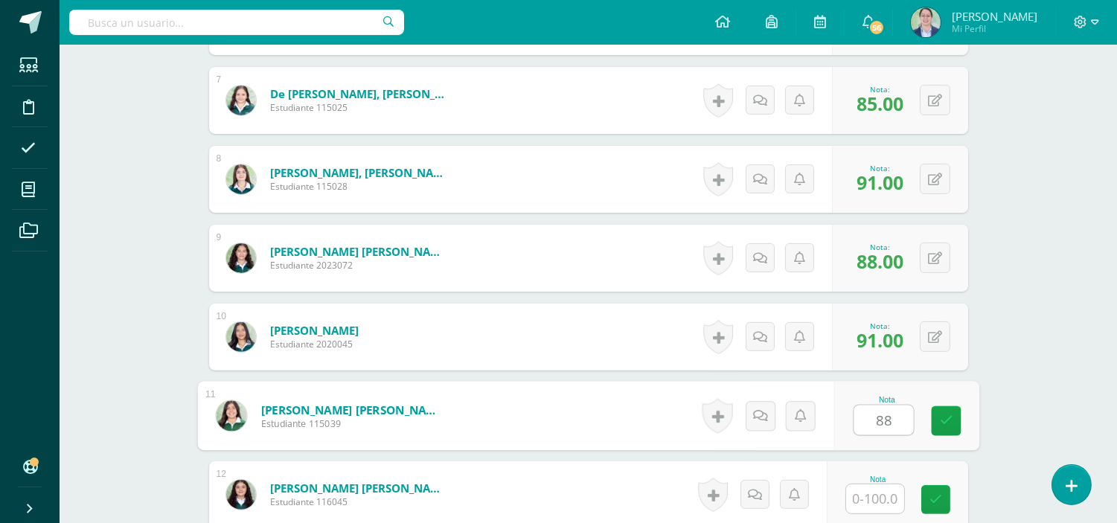
type input "88"
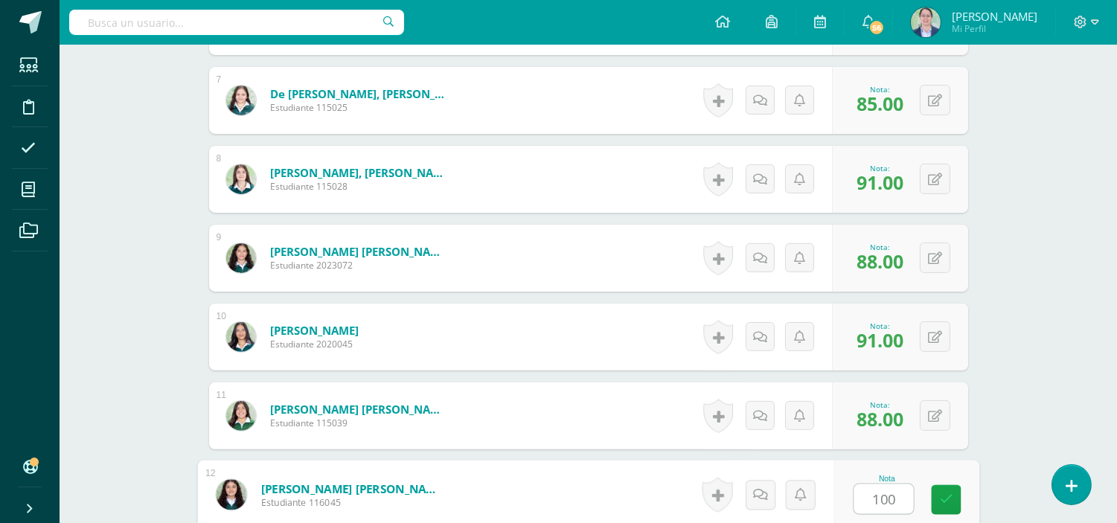
type input "100"
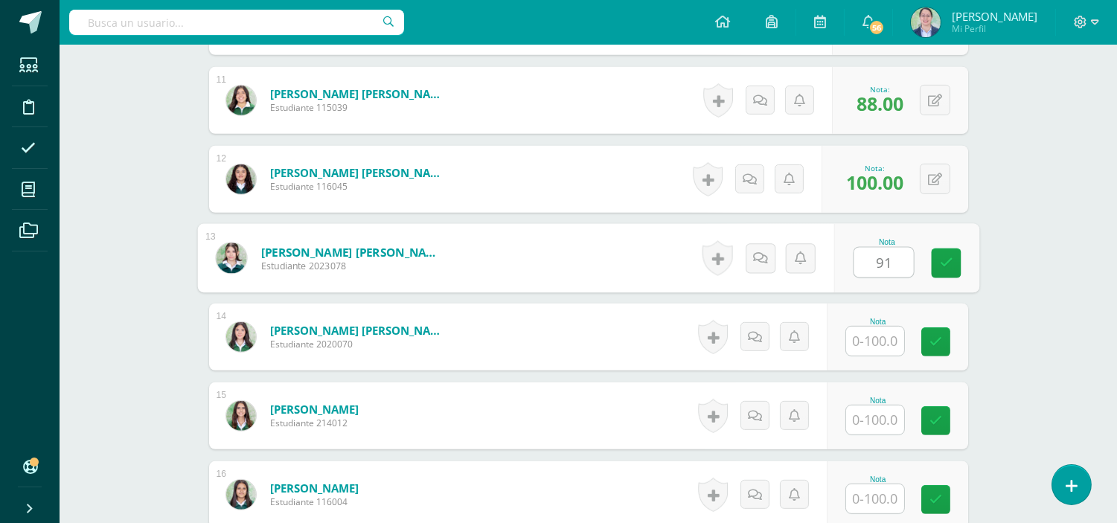
type input "91"
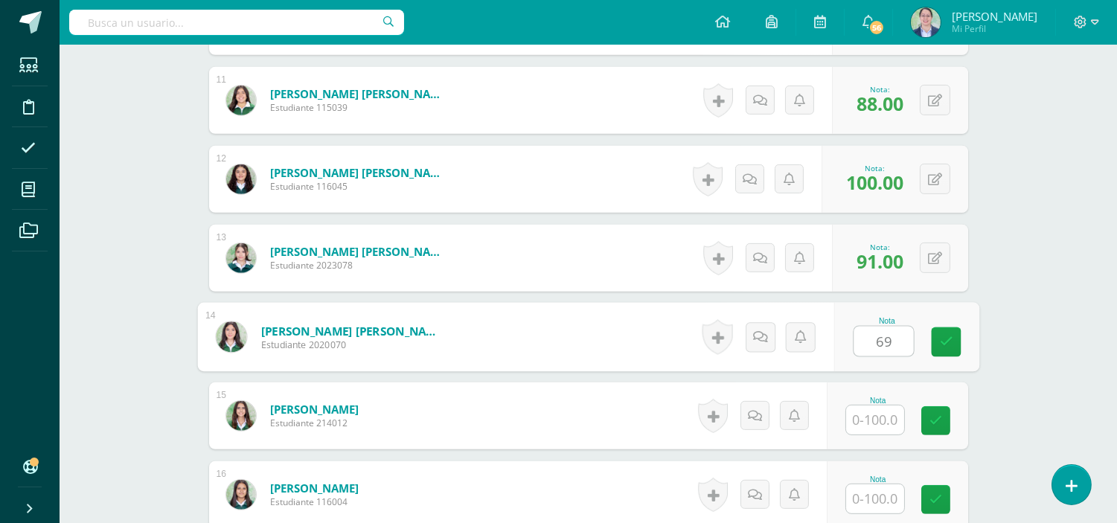
type input "69"
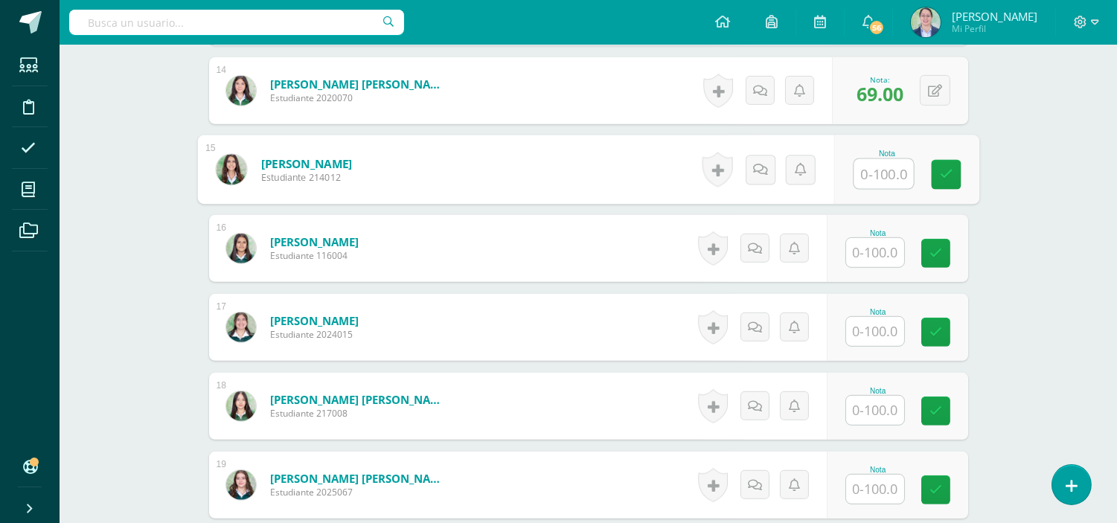
scroll to position [1500, 0]
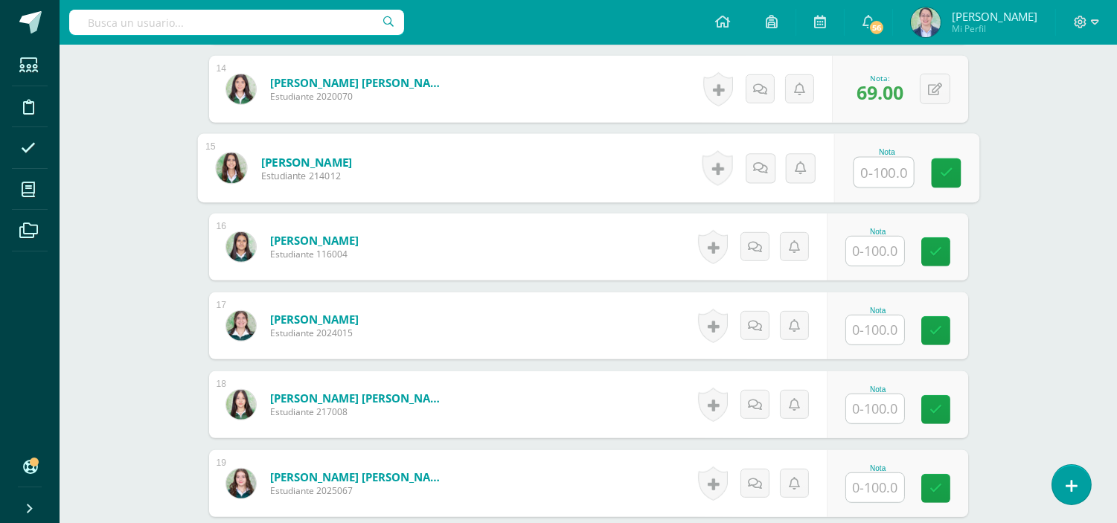
click at [890, 248] on input "text" at bounding box center [875, 251] width 58 height 29
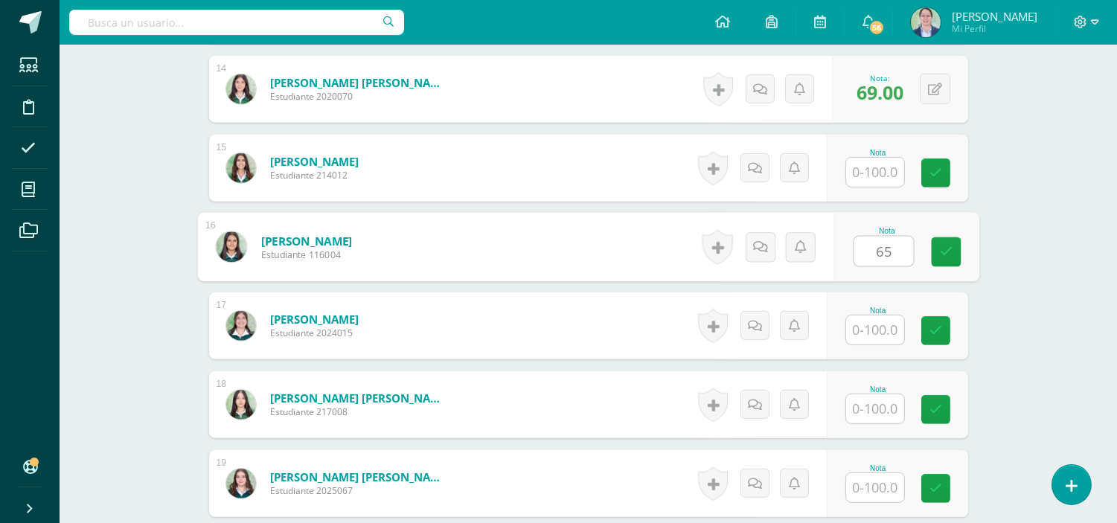
type input "65"
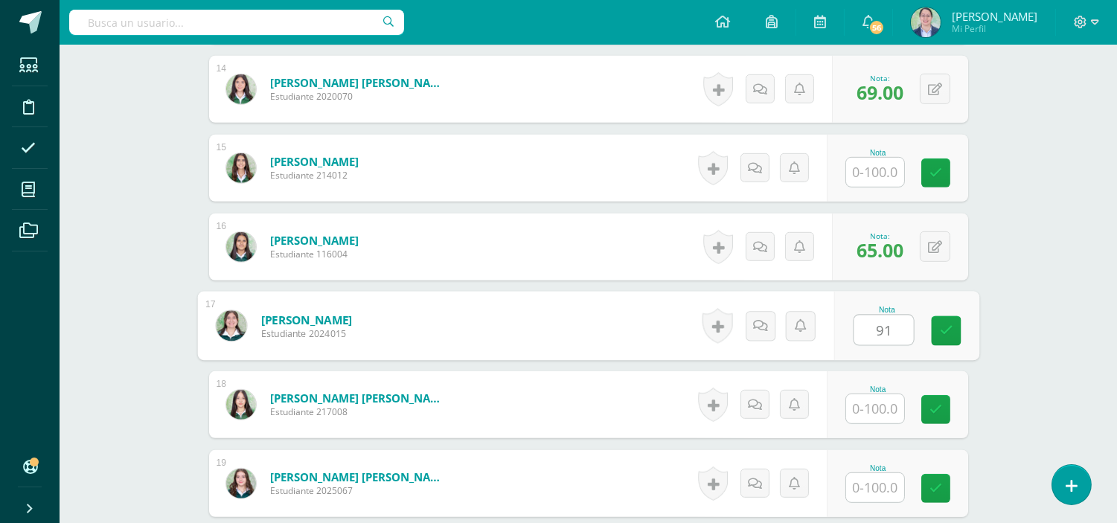
type input "91"
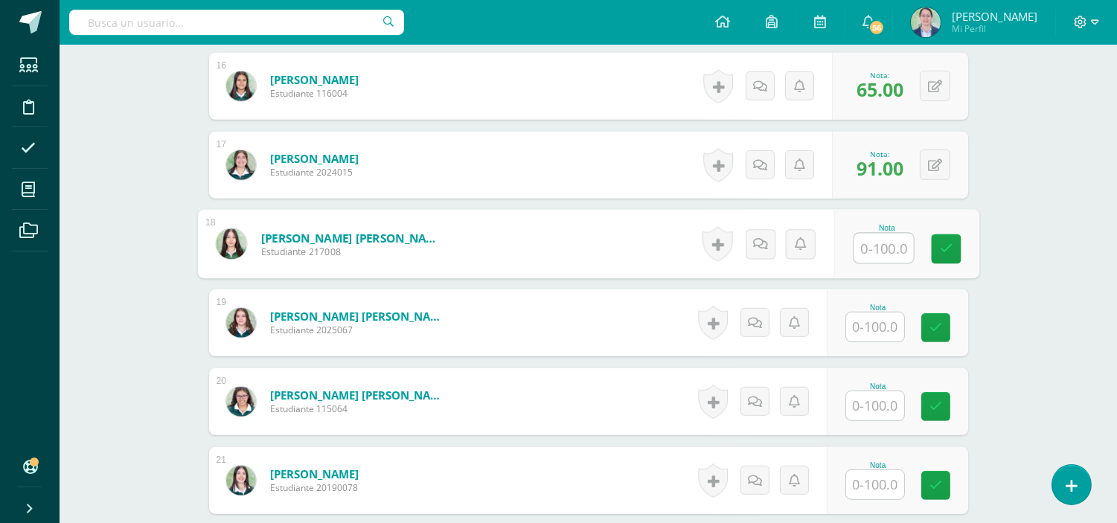
scroll to position [1666, 0]
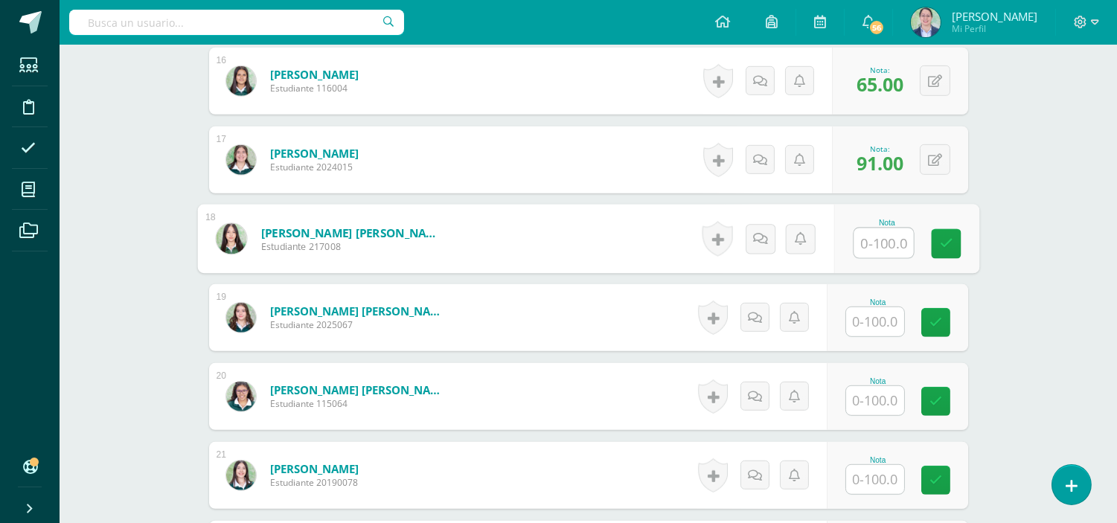
click at [875, 317] on input "text" at bounding box center [875, 321] width 58 height 29
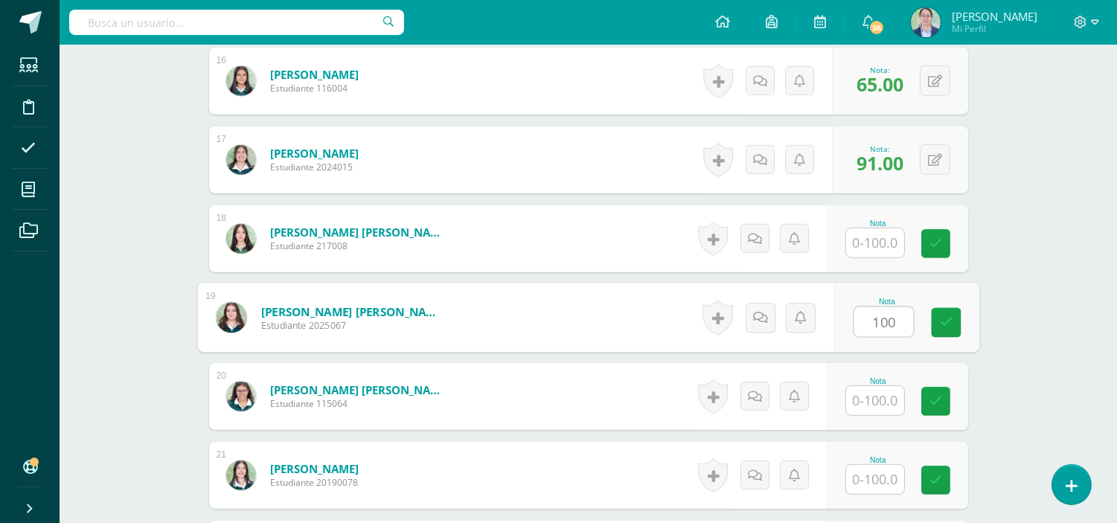
type input "100"
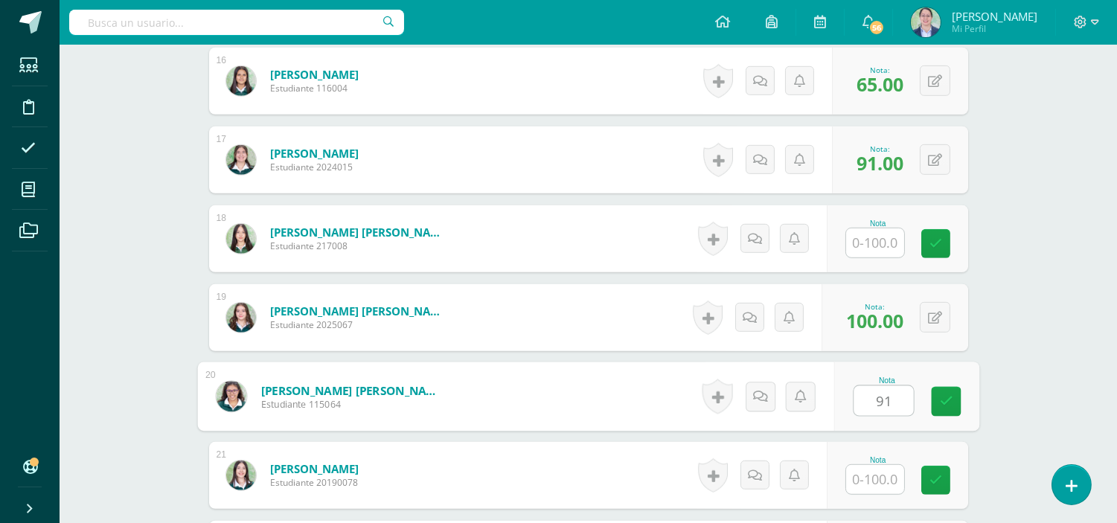
type input "91"
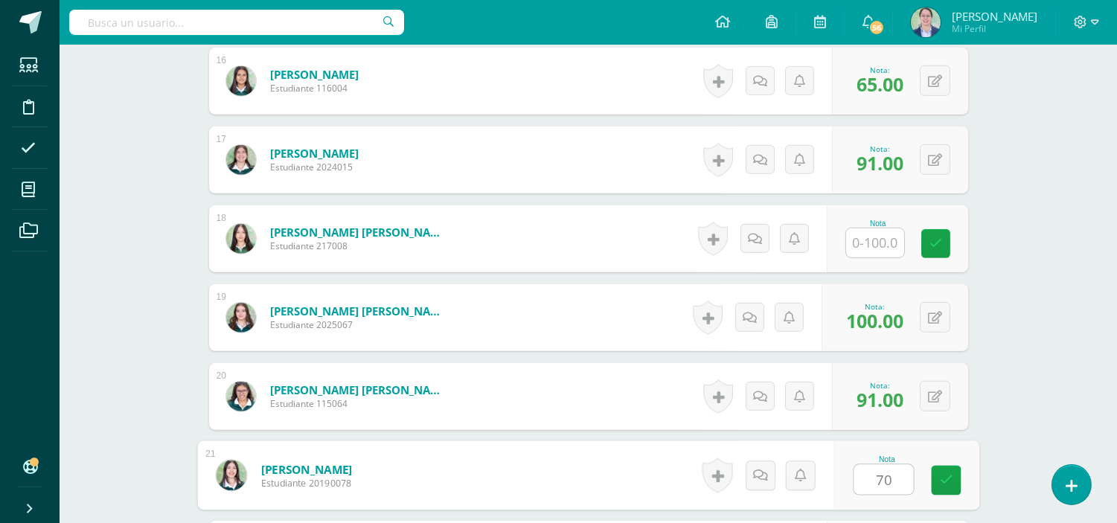
type input "70"
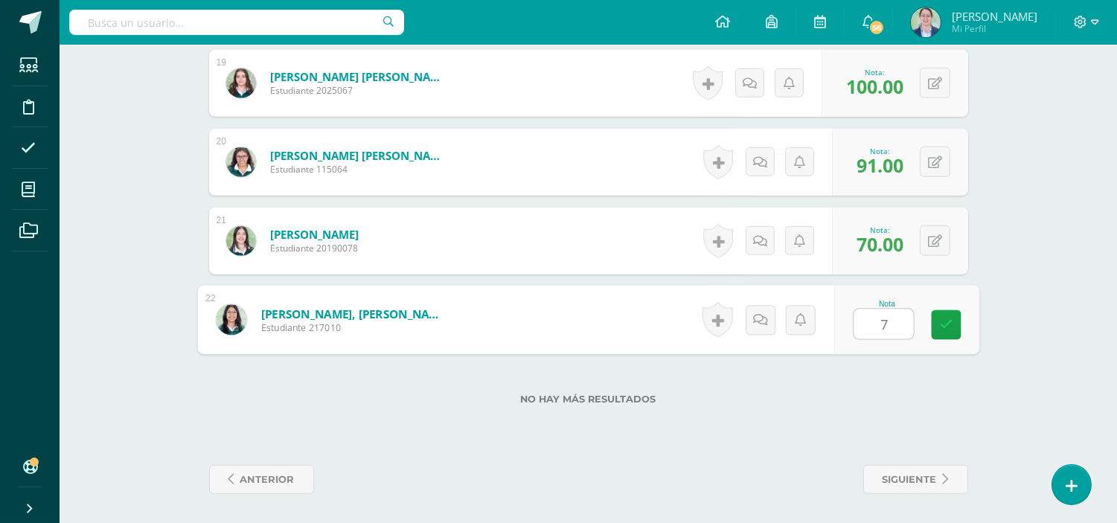
type input "70"
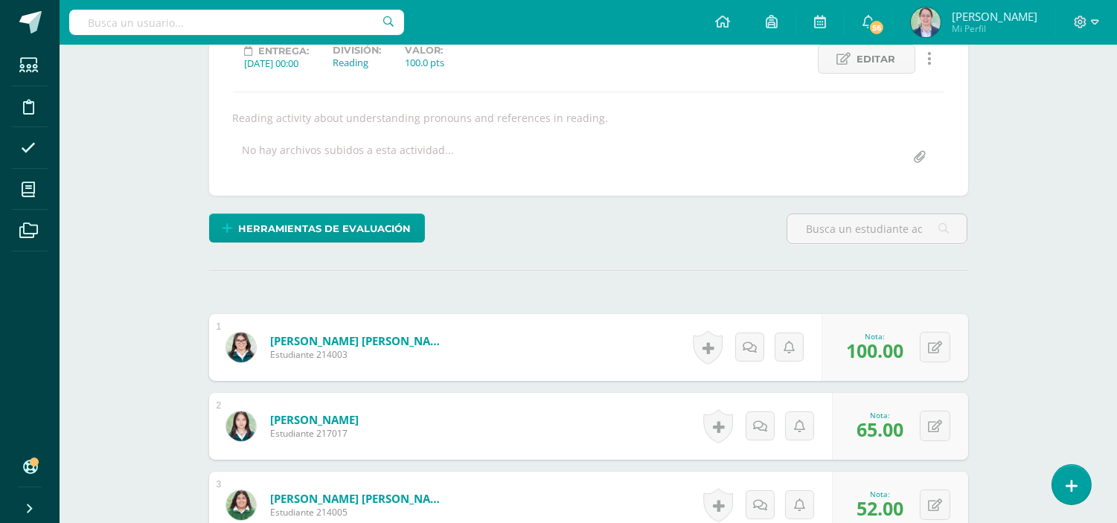
scroll to position [0, 0]
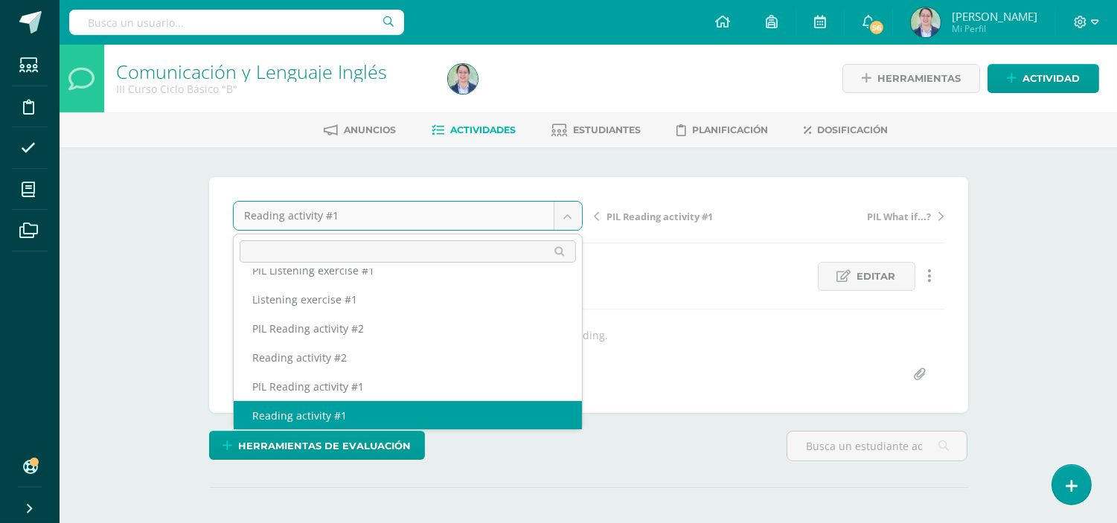
scroll to position [528, 0]
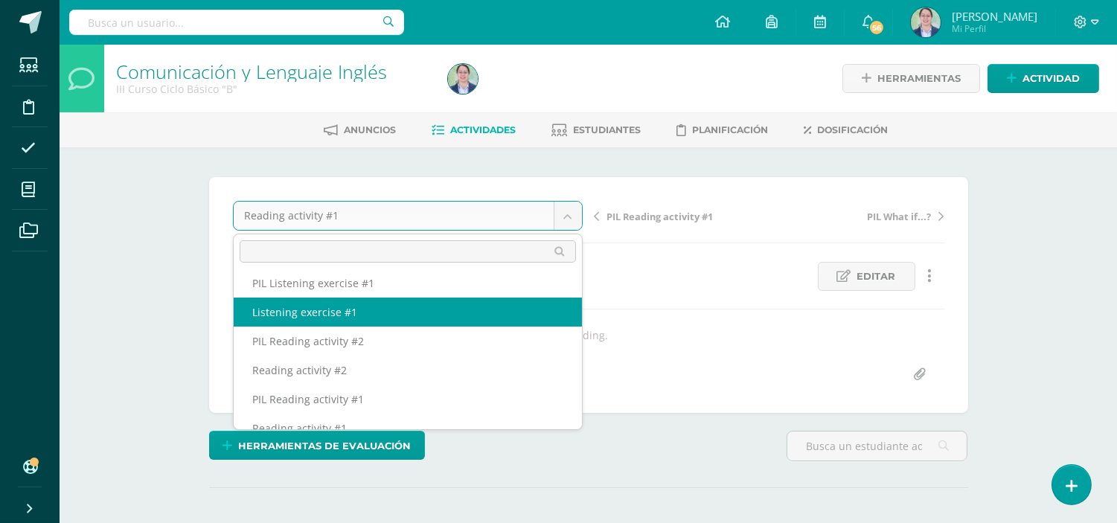
select select "/dashboard/teacher/grade-activity/262629/"
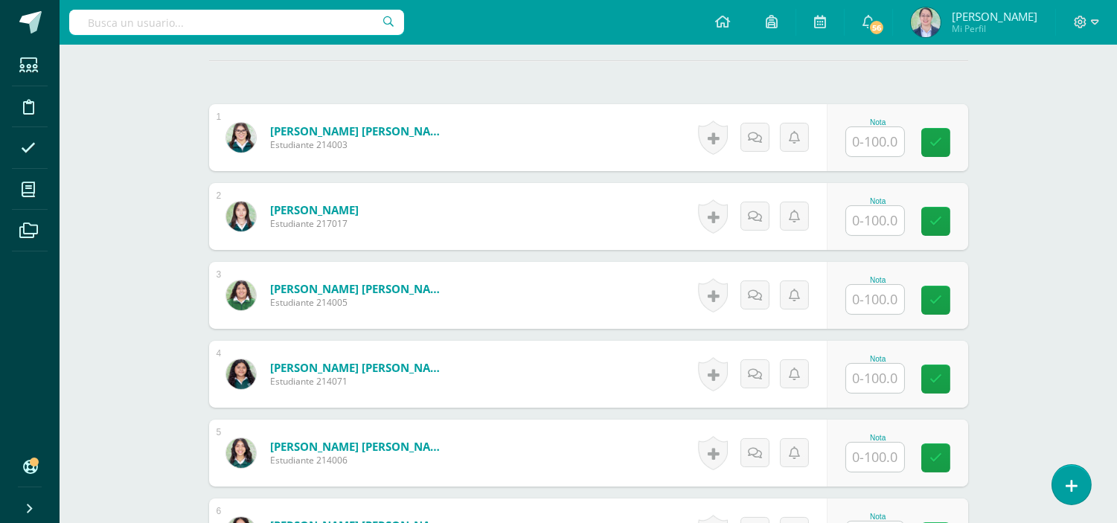
click at [879, 147] on input "text" at bounding box center [875, 141] width 58 height 29
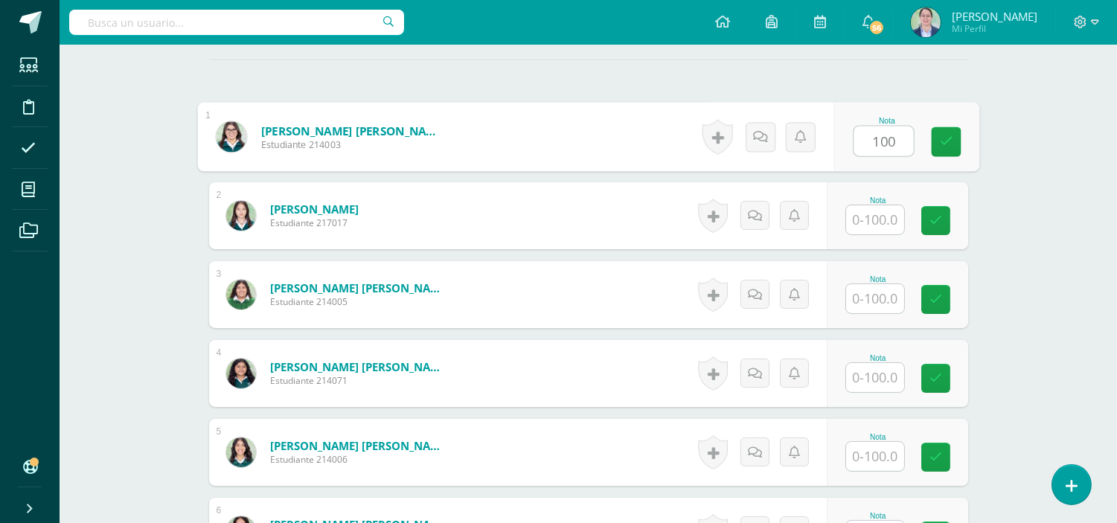
type input "100"
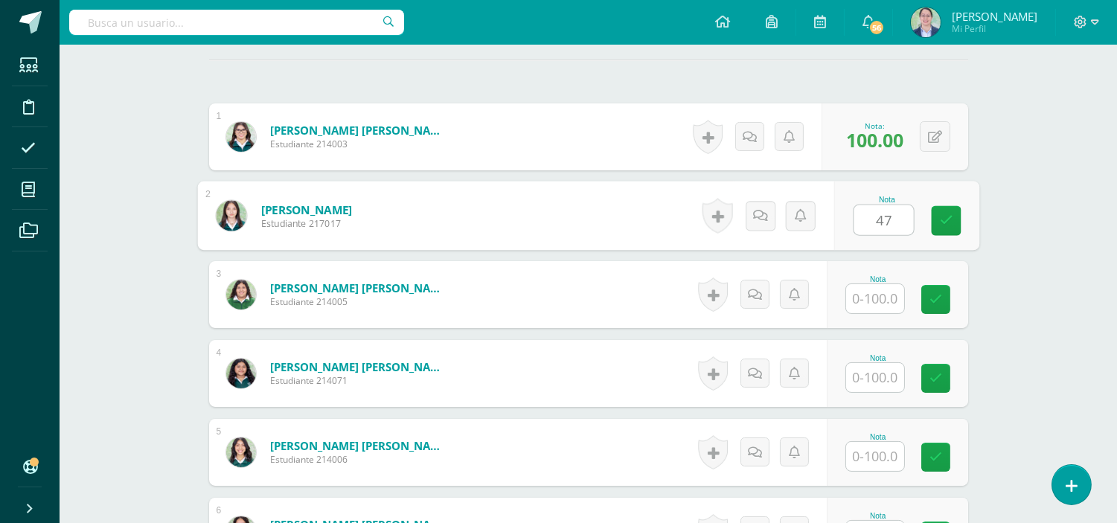
scroll to position [428, 0]
type input "47"
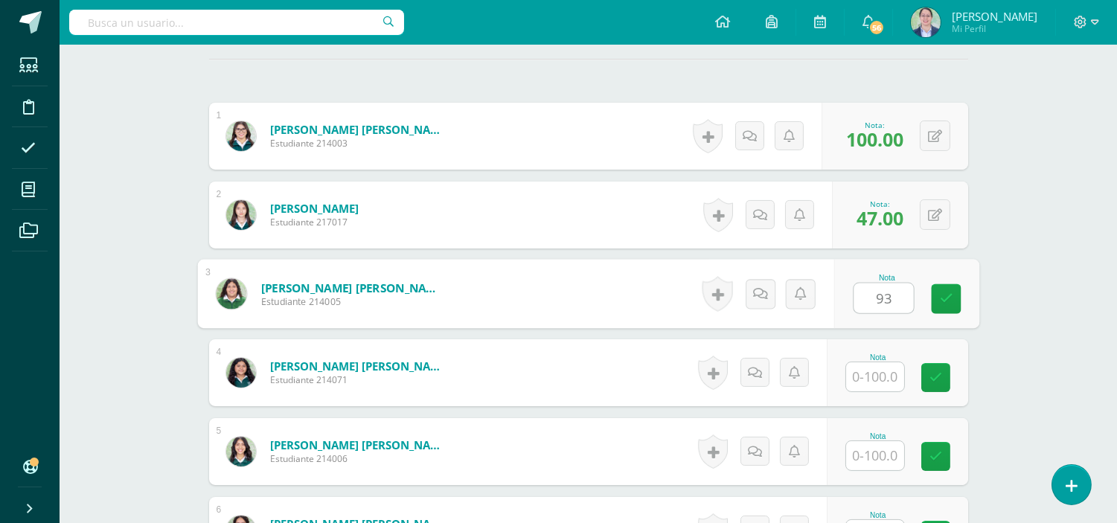
type input "93"
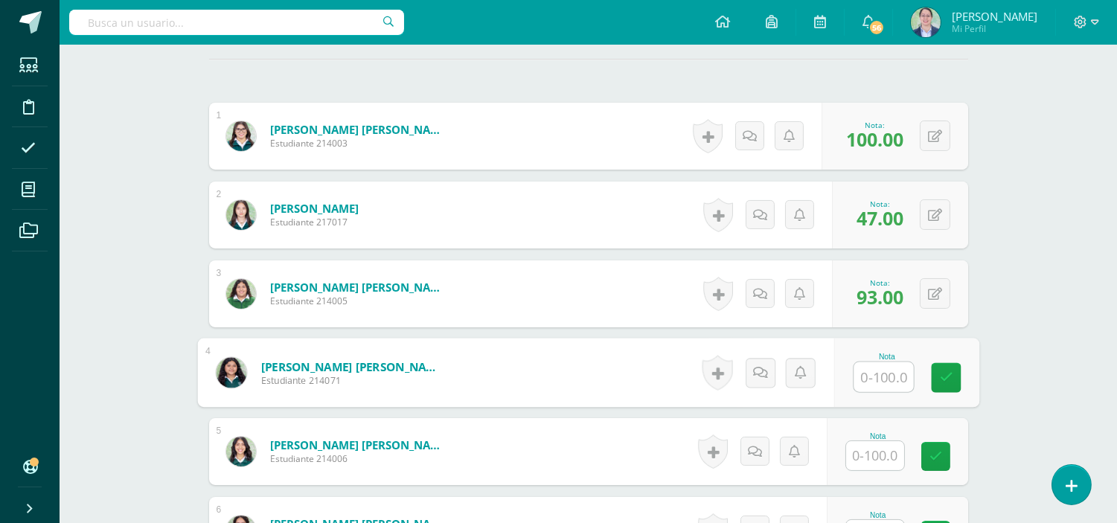
scroll to position [429, 0]
type input "87"
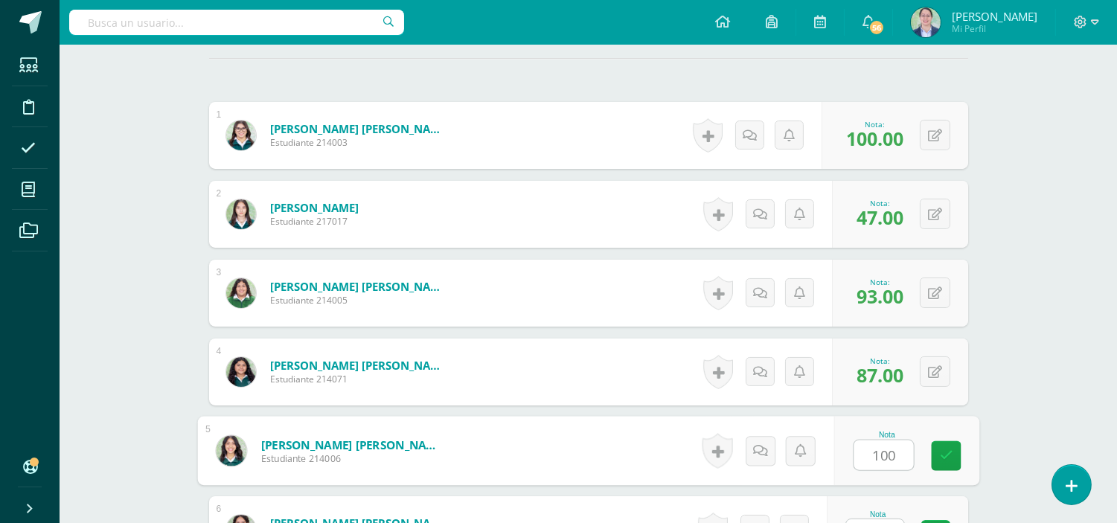
type input "100"
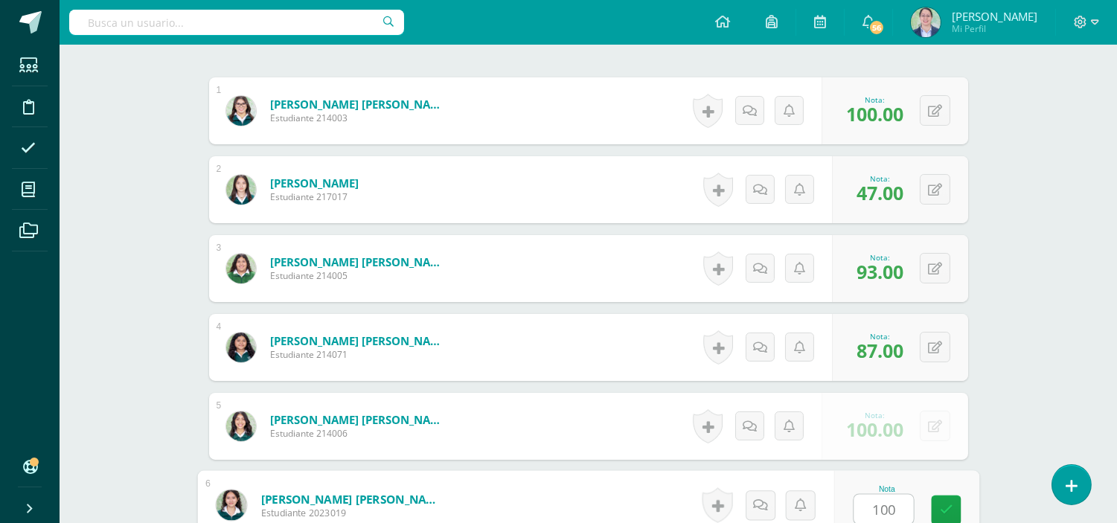
type input "100"
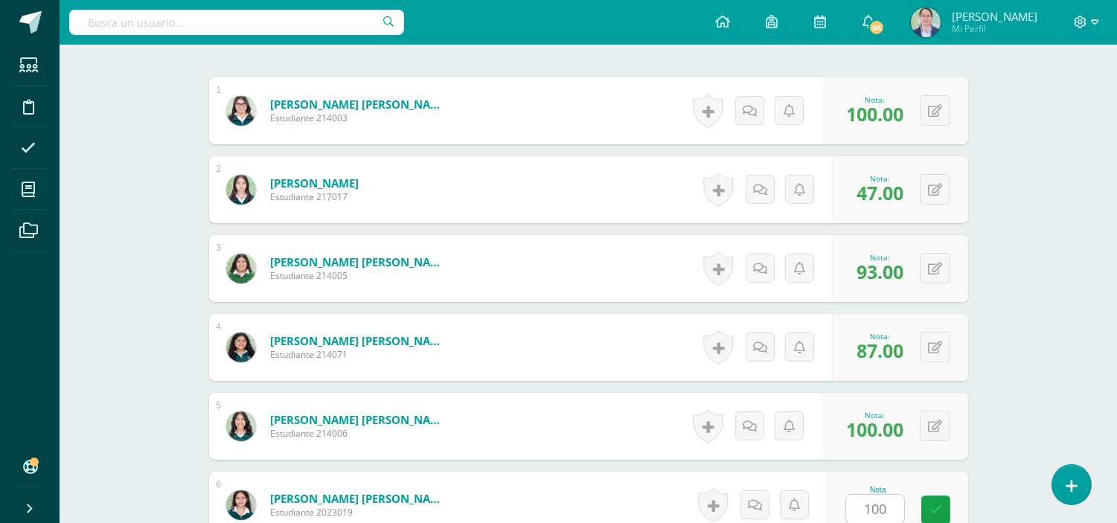
scroll to position [780, 0]
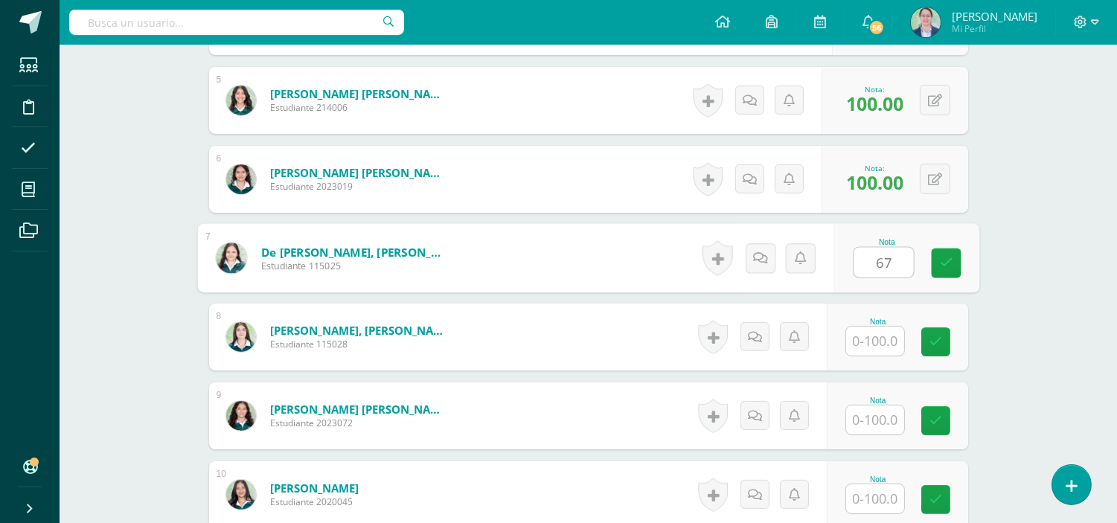
type input "67"
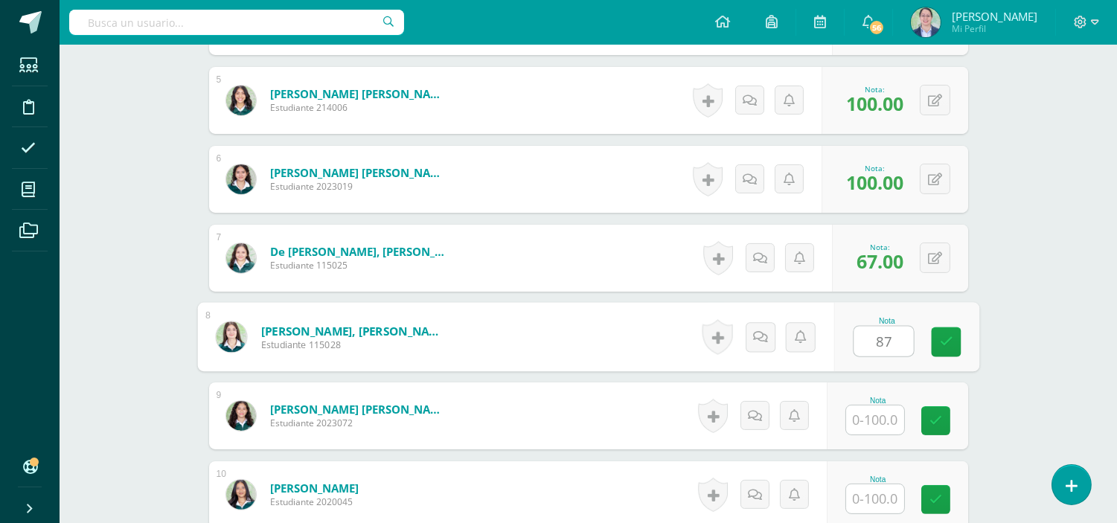
type input "87"
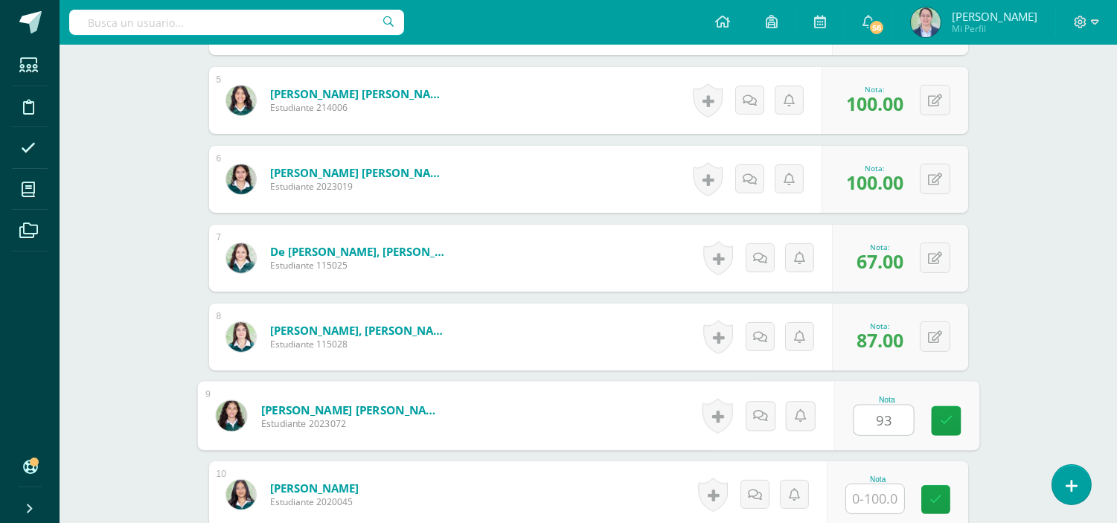
type input "93"
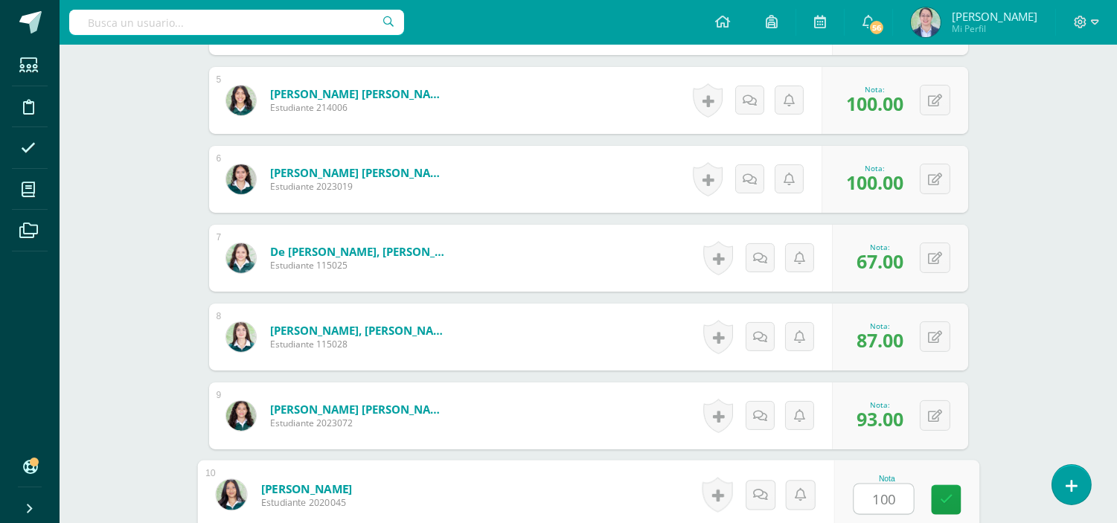
type input "100"
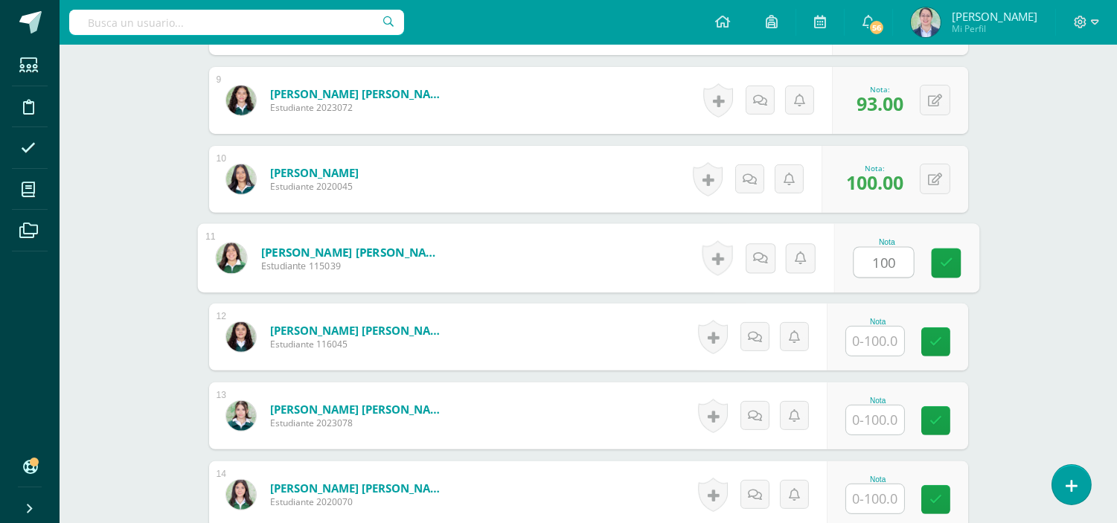
type input "100"
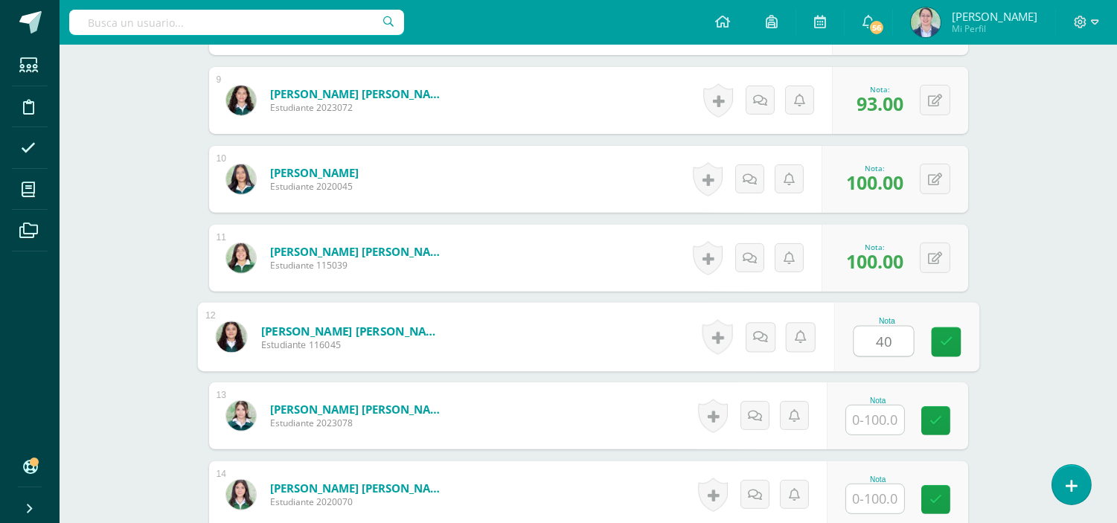
type input "40"
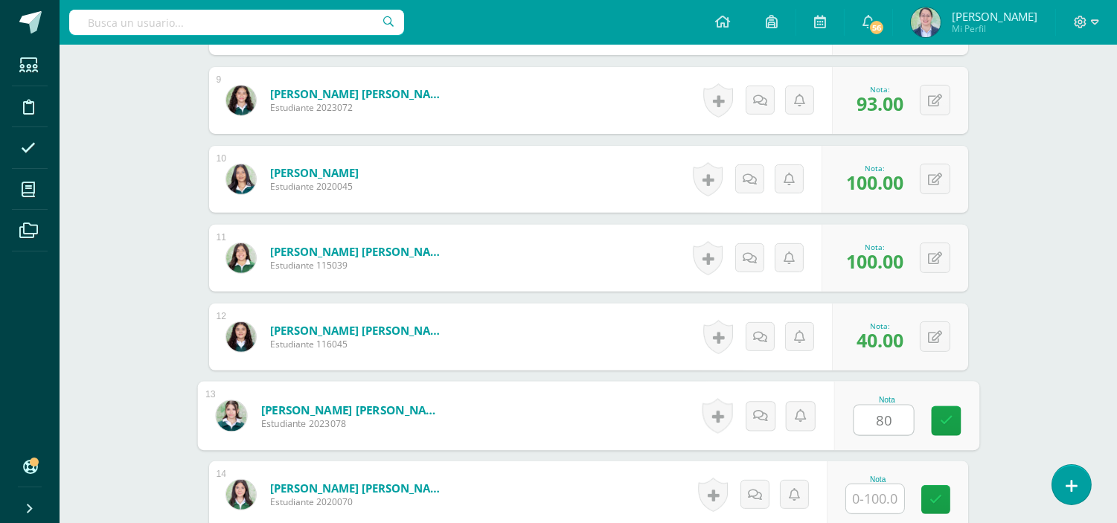
type input "80"
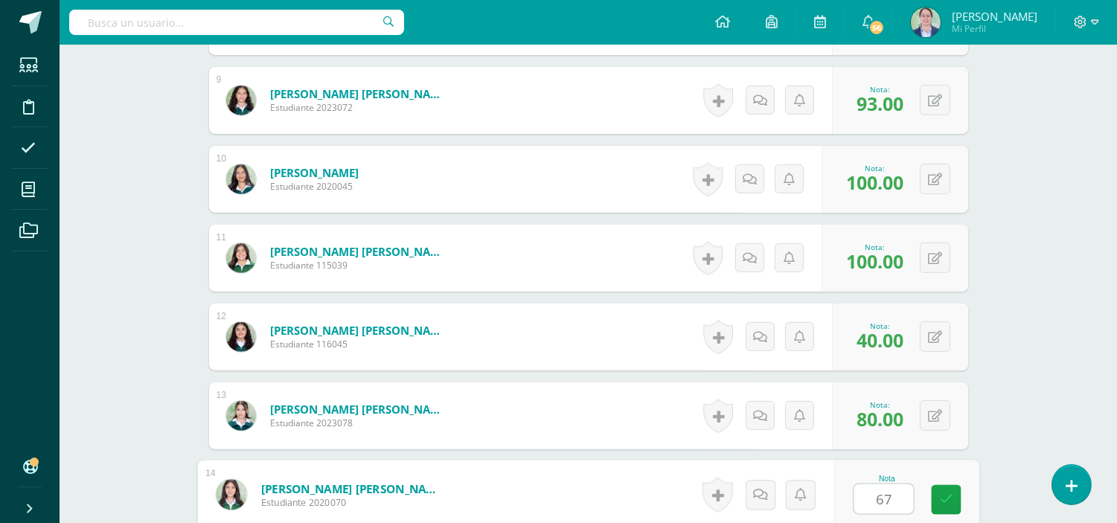
type input "67"
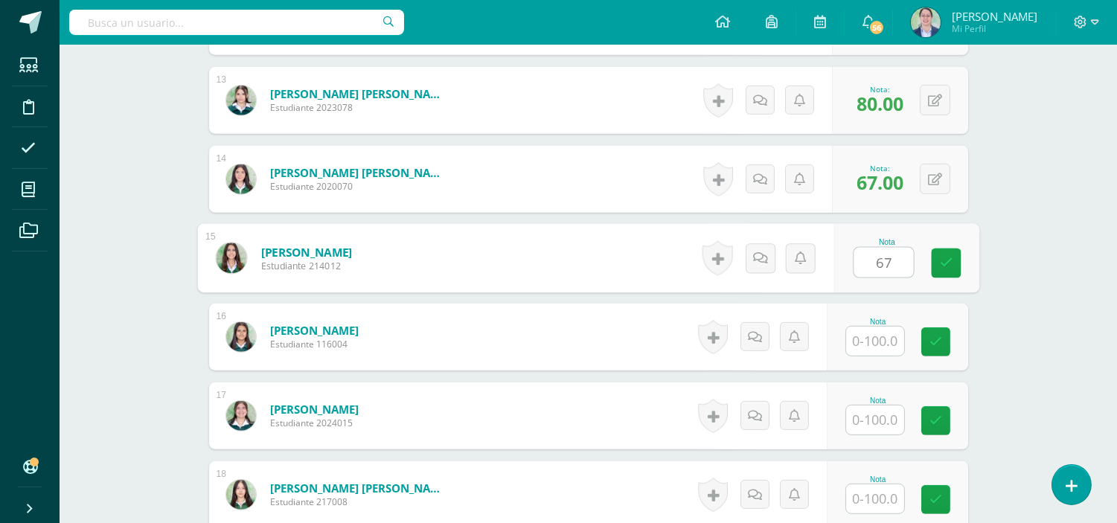
type input "67"
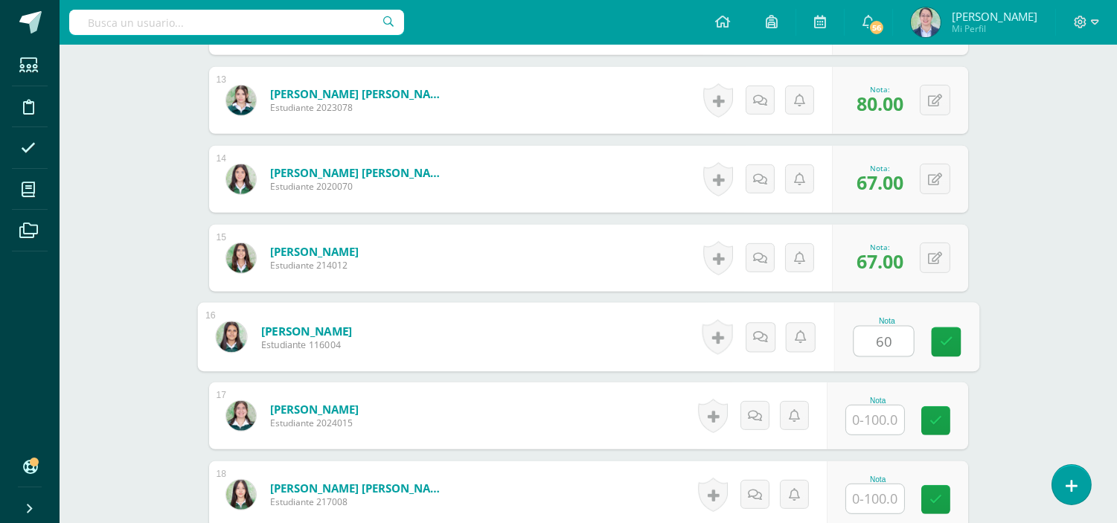
type input "60"
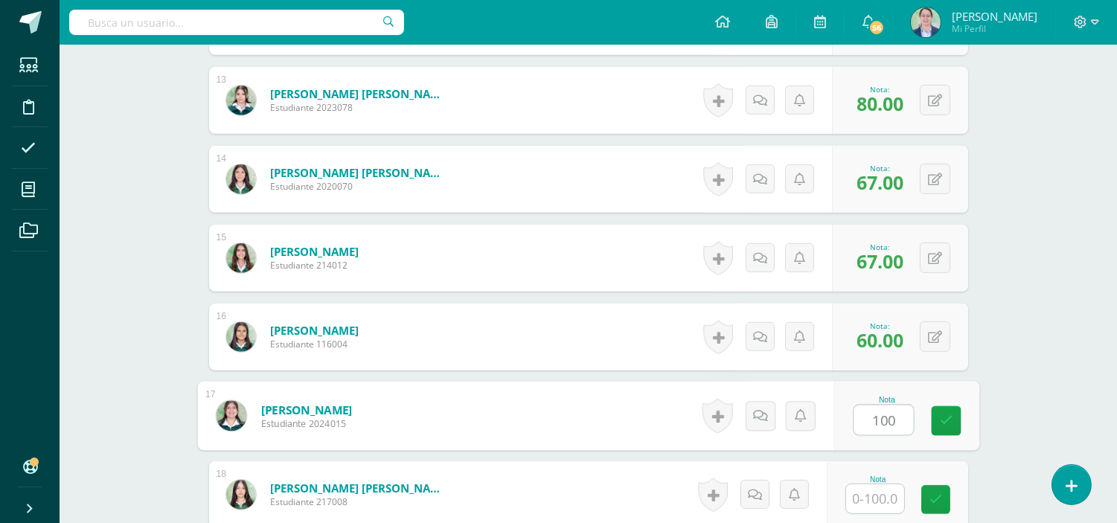
type input "100"
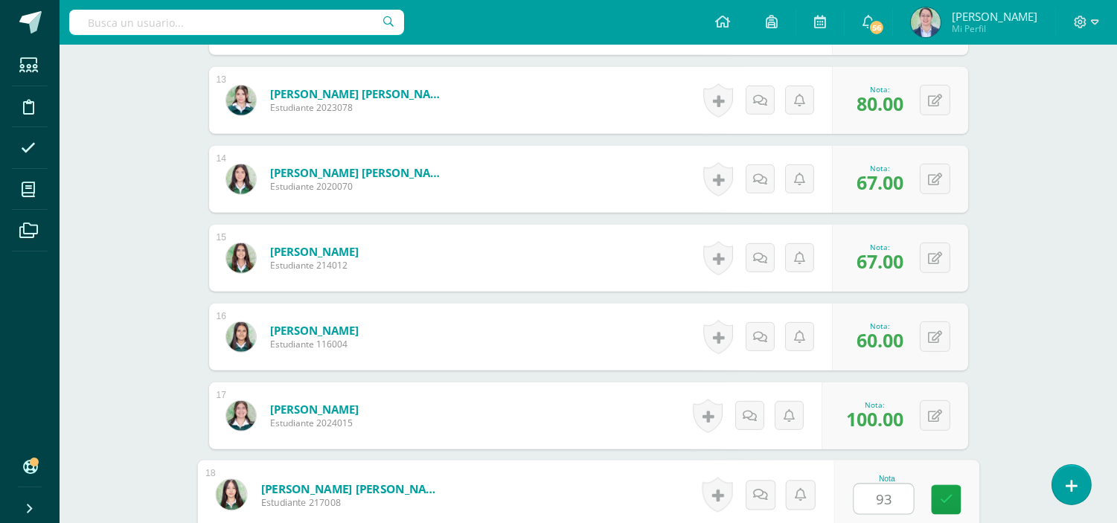
type input "93"
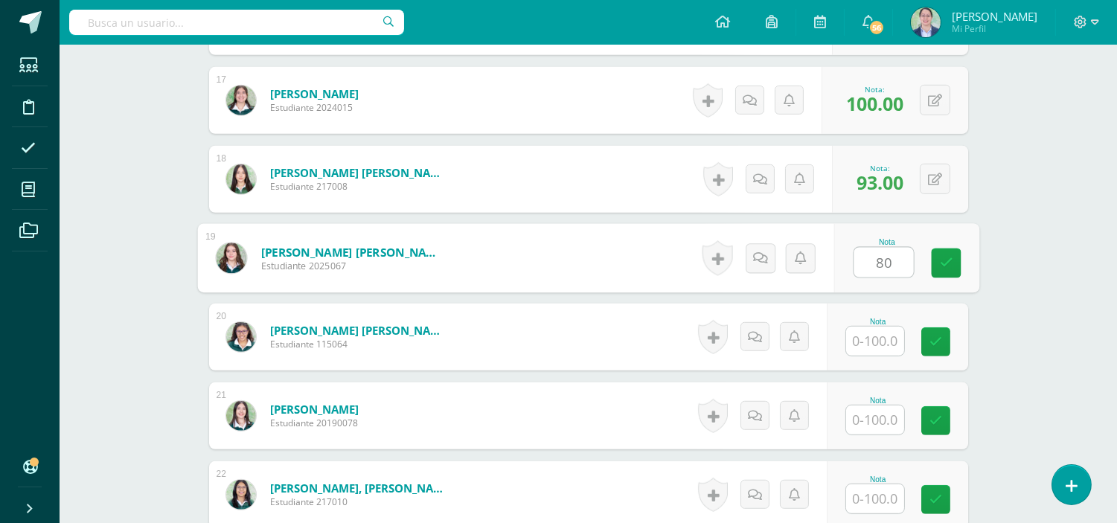
type input "80"
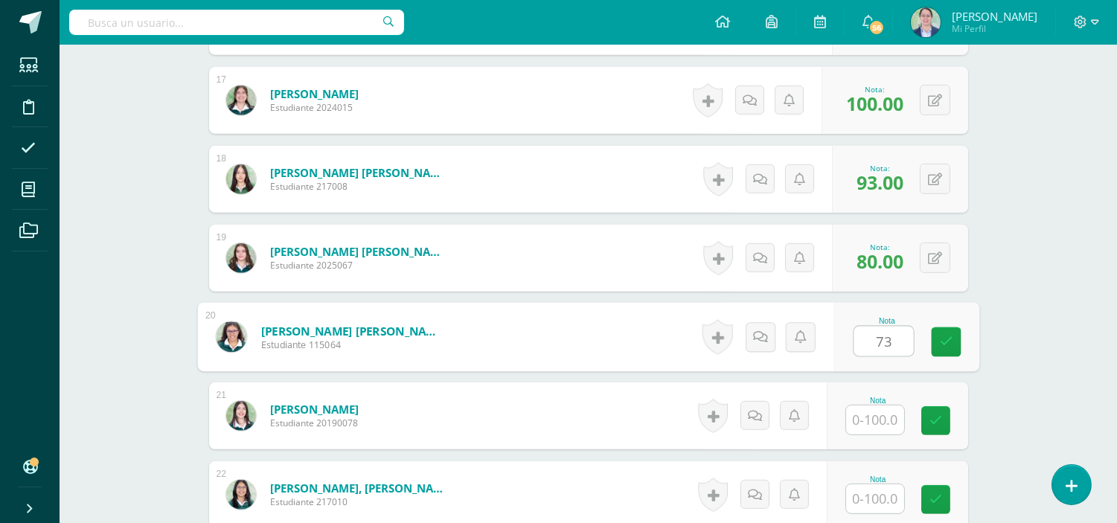
type input "73"
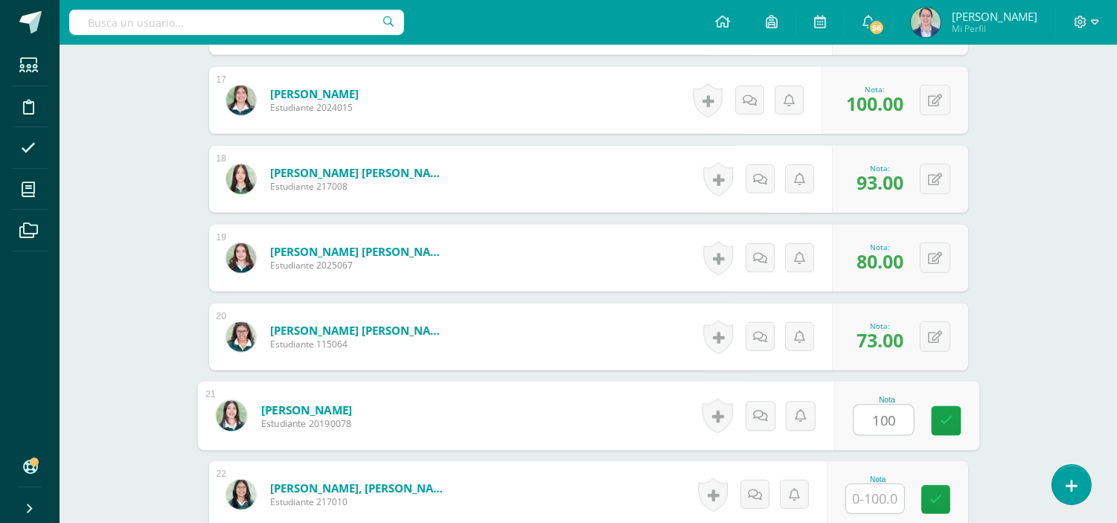
type input "100"
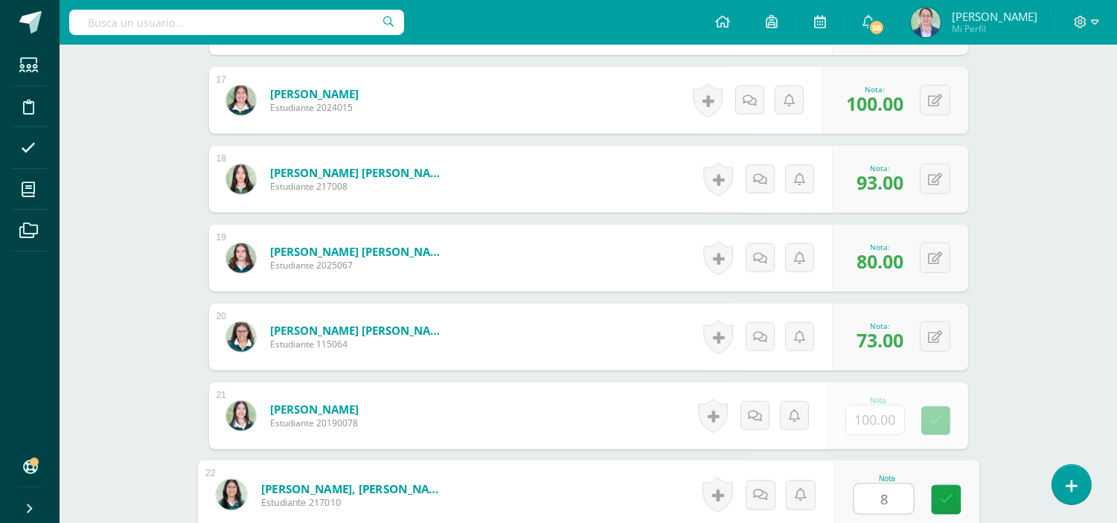
type input "80"
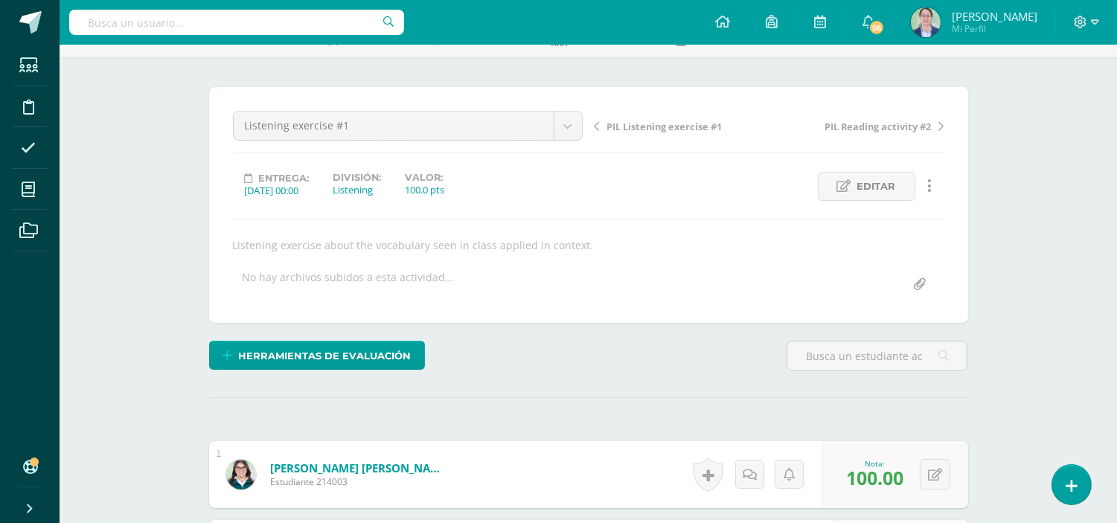
scroll to position [0, 0]
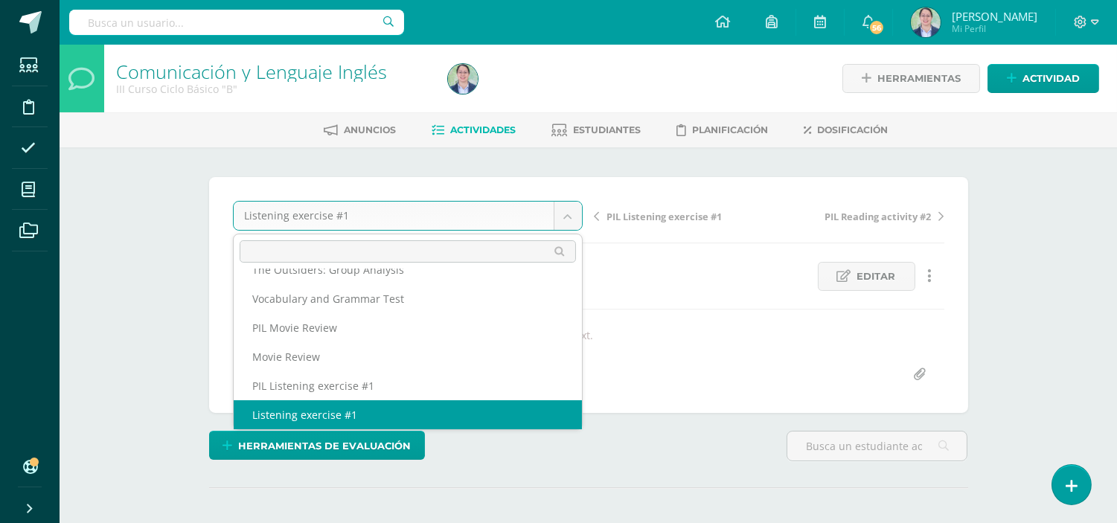
scroll to position [412, 0]
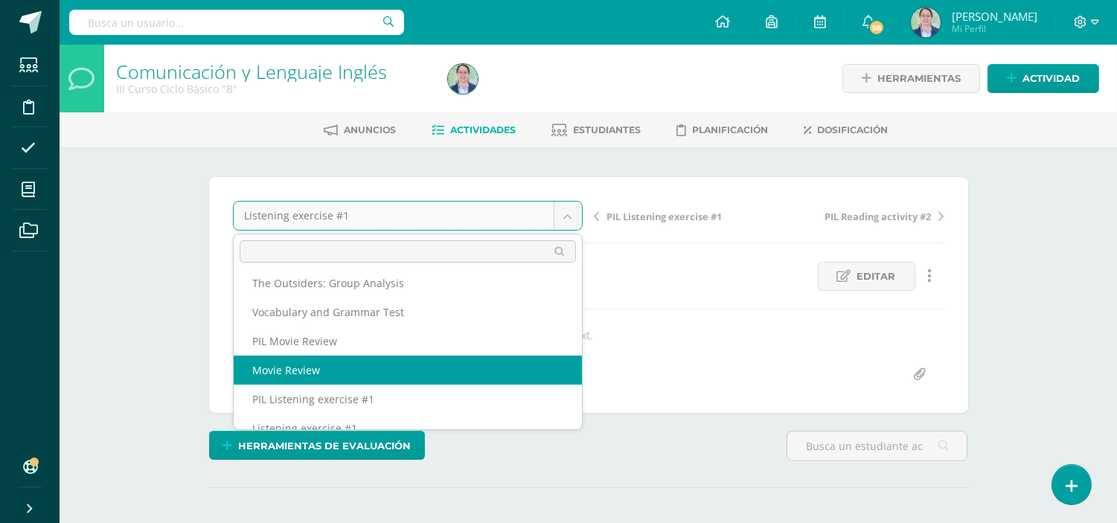
select select "/dashboard/teacher/grade-activity/262634/"
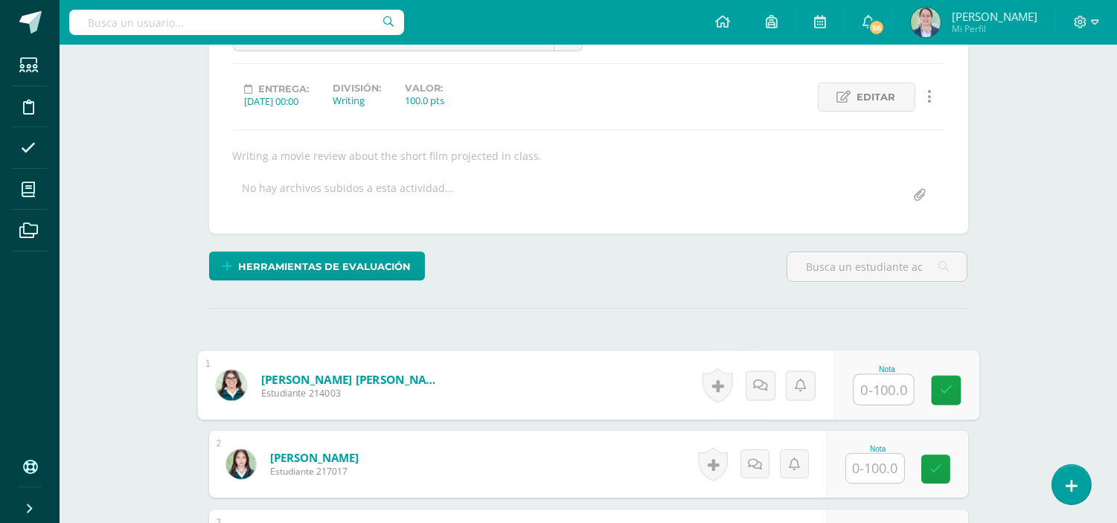
click at [879, 391] on input "text" at bounding box center [883, 390] width 60 height 30
type input "83"
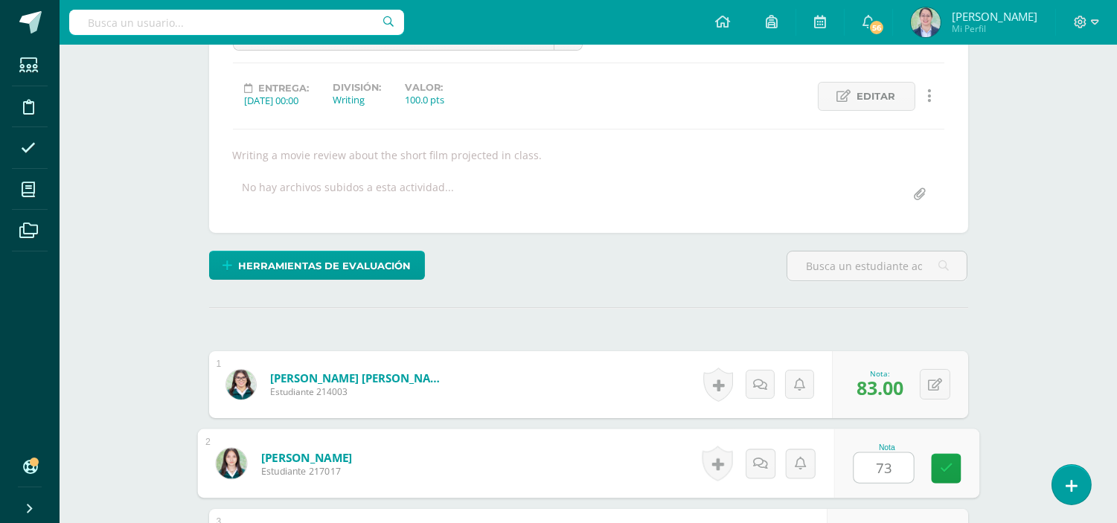
type input "73"
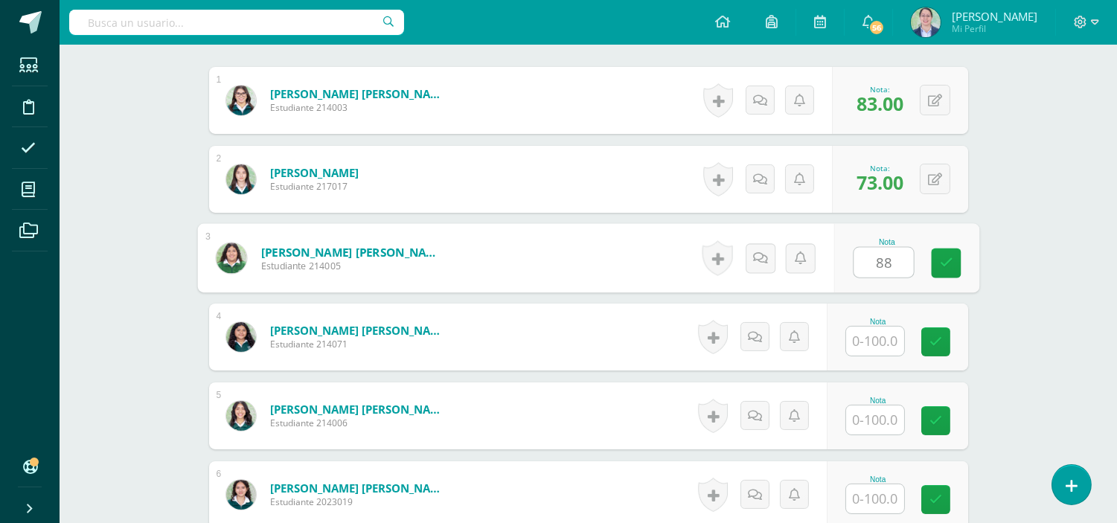
type input "88"
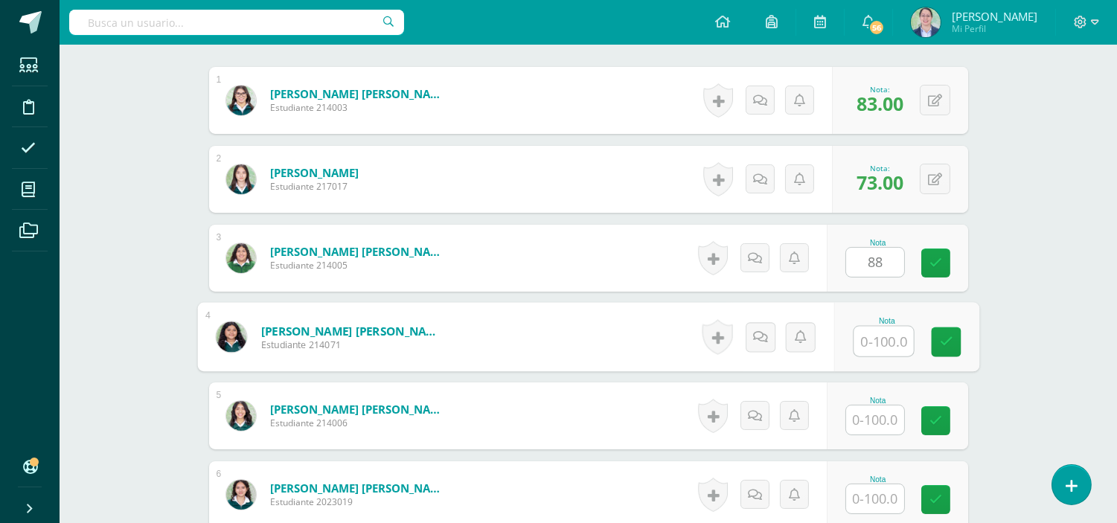
scroll to position [465, 0]
type input "51"
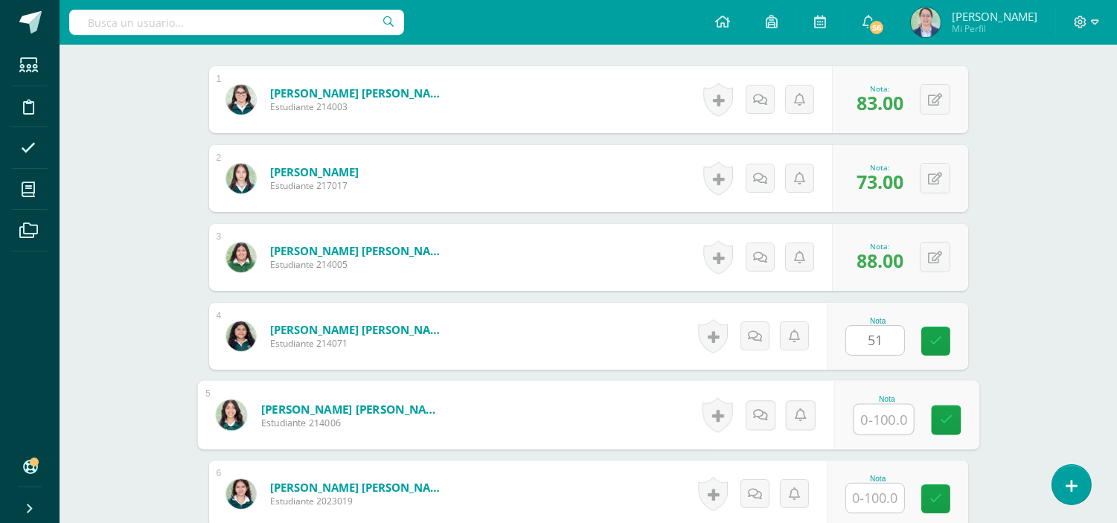
scroll to position [466, 0]
type input "85"
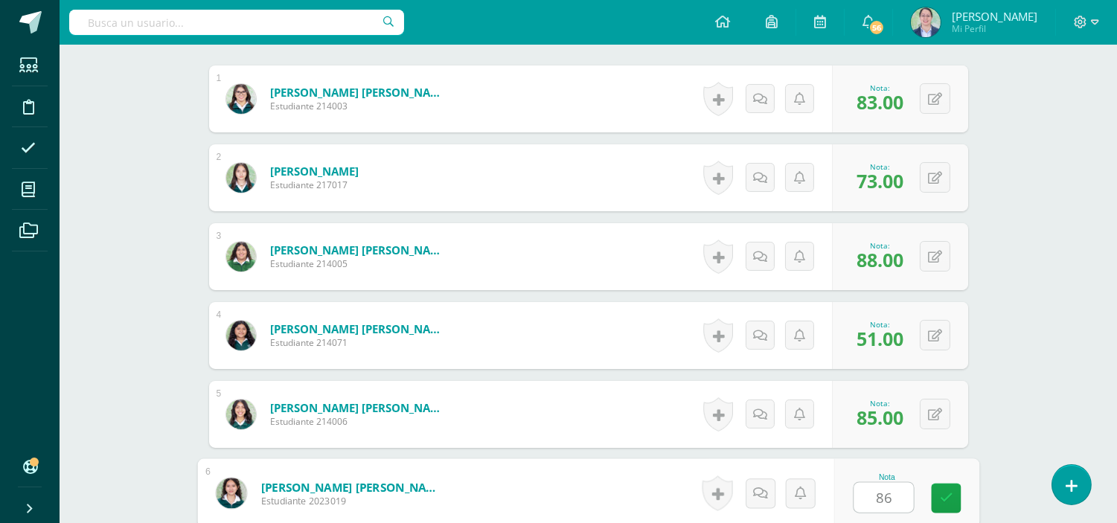
type input "86"
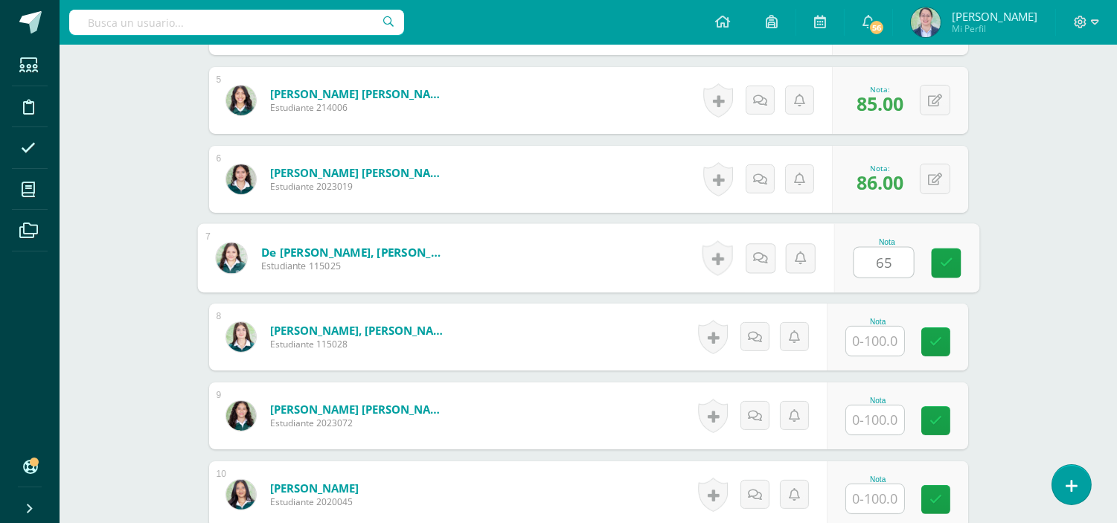
type input "65"
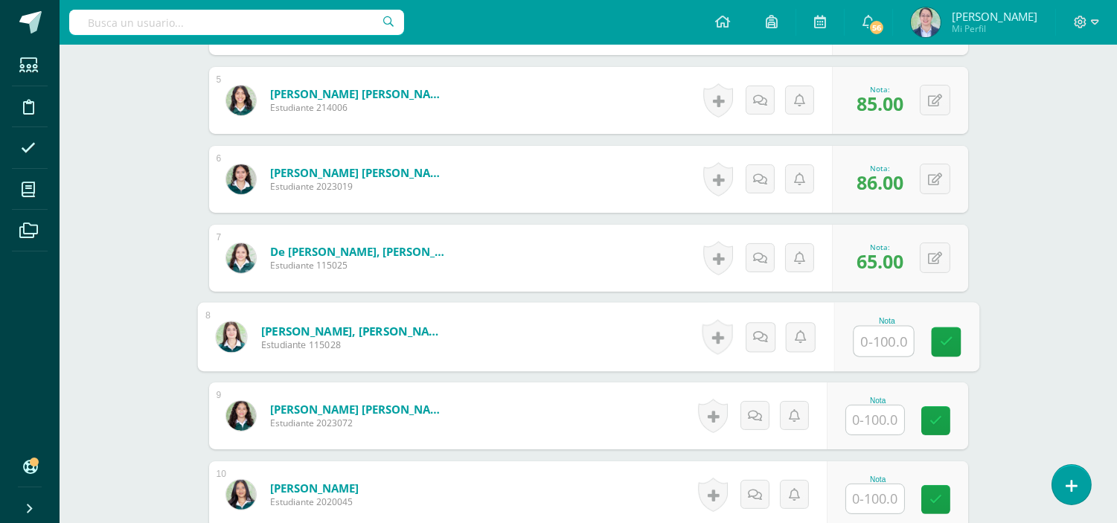
click at [865, 426] on input "text" at bounding box center [875, 419] width 58 height 29
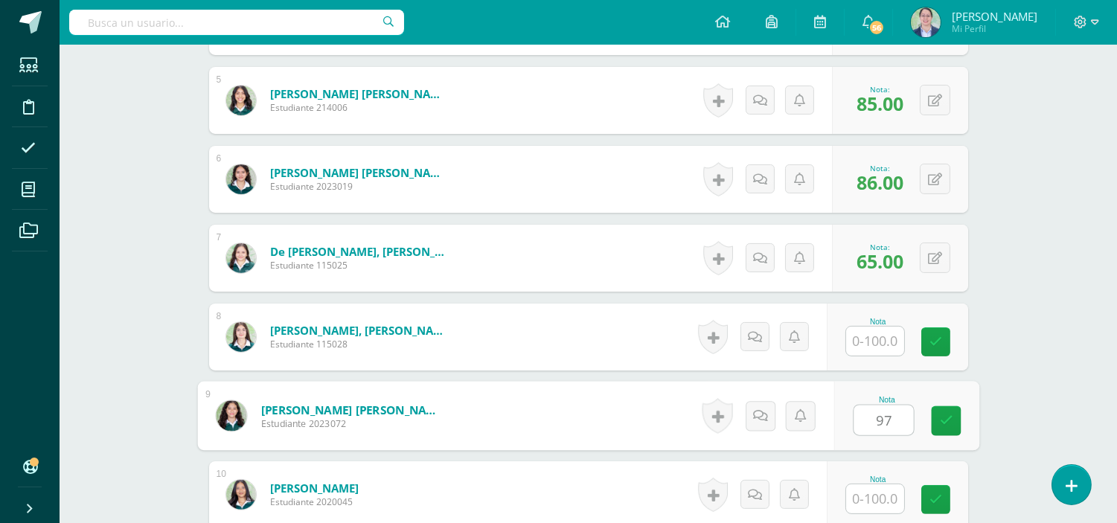
type input "97"
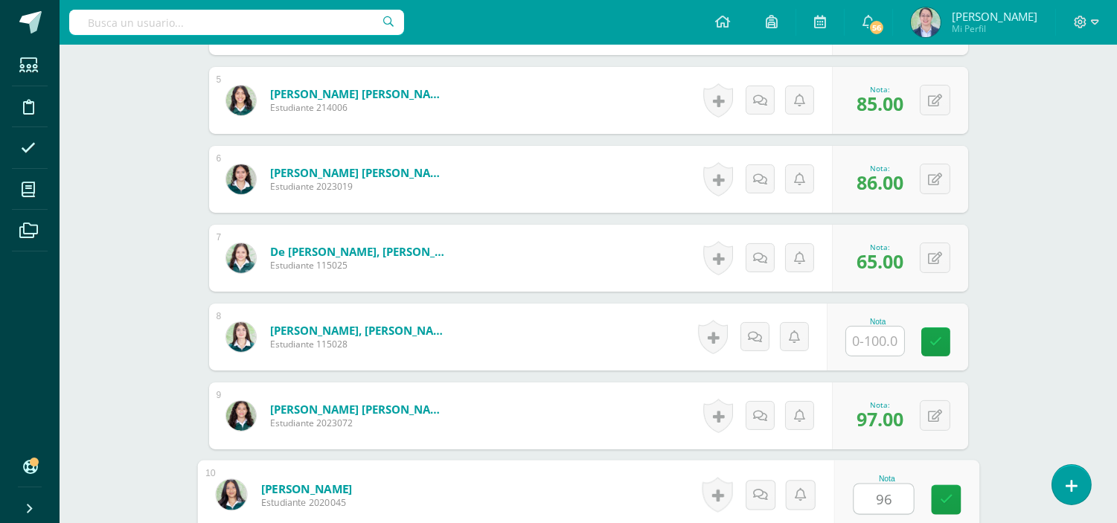
type input "96"
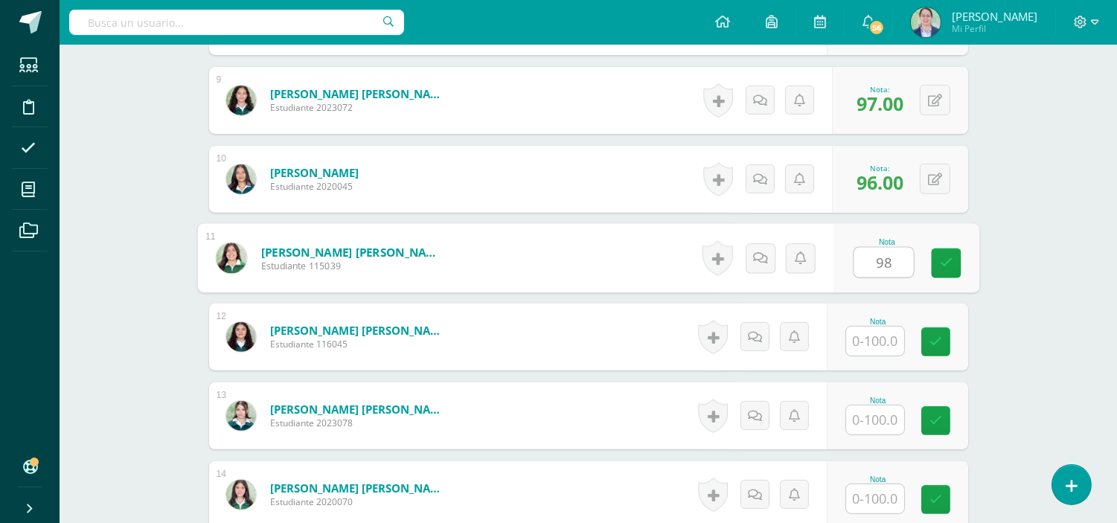
type input "98"
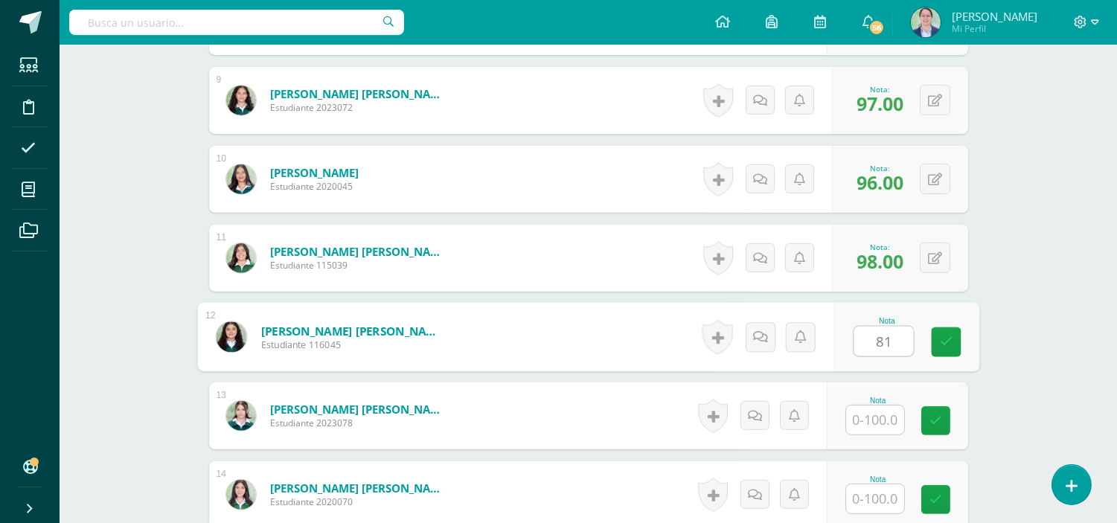
type input "81"
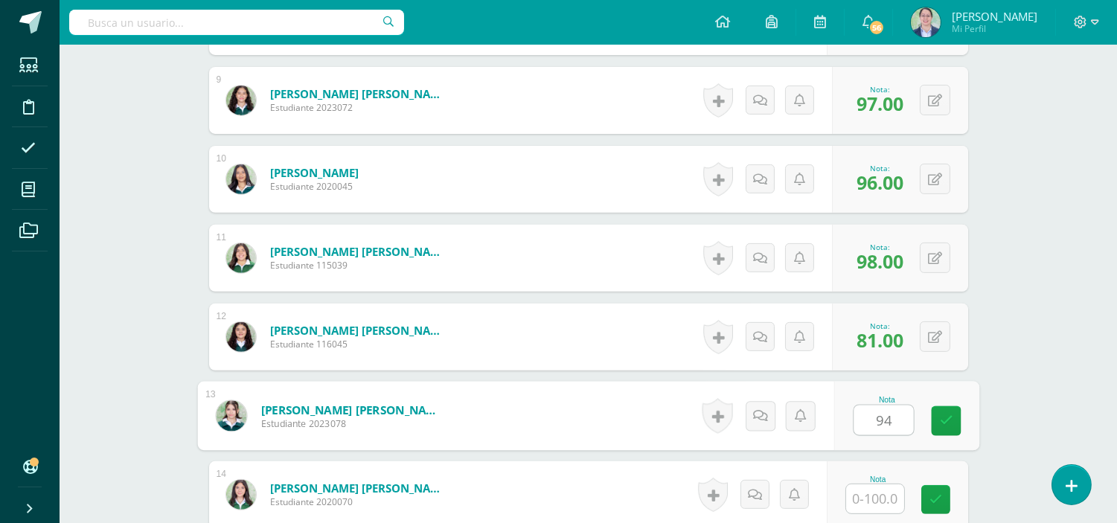
type input "94"
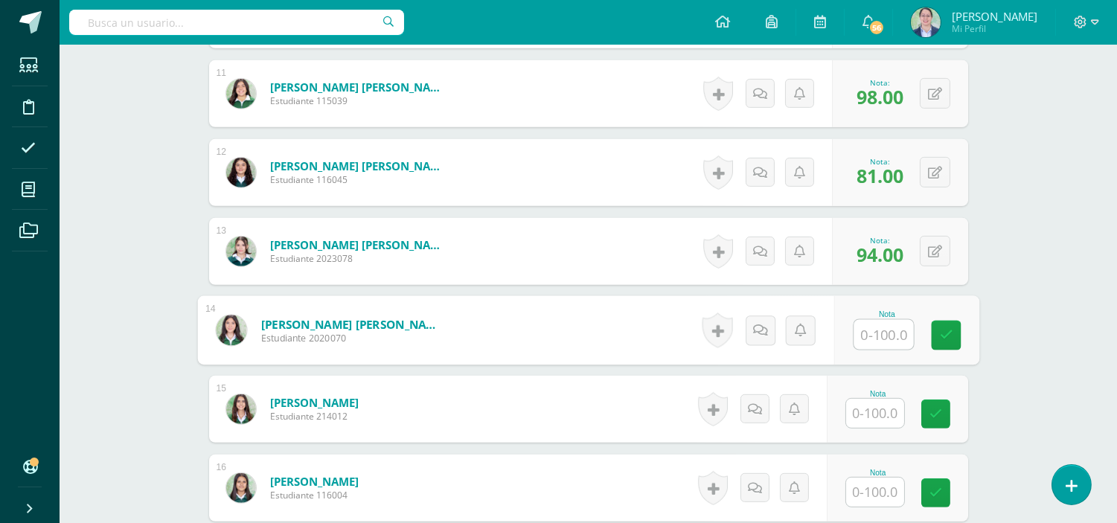
scroll to position [1260, 0]
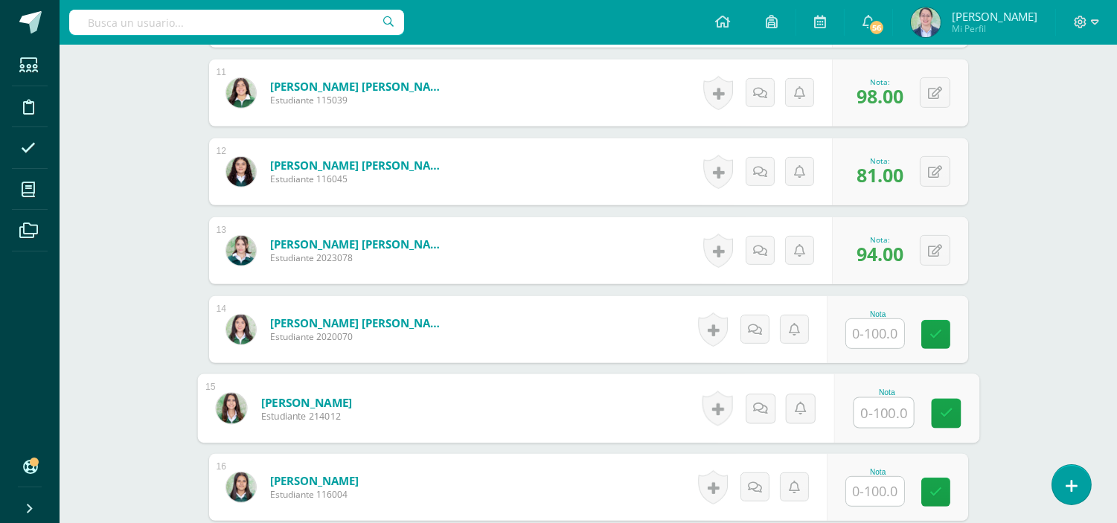
click at [890, 421] on input "text" at bounding box center [883, 413] width 60 height 30
type input "56"
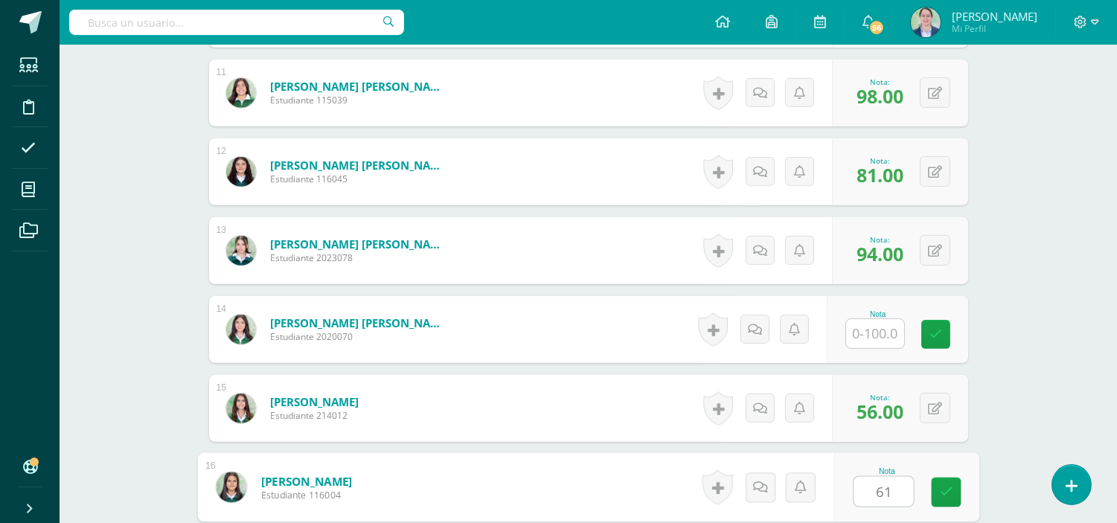
type input "61"
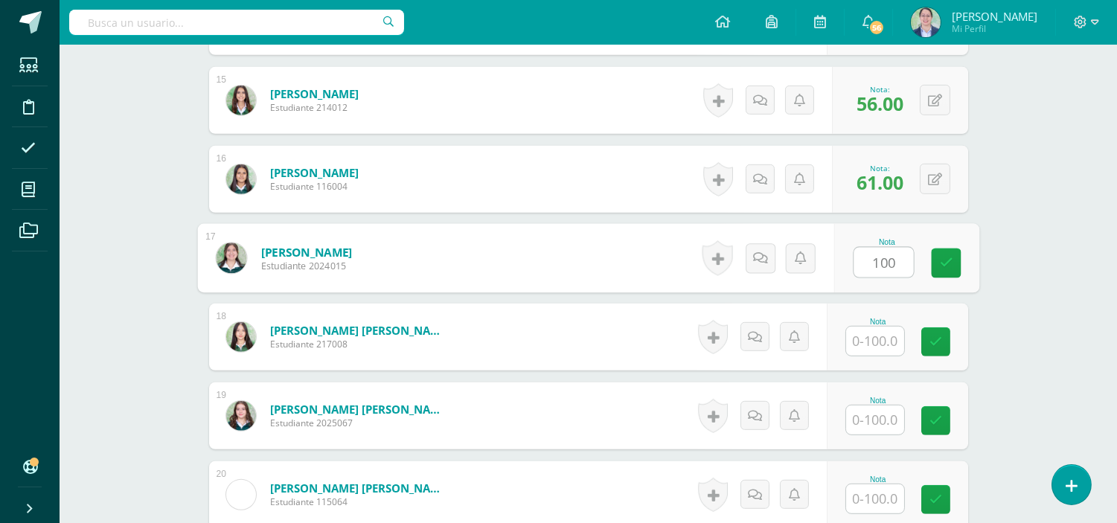
type input "100"
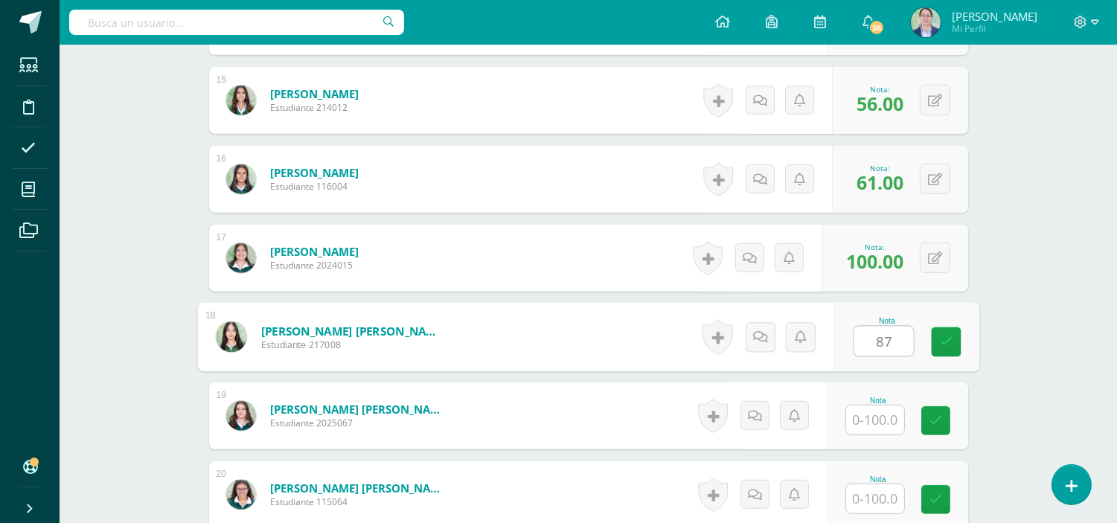
type input "87"
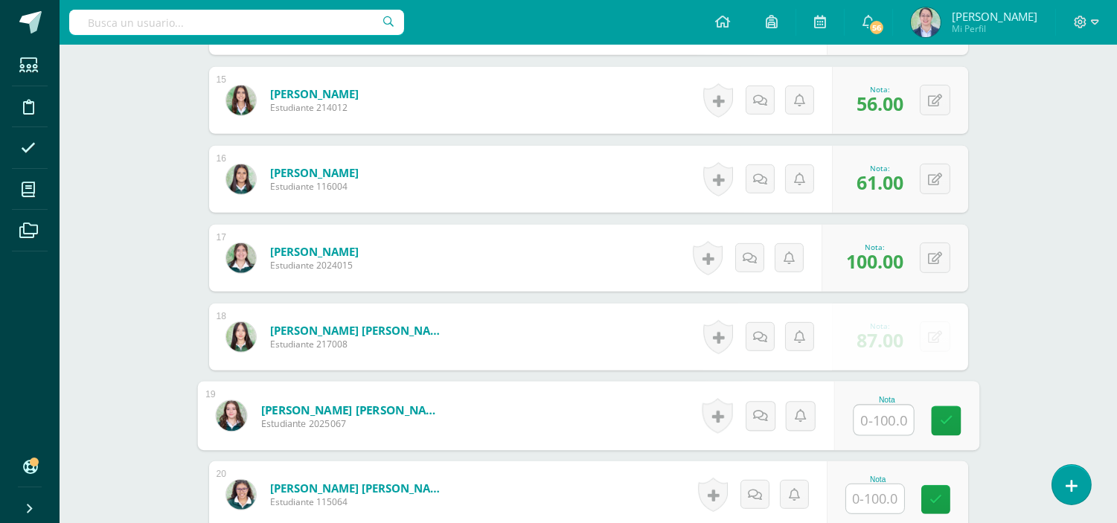
type input "8"
type input "77"
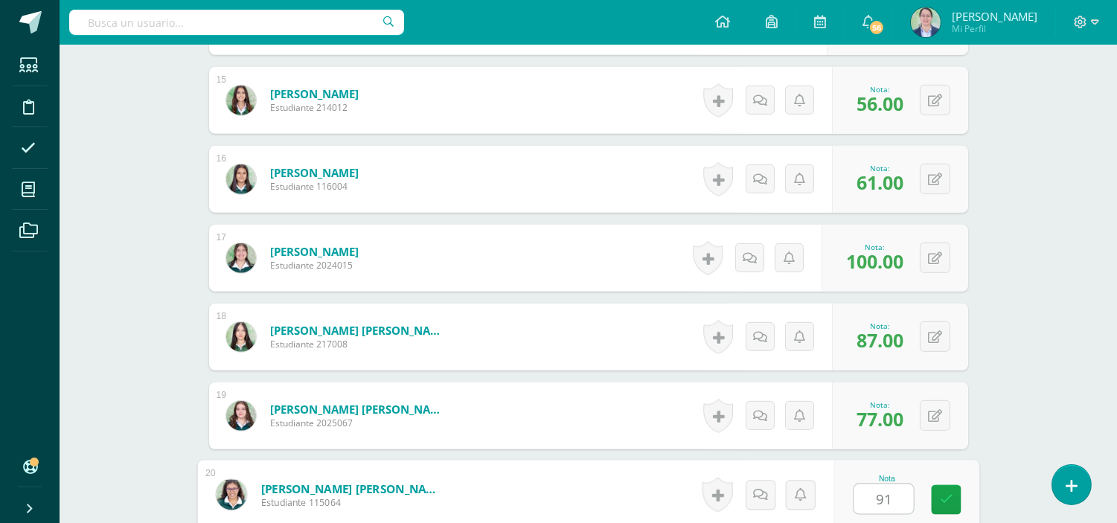
type input "91"
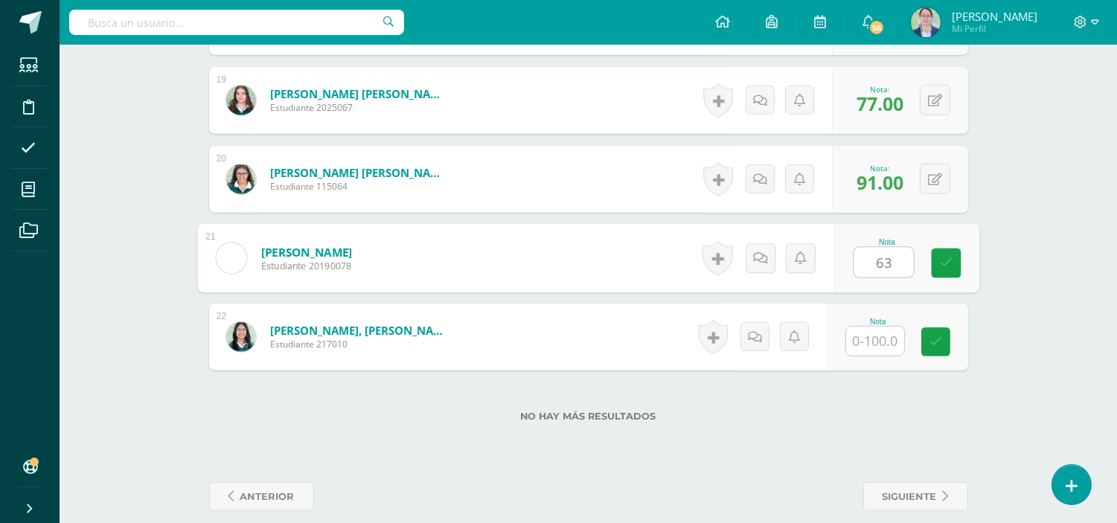
type input "63"
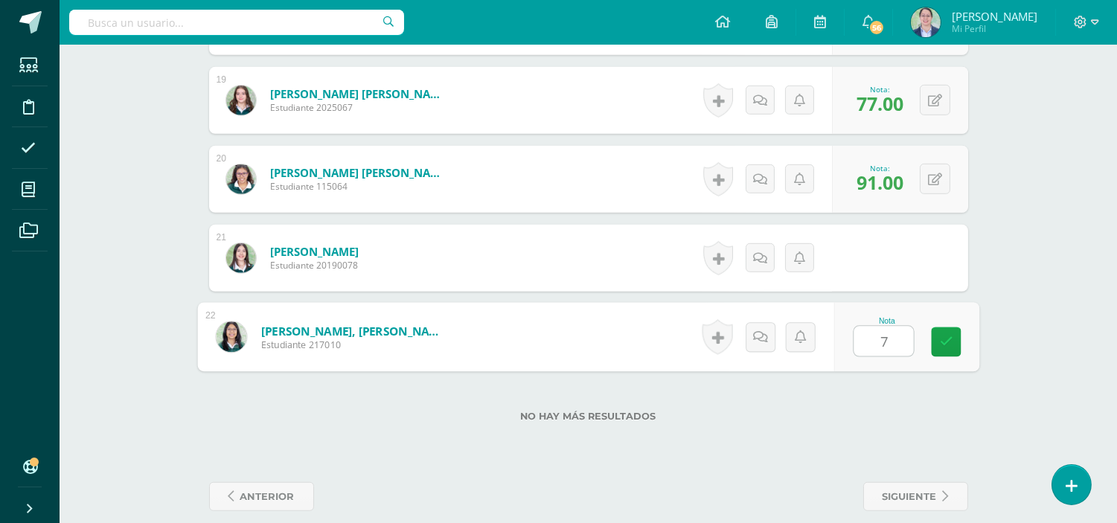
type input "74"
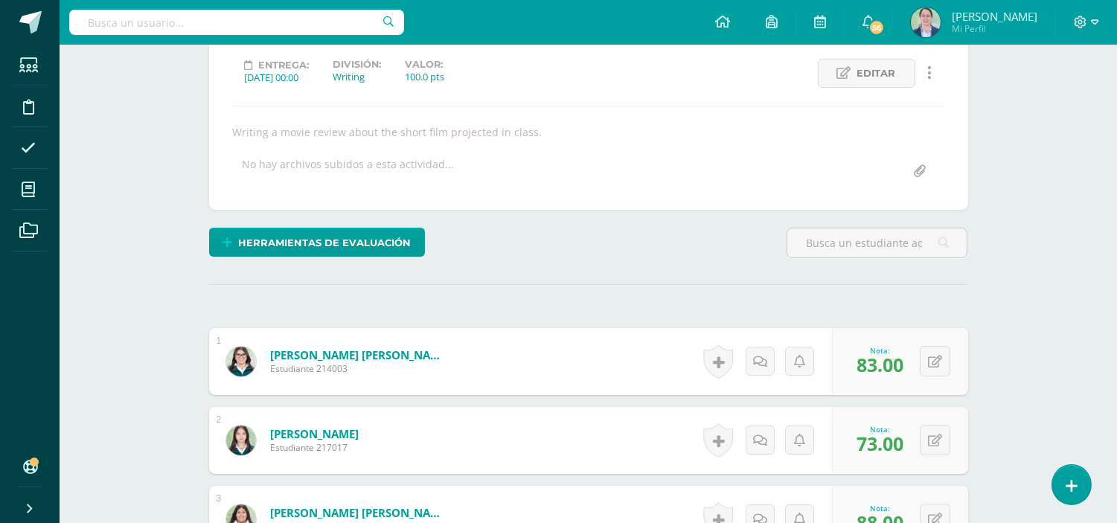
scroll to position [0, 0]
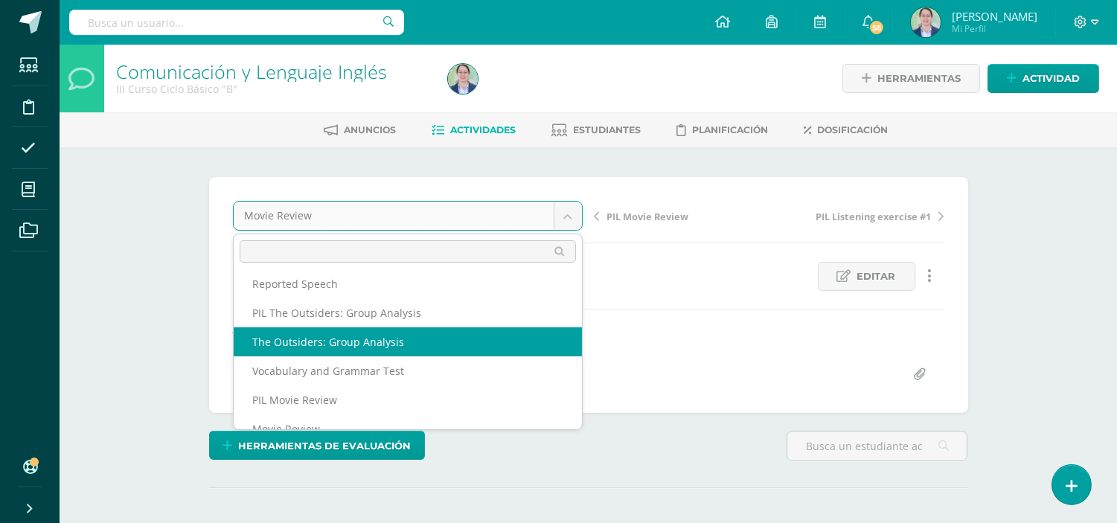
scroll to position [271, 0]
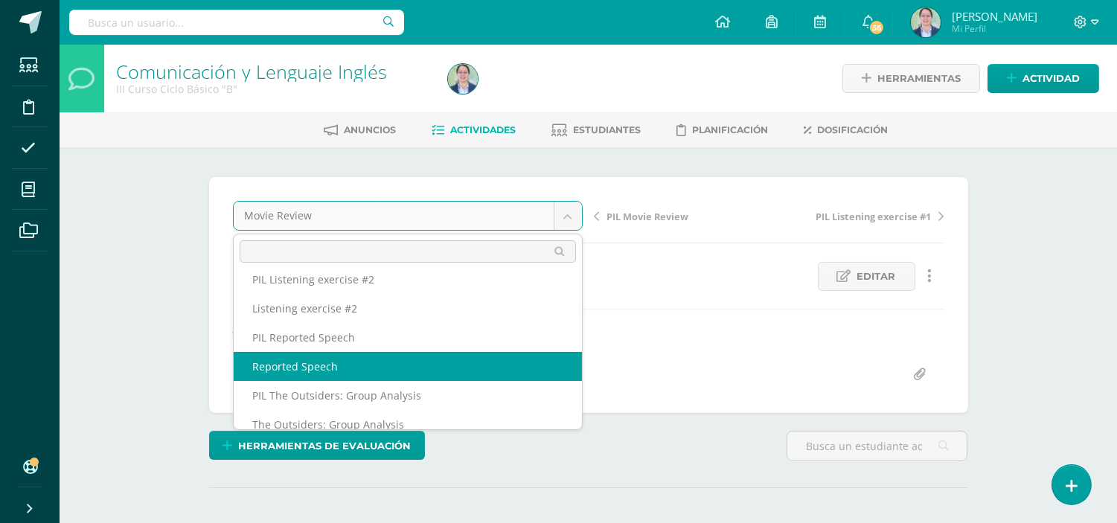
select select "/dashboard/teacher/grade-activity/262707/"
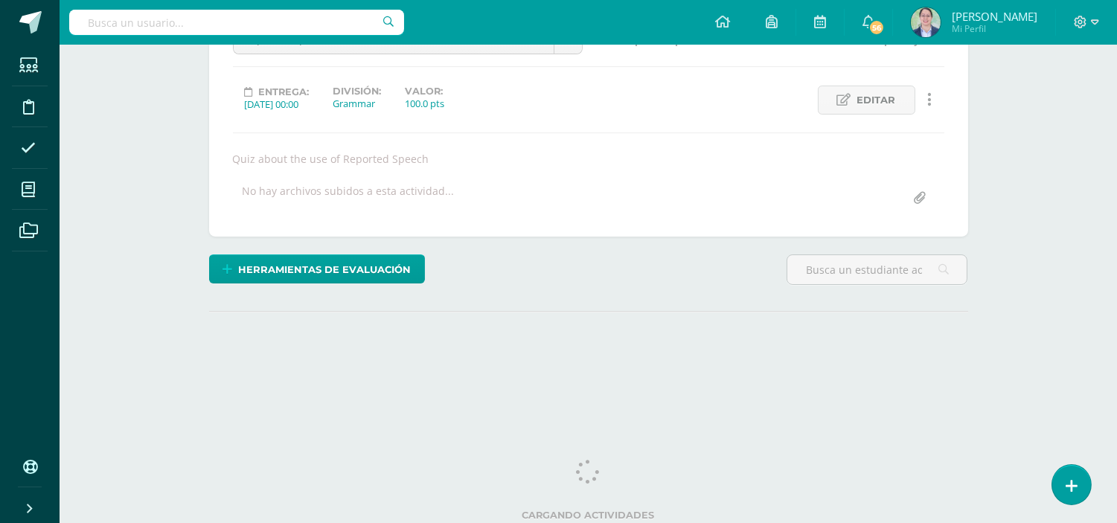
scroll to position [179, 0]
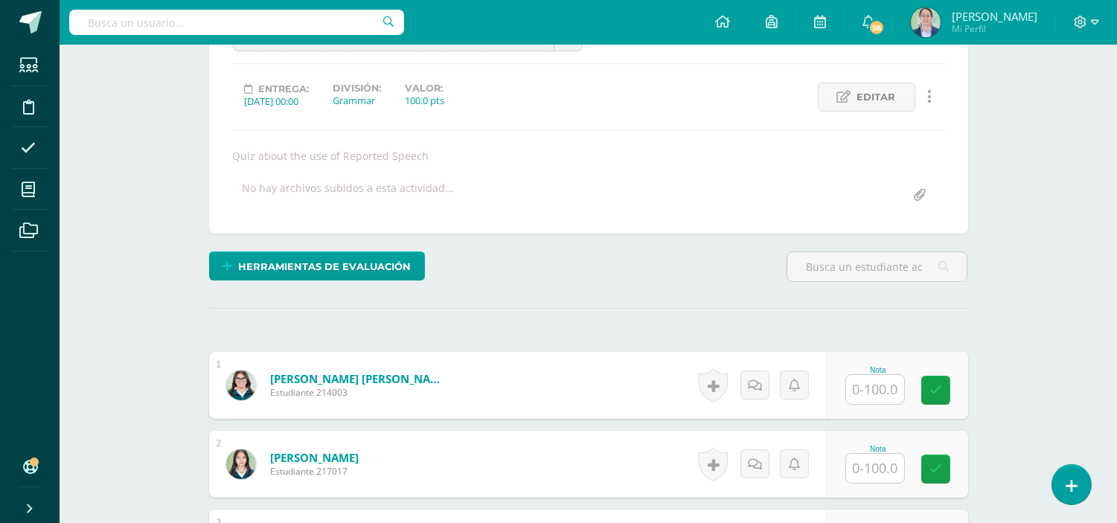
click at [876, 391] on input "text" at bounding box center [875, 389] width 58 height 29
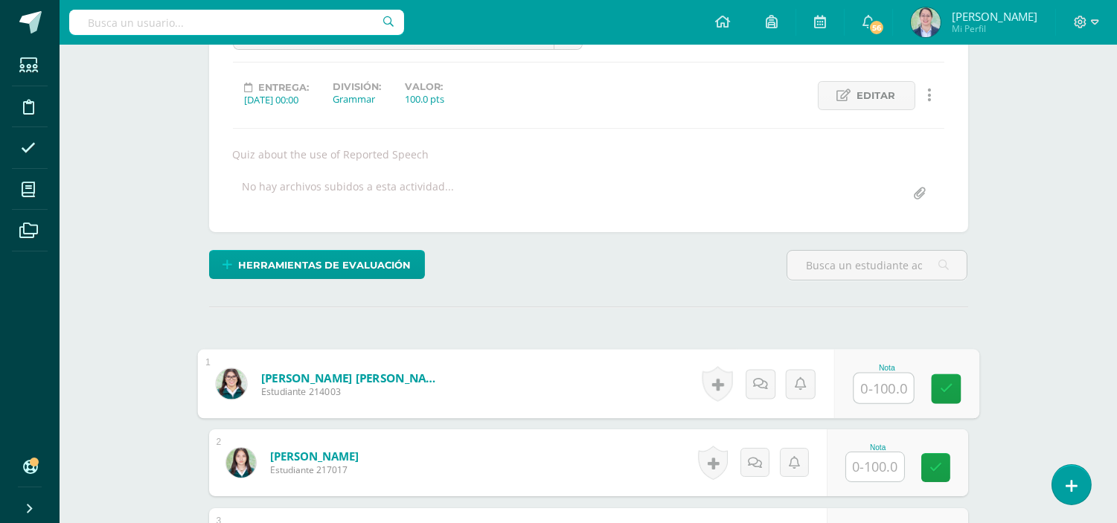
scroll to position [182, 0]
type input "80"
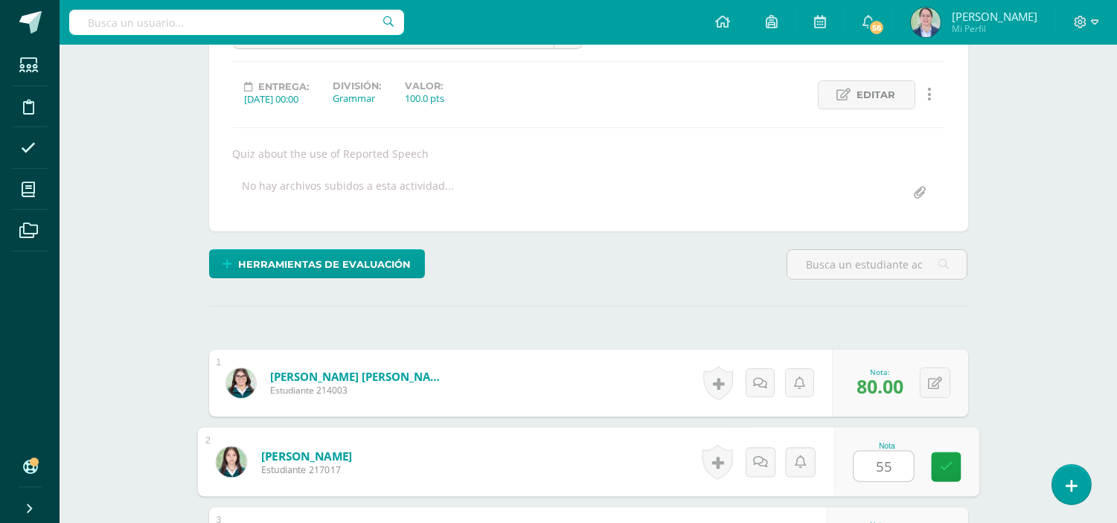
type input "55"
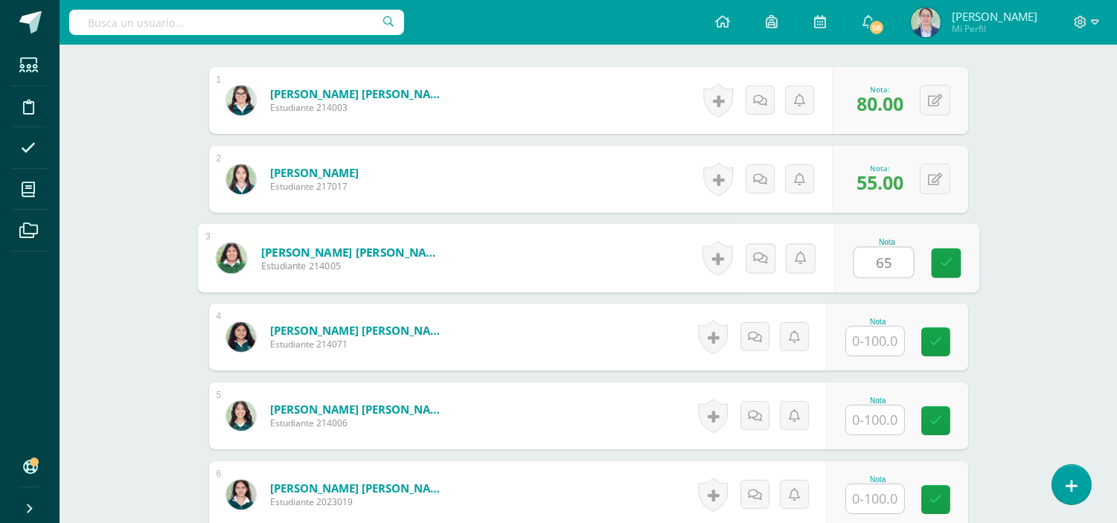
type input "65"
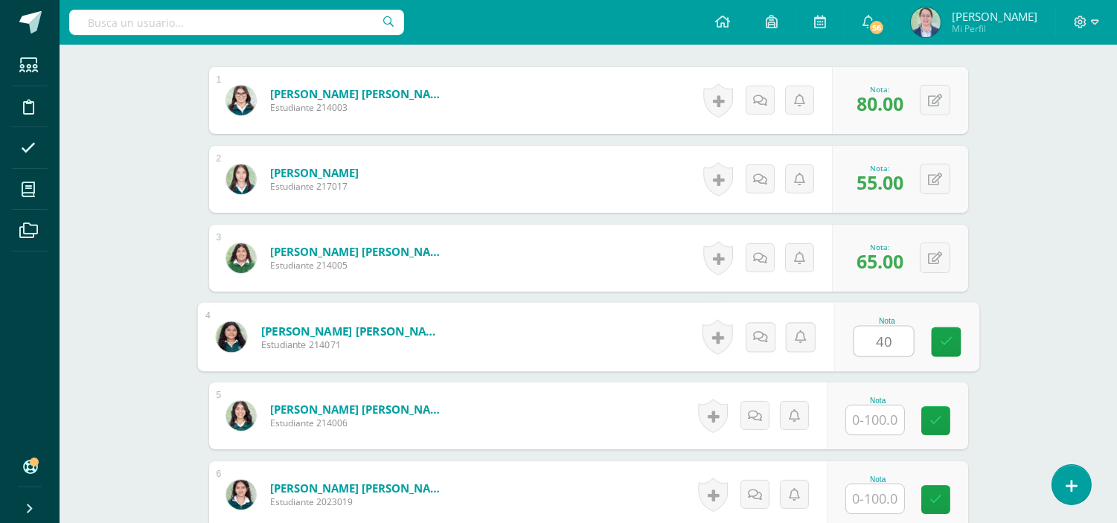
type input "40"
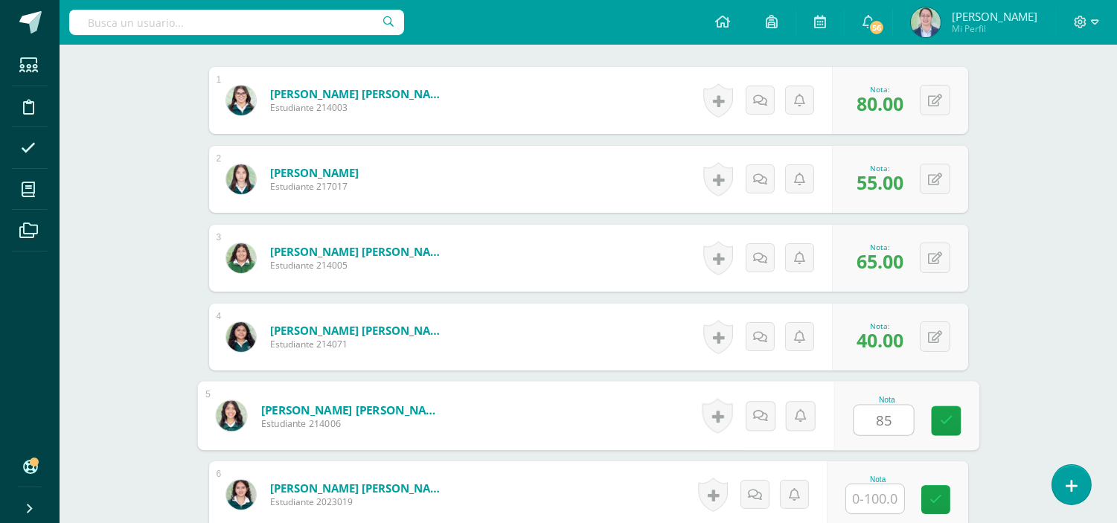
type input "85"
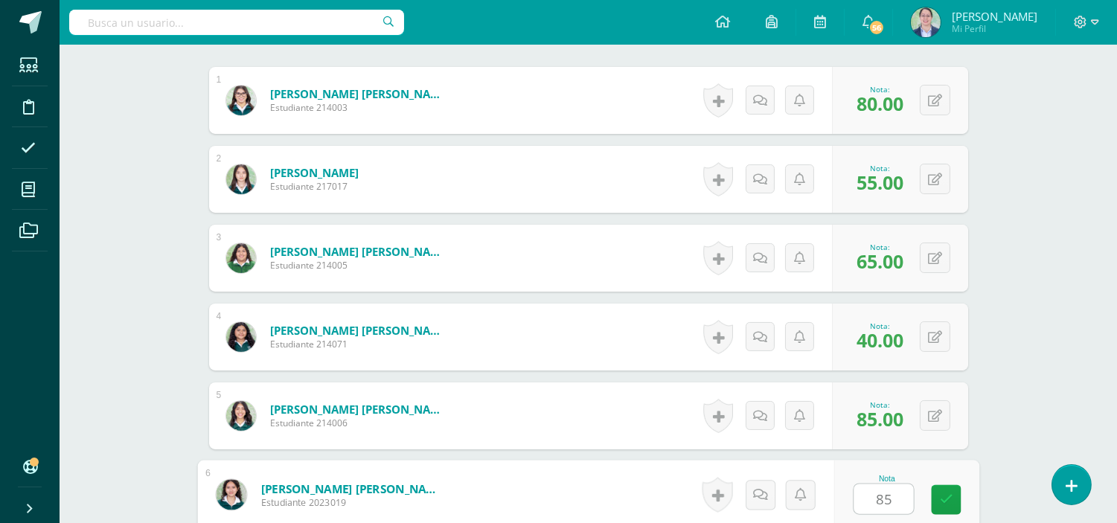
type input "85"
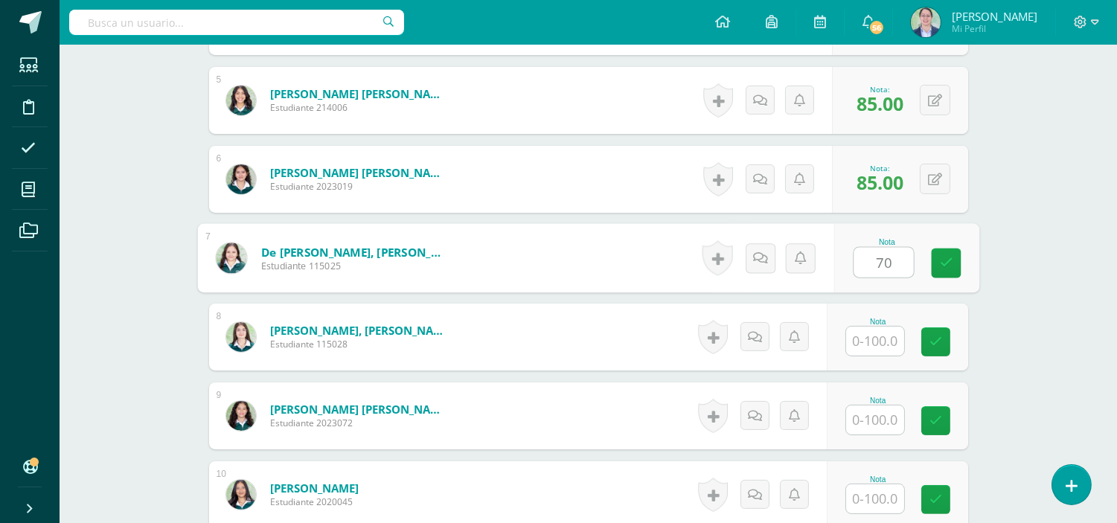
type input "70"
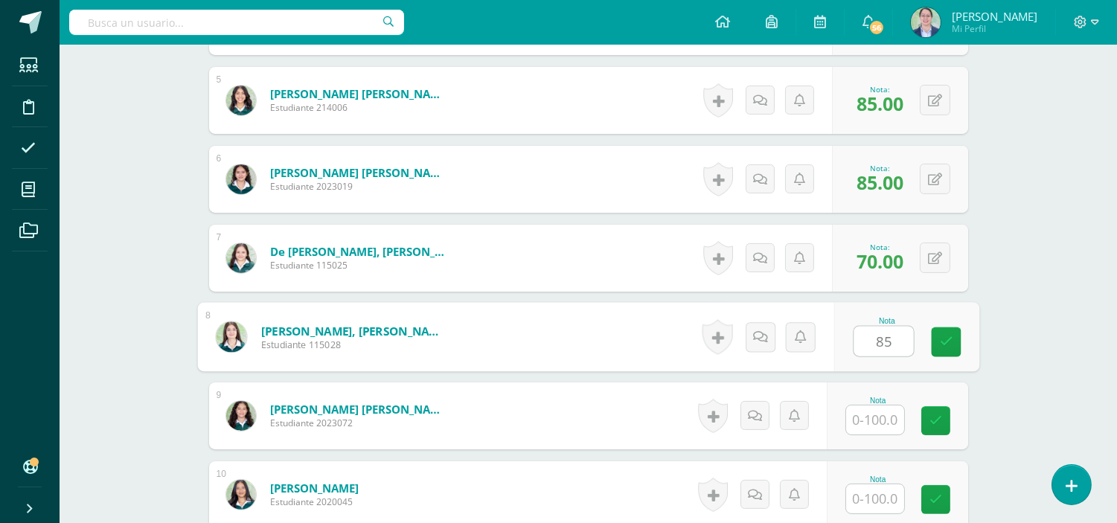
type input "85"
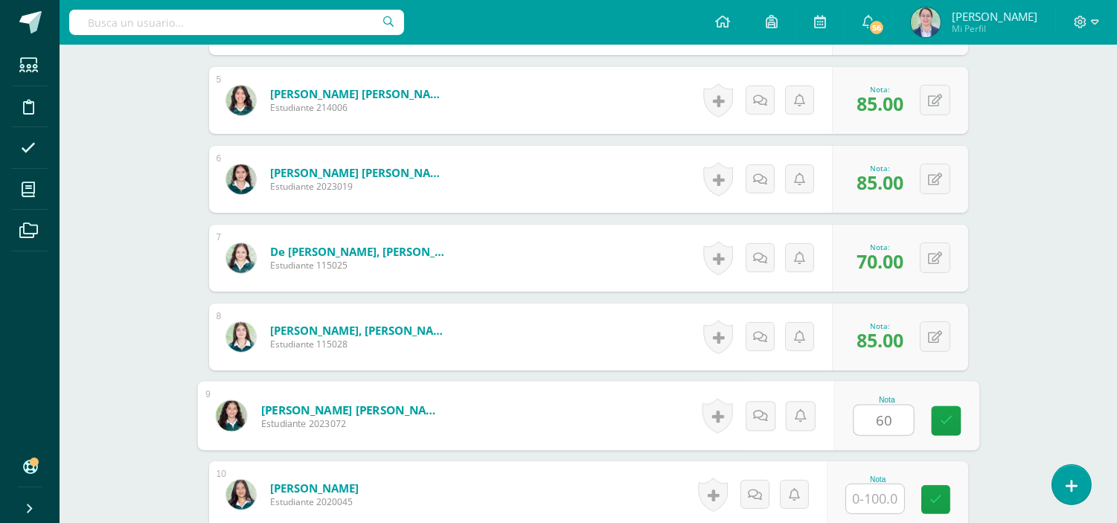
type input "60"
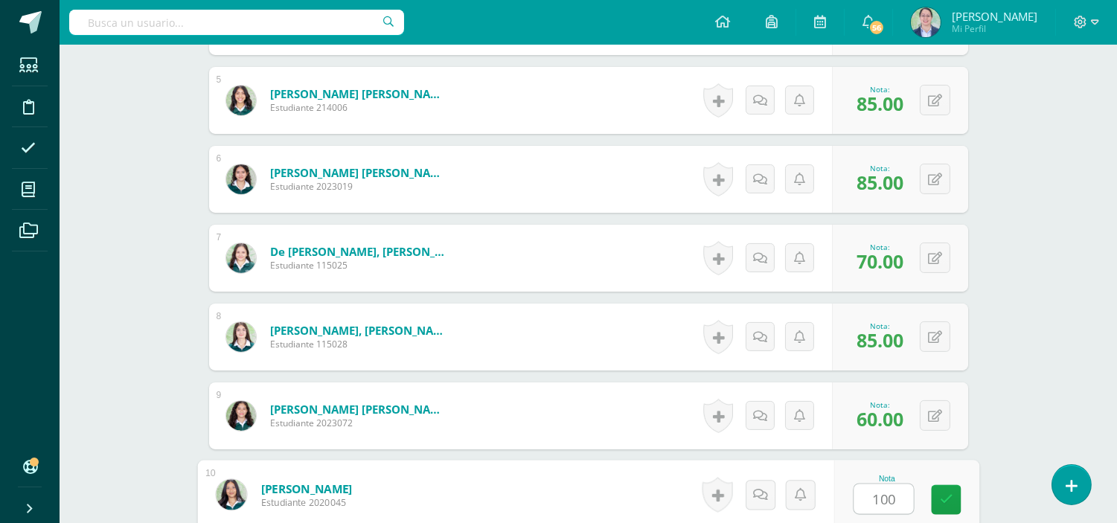
type input "100"
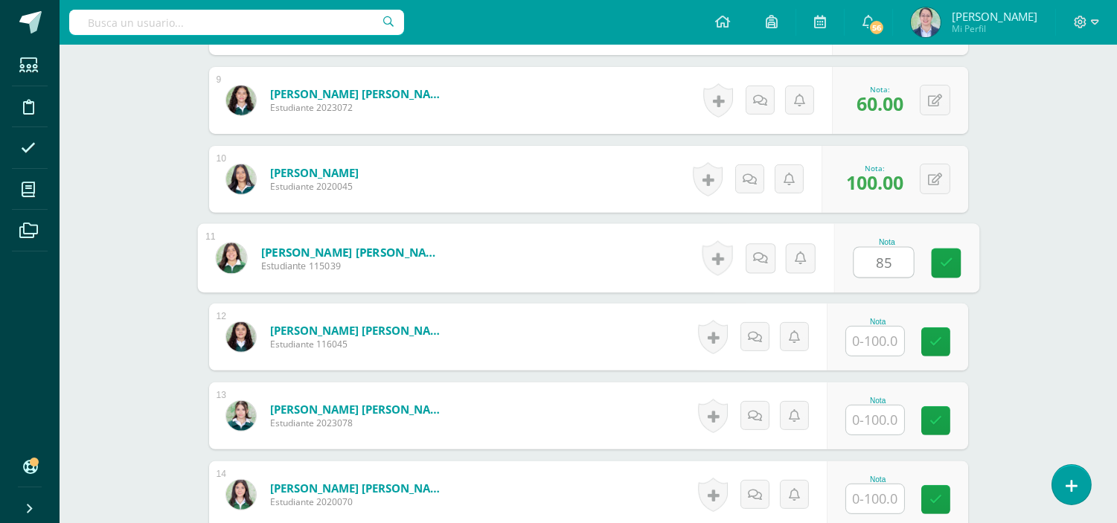
type input "85"
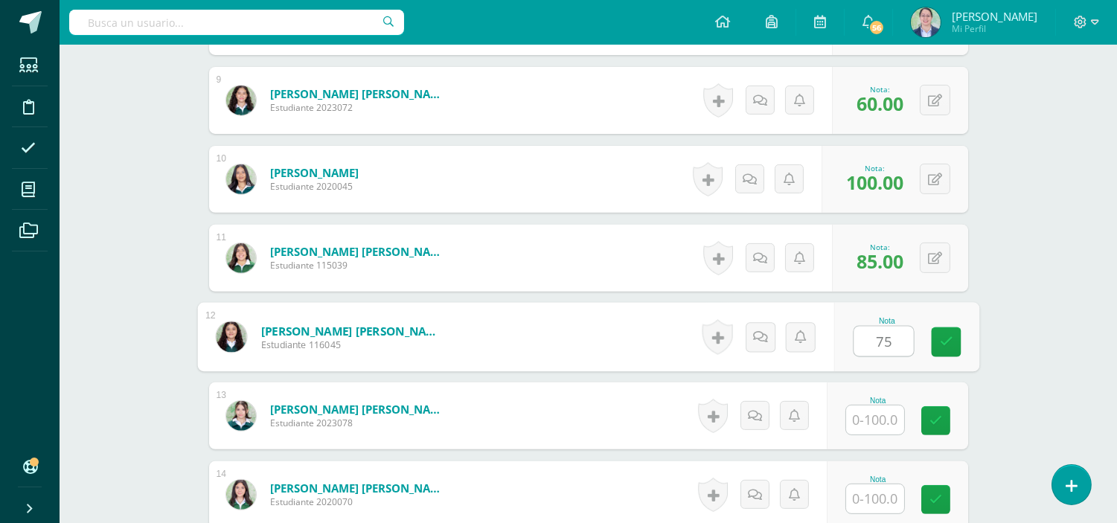
type input "75"
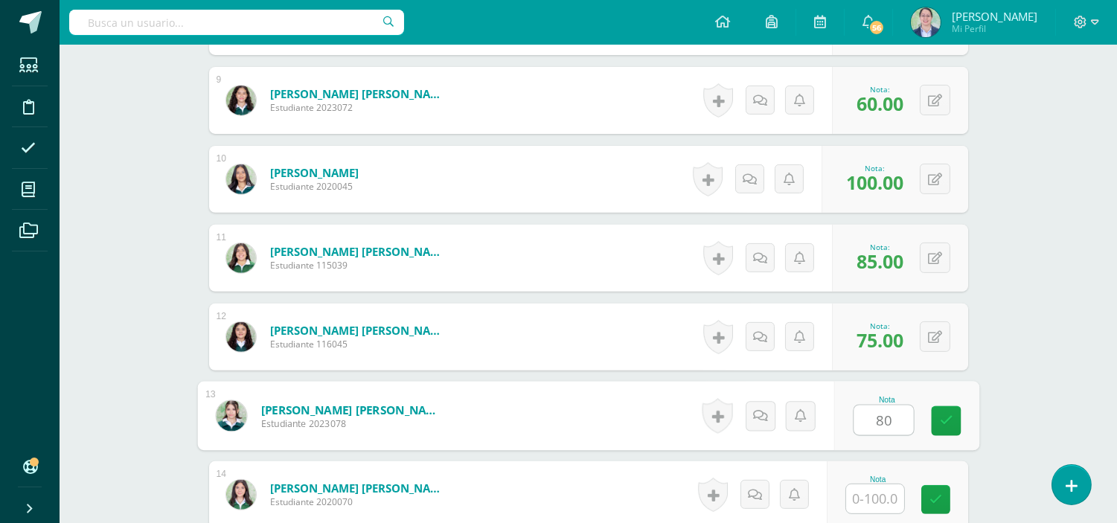
type input "80"
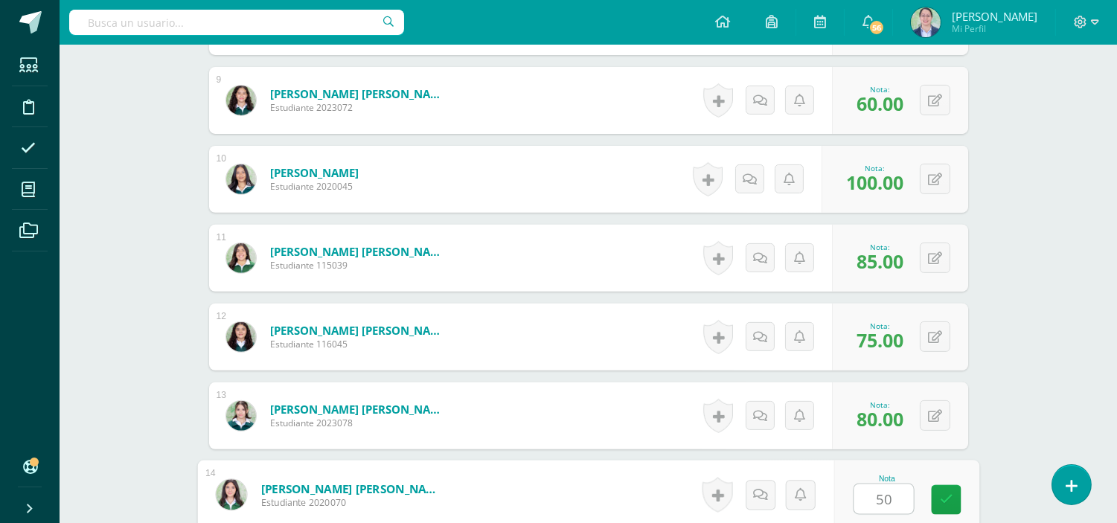
type input "50"
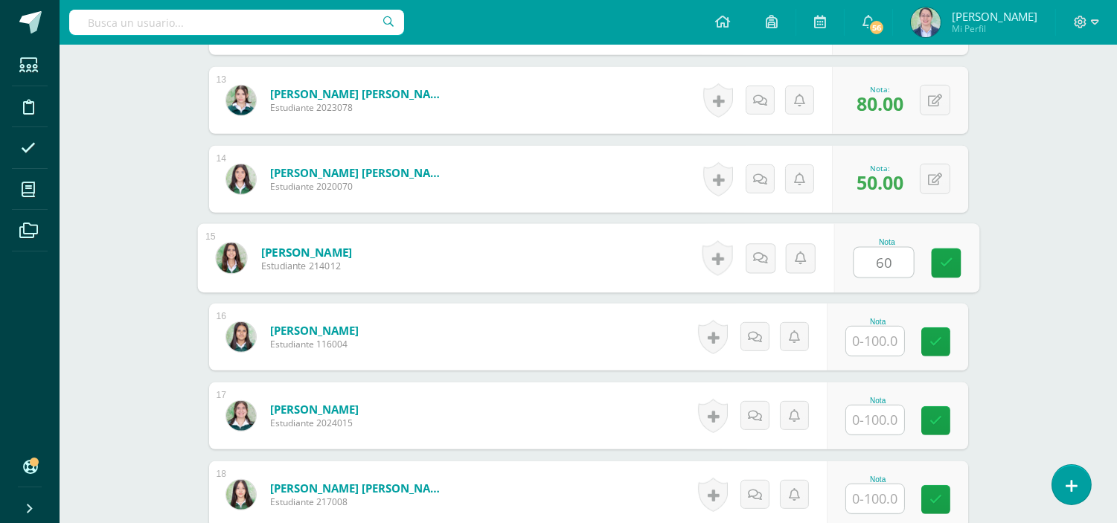
type input "60"
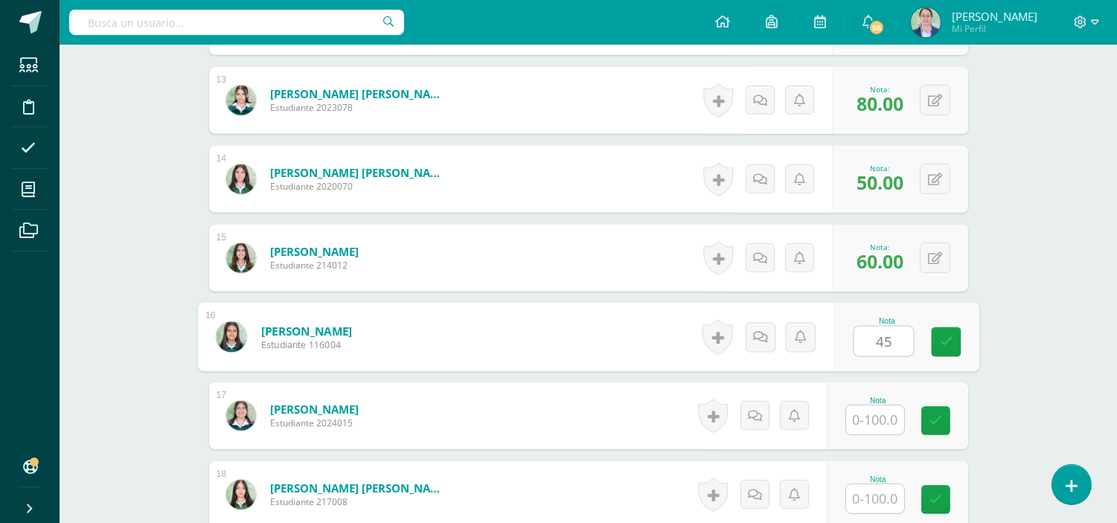
type input "45"
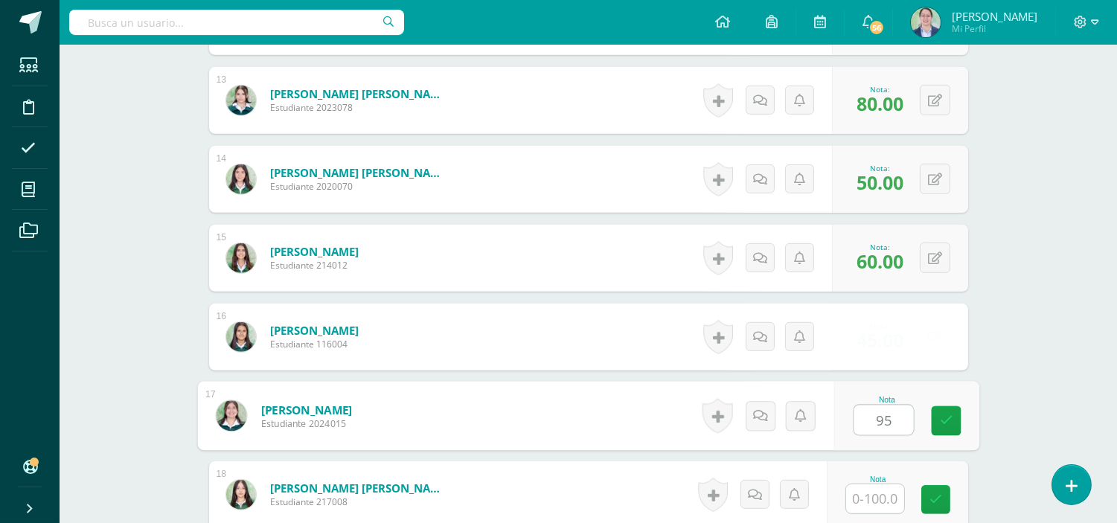
type input "95"
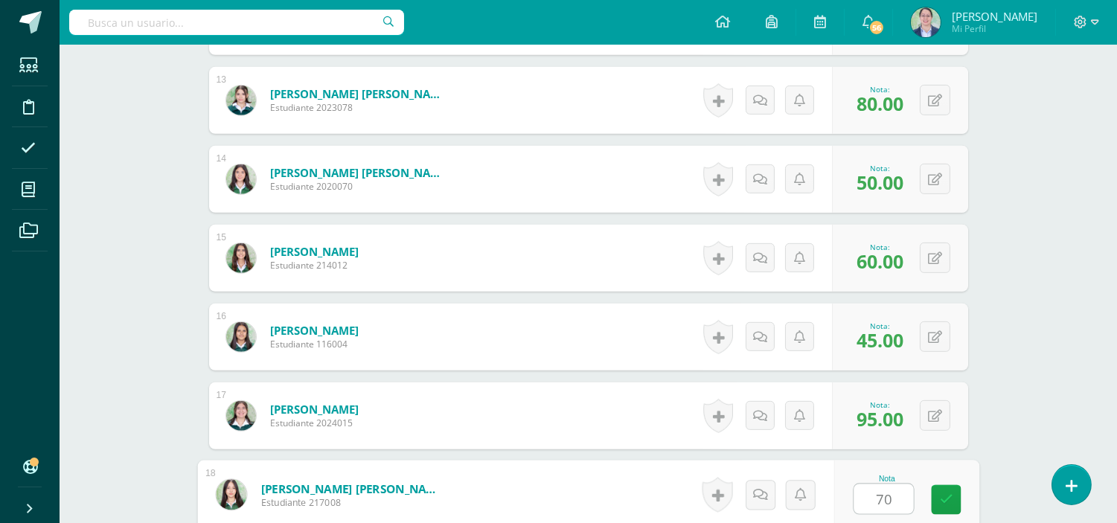
type input "70"
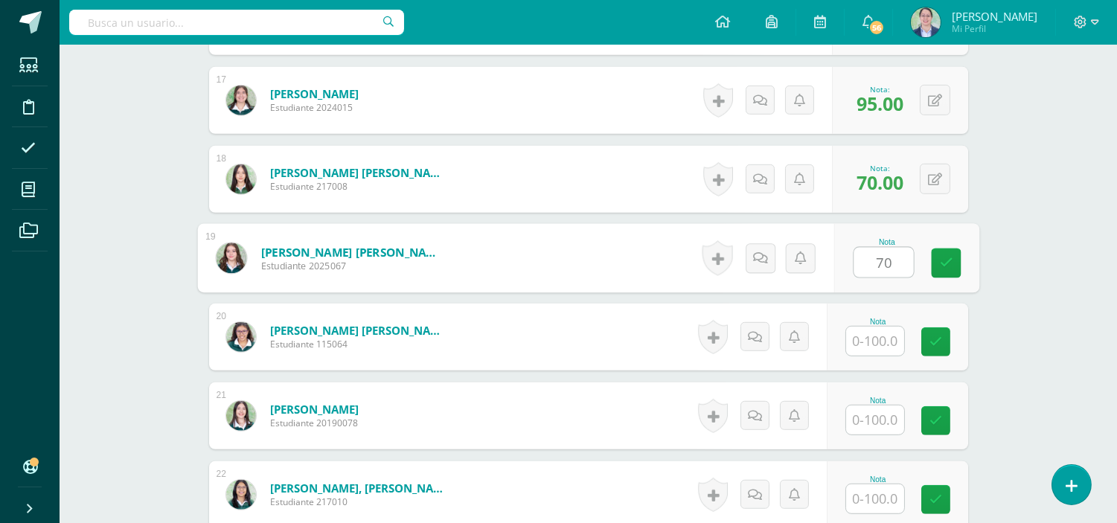
type input "70"
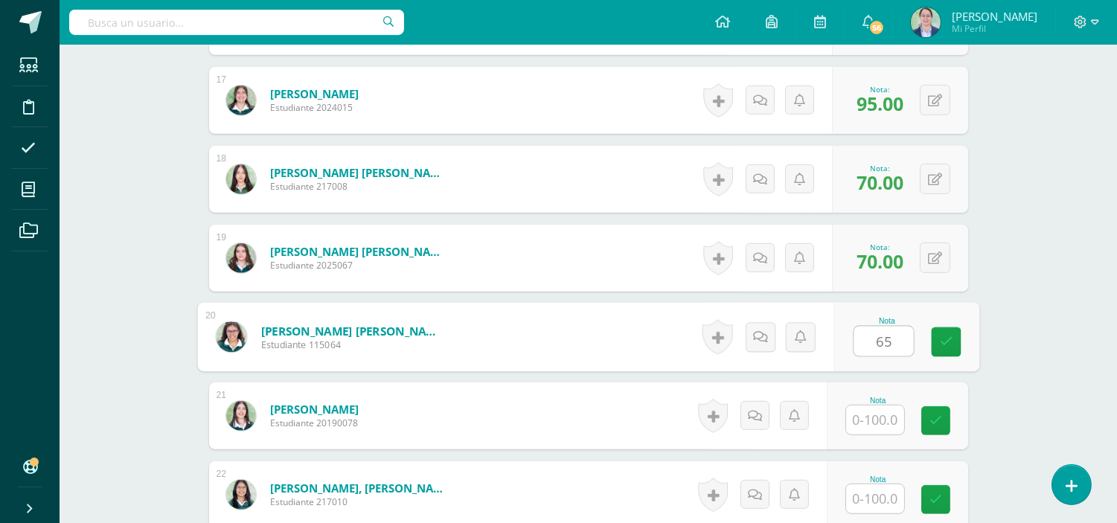
type input "65"
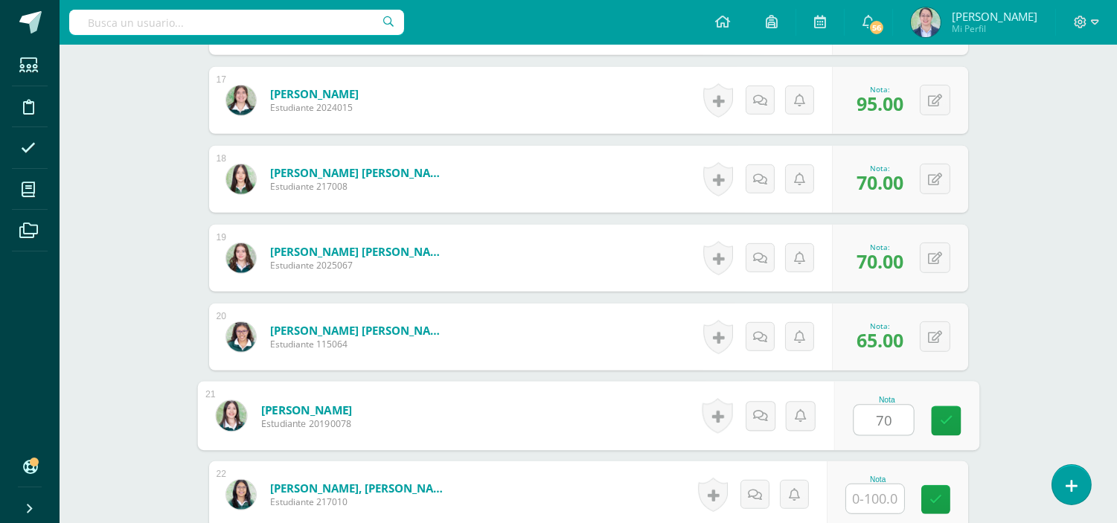
type input "70"
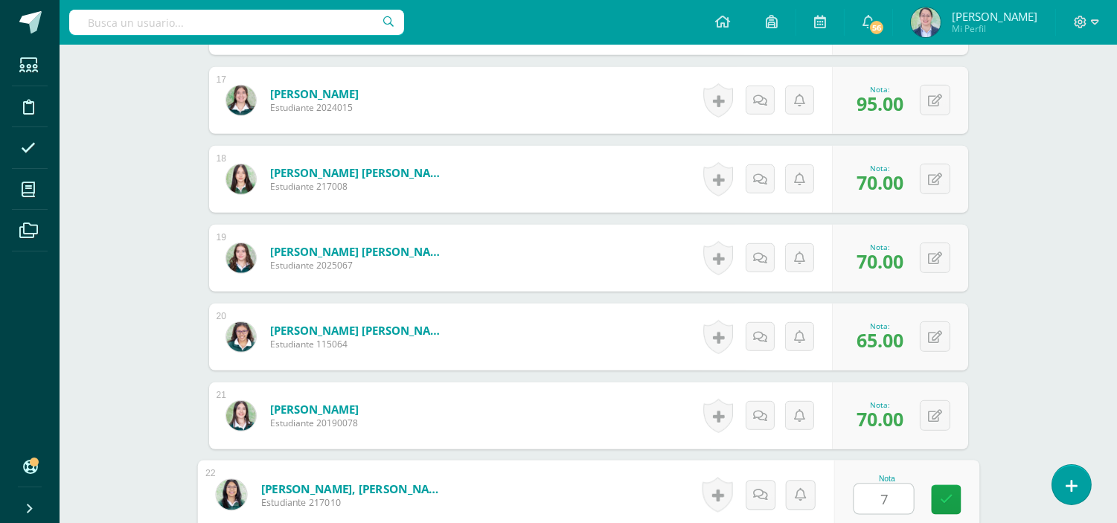
type input "75"
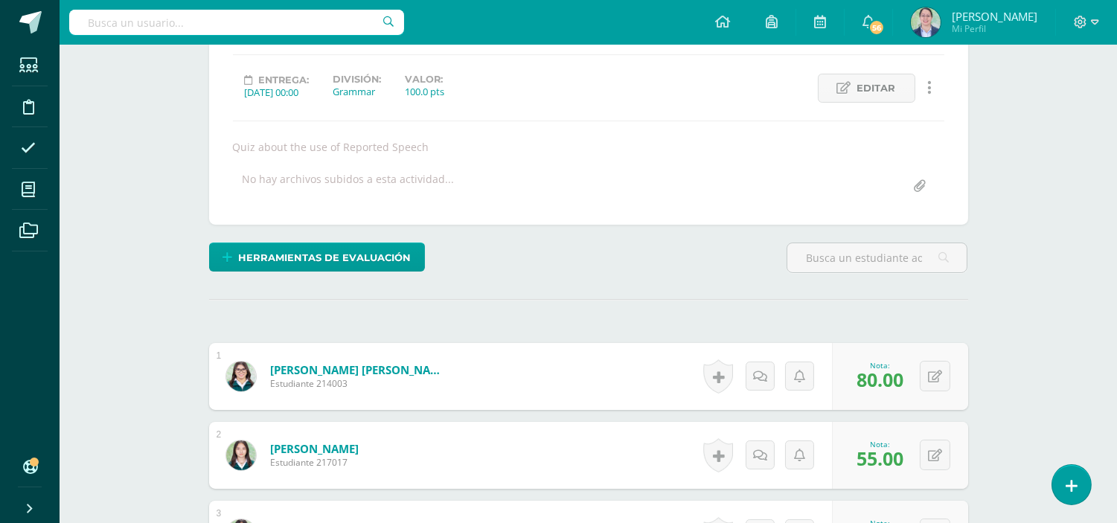
scroll to position [0, 0]
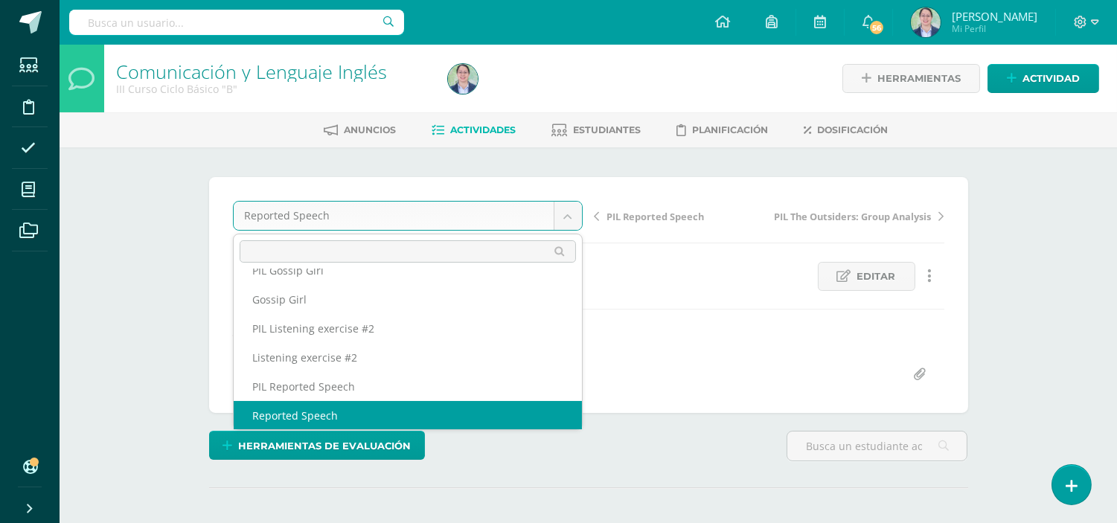
scroll to position [209, 0]
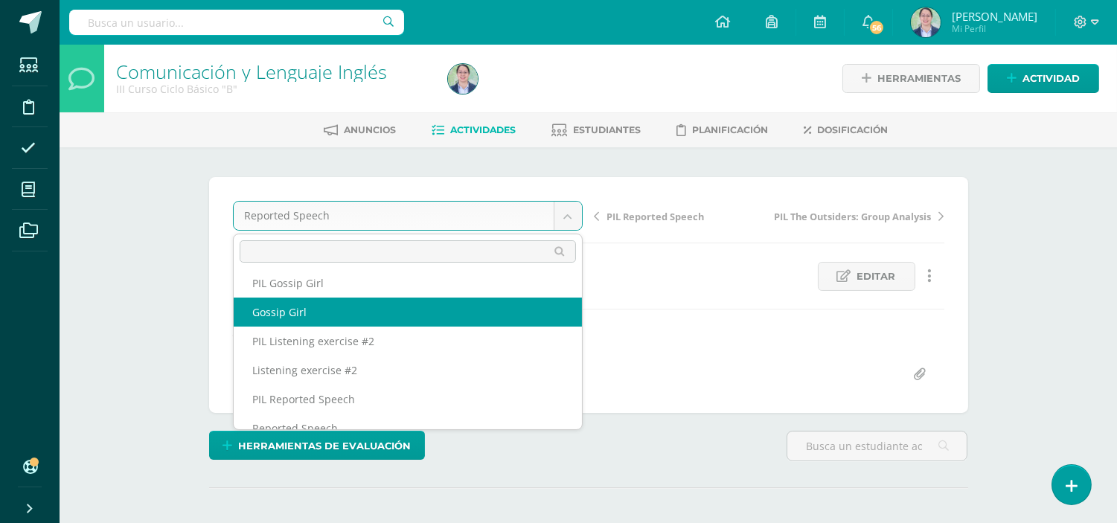
select select "/dashboard/teacher/grade-activity/262715/"
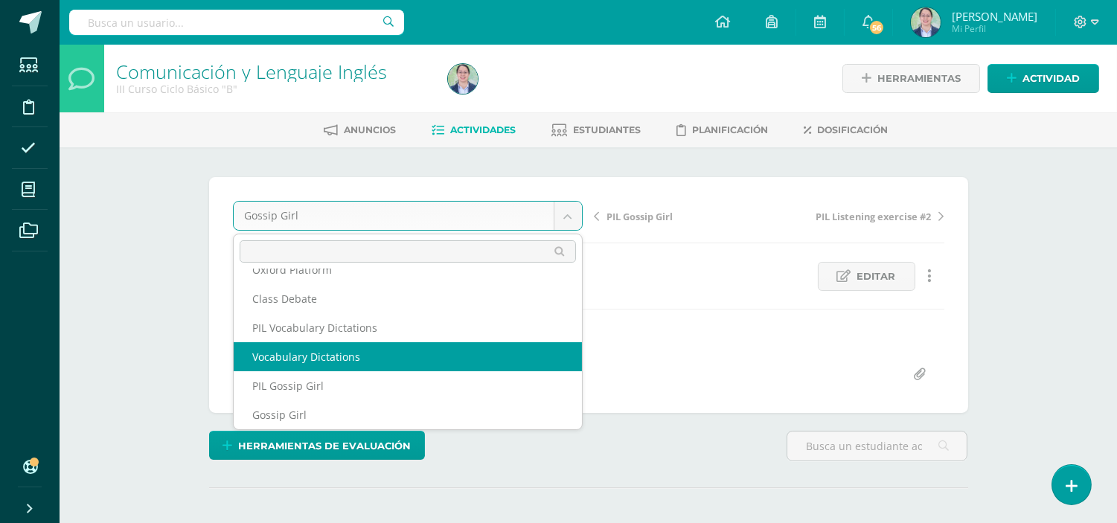
scroll to position [1, 0]
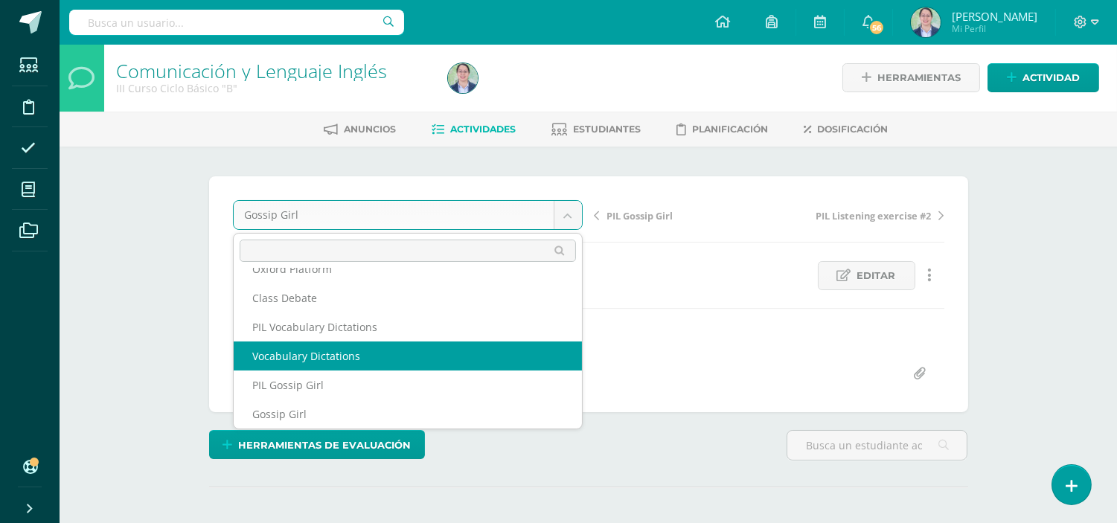
select select "/dashboard/teacher/grade-activity/262733/"
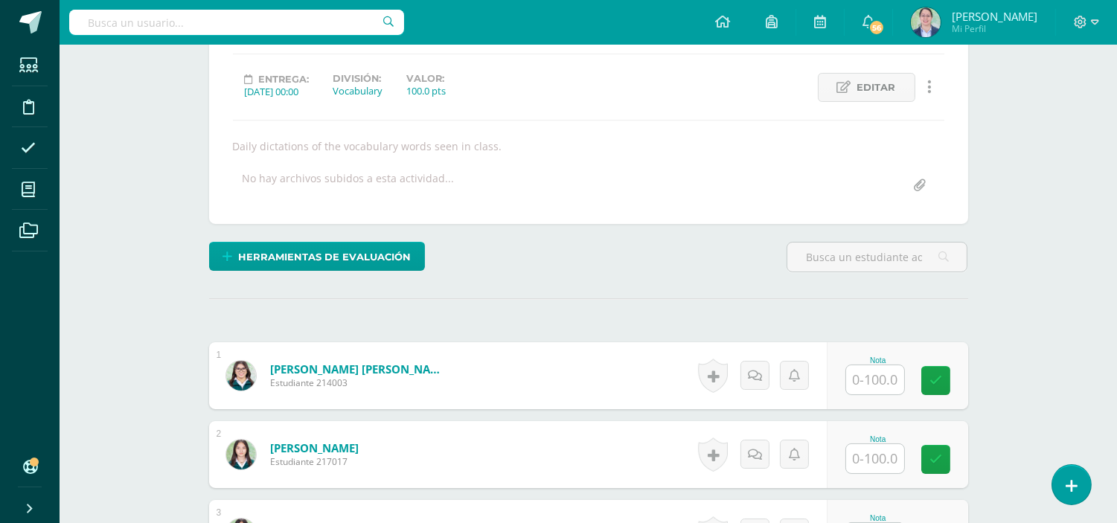
scroll to position [250, 0]
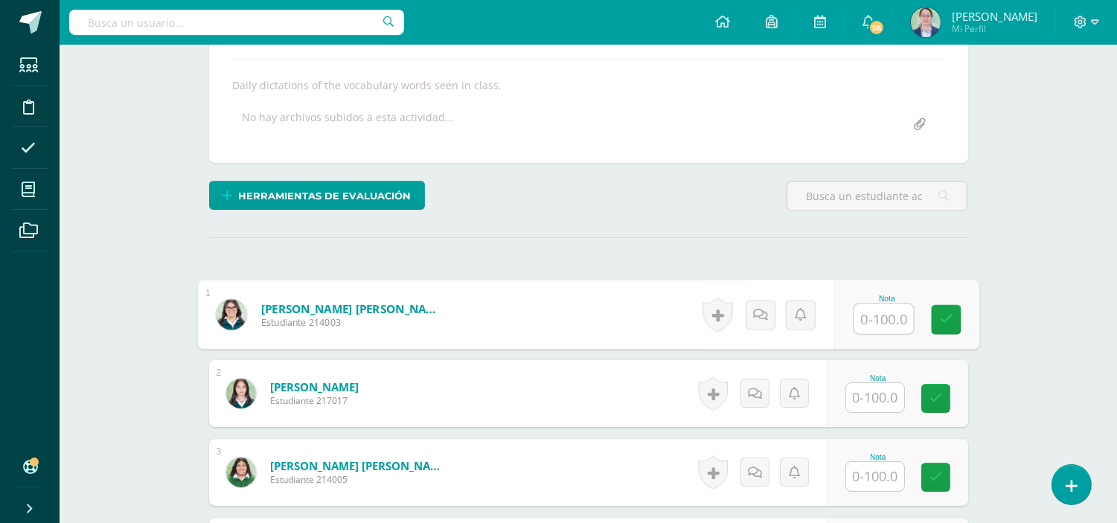
click at [887, 314] on input "text" at bounding box center [883, 319] width 60 height 30
type input "76"
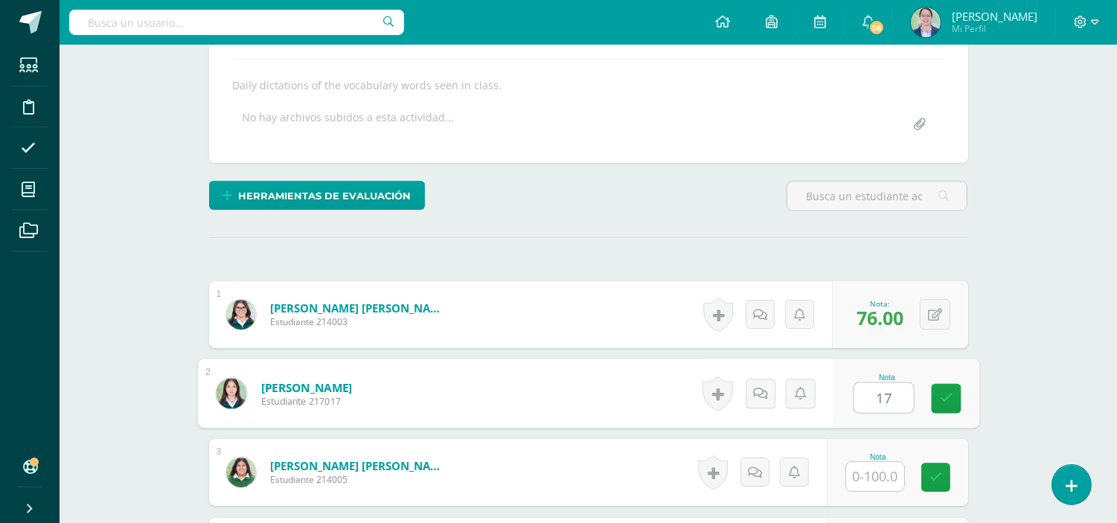
type input "17"
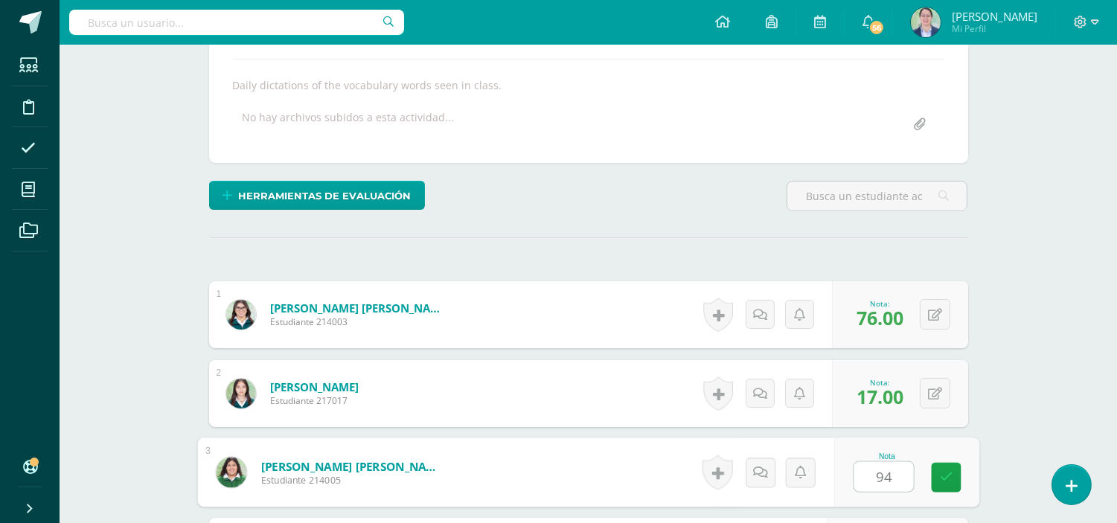
type input "94"
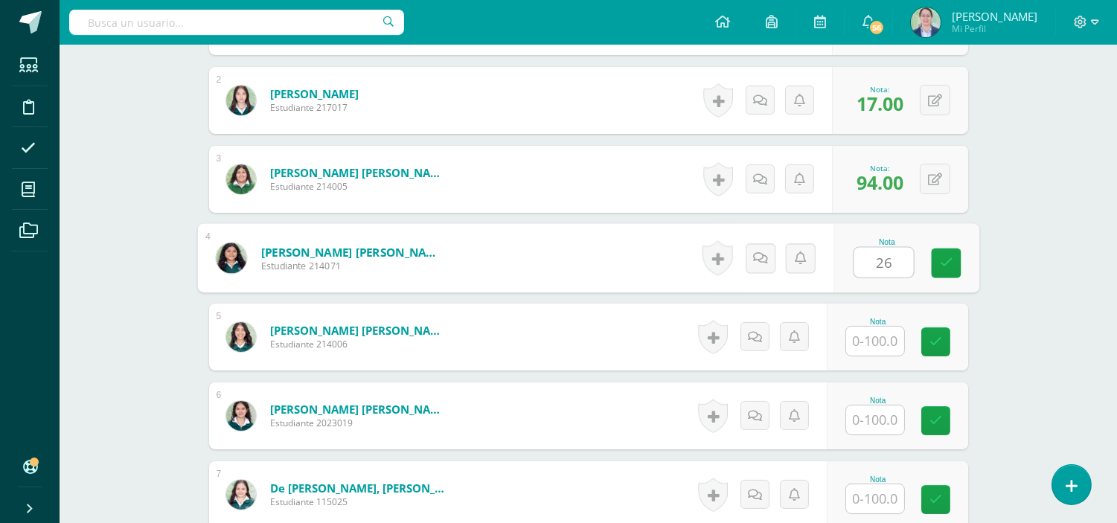
type input "26"
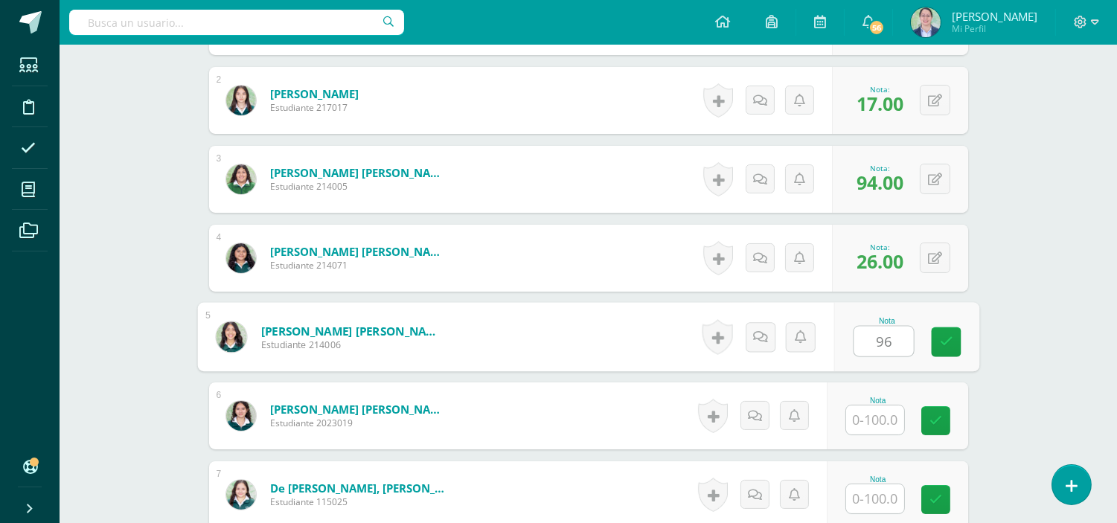
type input "96"
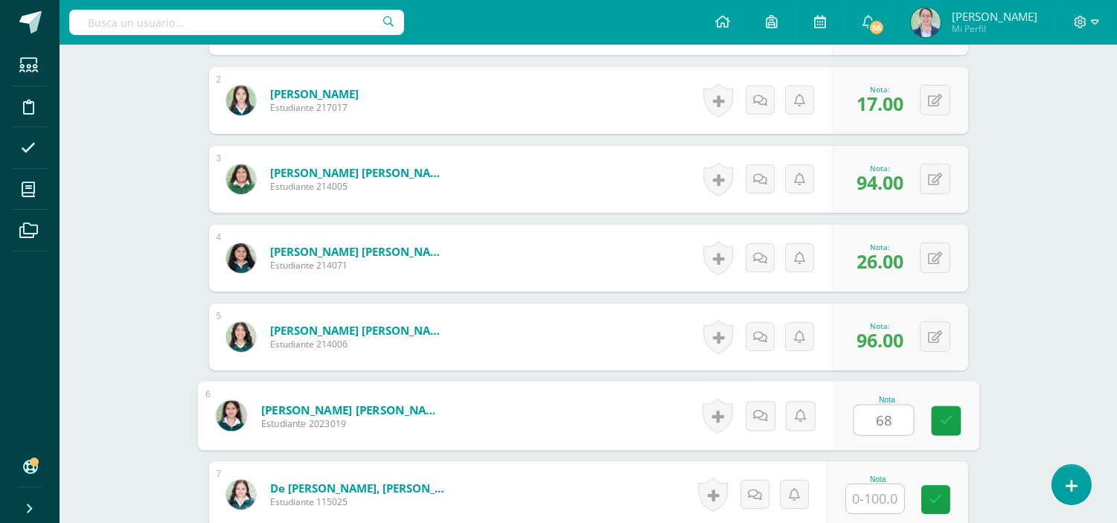
type input "68"
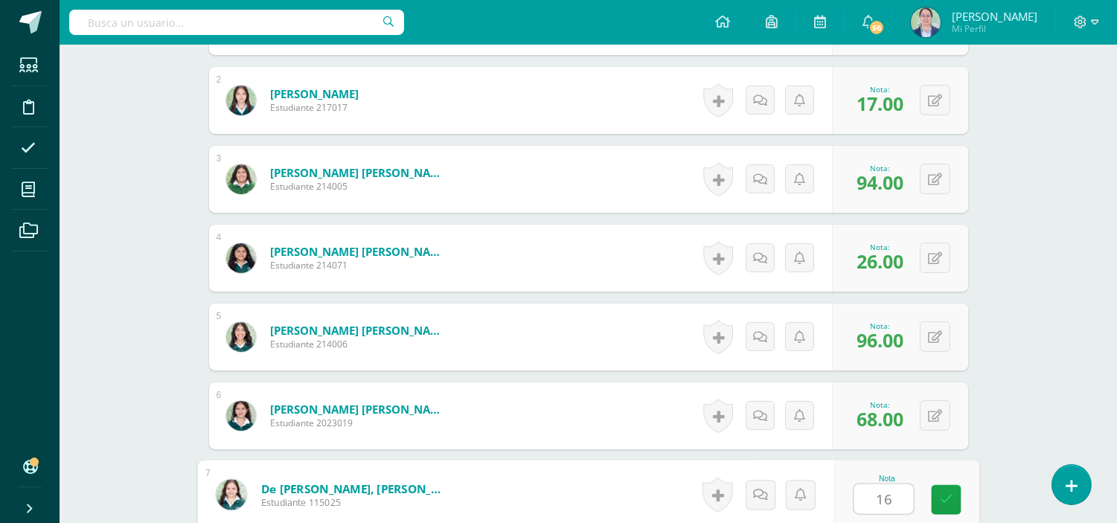
type input "16"
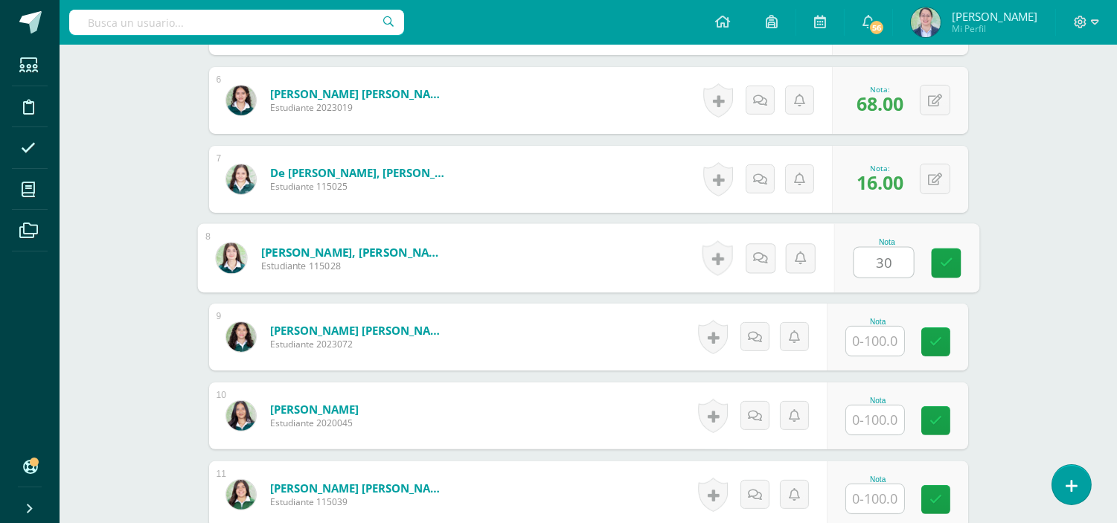
type input "30"
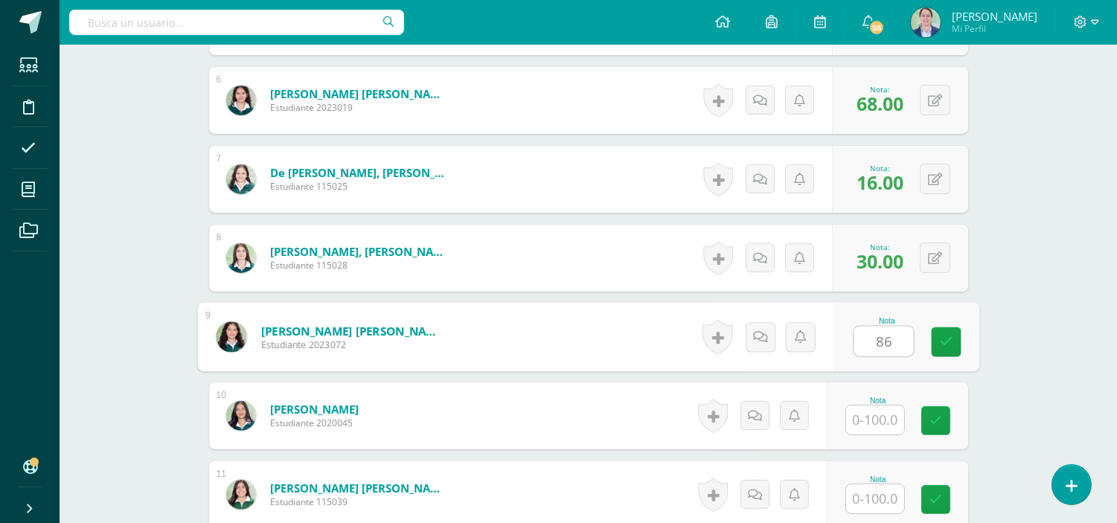
type input "86"
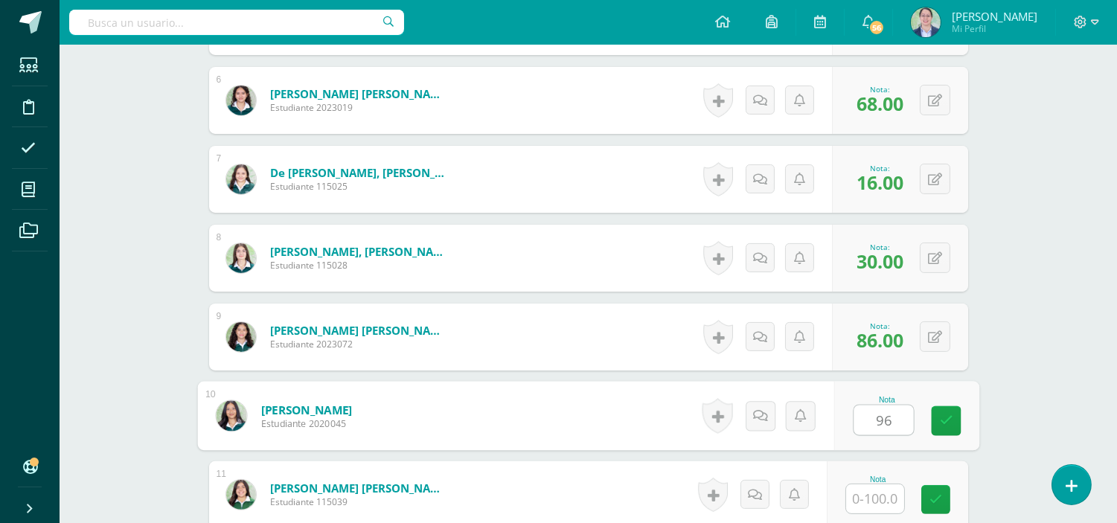
type input "96"
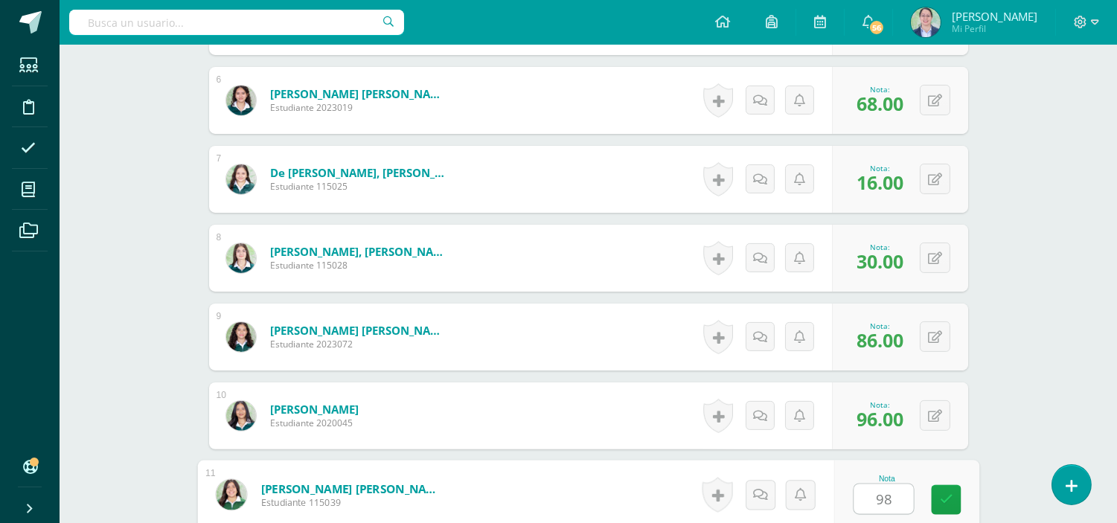
type input "98"
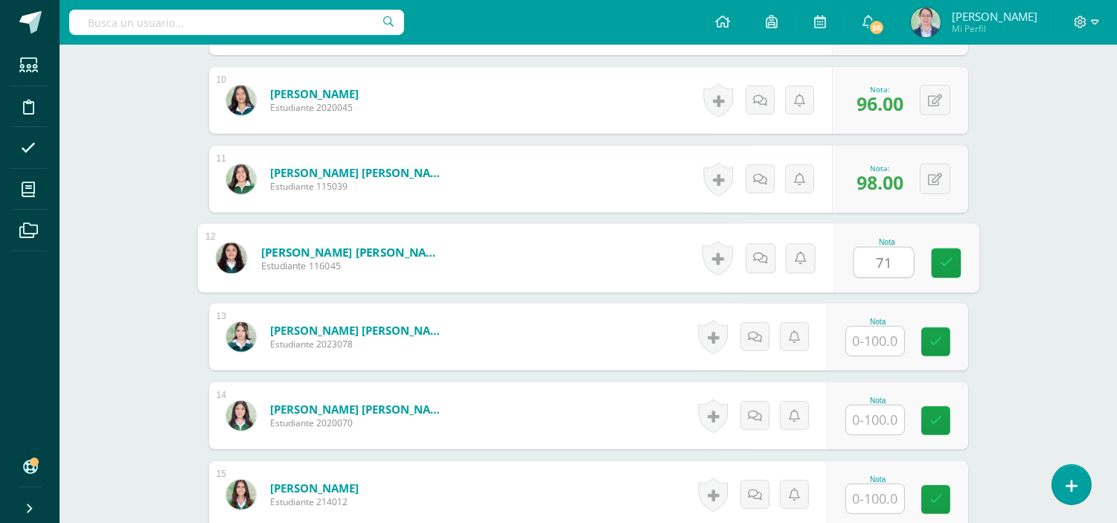
type input "71"
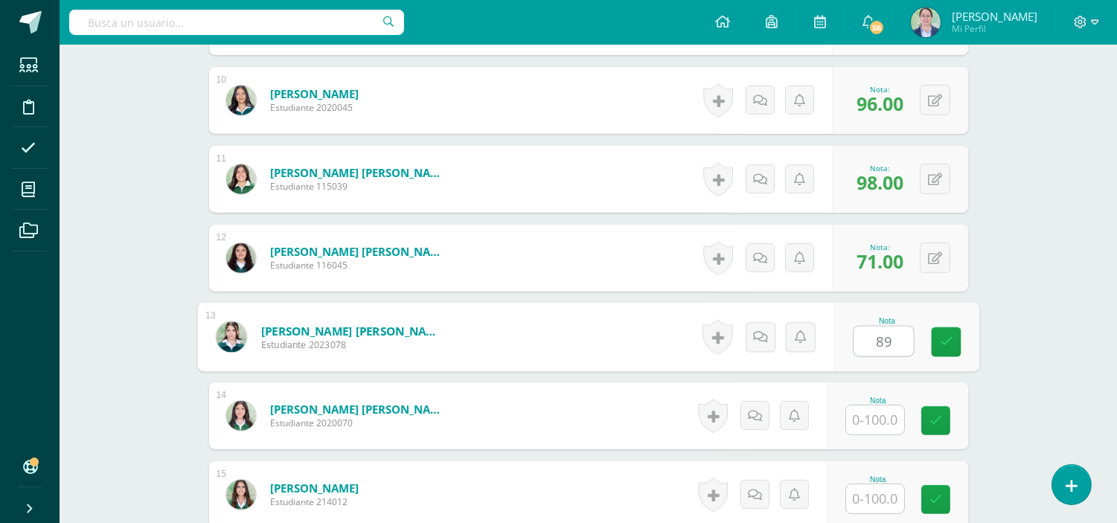
type input "89"
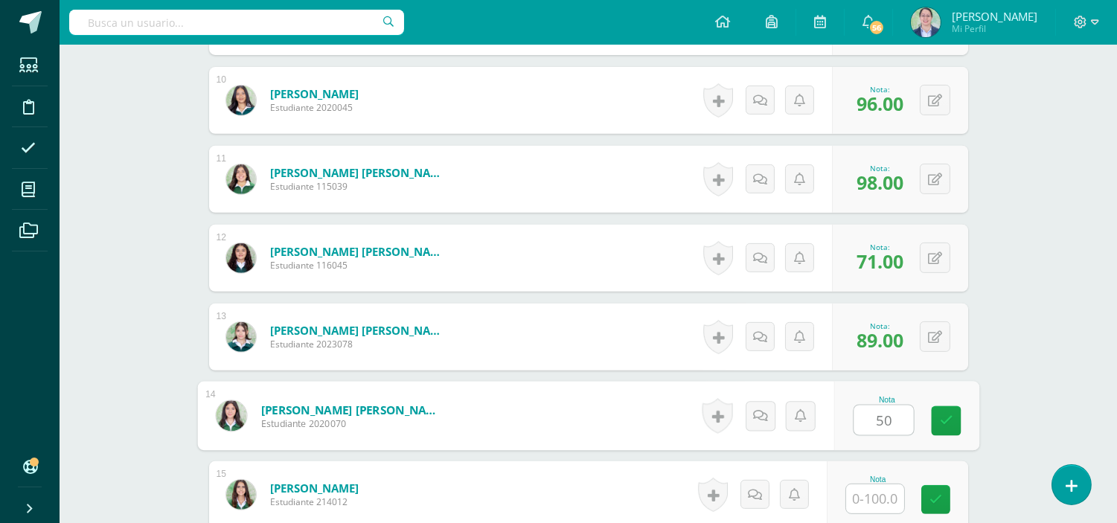
type input "50"
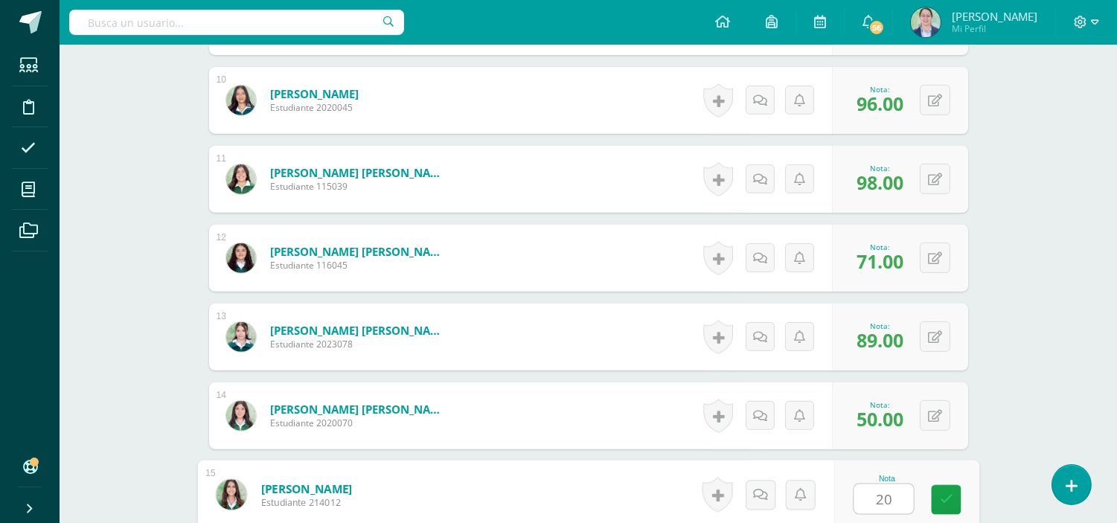
type input "20"
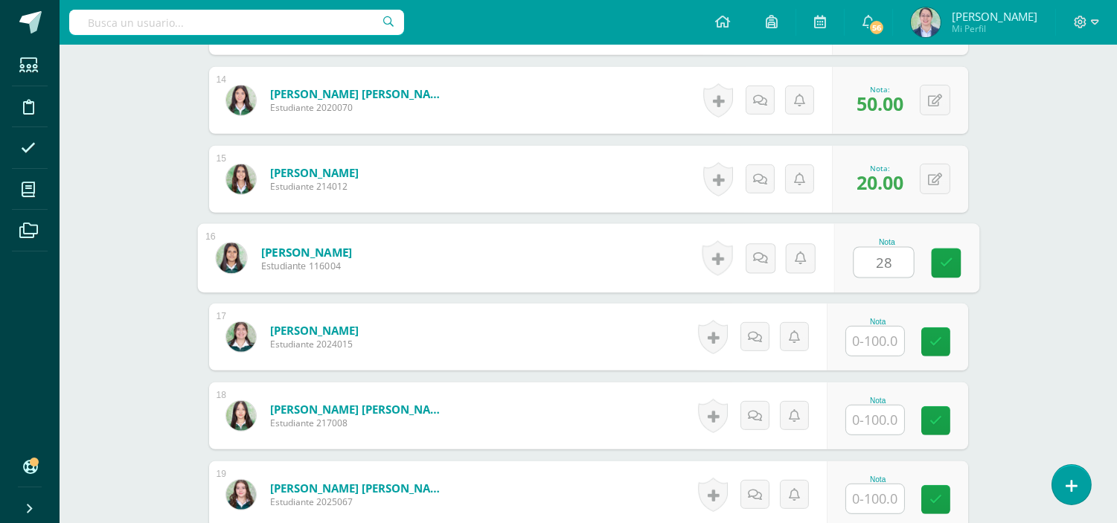
type input "28"
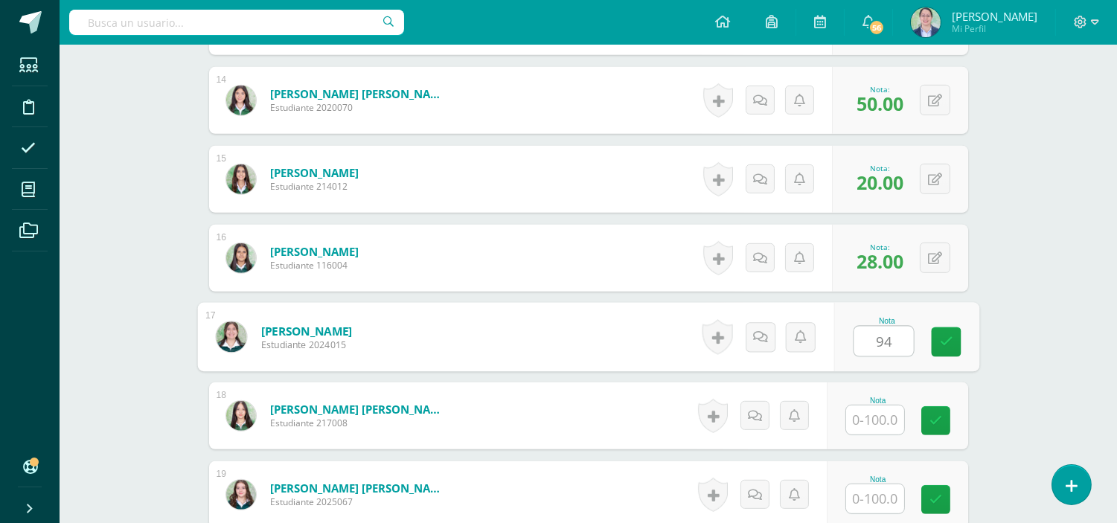
type input "94"
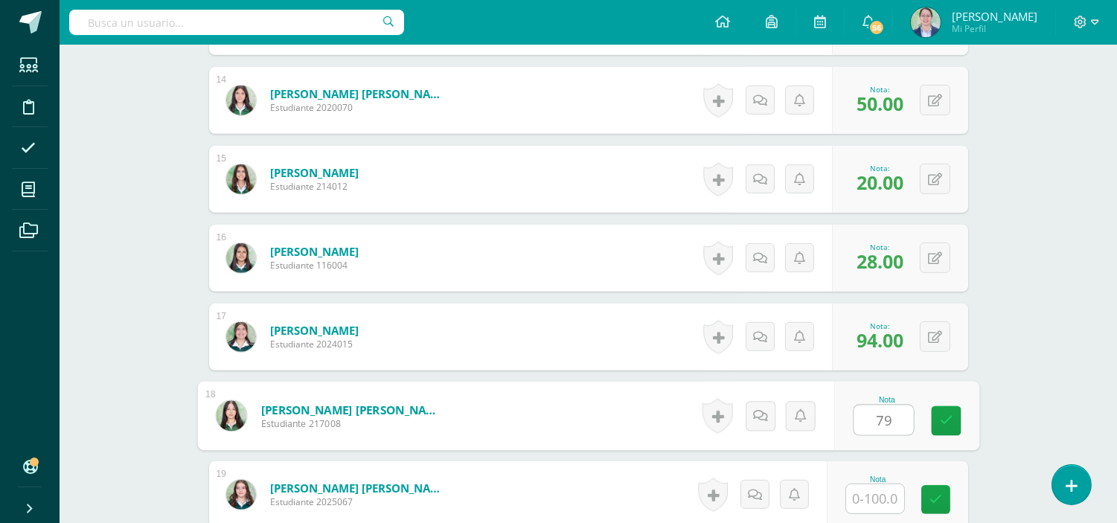
type input "79"
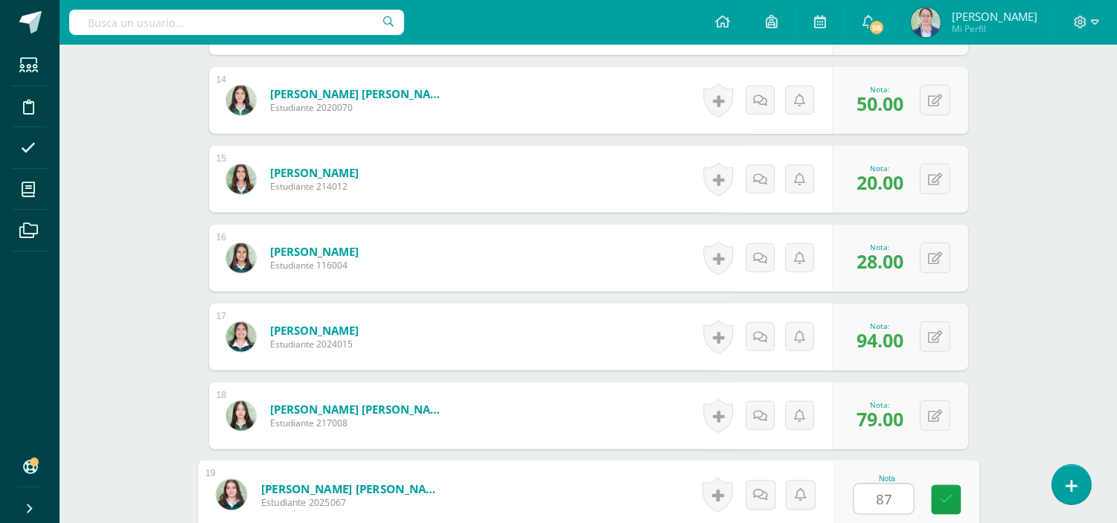
type input "87"
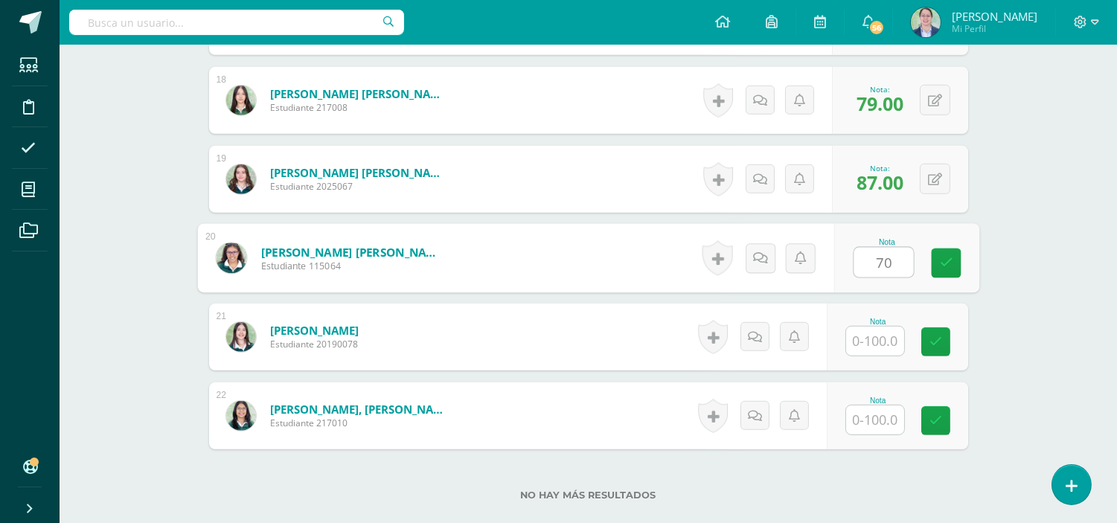
type input "70"
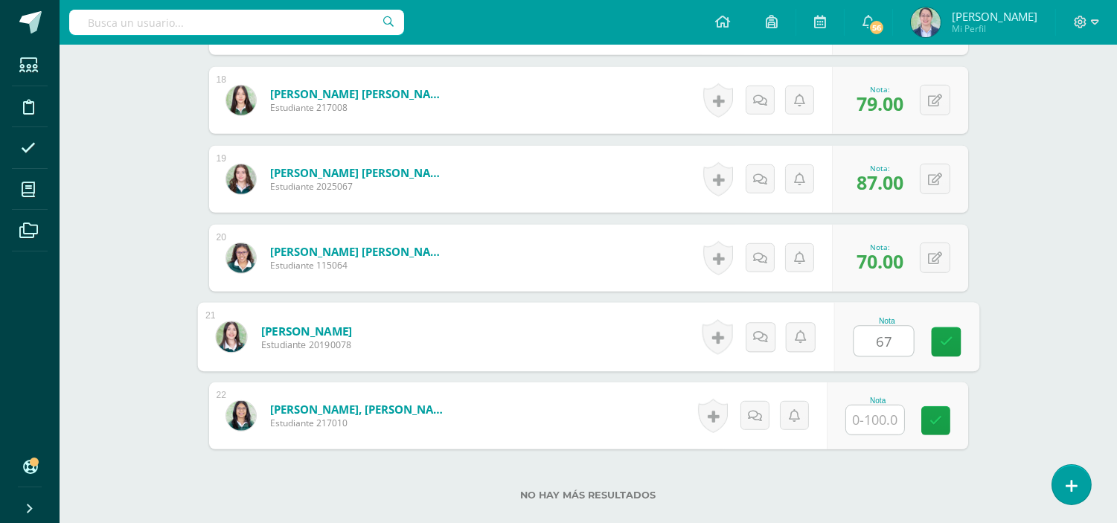
type input "67"
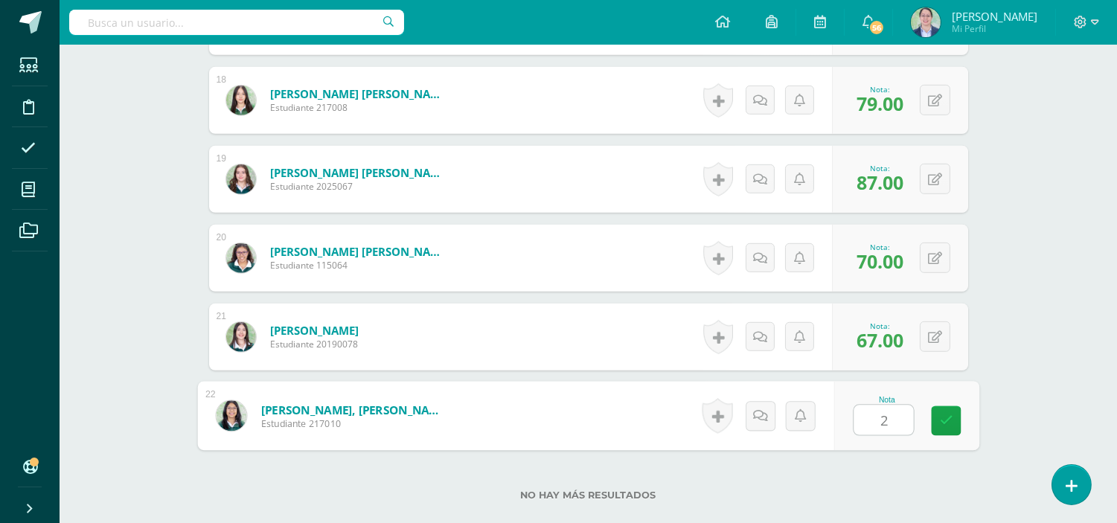
type input "28"
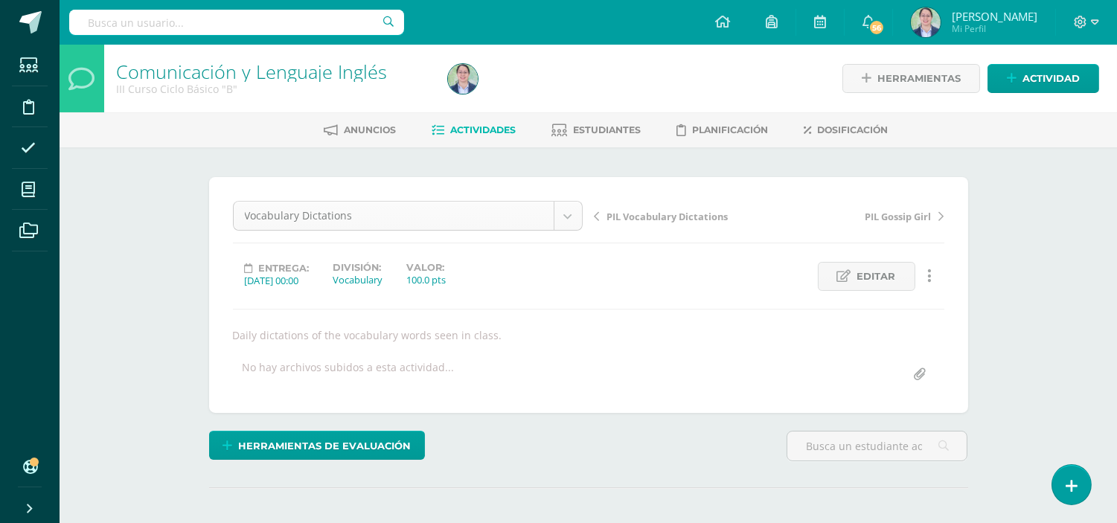
scroll to position [48, 0]
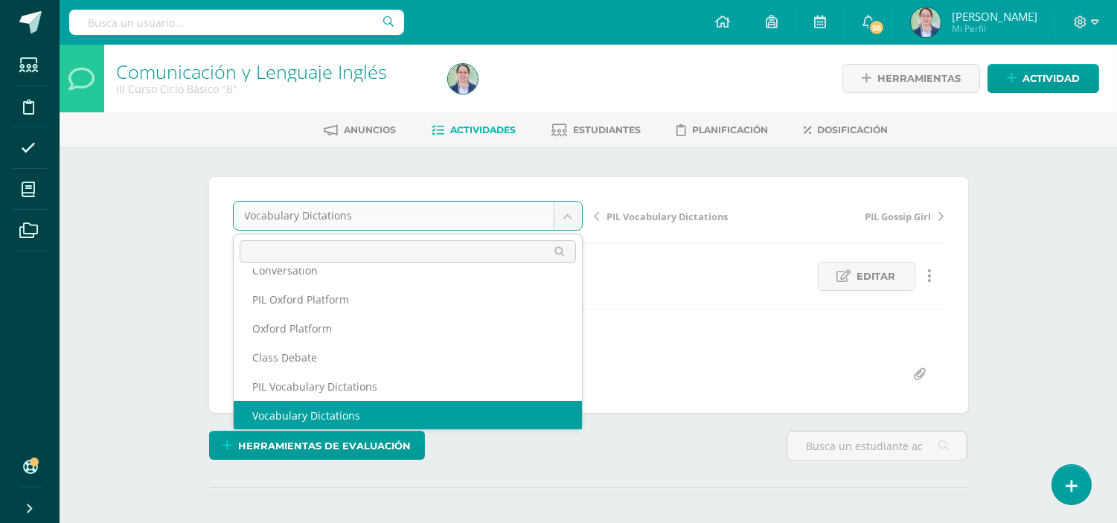
scroll to position [34, 0]
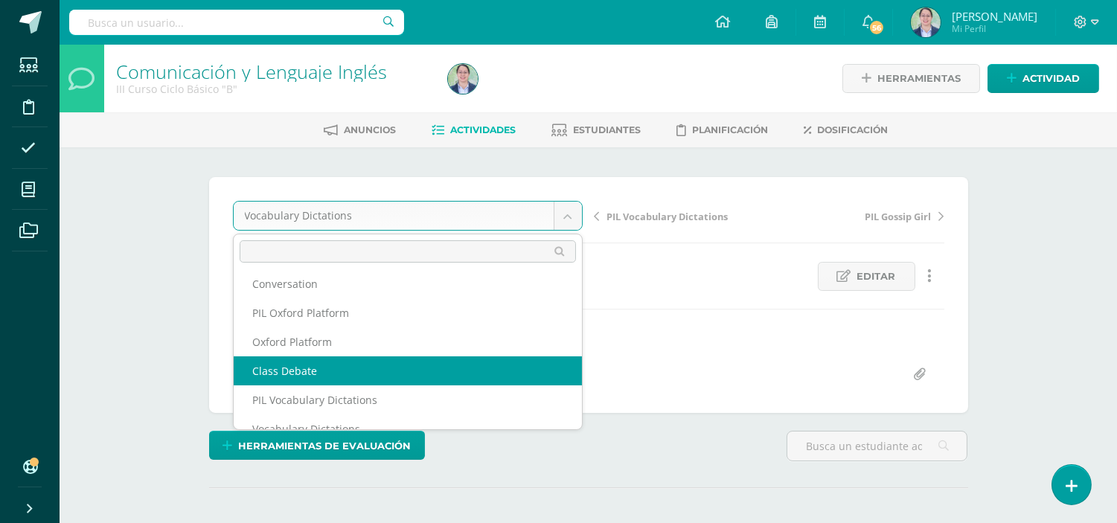
select select "/dashboard/teacher/grade-activity/262719/"
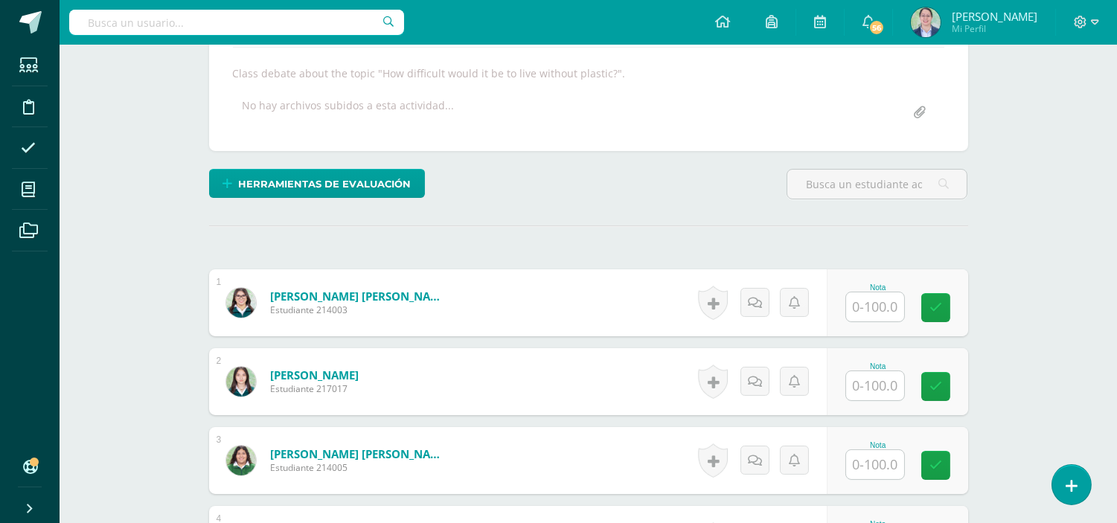
click at [895, 303] on input "text" at bounding box center [875, 306] width 58 height 29
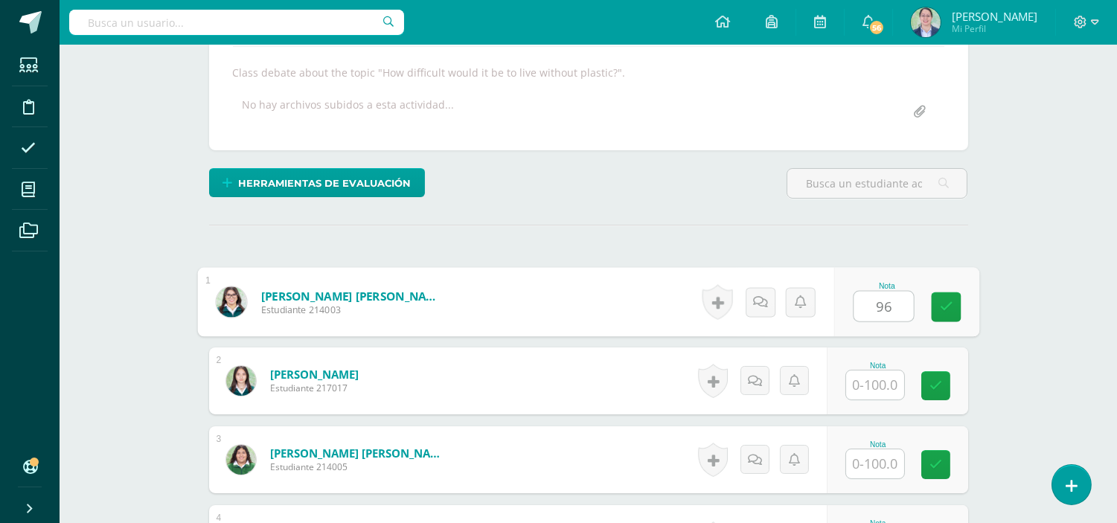
type input "96"
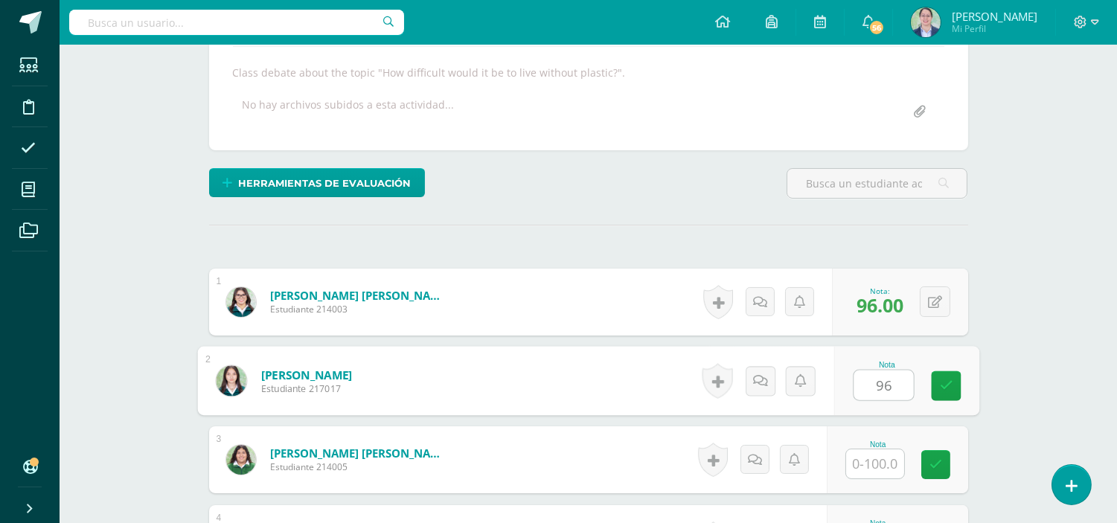
type input "96"
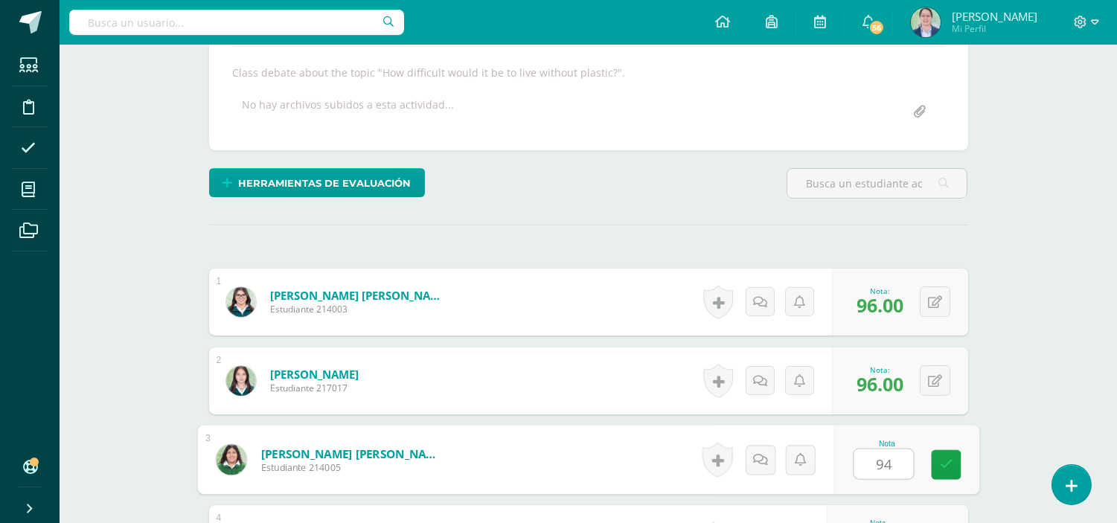
type input "94"
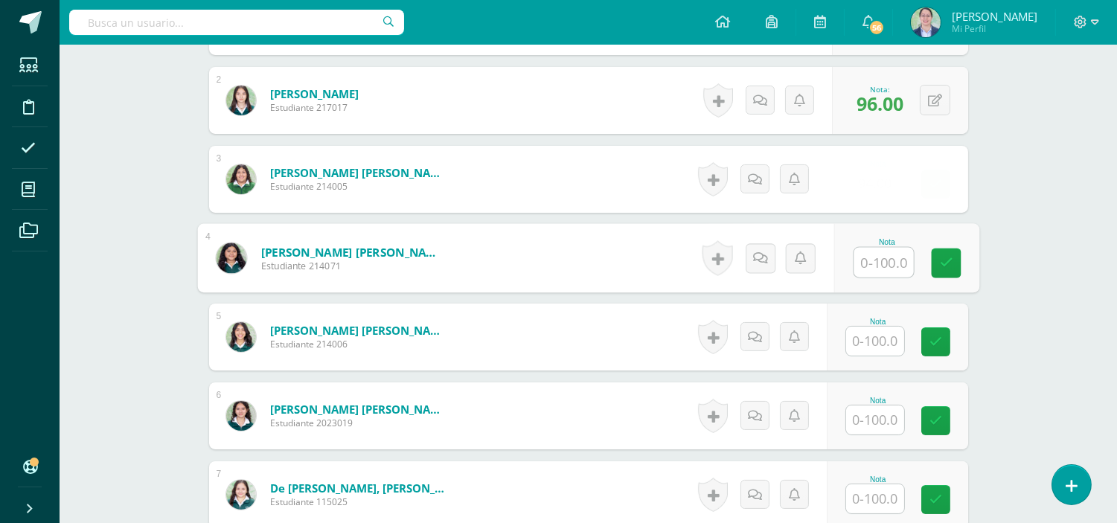
scroll to position [544, 0]
type input "80"
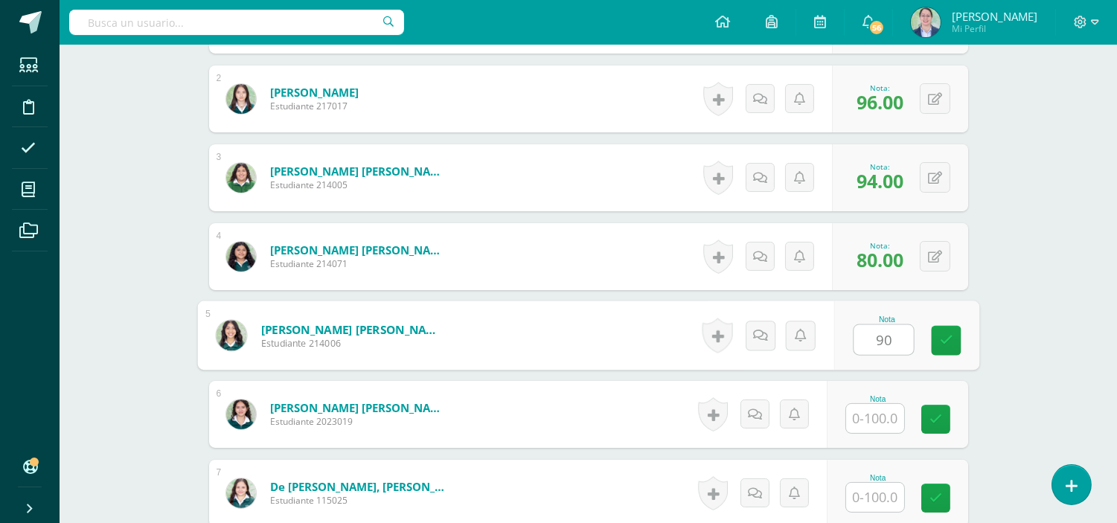
type input "90"
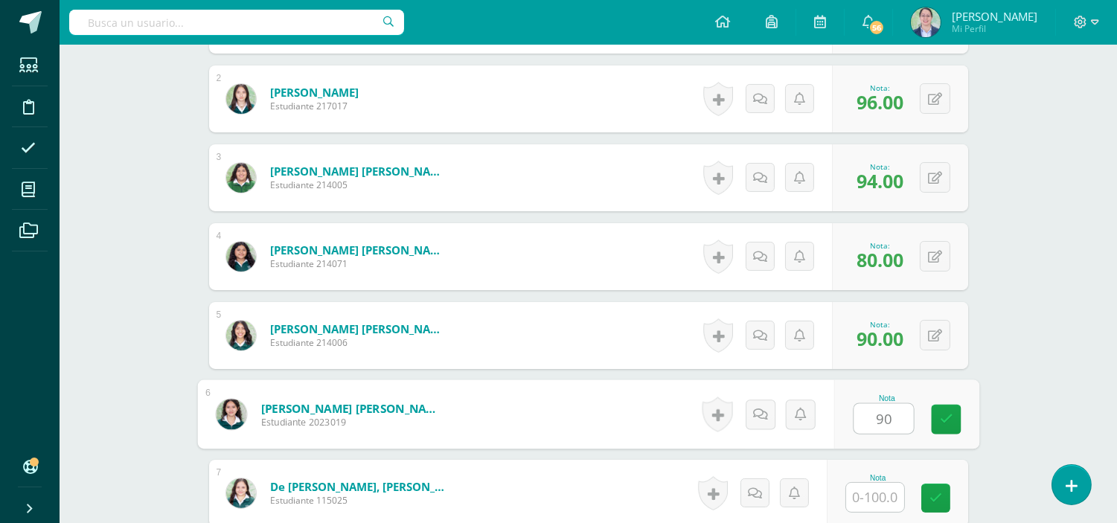
type input "90"
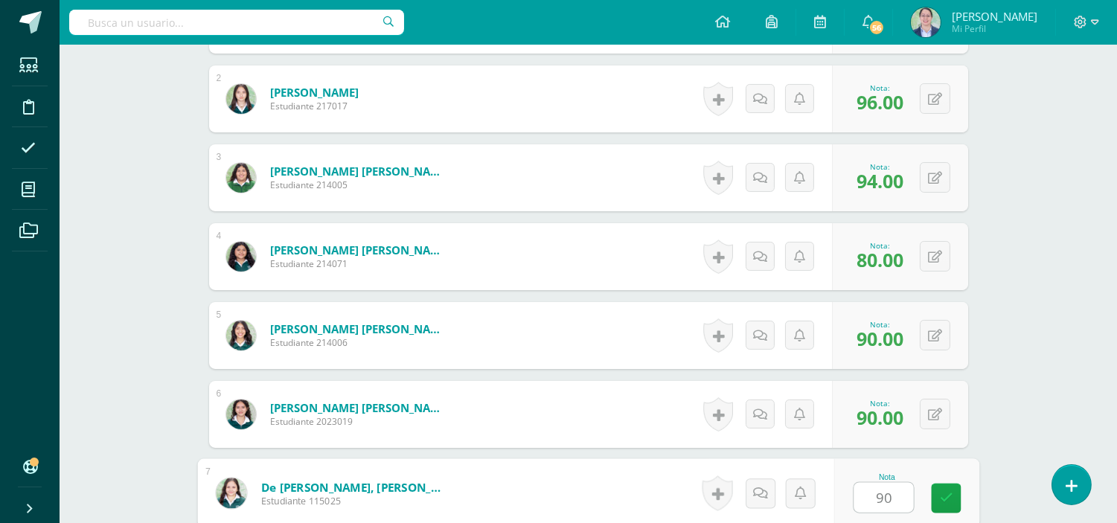
type input "90"
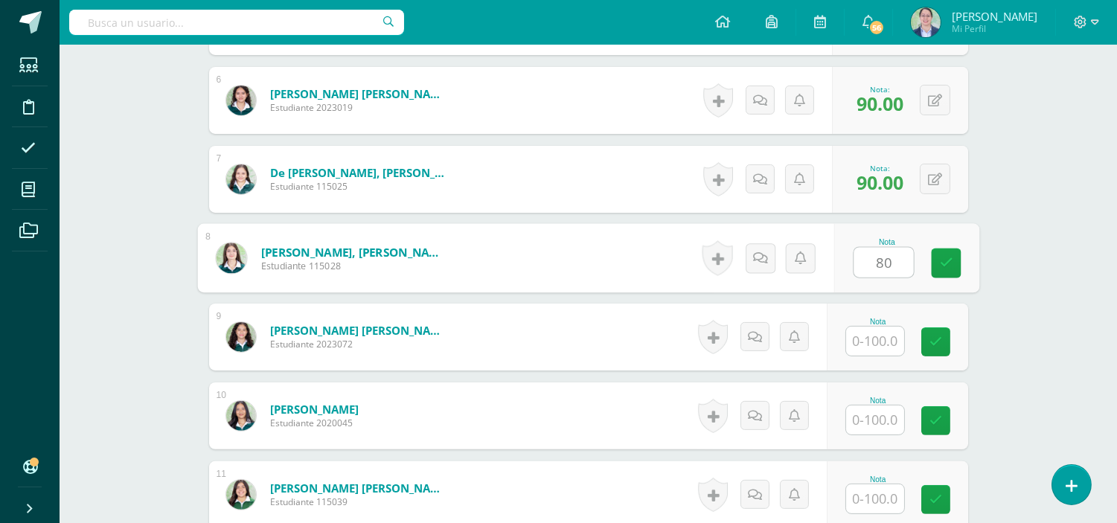
type input "80"
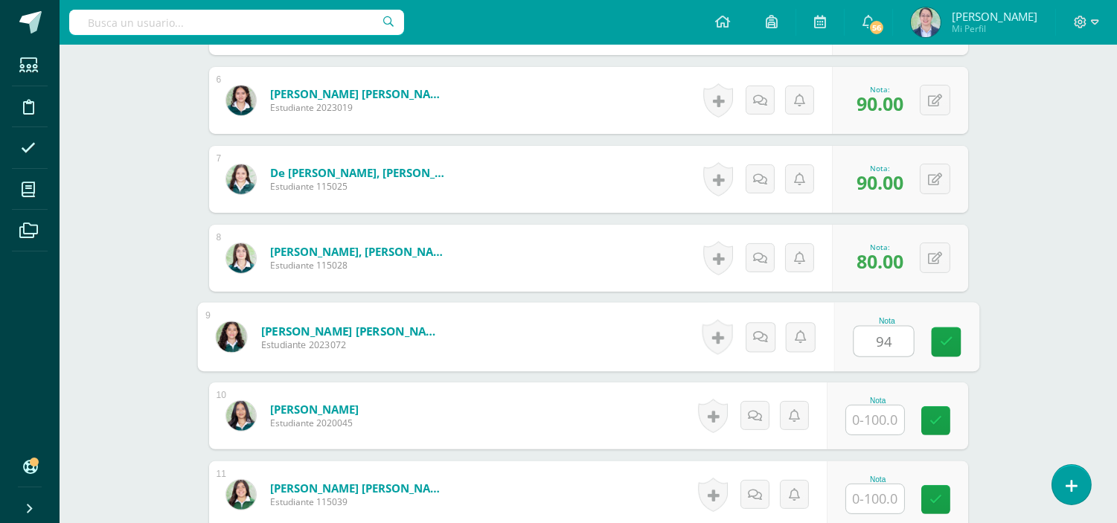
type input "94"
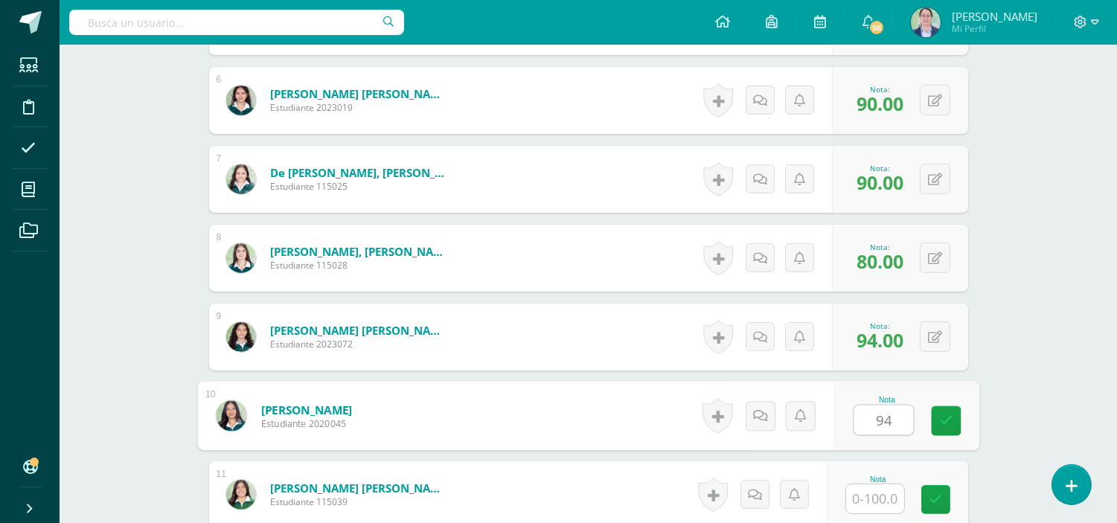
type input "94"
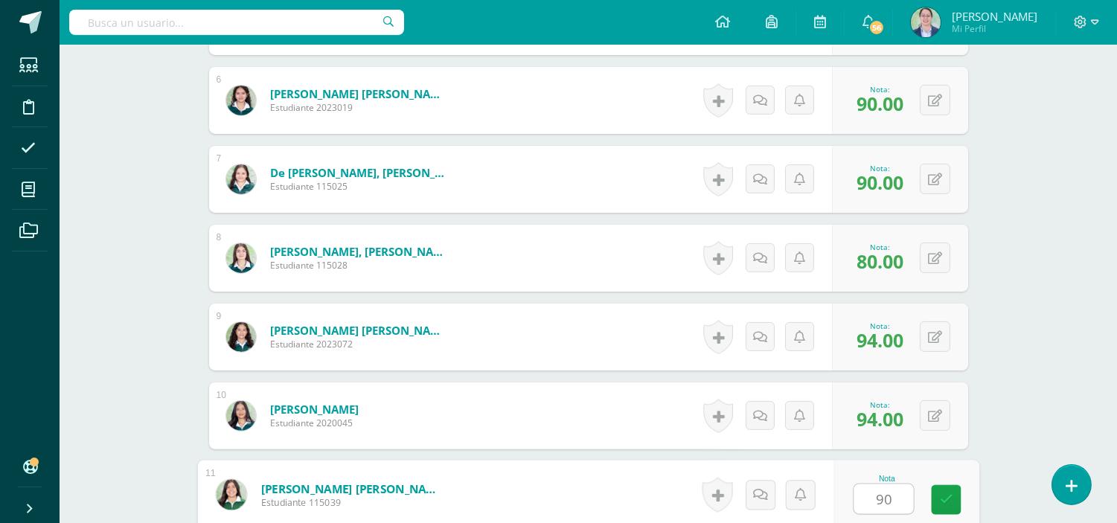
type input "90"
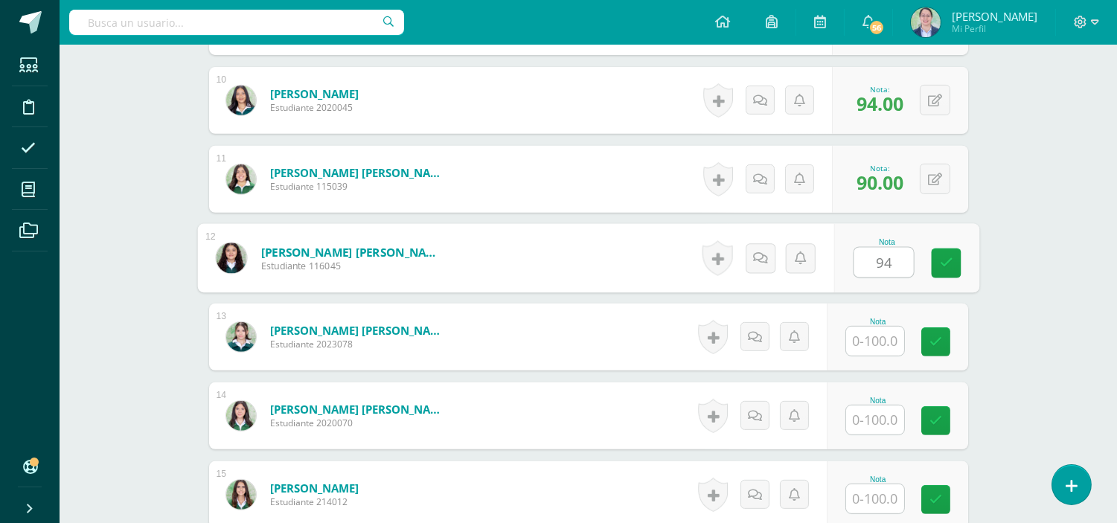
type input "94"
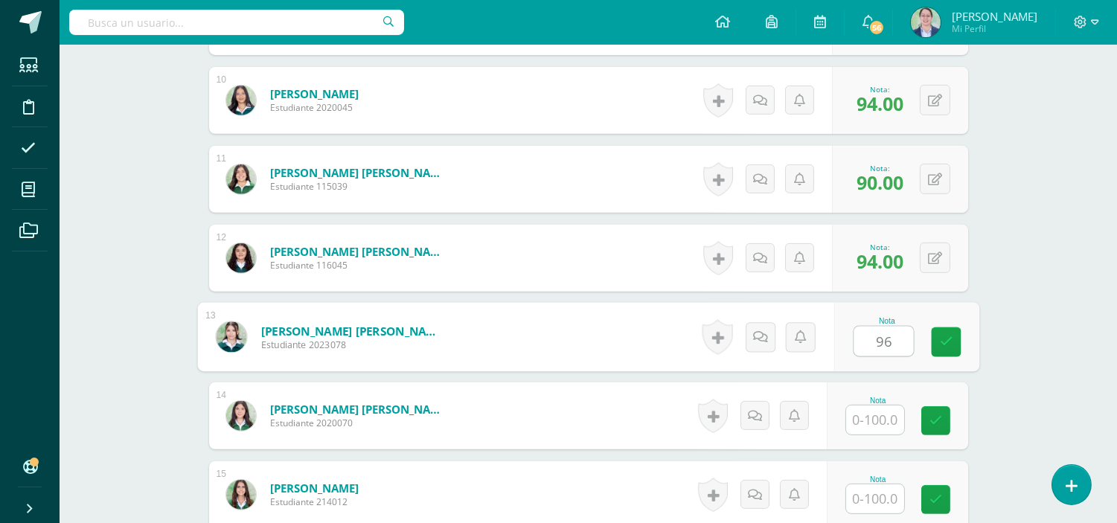
type input "96"
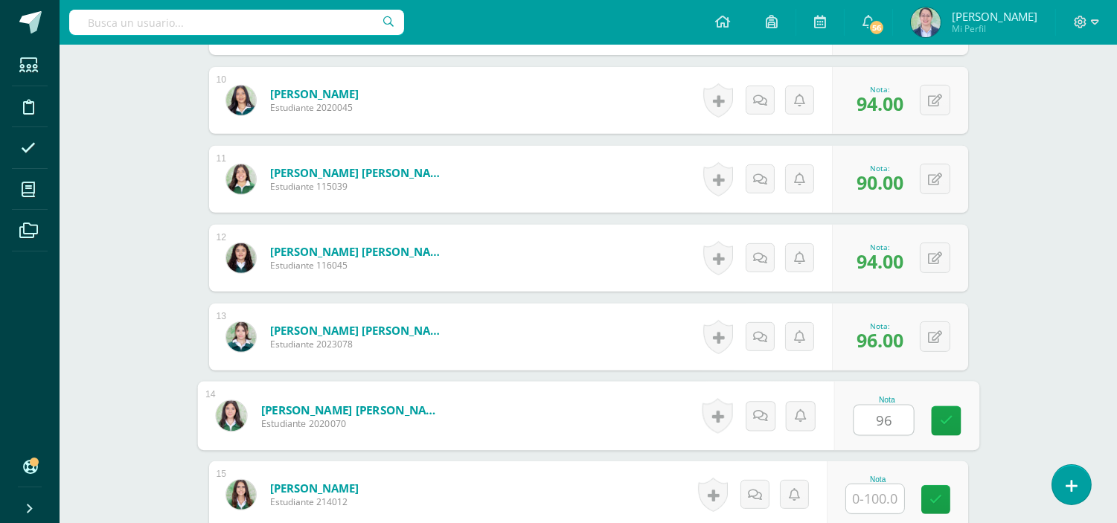
type input "96"
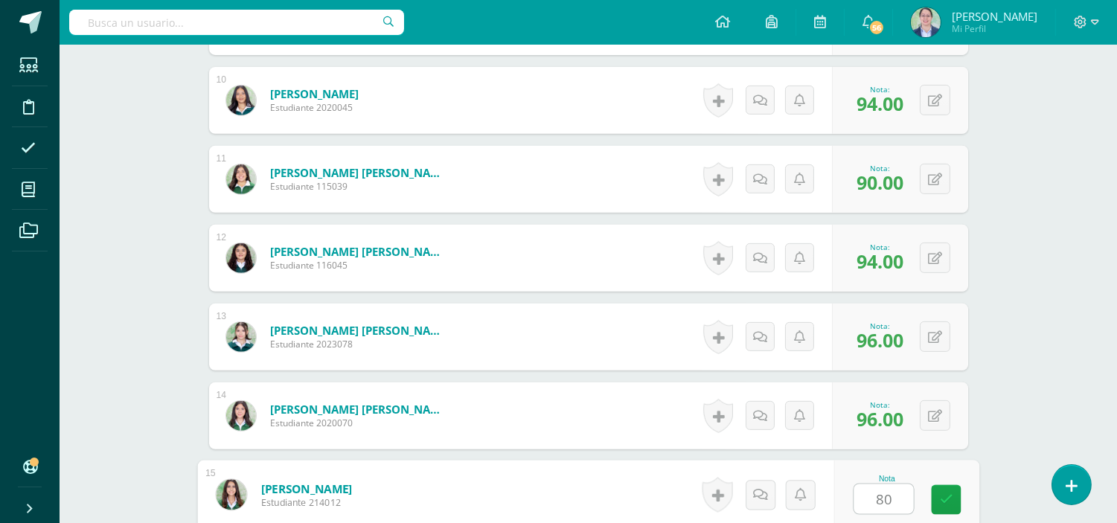
type input "80"
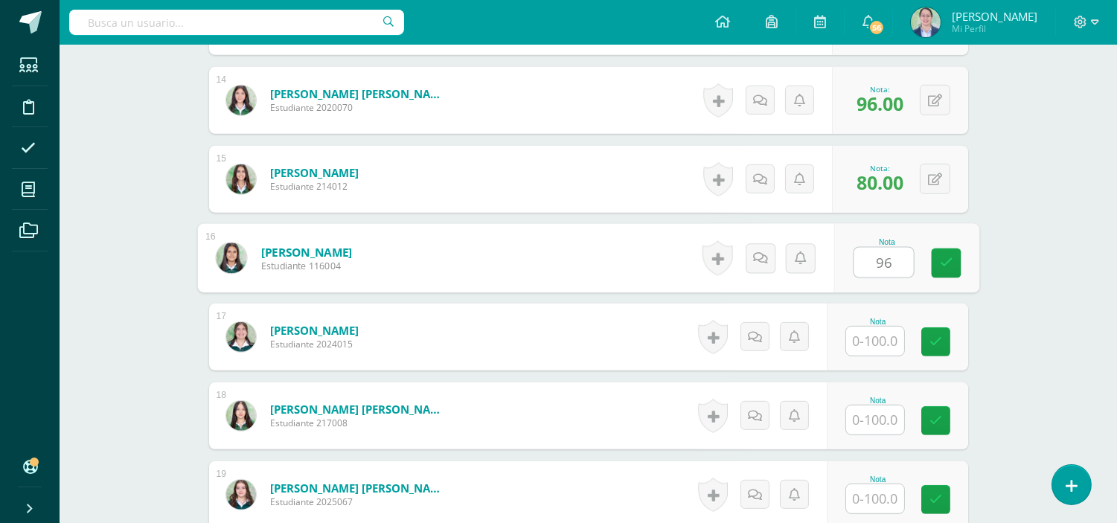
type input "96"
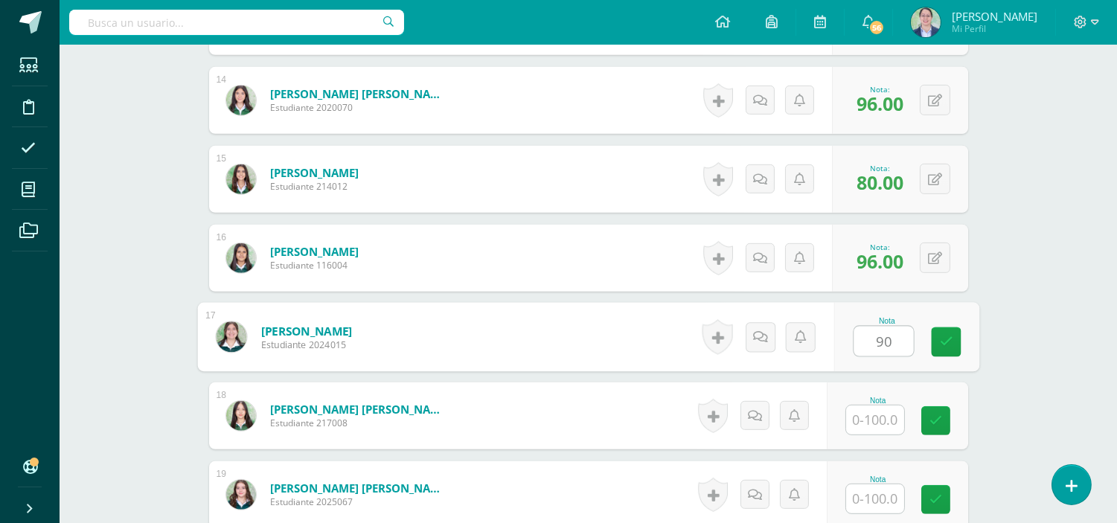
type input "90"
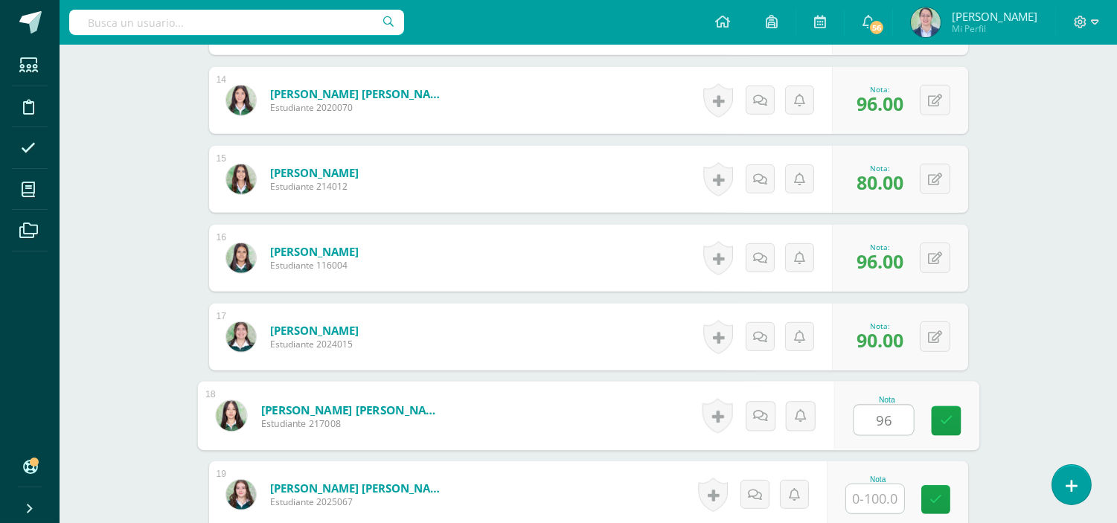
type input "96"
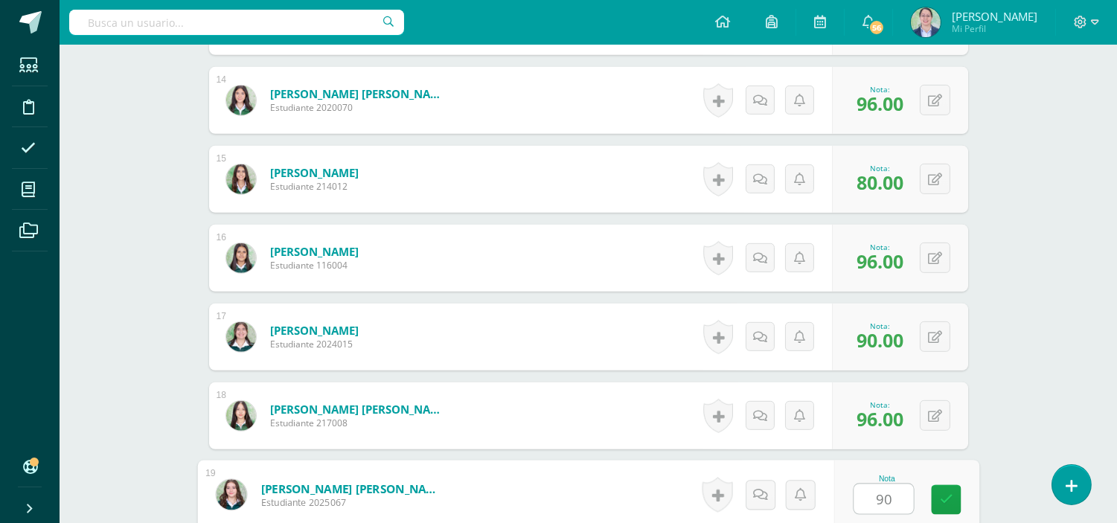
type input "90"
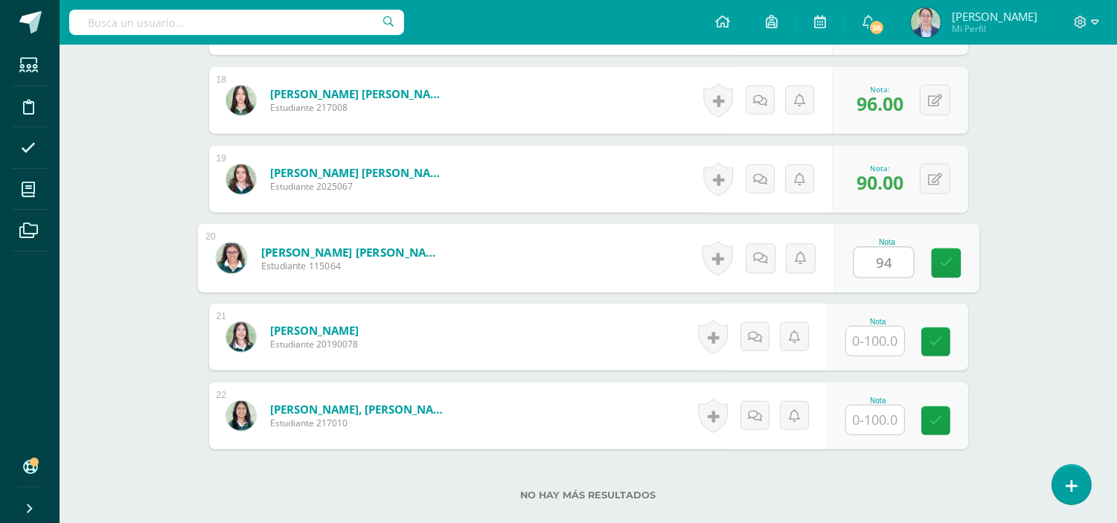
type input "94"
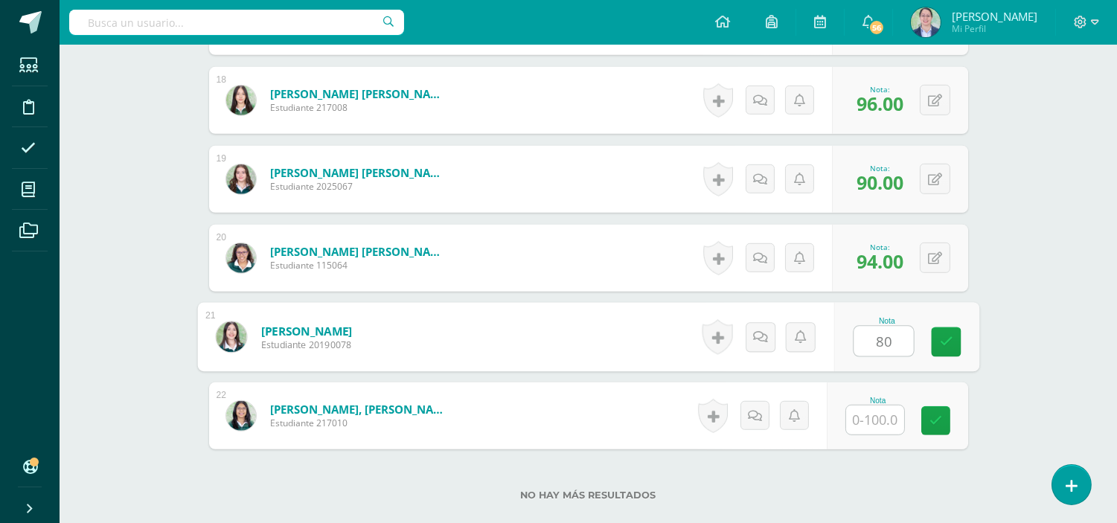
type input "80"
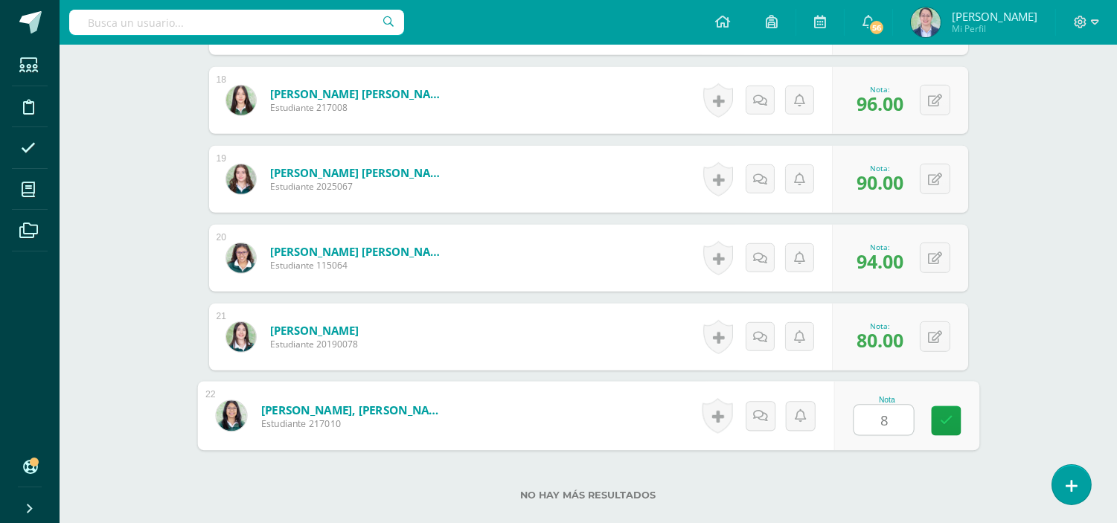
type input "80"
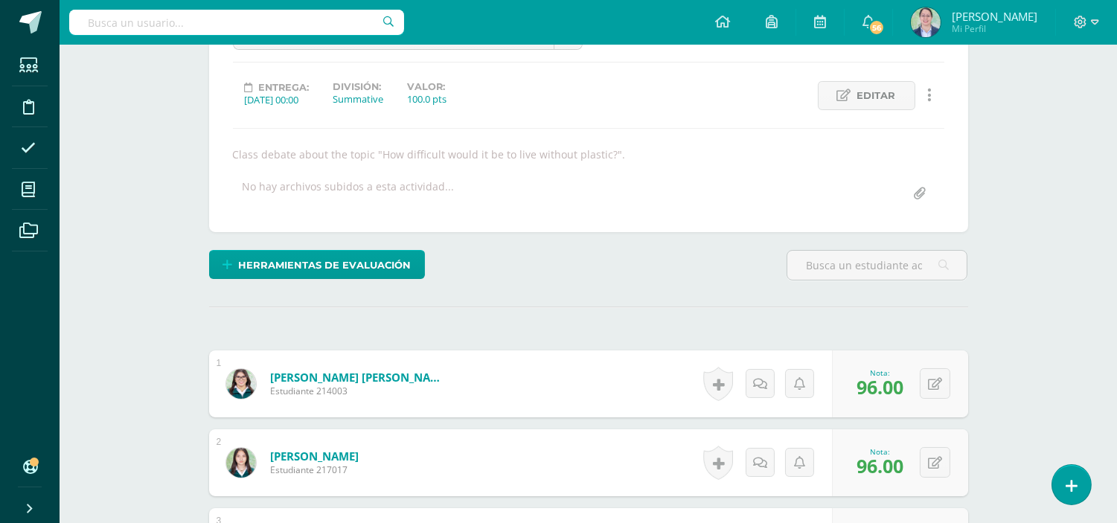
scroll to position [0, 0]
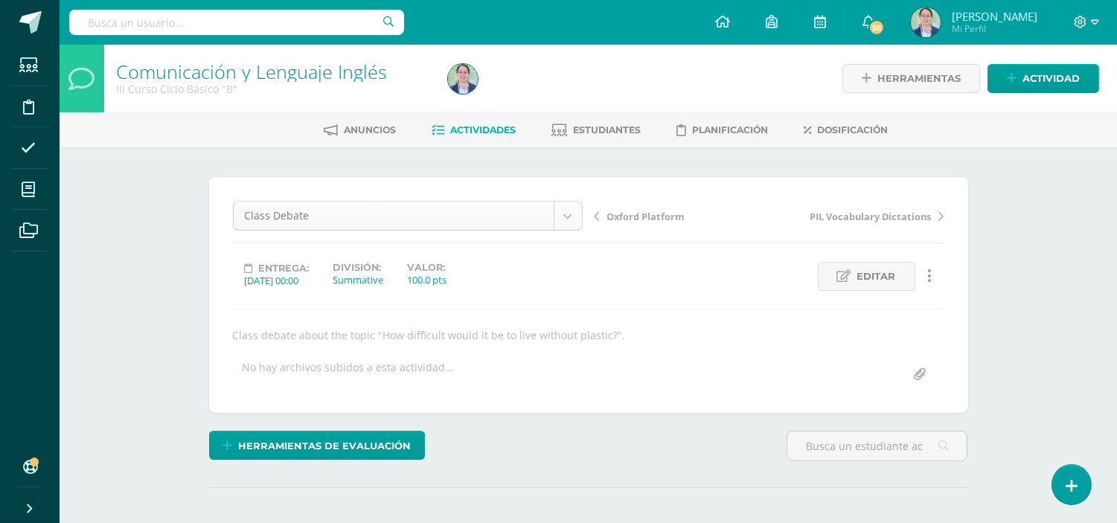
click body "Estudiantes Disciplina Asistencia Mis cursos Archivos Soporte Ayuda Reportar un…"
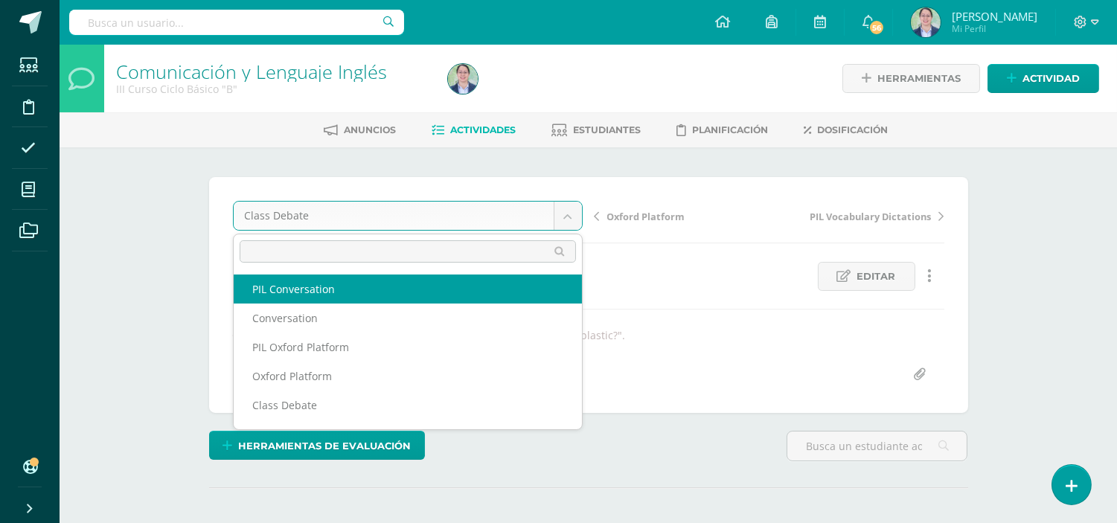
click body "Estudiantes Disciplina Asistencia Mis cursos Archivos Soporte Ayuda Reportar un…"
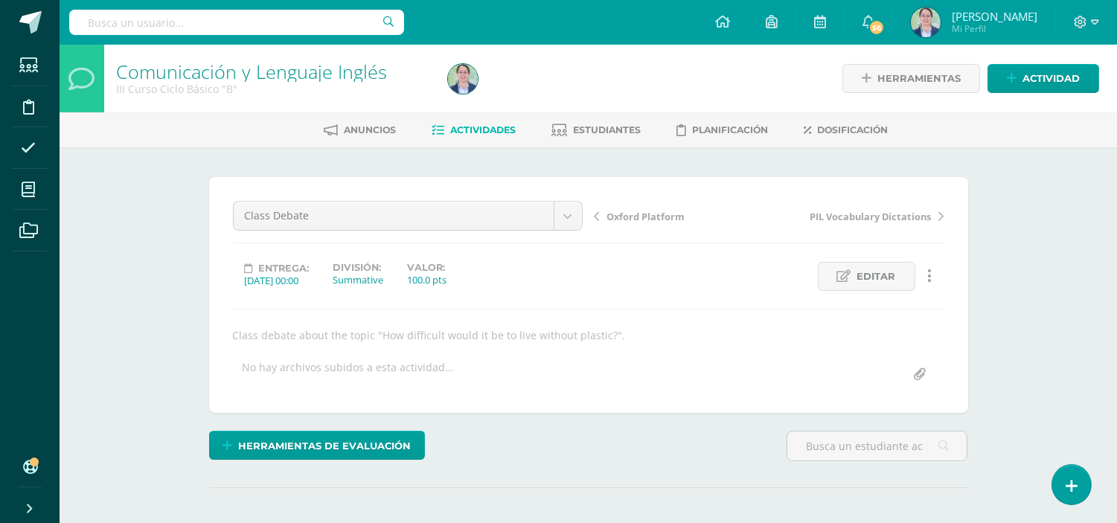
click span "Actividades"
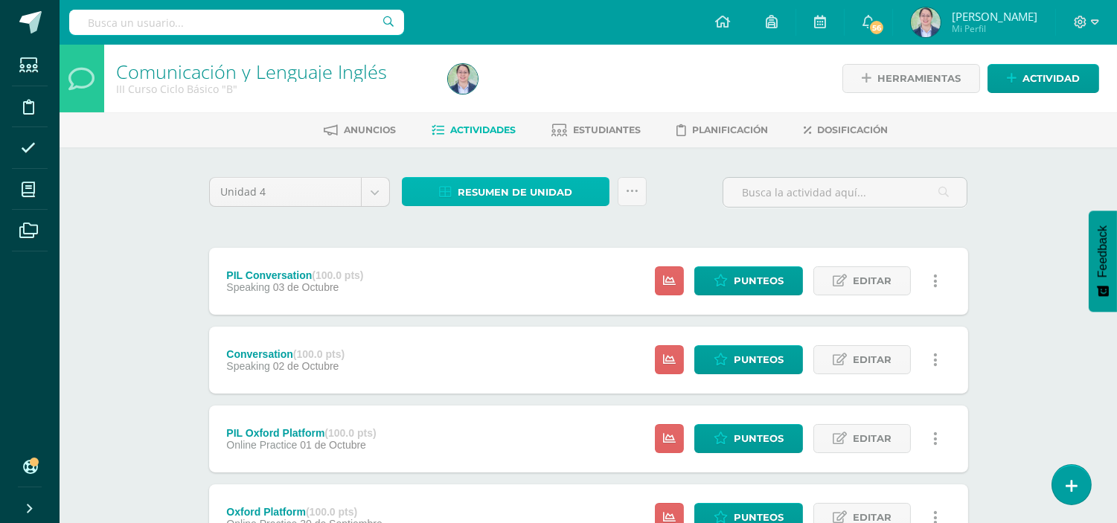
click at [594, 202] on link "Resumen de unidad" at bounding box center [506, 191] width 208 height 29
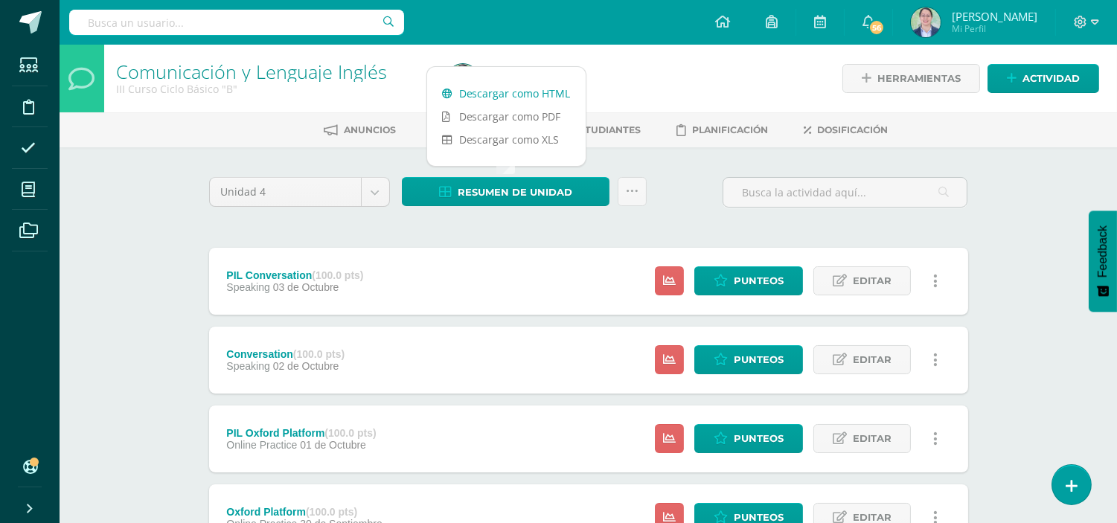
click at [562, 94] on link "Descargar como HTML" at bounding box center [506, 93] width 158 height 23
